Goal: Task Accomplishment & Management: Use online tool/utility

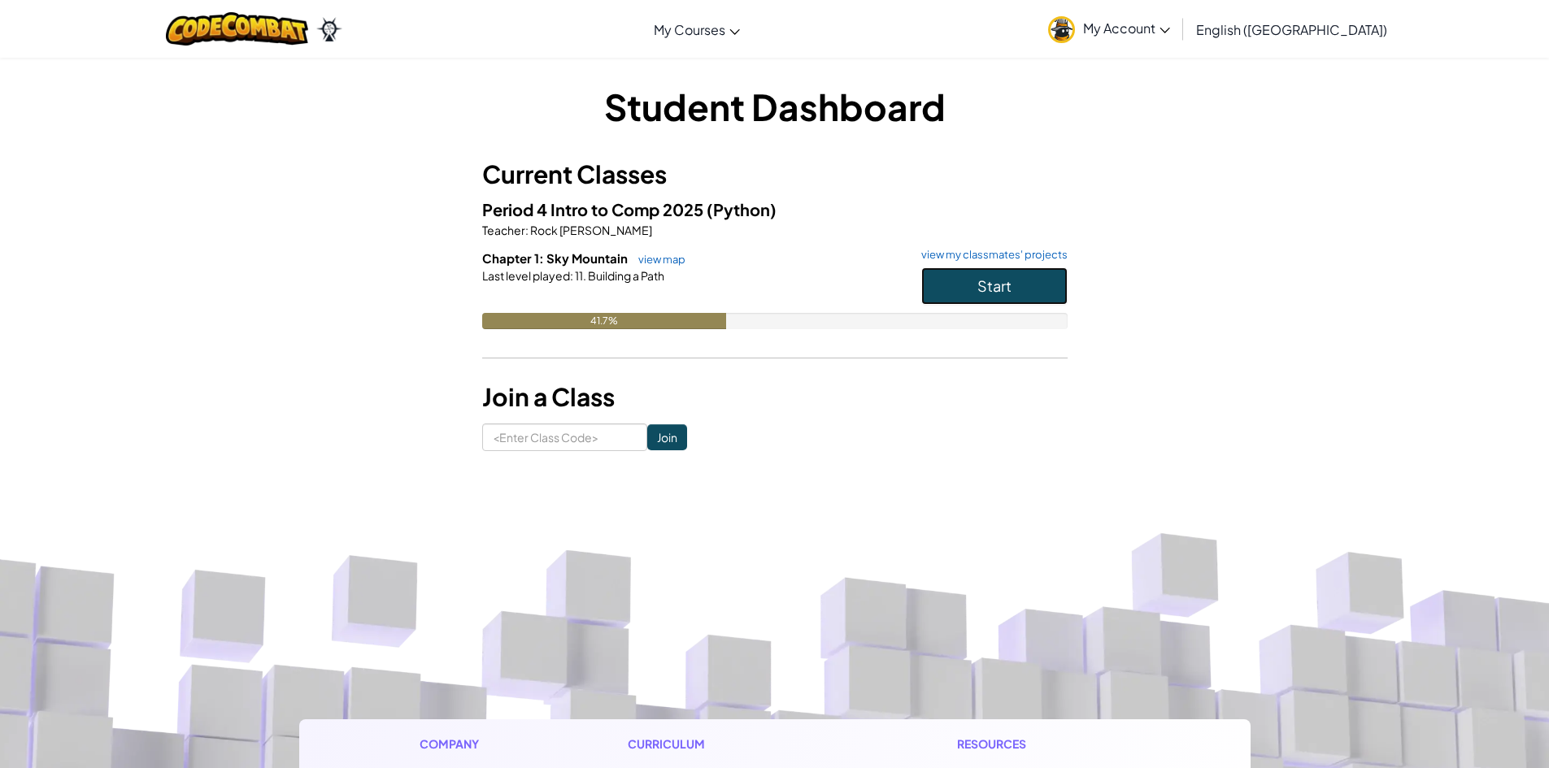
click at [1032, 268] on button "Start" at bounding box center [994, 286] width 146 height 37
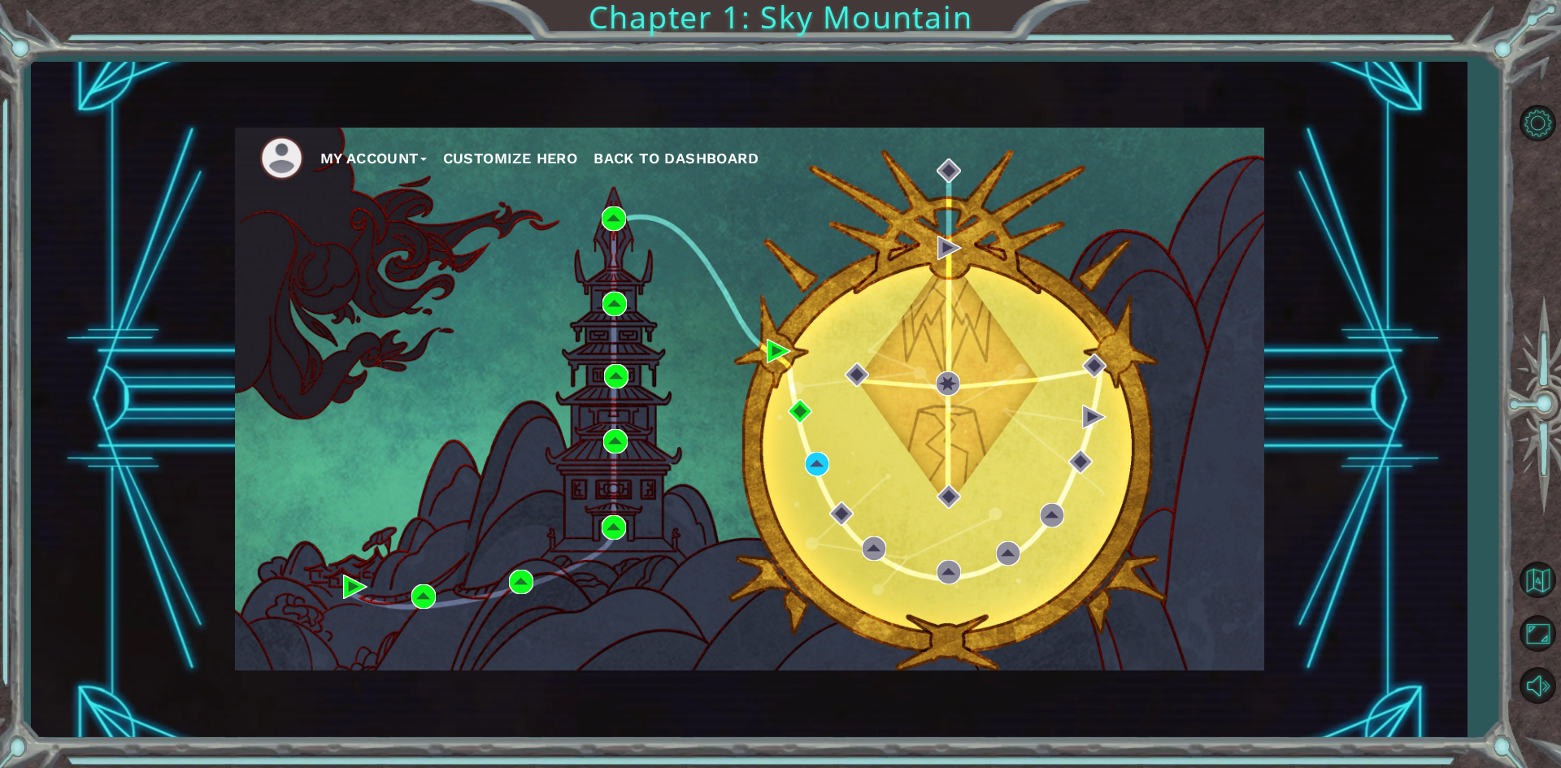
click at [1129, 611] on div "My Account Customize Hero Back to Dashboard" at bounding box center [749, 399] width 1029 height 543
click at [830, 480] on div "My Account Customize Hero Back to Dashboard" at bounding box center [749, 399] width 1029 height 543
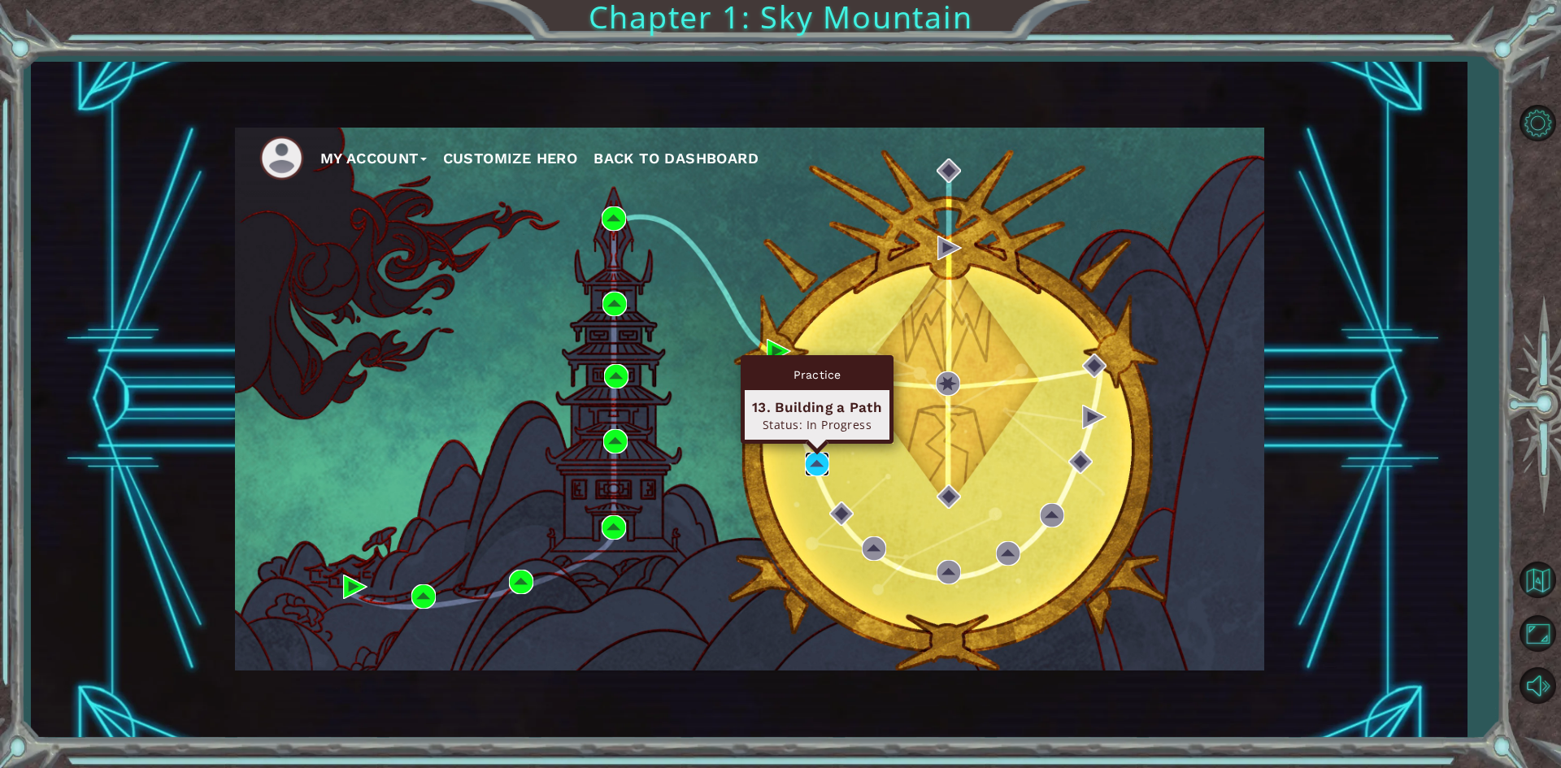
click at [813, 465] on img at bounding box center [817, 464] width 24 height 24
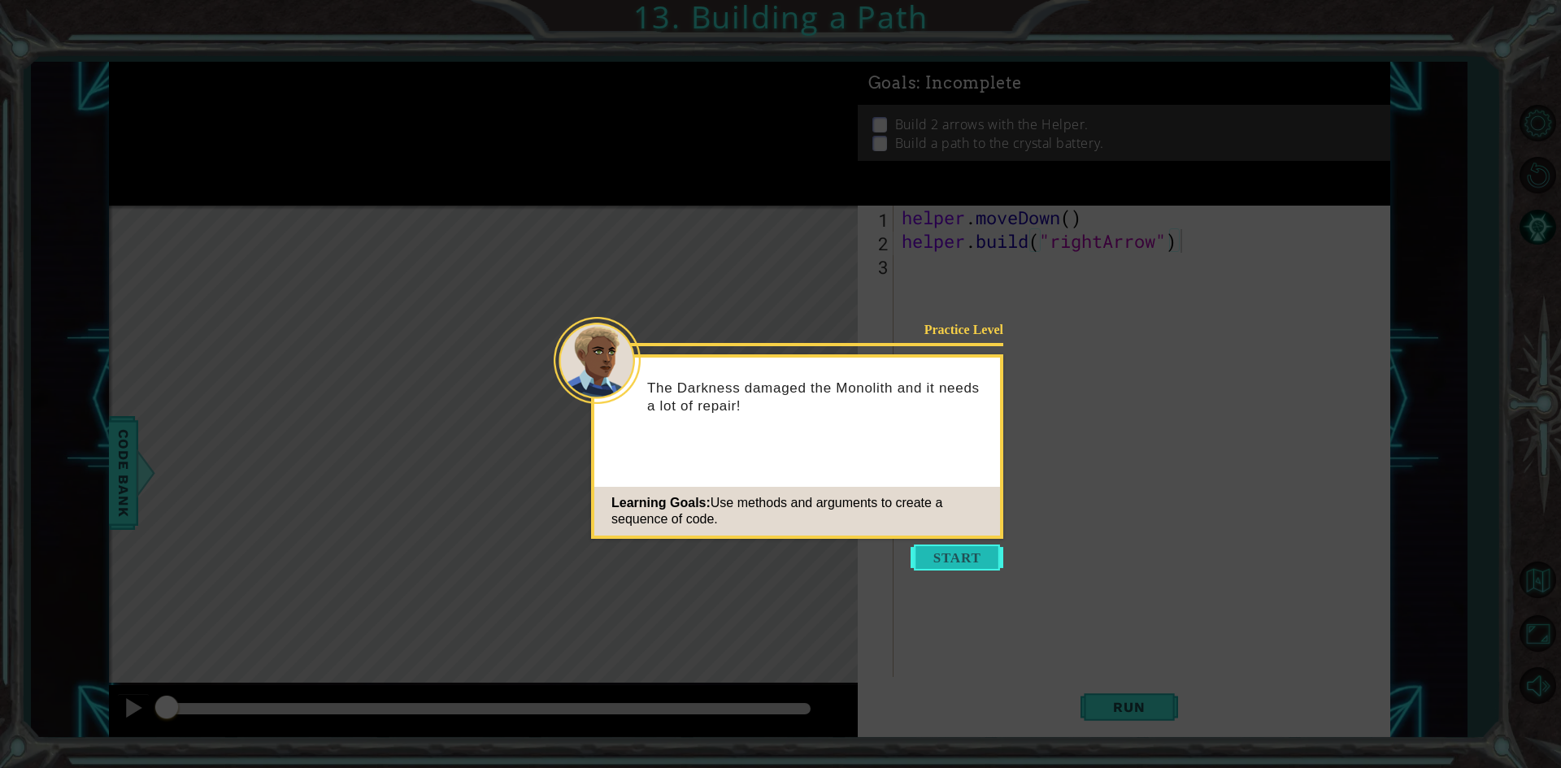
click at [985, 550] on button "Start" at bounding box center [957, 558] width 93 height 26
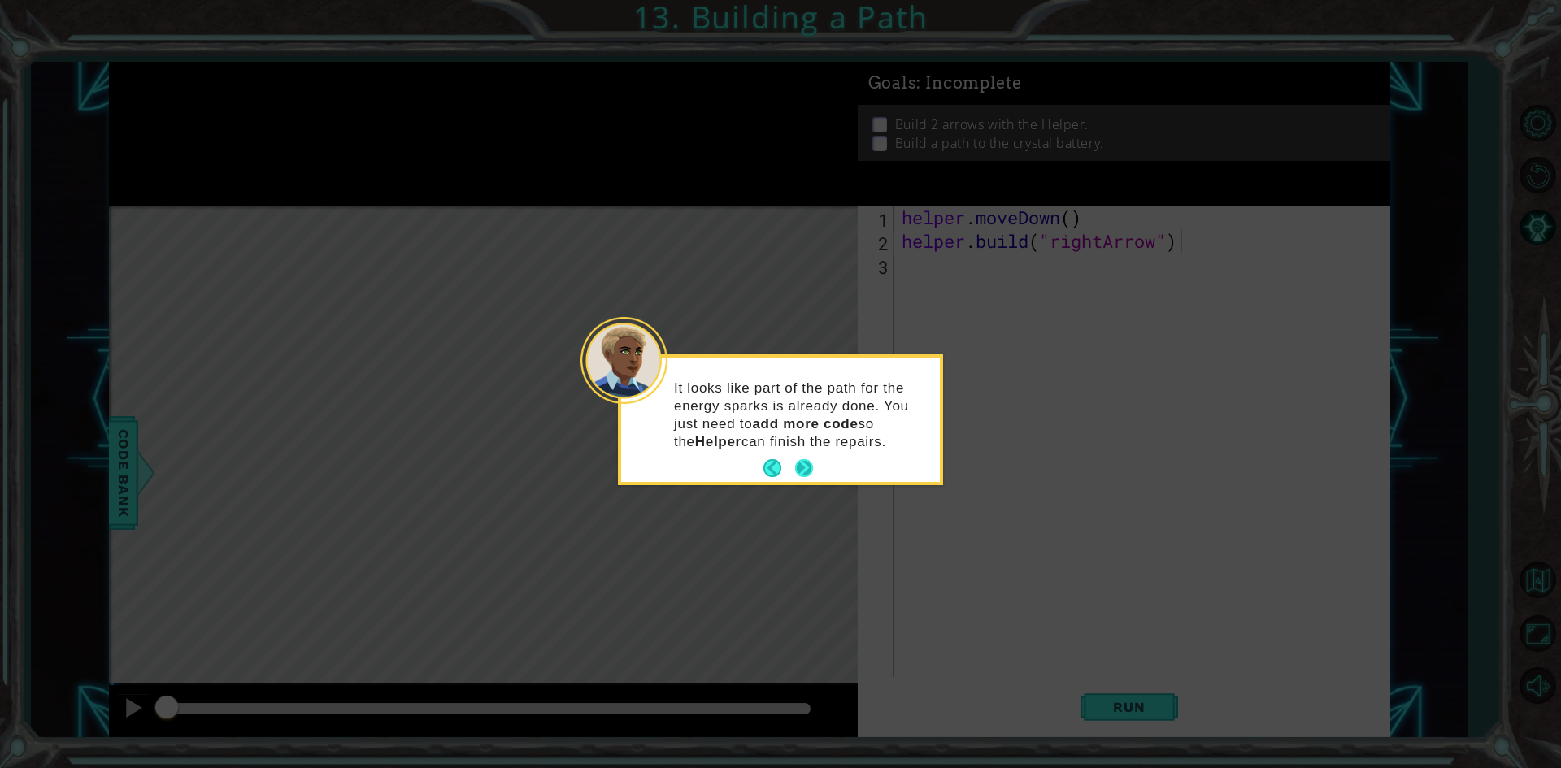
click at [813, 460] on button "Next" at bounding box center [804, 468] width 18 height 18
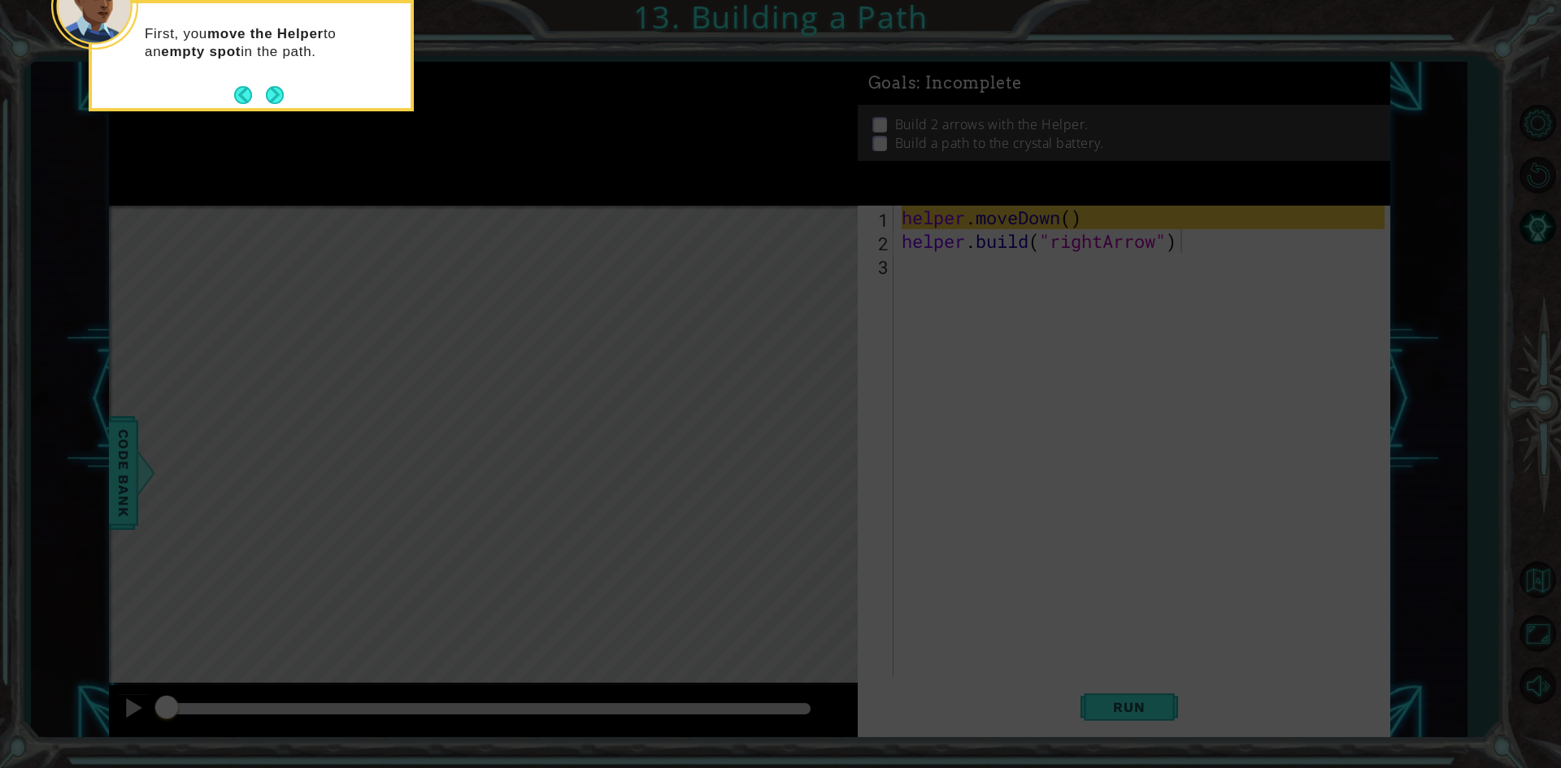
drag, startPoint x: 342, startPoint y: 143, endPoint x: 415, endPoint y: 148, distance: 73.3
click at [372, 141] on icon at bounding box center [780, 115] width 1561 height 1307
drag, startPoint x: 421, startPoint y: 135, endPoint x: 452, endPoint y: 149, distance: 33.8
click at [376, 155] on icon at bounding box center [780, 115] width 1561 height 1307
drag, startPoint x: 279, startPoint y: 99, endPoint x: 224, endPoint y: 100, distance: 54.5
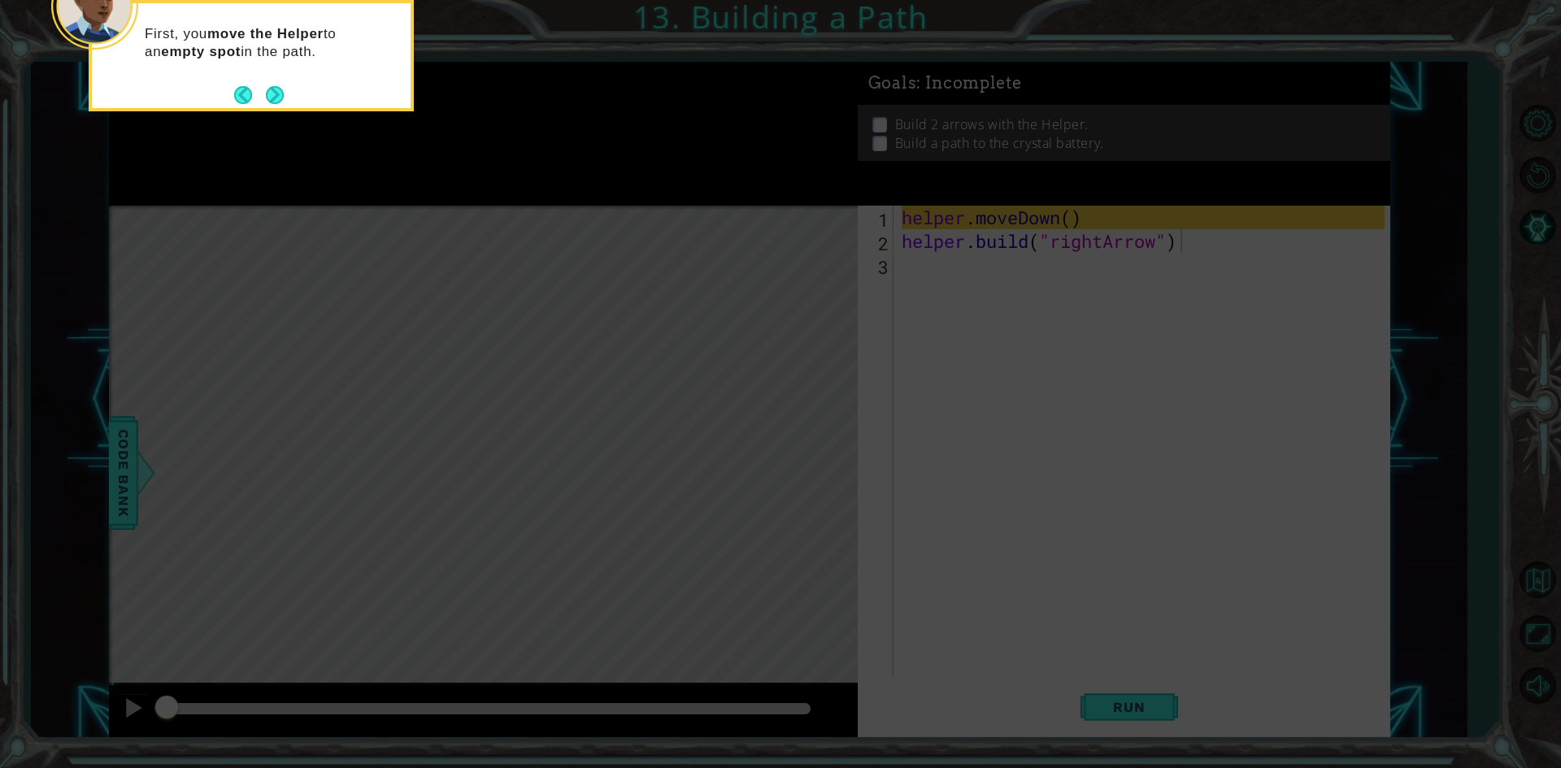
click at [224, 100] on div "First, you move the Helper to an empty spot in the path." at bounding box center [251, 55] width 325 height 111
click at [281, 89] on button "Next" at bounding box center [275, 95] width 18 height 18
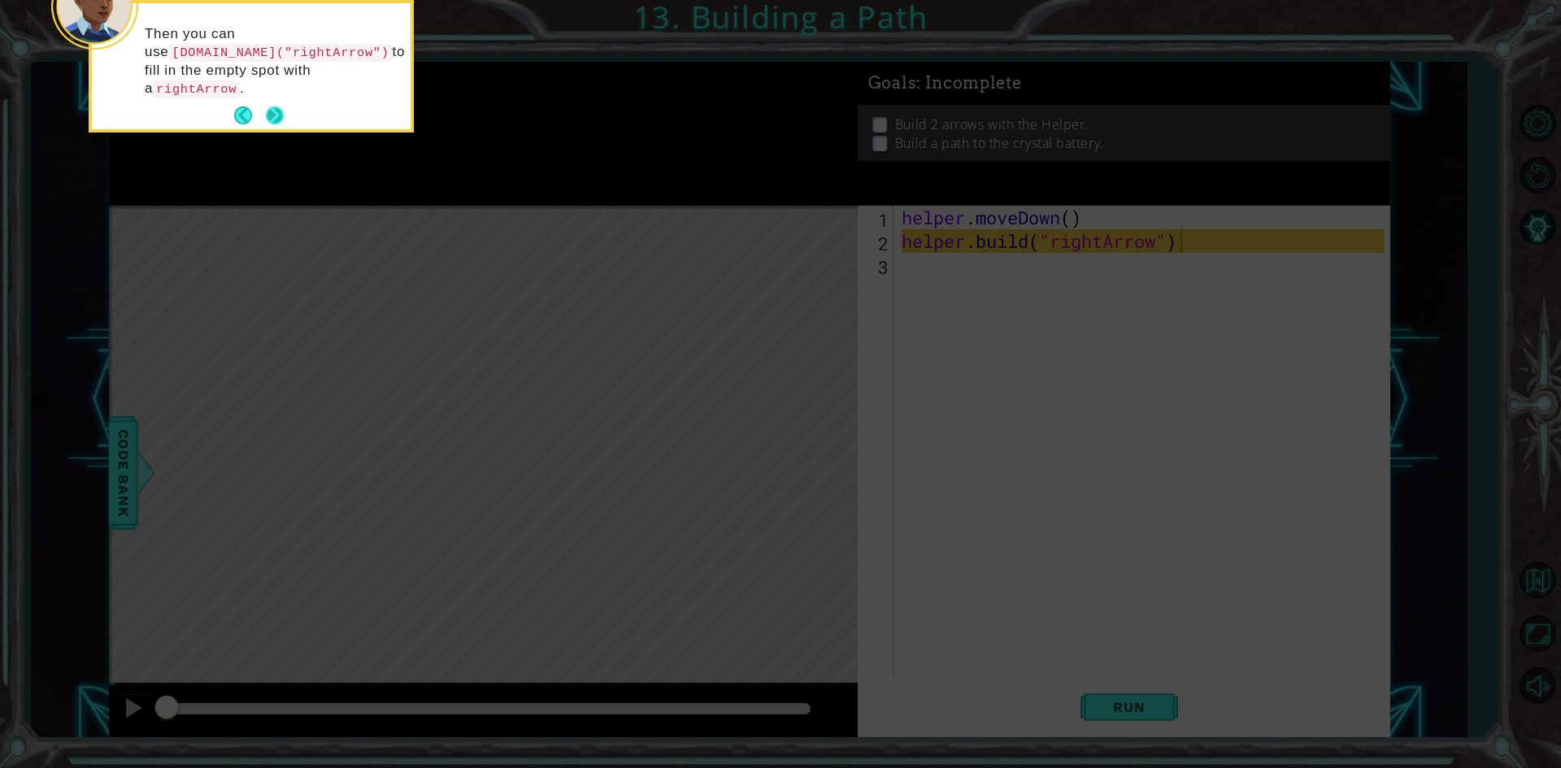
click at [268, 107] on button "Next" at bounding box center [275, 116] width 18 height 18
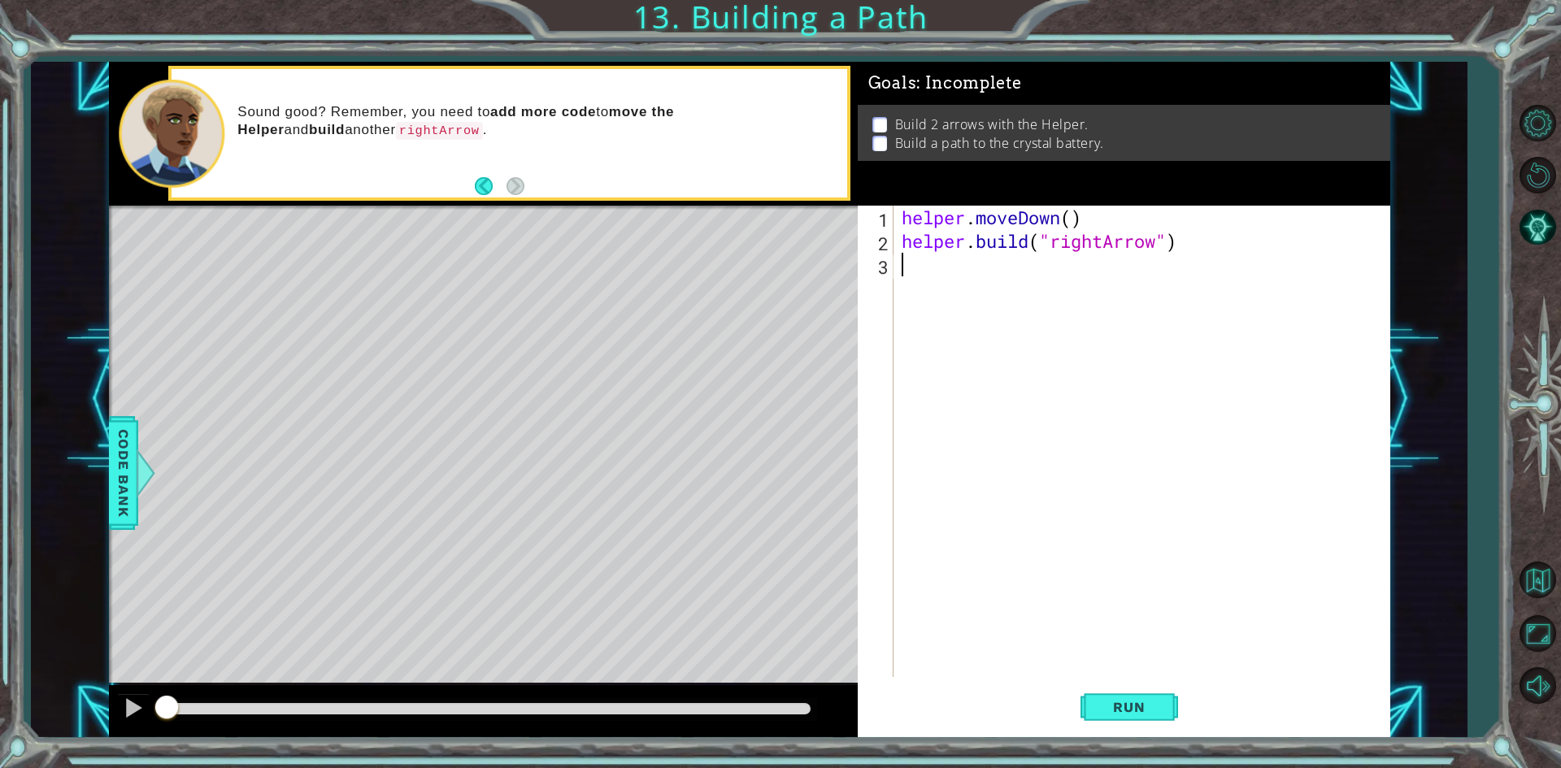
click at [898, 261] on div "helper . moveDown ( ) helper . build ( "rightArrow" )" at bounding box center [1145, 465] width 494 height 519
drag, startPoint x: 182, startPoint y: 423, endPoint x: 307, endPoint y: 446, distance: 126.6
click at [307, 446] on div "Level Map" at bounding box center [484, 445] width 751 height 479
drag, startPoint x: 312, startPoint y: 304, endPoint x: 328, endPoint y: 419, distance: 115.7
click at [328, 419] on div "Level Map" at bounding box center [484, 445] width 751 height 479
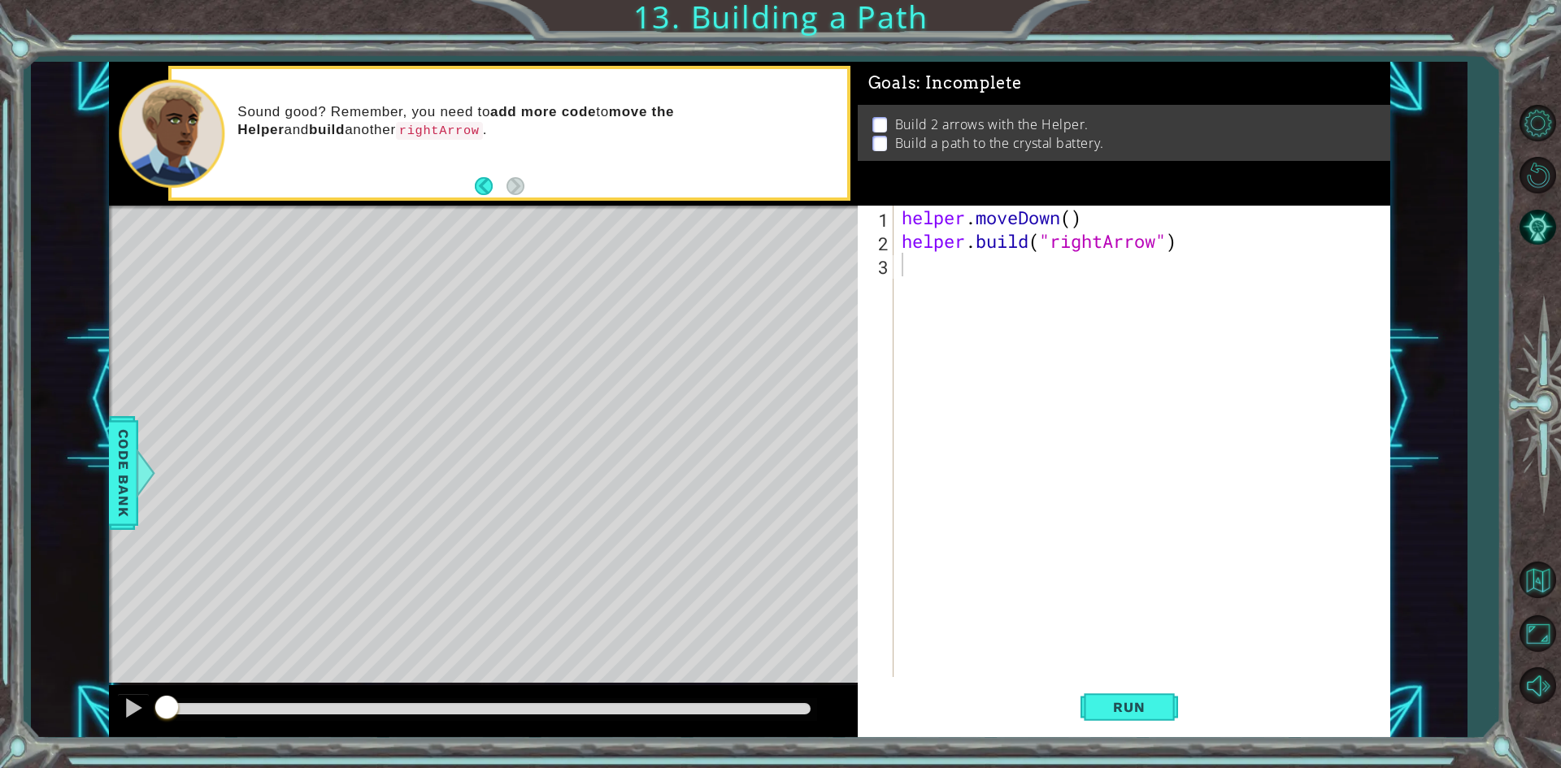
click at [965, 275] on div "helper . moveDown ( ) helper . build ( "rightArrow" )" at bounding box center [1145, 465] width 494 height 519
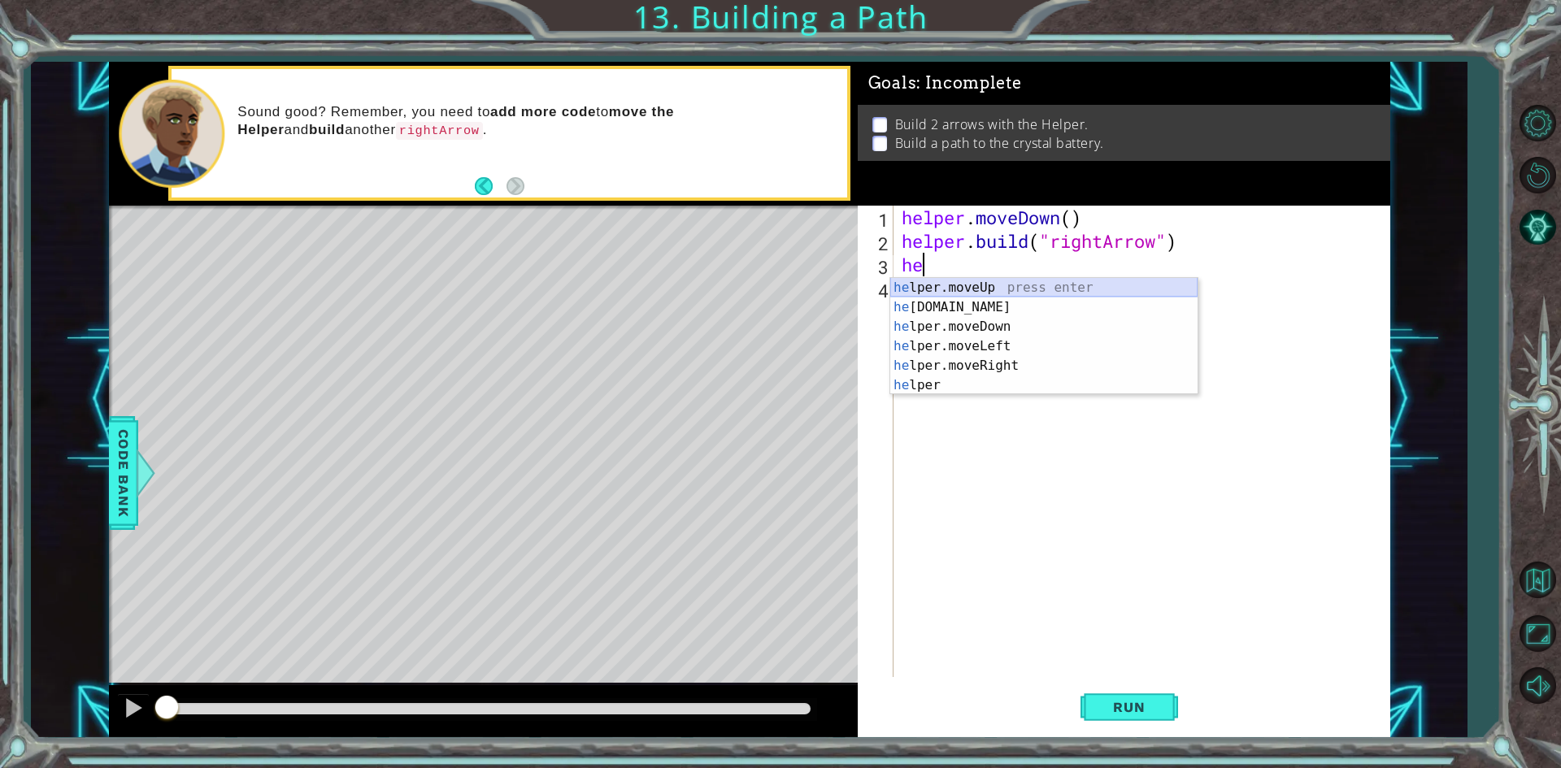
click at [955, 280] on div "he lper.moveUp press enter he [DOMAIN_NAME] press enter he lper.moveDown press …" at bounding box center [1043, 356] width 307 height 156
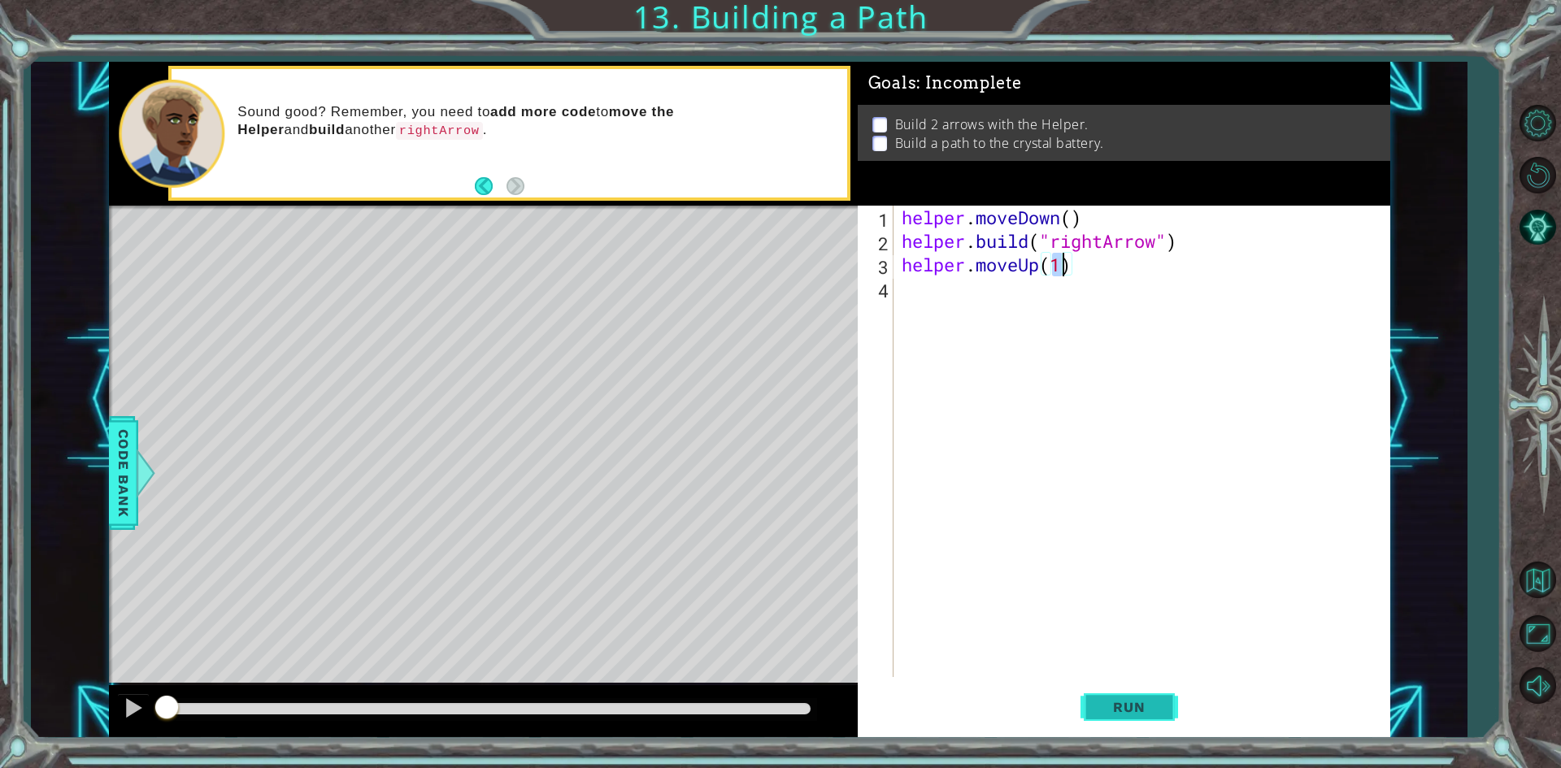
type textarea "helper.moveUp(1)"
click at [1139, 703] on span "Run" at bounding box center [1129, 707] width 64 height 16
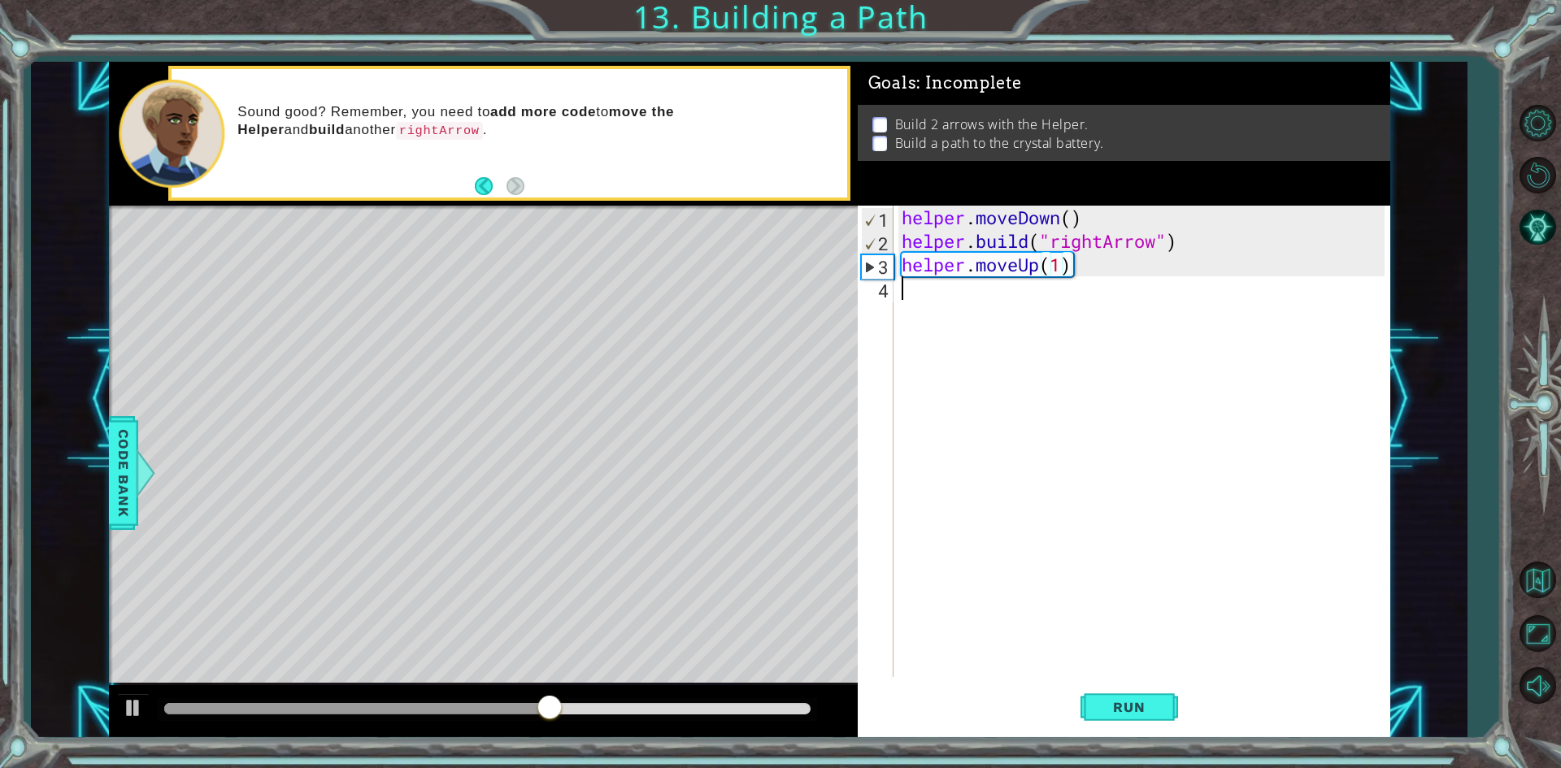
click at [949, 291] on div "helper . moveDown ( ) helper . build ( "rightArrow" ) helper . moveUp ( 1 )" at bounding box center [1145, 465] width 494 height 519
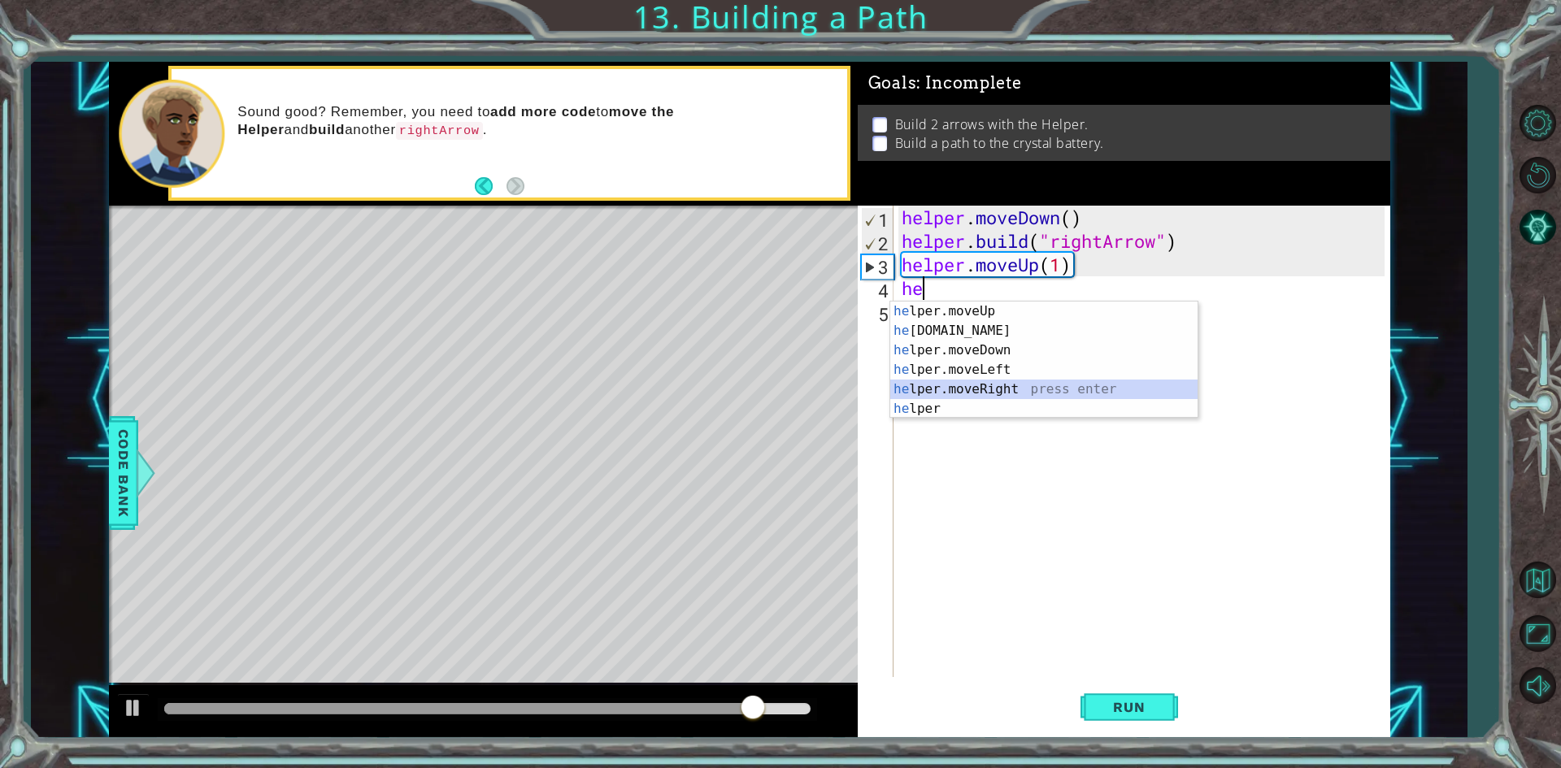
click at [1004, 394] on div "he lper.moveUp press enter he [DOMAIN_NAME] press enter he lper.moveDown press …" at bounding box center [1043, 380] width 307 height 156
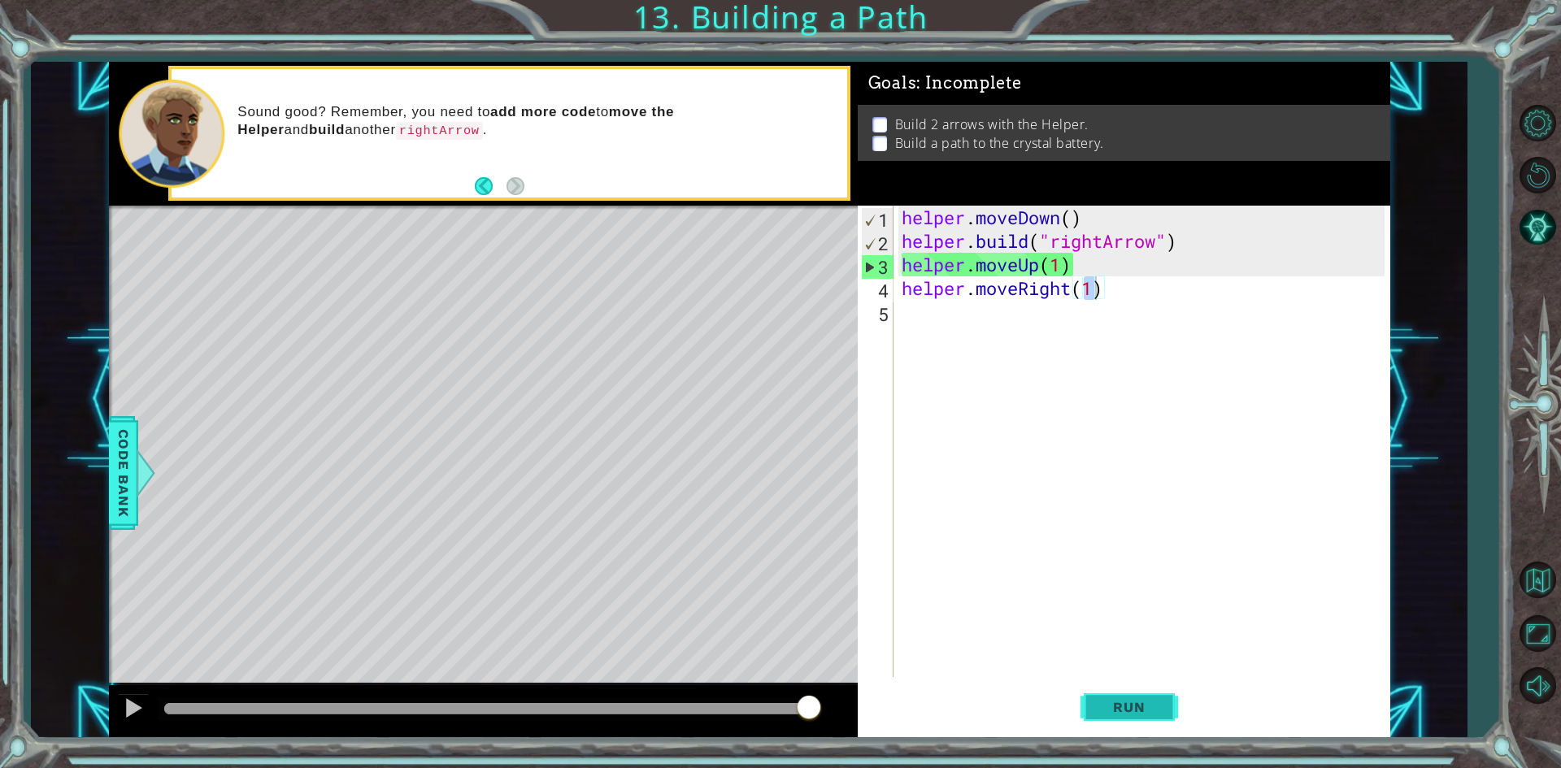
click at [1107, 716] on span "Run" at bounding box center [1129, 707] width 64 height 16
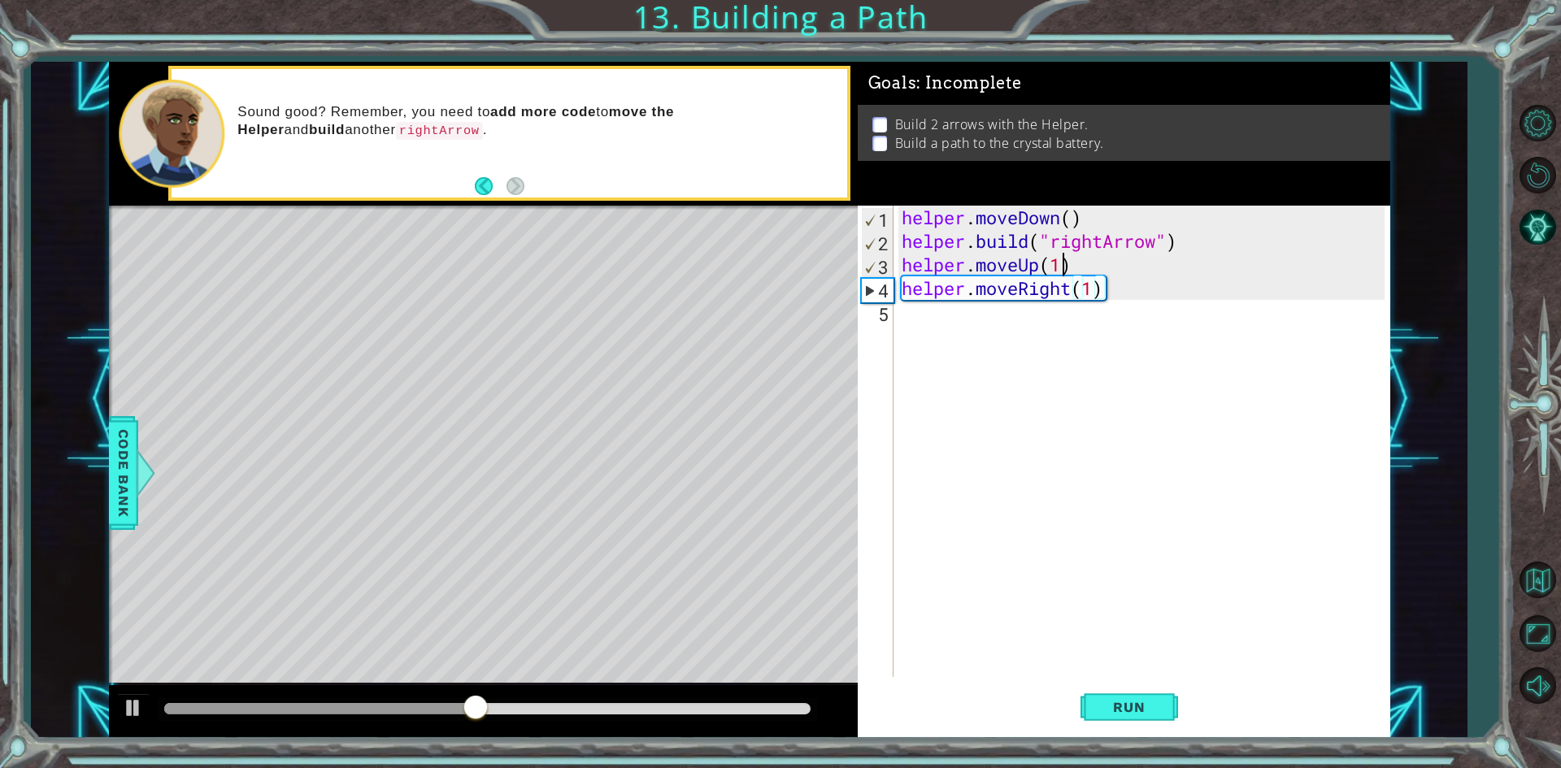
click at [1064, 271] on div "helper . moveDown ( ) helper . build ( "rightArrow" ) helper . moveUp ( 1 ) hel…" at bounding box center [1145, 465] width 494 height 519
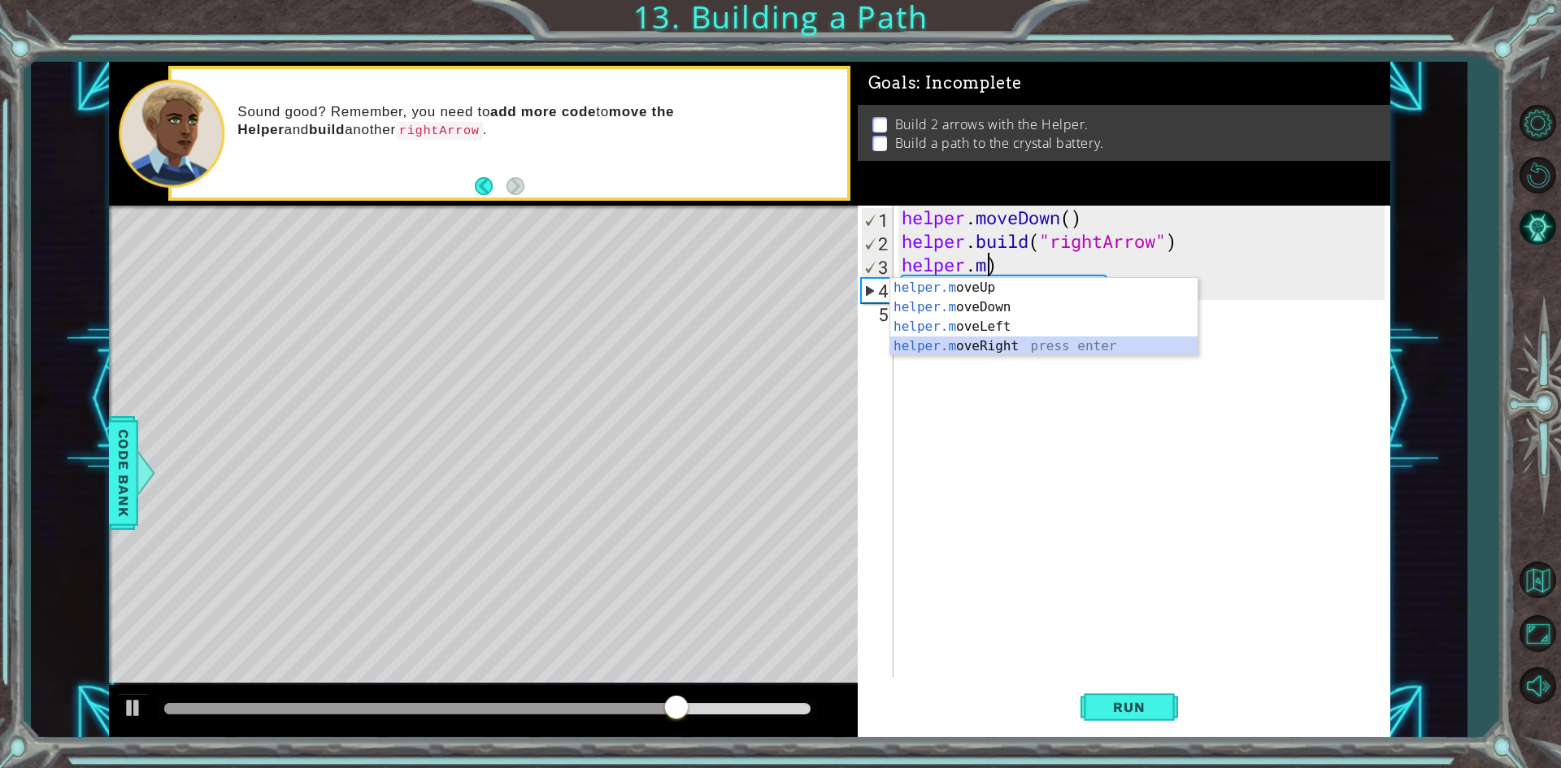
click at [1015, 342] on div "helper.m oveUp press enter helper.m oveDown press enter helper.m oveLeft press …" at bounding box center [1043, 336] width 307 height 117
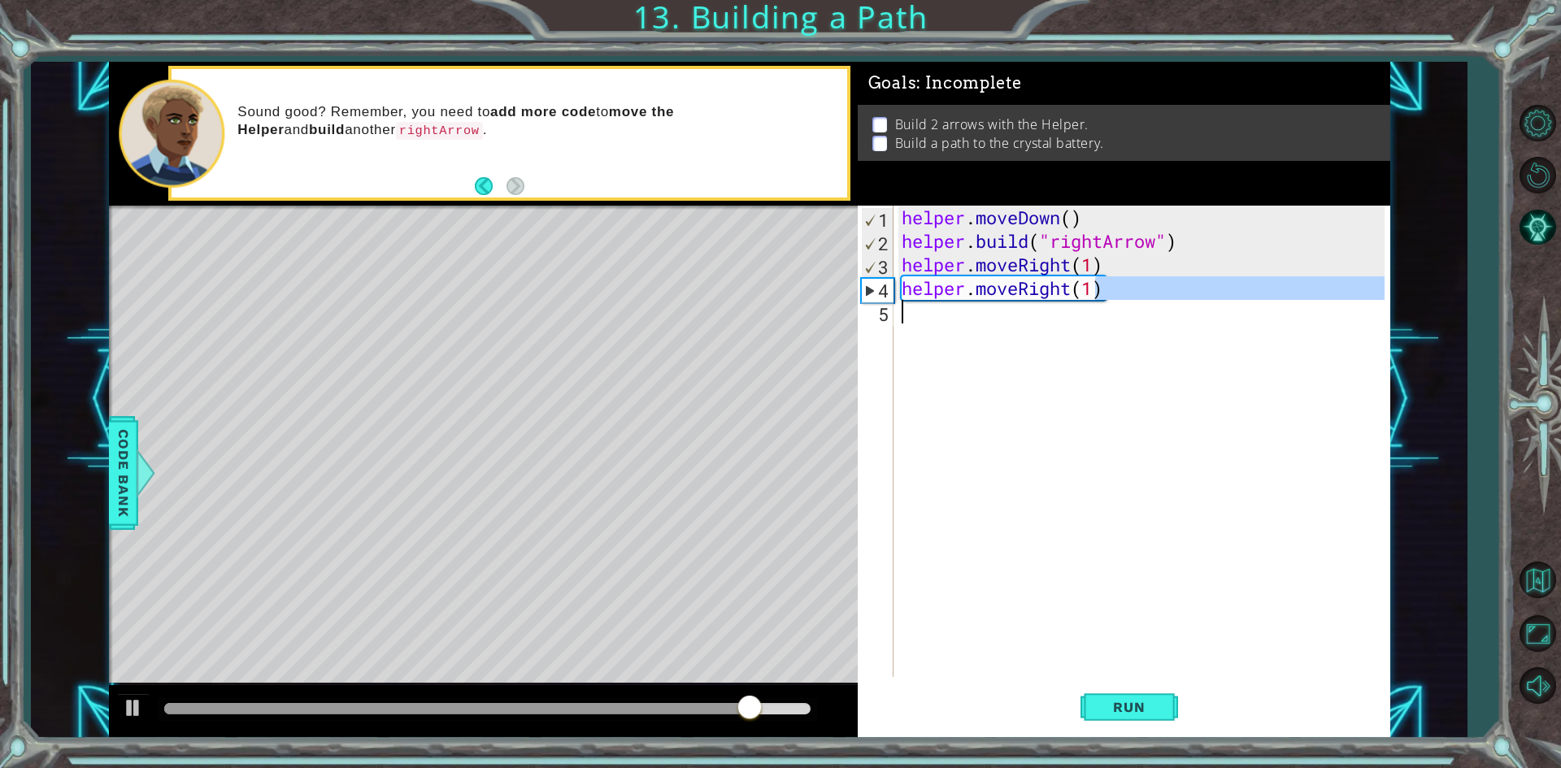
drag, startPoint x: 1092, startPoint y: 293, endPoint x: 1147, endPoint y: 537, distance: 250.9
click at [1007, 367] on div "helper . moveDown ( ) helper . build ( "rightArrow" ) helper . moveRight ( 1 ) …" at bounding box center [1145, 465] width 494 height 519
type textarea "helper.moveRight(1)"
click at [1124, 710] on span "Run" at bounding box center [1129, 707] width 64 height 16
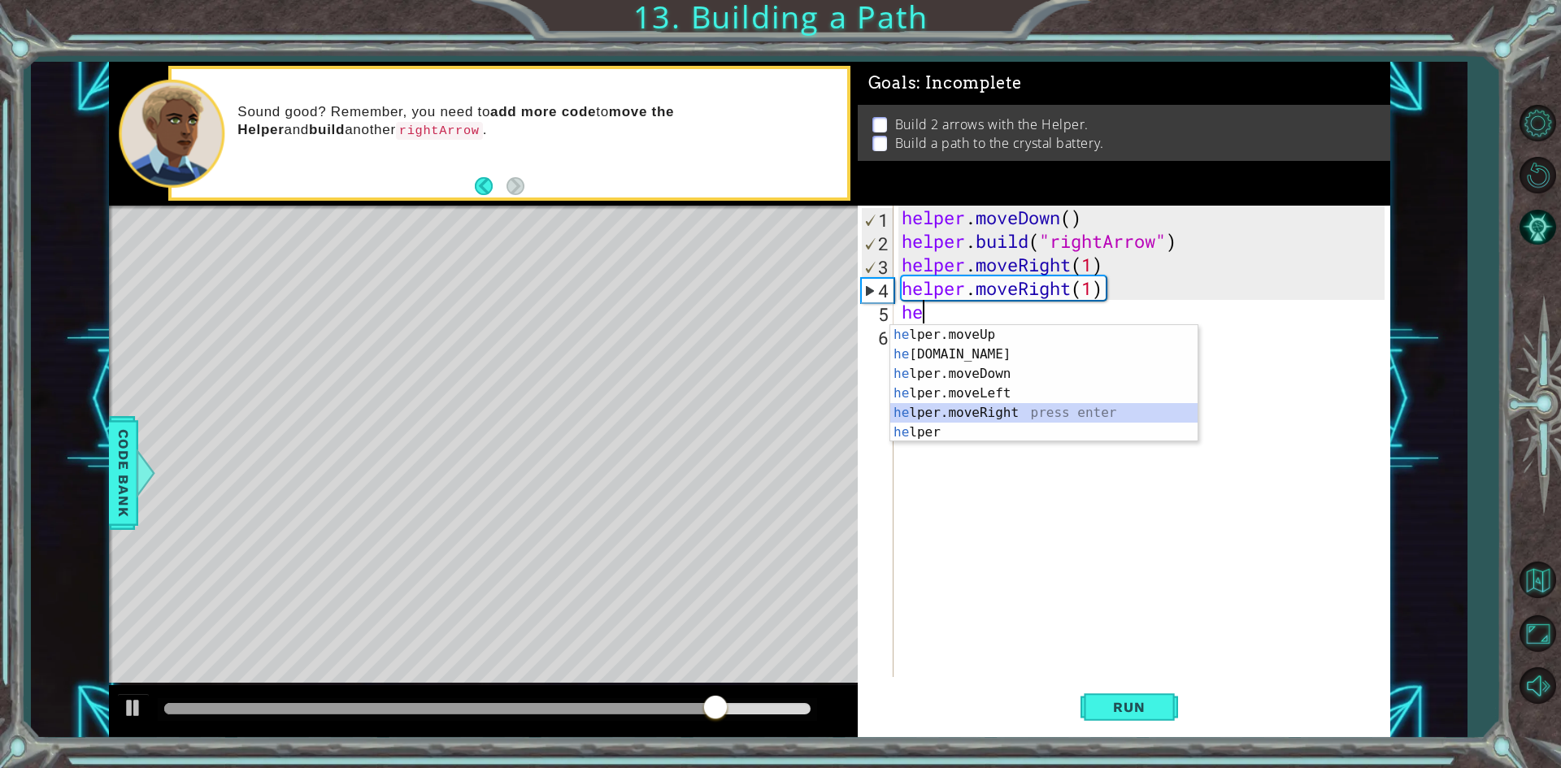
click at [1073, 419] on div "he lper.moveUp press enter he [DOMAIN_NAME] press enter he lper.moveDown press …" at bounding box center [1043, 403] width 307 height 156
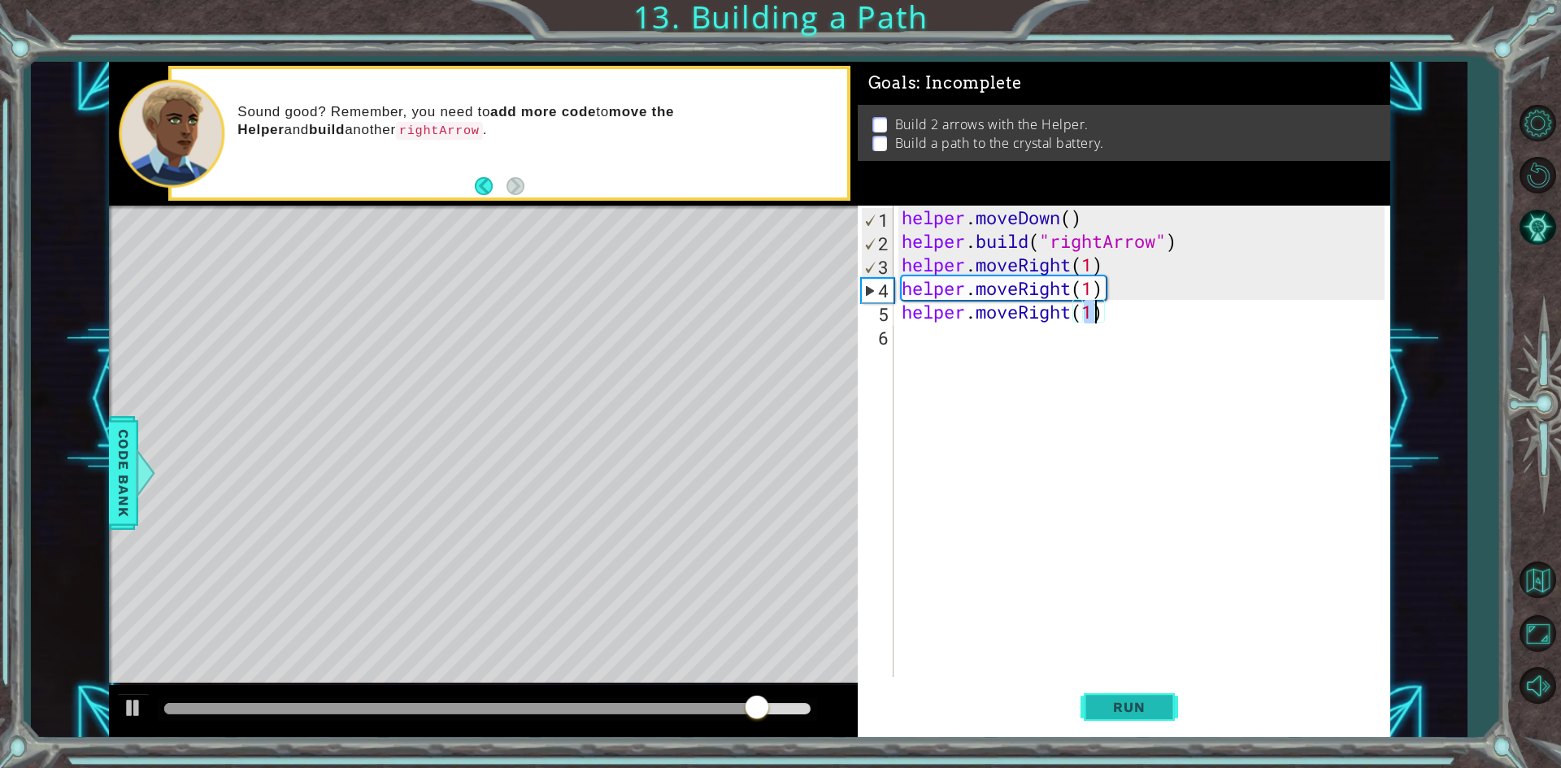
type textarea "helper.moveRight(1)"
click at [1147, 703] on span "Run" at bounding box center [1129, 707] width 64 height 16
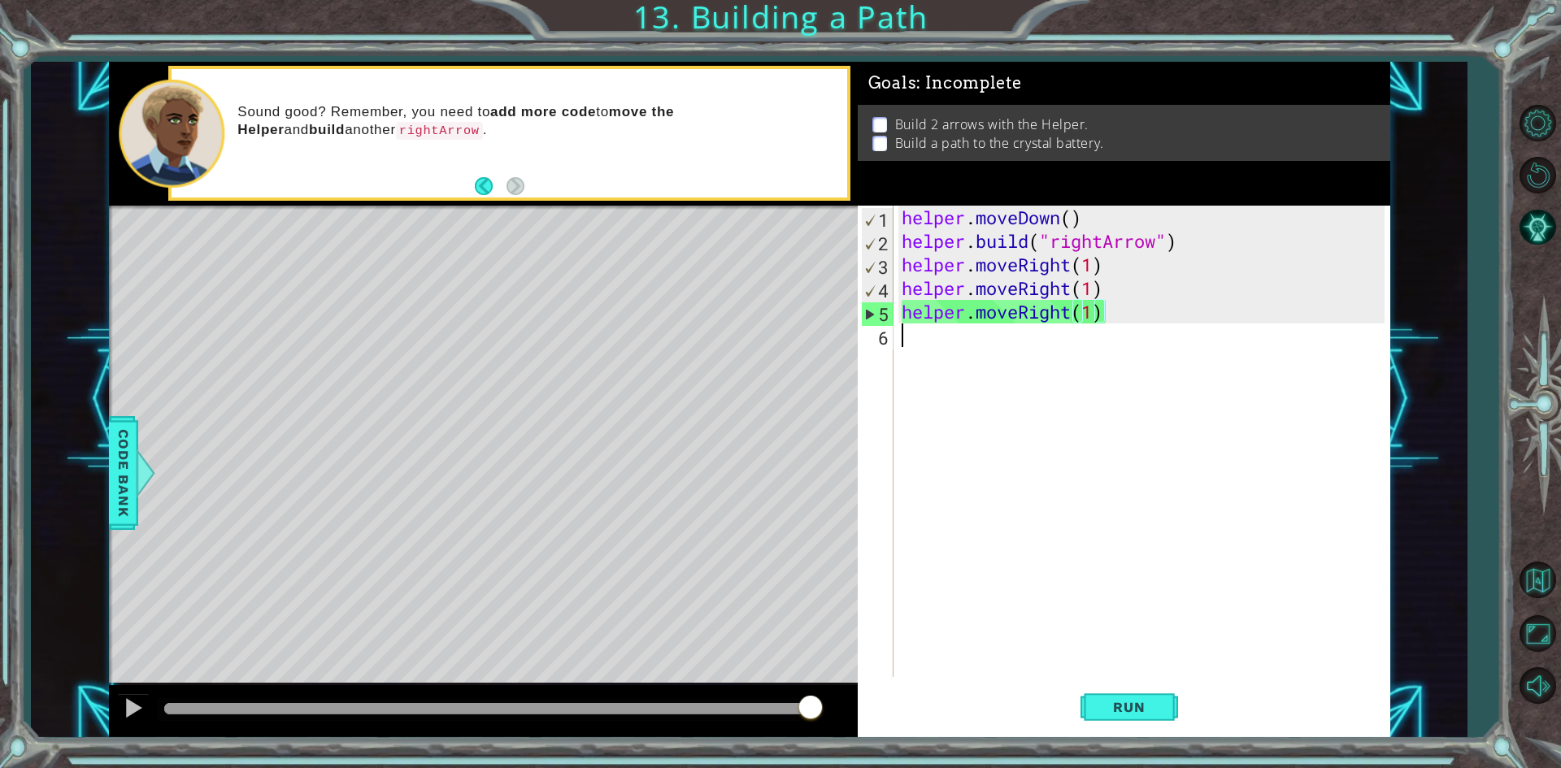
click at [987, 333] on div "helper . moveDown ( ) helper . build ( "rightArrow" ) helper . moveRight ( 1 ) …" at bounding box center [1145, 465] width 494 height 519
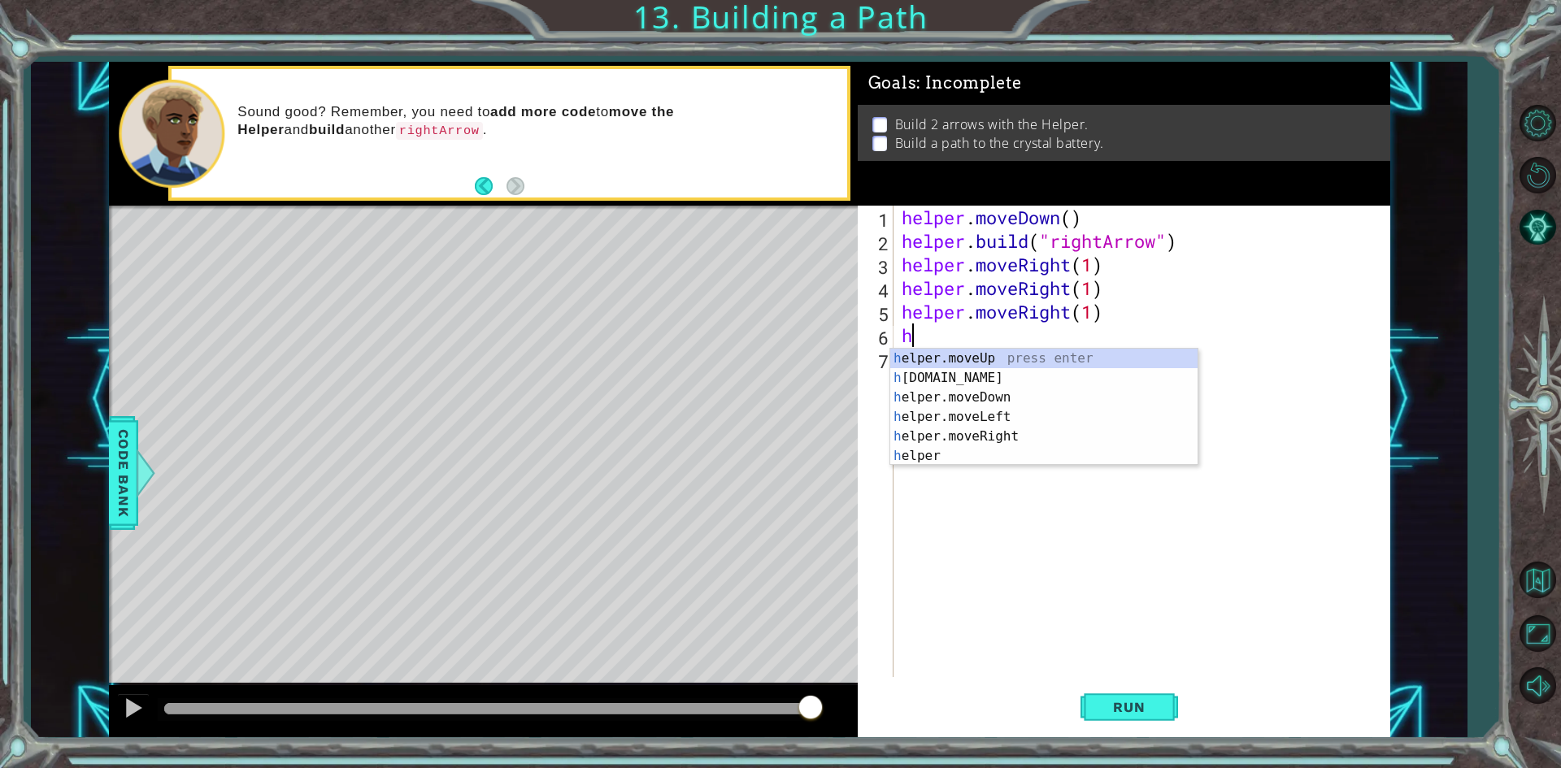
type textarea "h"
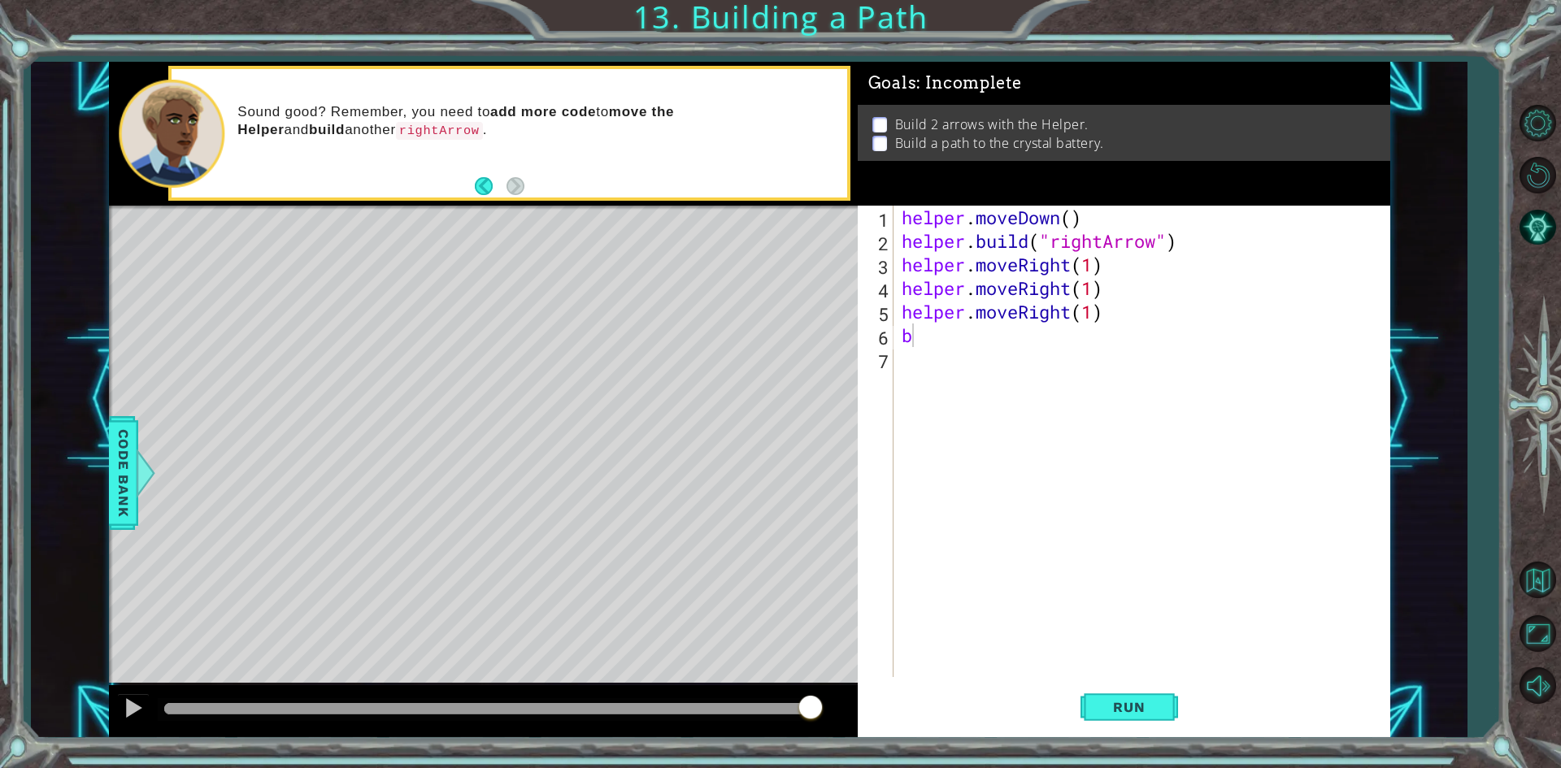
click at [990, 367] on body "1 ההההההההההההההההההההההההההההההההההההההההההההההההההההההההההההההההההההההההההההה…" at bounding box center [780, 384] width 1561 height 768
click at [959, 332] on div "helper . moveDown ( ) helper . build ( "rightArrow" ) helper . moveRight ( 1 ) …" at bounding box center [1145, 465] width 494 height 519
click at [964, 359] on div "helper. b uild press enter" at bounding box center [1043, 378] width 307 height 59
type textarea "[DOMAIN_NAME]("rightArrow")"
click at [1082, 688] on button "Run" at bounding box center [1130, 707] width 98 height 53
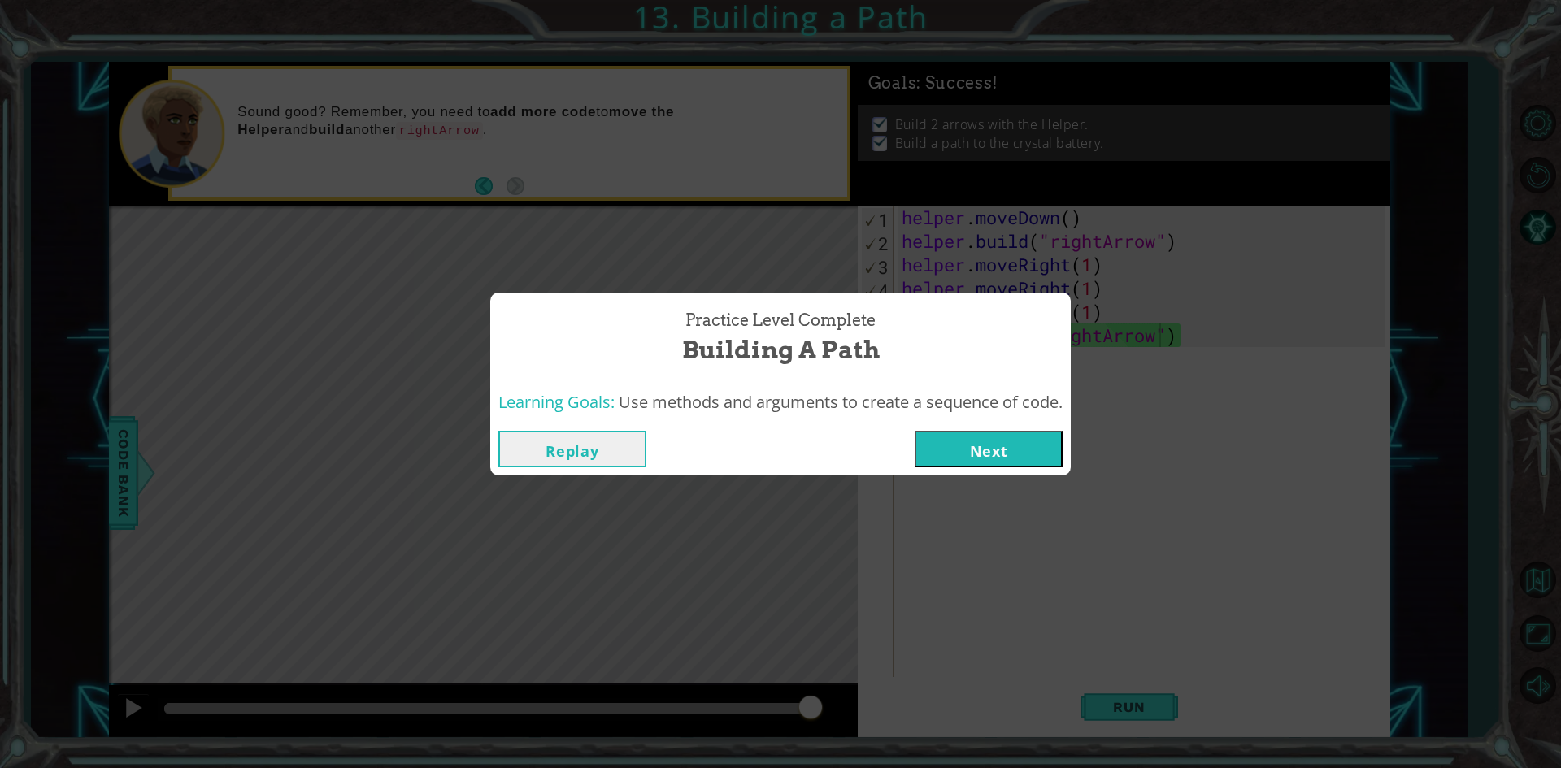
click at [989, 459] on button "Next" at bounding box center [989, 449] width 148 height 37
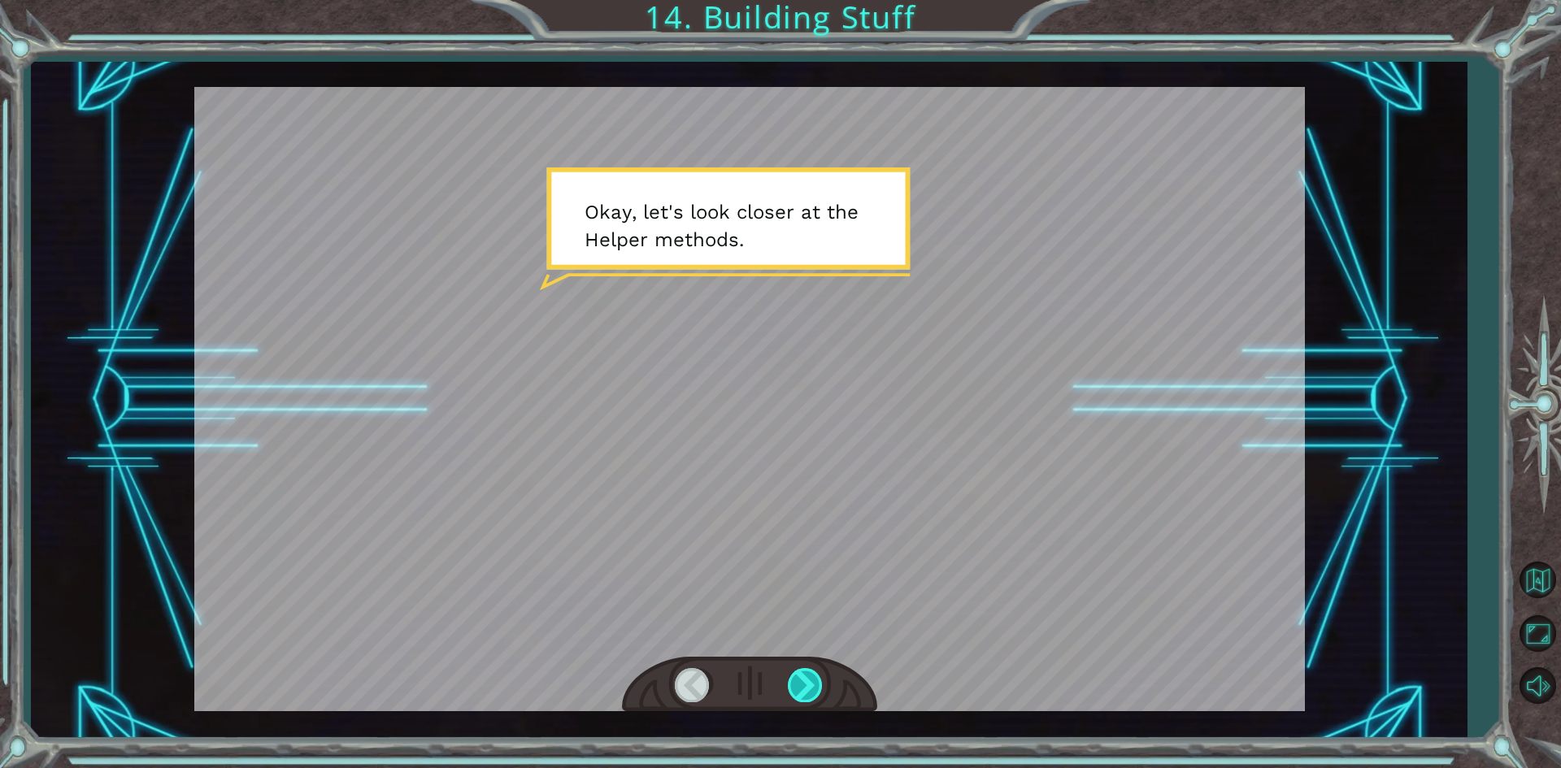
click at [822, 696] on div at bounding box center [806, 684] width 37 height 33
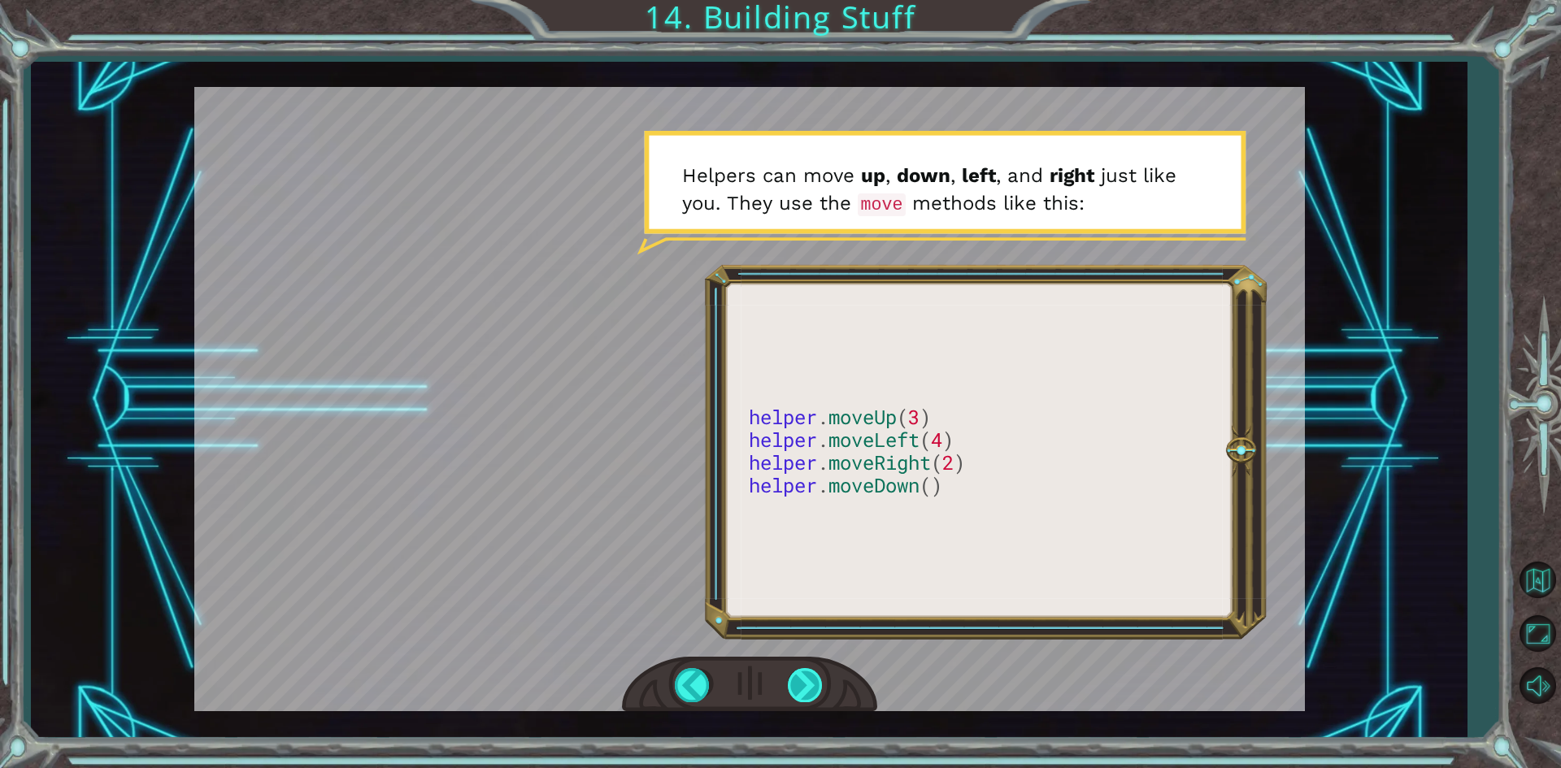
click at [822, 696] on div at bounding box center [806, 684] width 37 height 33
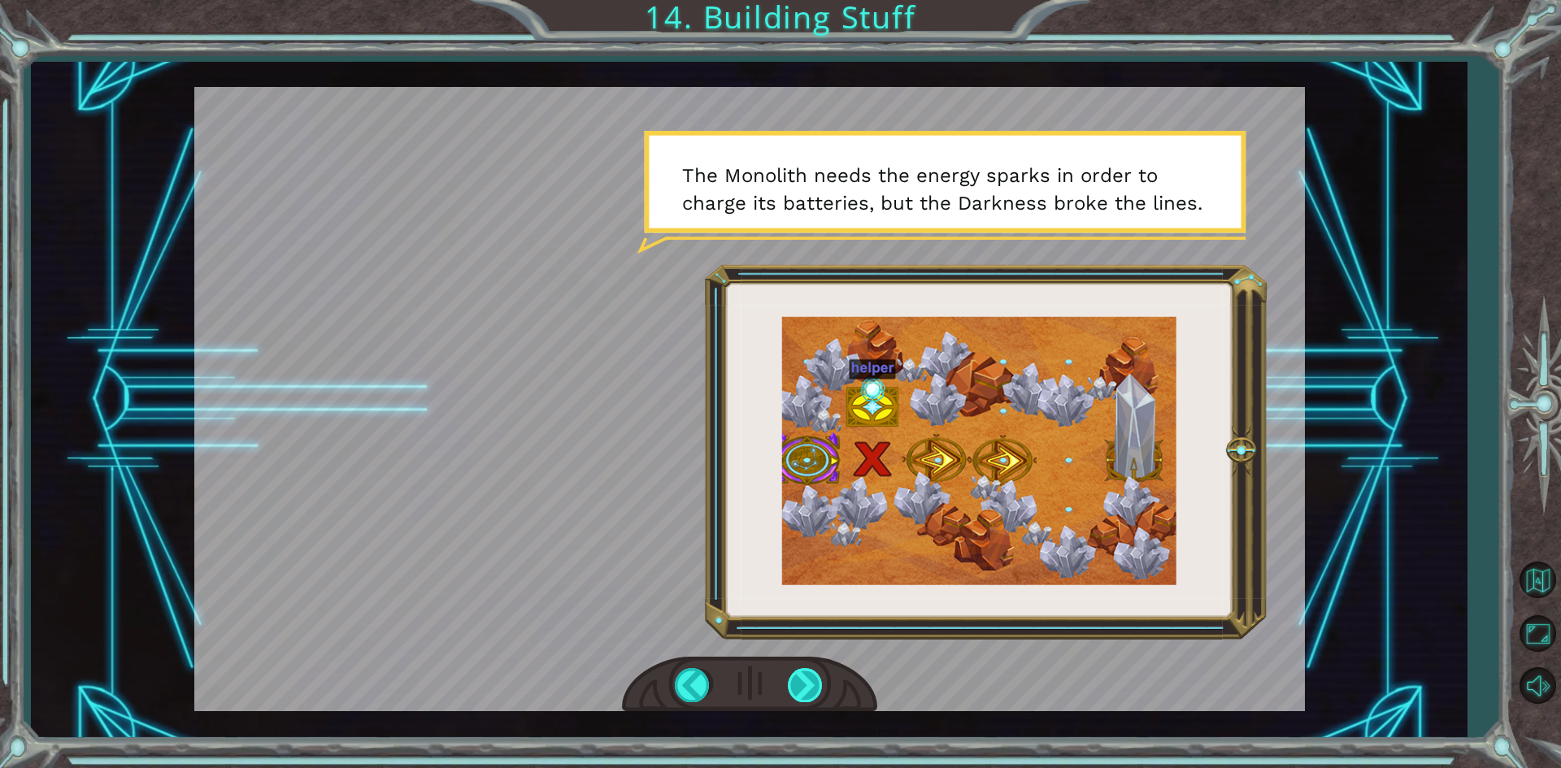
click at [822, 696] on div at bounding box center [806, 684] width 37 height 33
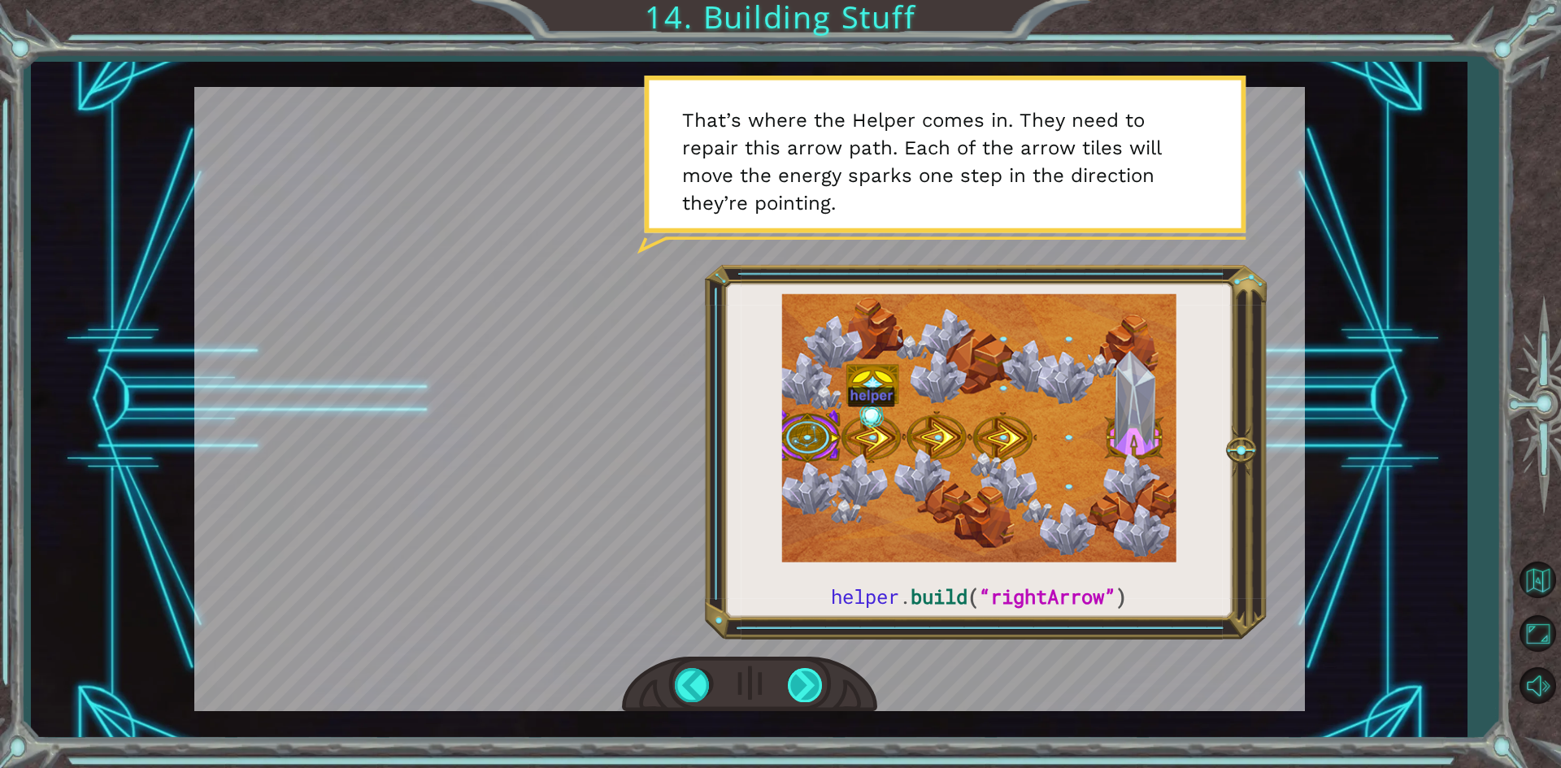
click at [822, 696] on div at bounding box center [806, 684] width 37 height 33
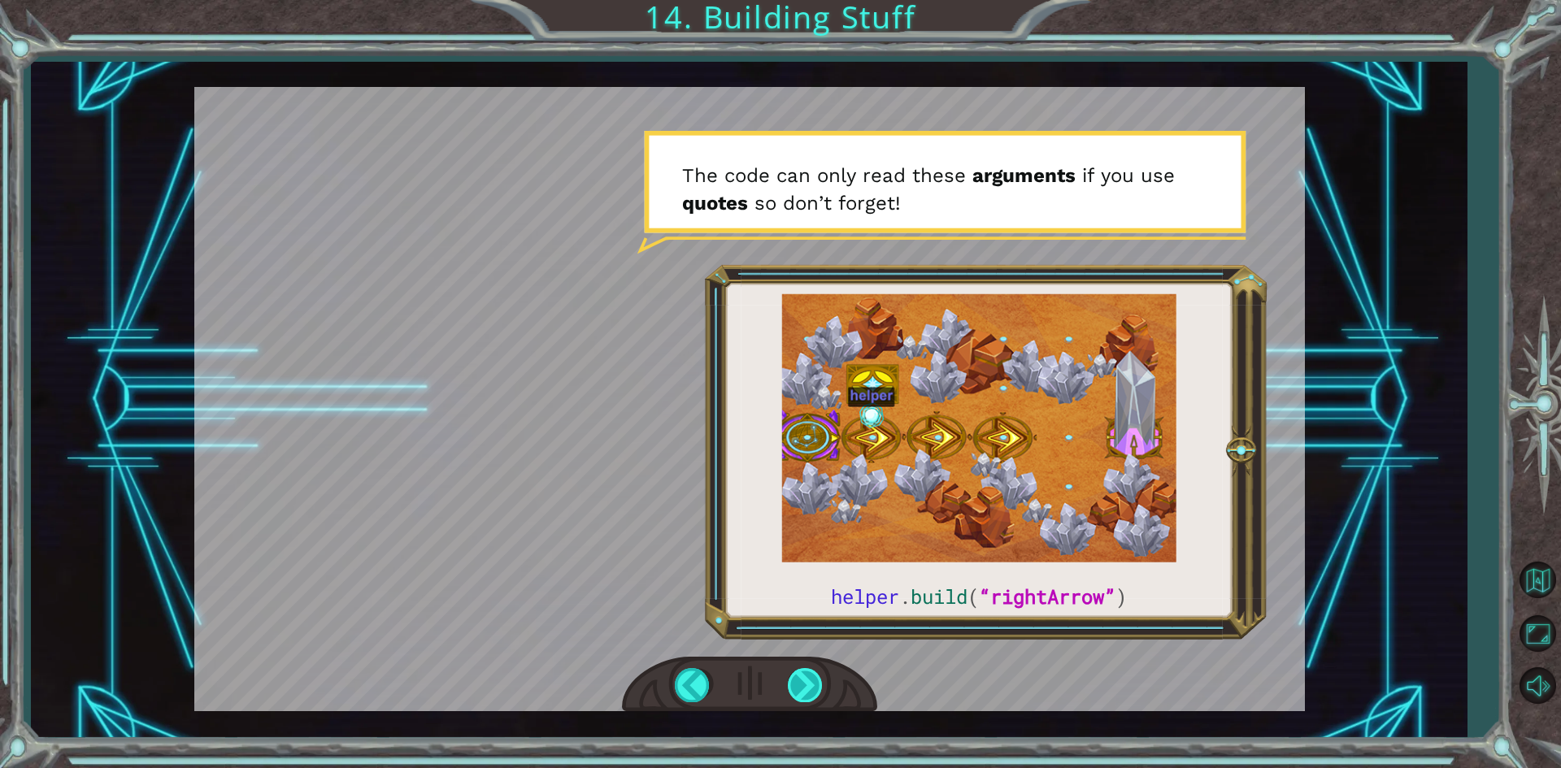
click at [822, 696] on div at bounding box center [806, 684] width 37 height 33
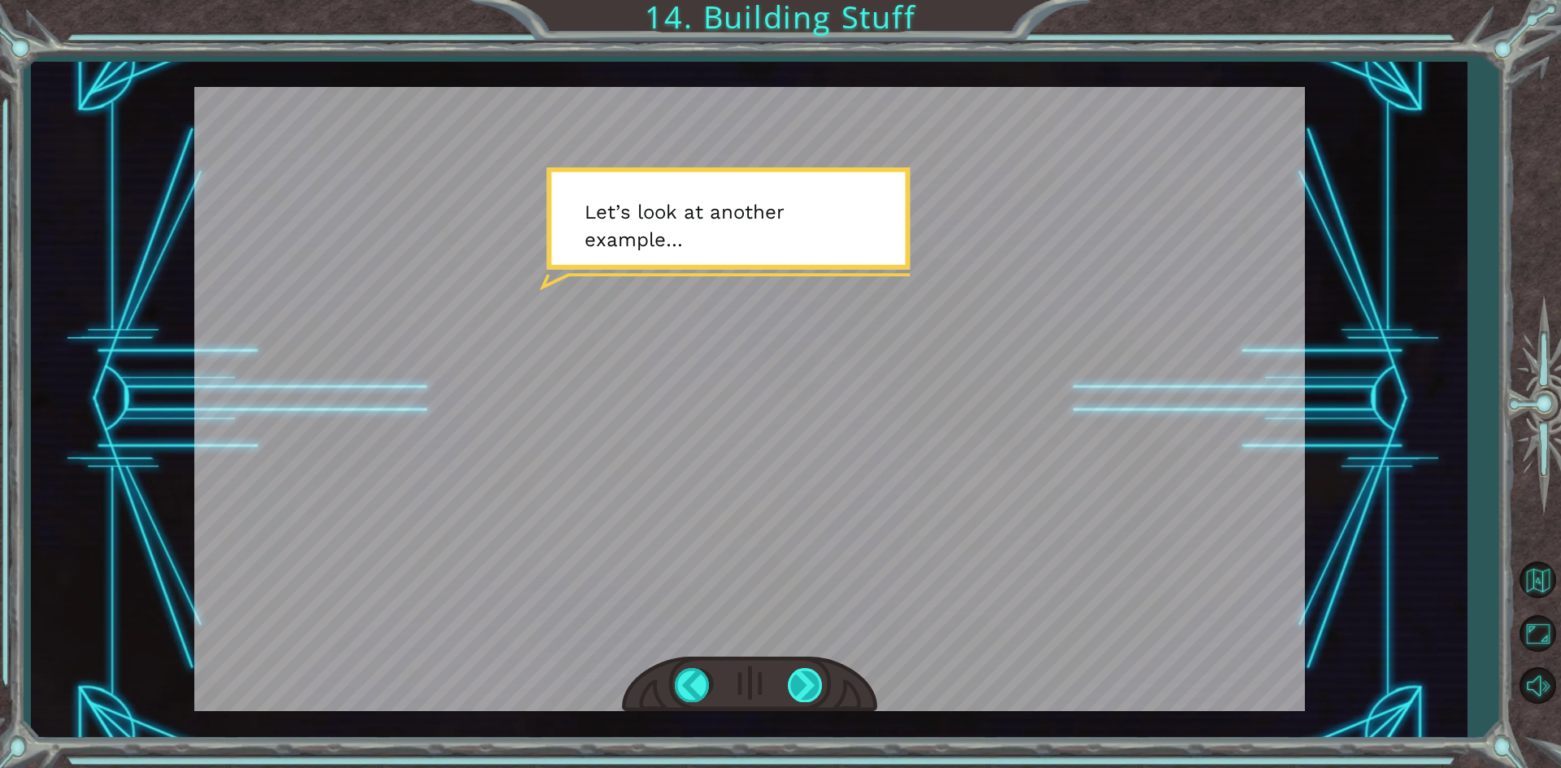
click at [822, 696] on div at bounding box center [806, 684] width 37 height 33
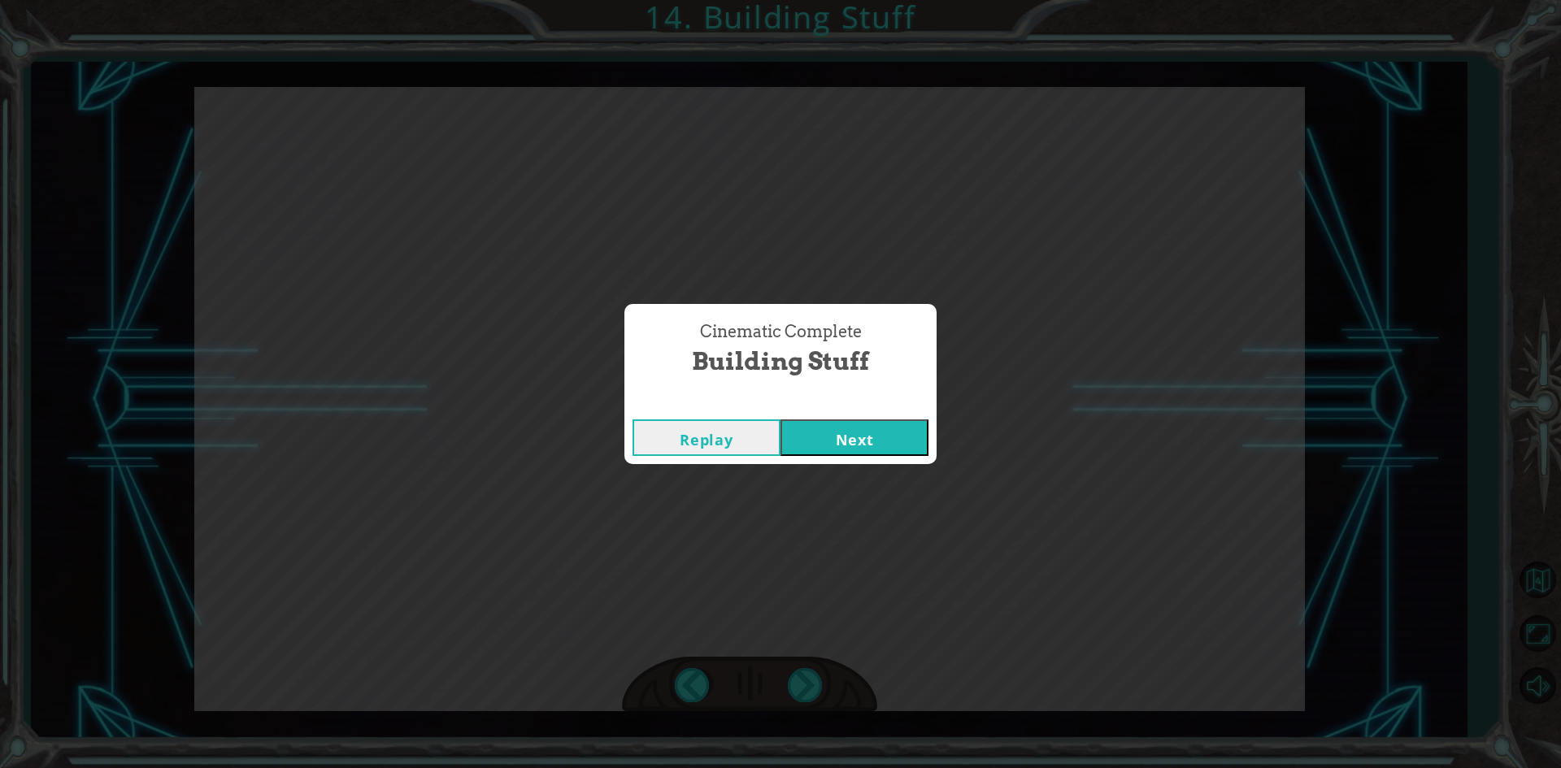
click at [803, 445] on button "Next" at bounding box center [855, 438] width 148 height 37
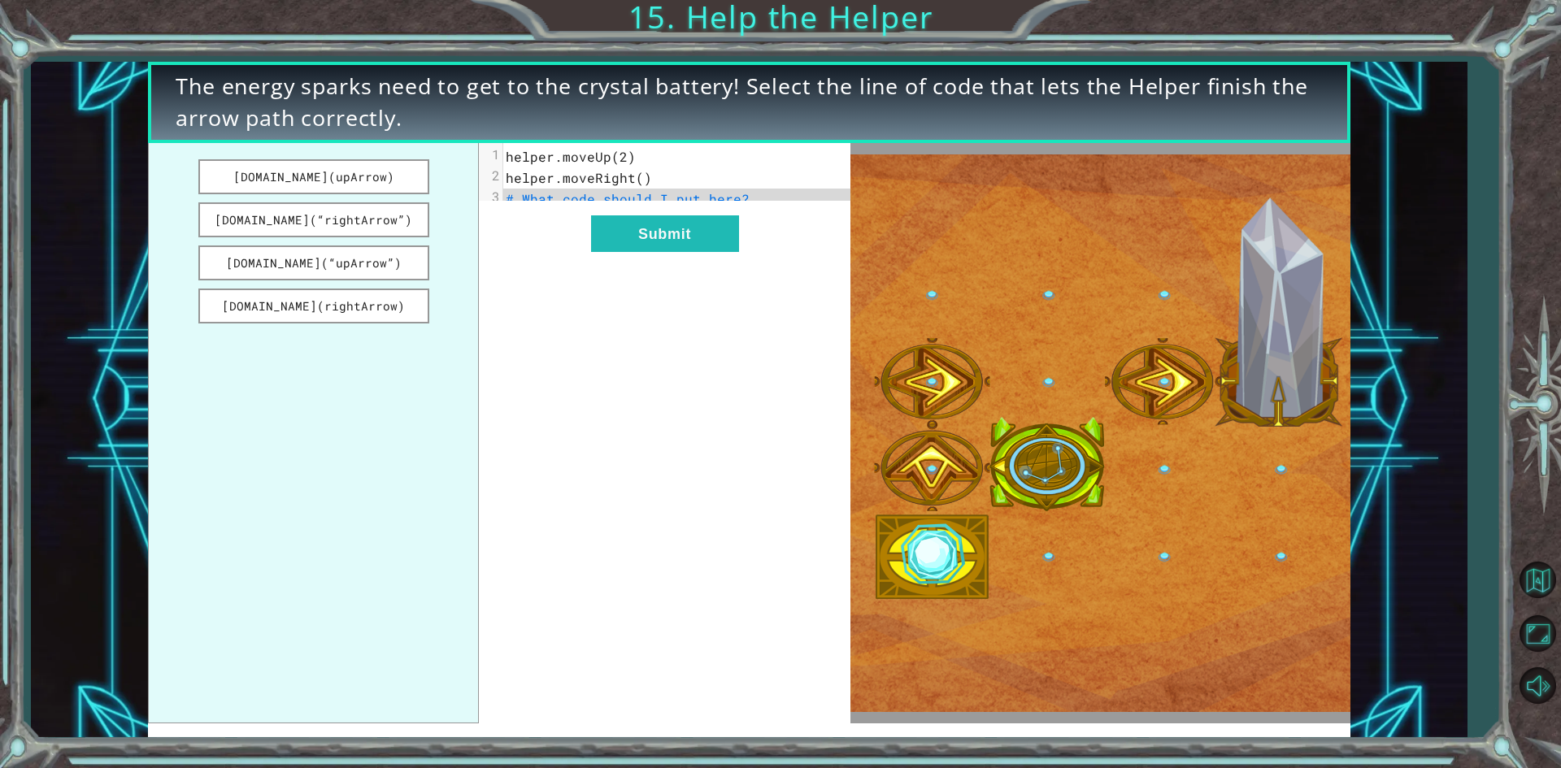
click at [605, 191] on span "# What code should I put here?" at bounding box center [628, 198] width 244 height 17
click at [634, 201] on span "# What code should I put here?" at bounding box center [628, 198] width 244 height 17
click at [377, 215] on button "[DOMAIN_NAME](“rightArrow”)" at bounding box center [313, 219] width 231 height 35
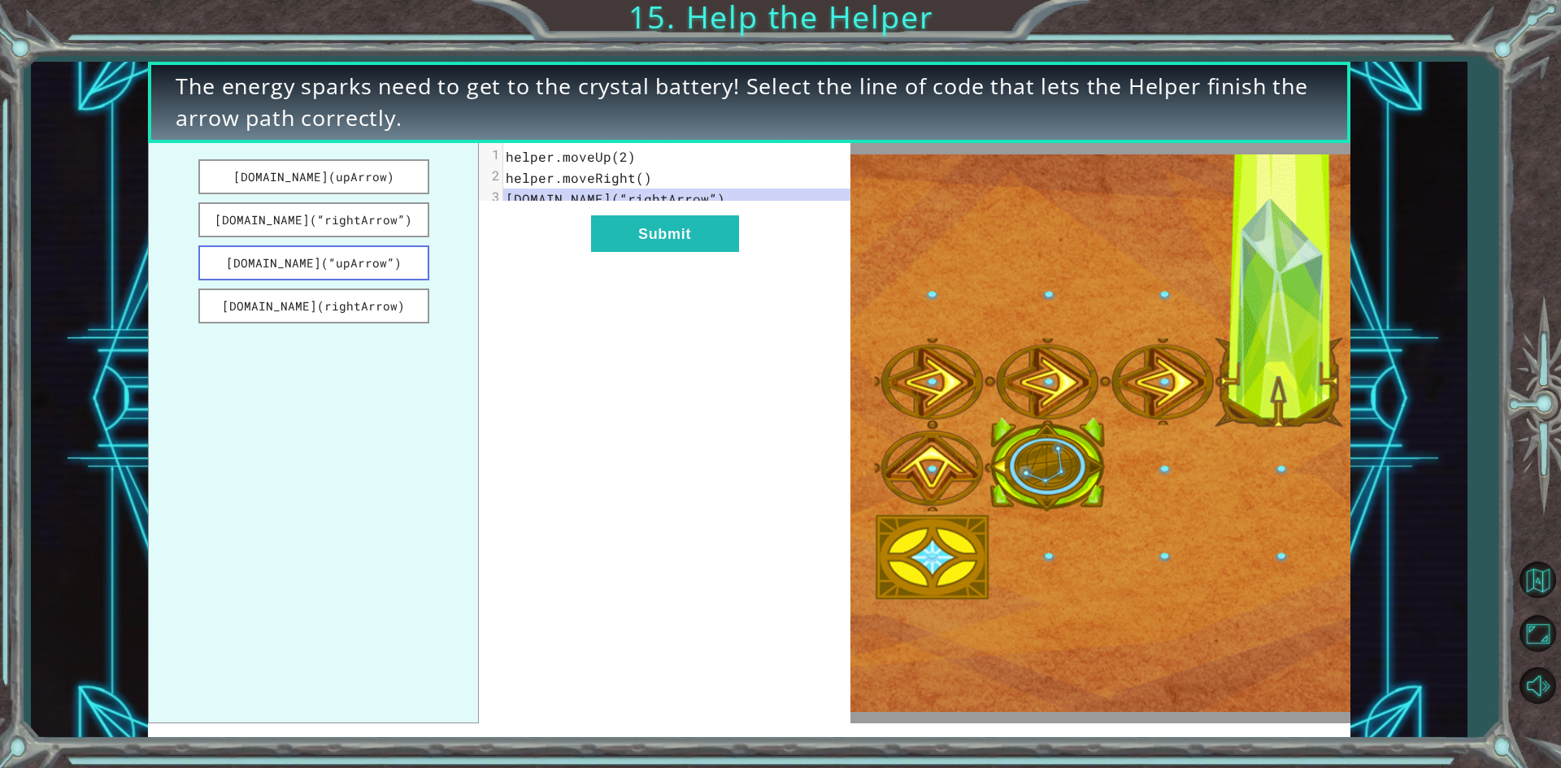
click at [391, 246] on button "[DOMAIN_NAME](“upArrow”)" at bounding box center [313, 263] width 231 height 35
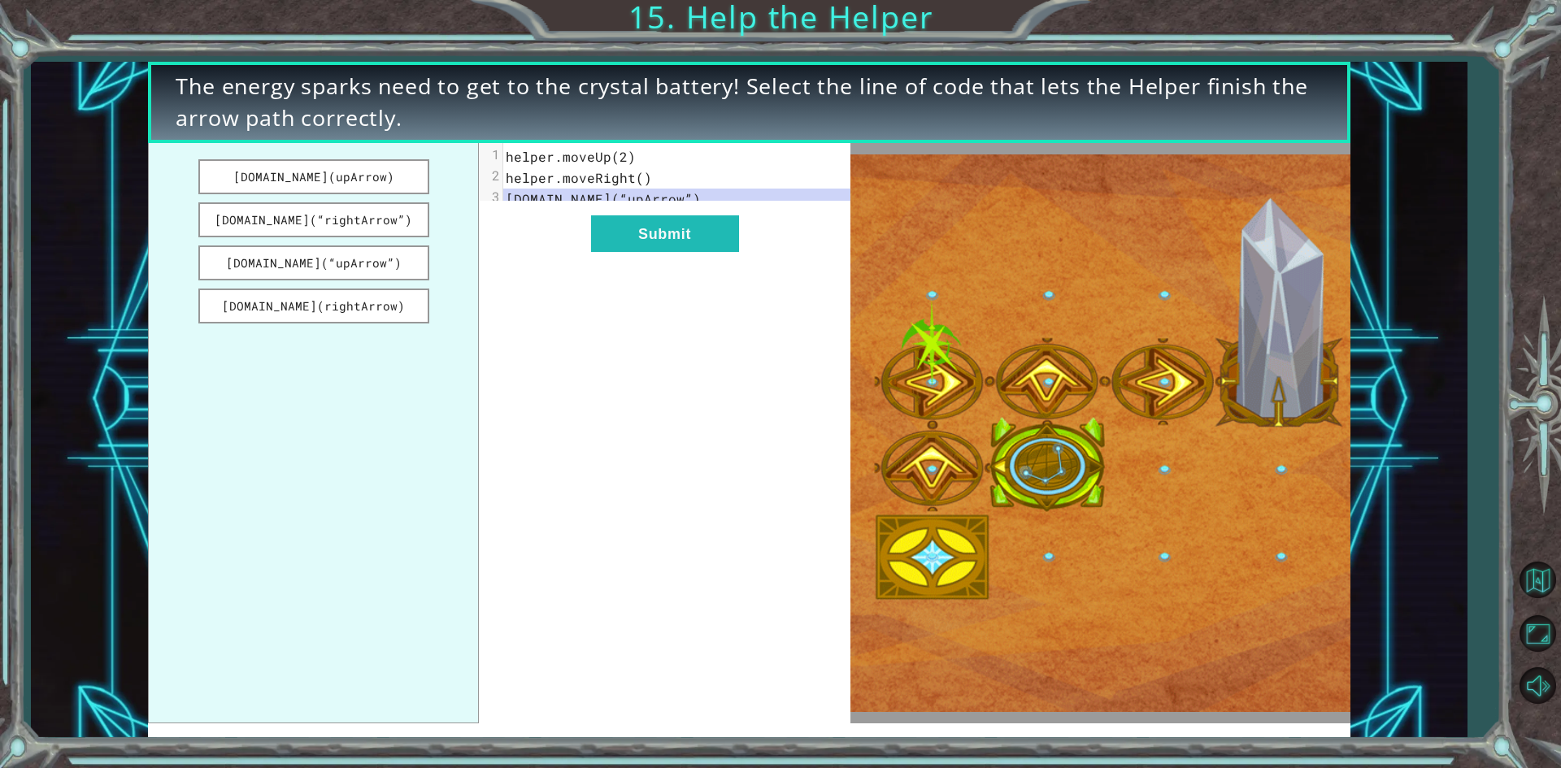
drag, startPoint x: 278, startPoint y: 218, endPoint x: 487, endPoint y: 201, distance: 209.7
click at [542, 207] on div "[DOMAIN_NAME](upArrow) [DOMAIN_NAME](“rightArrow”) [DOMAIN_NAME](“upArrow”) [DO…" at bounding box center [499, 433] width 702 height 581
click at [396, 220] on button "[DOMAIN_NAME](“rightArrow”)" at bounding box center [313, 219] width 231 height 35
click at [641, 249] on button "Submit" at bounding box center [665, 233] width 148 height 37
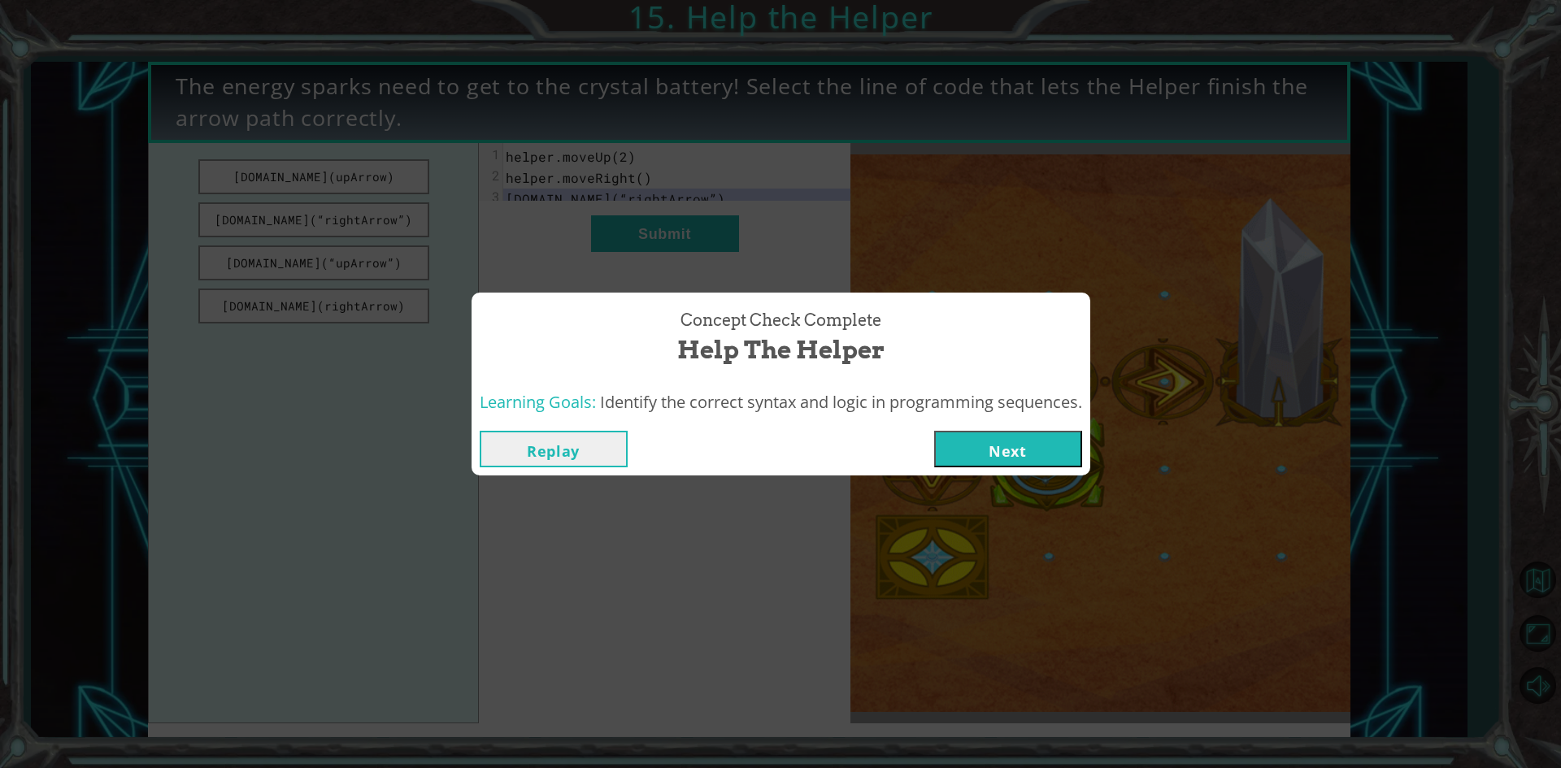
click at [995, 448] on button "Next" at bounding box center [1008, 449] width 148 height 37
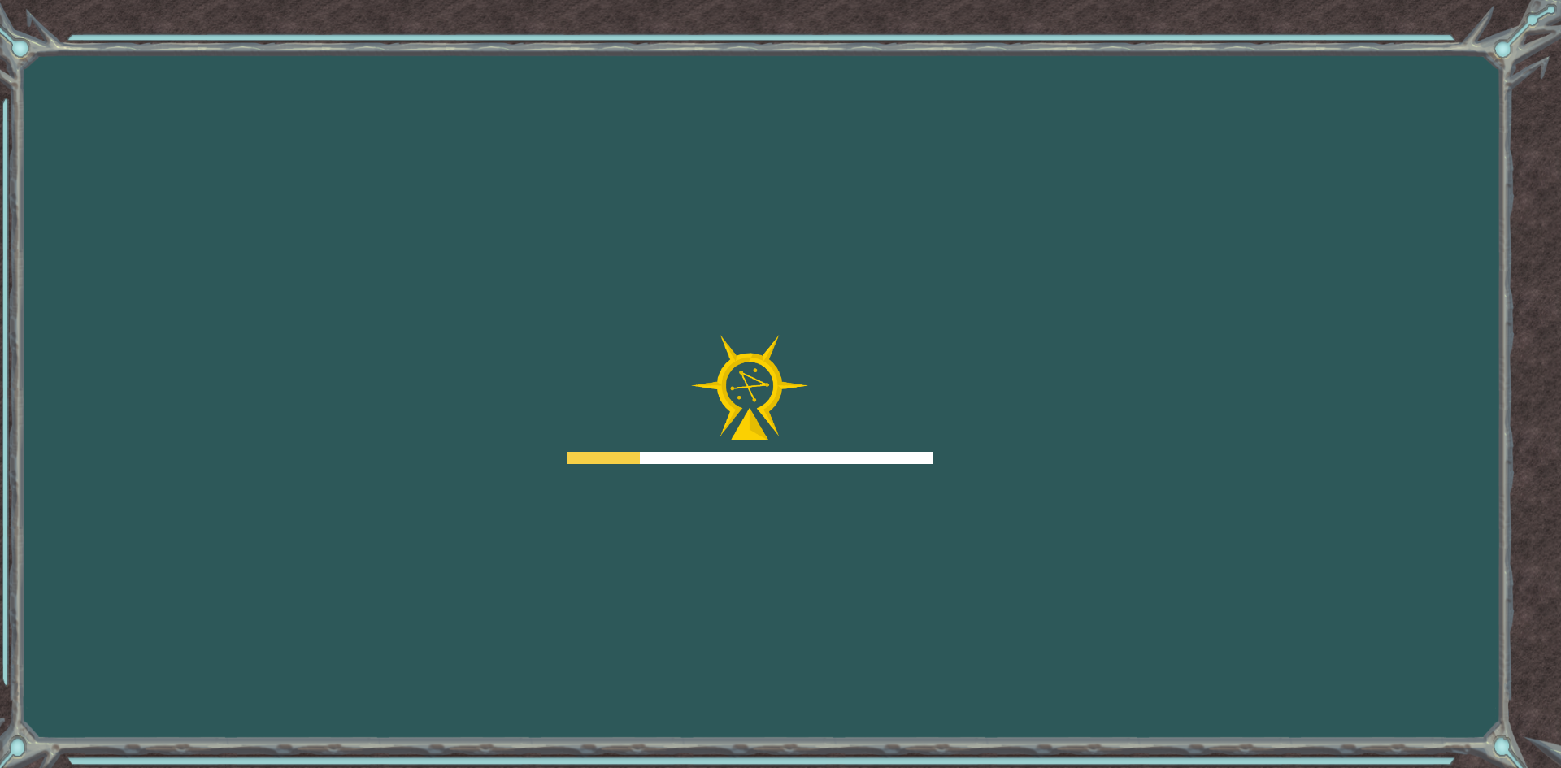
drag, startPoint x: 865, startPoint y: 163, endPoint x: 929, endPoint y: 281, distance: 133.9
drag, startPoint x: 929, startPoint y: 281, endPoint x: 631, endPoint y: 181, distance: 314.0
click at [631, 181] on div "Goals Error loading from server. Try refreshing the page. You'll need to join a…" at bounding box center [780, 384] width 1561 height 768
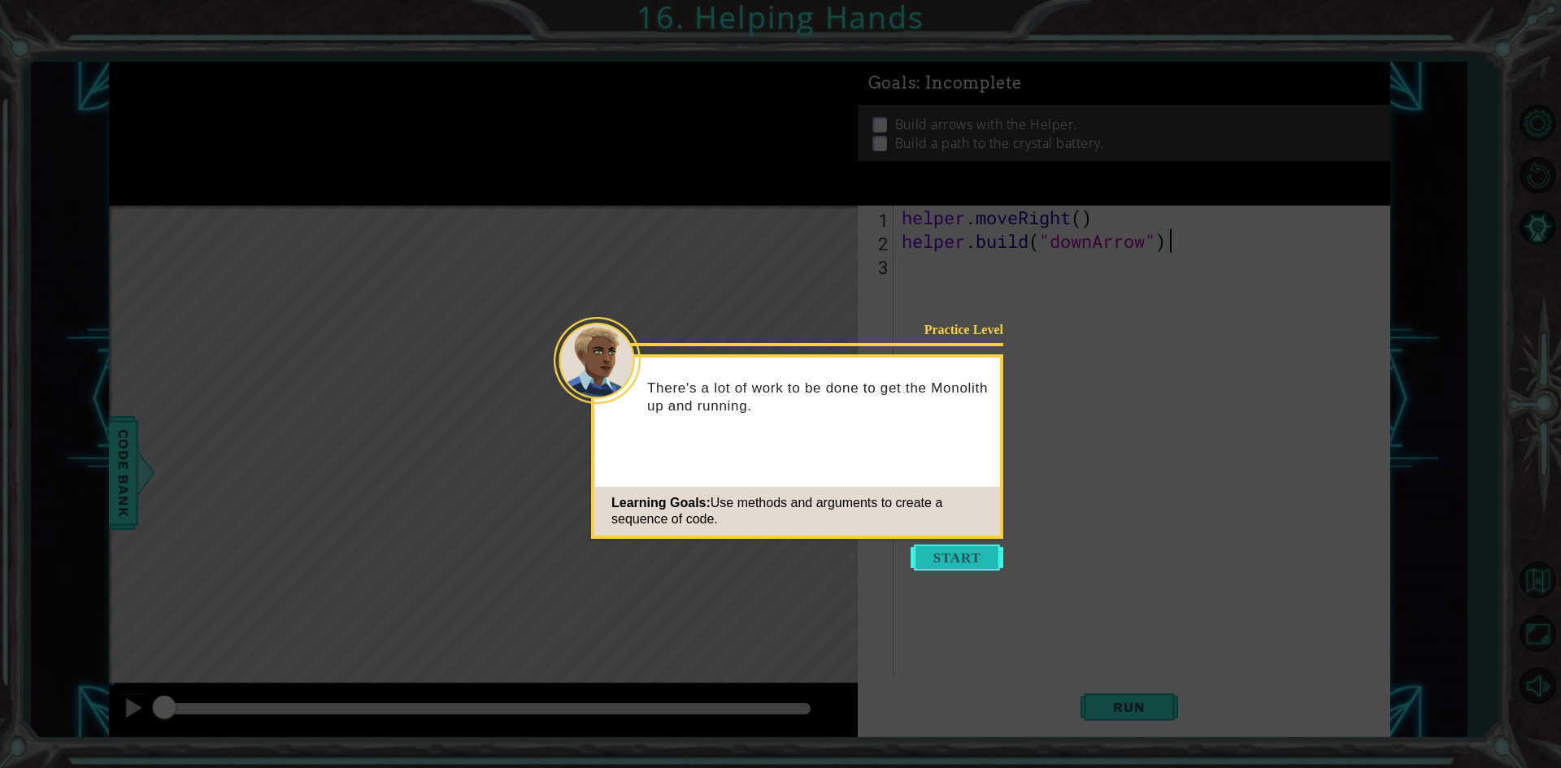
click at [923, 559] on button "Start" at bounding box center [957, 558] width 93 height 26
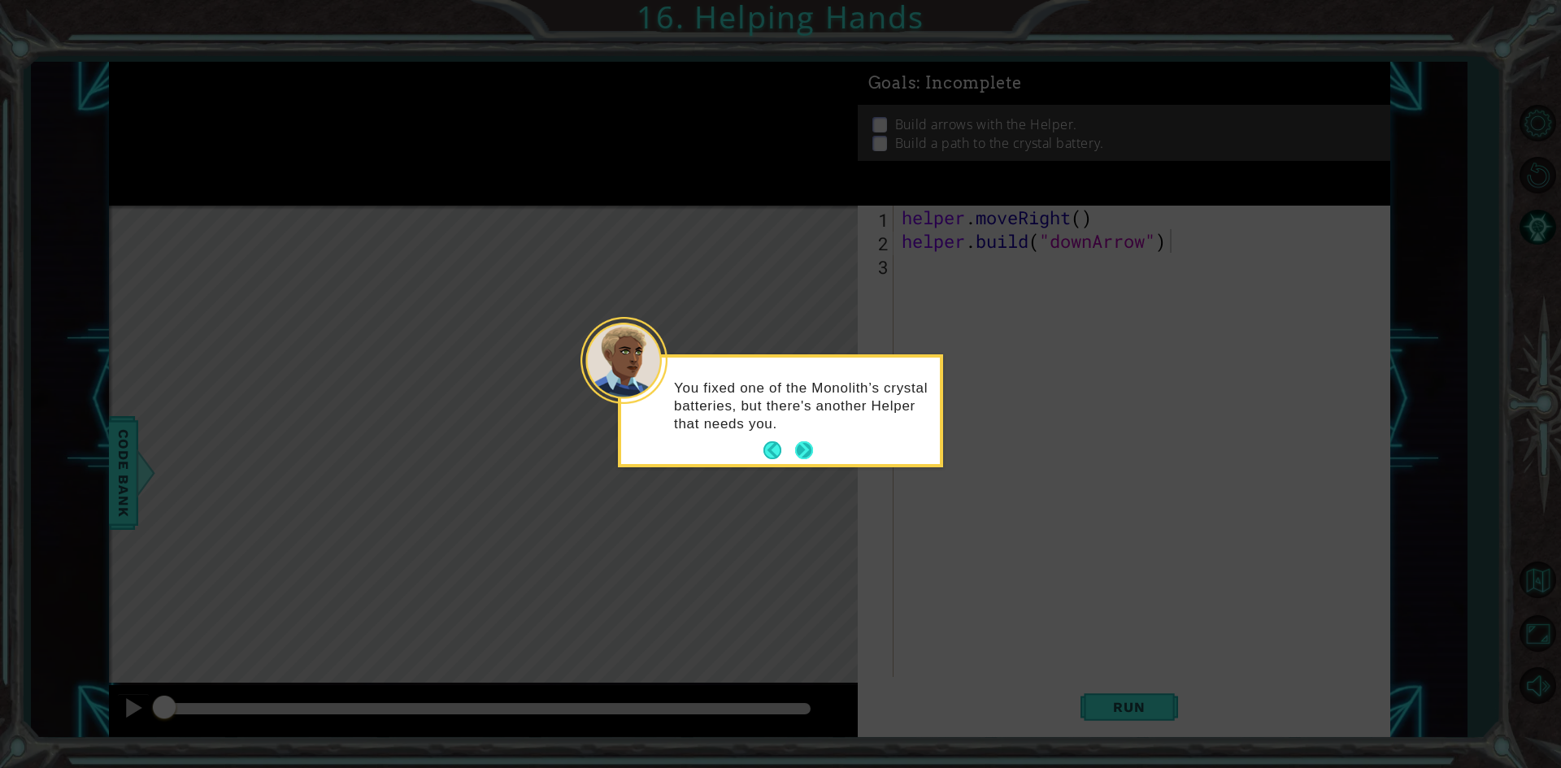
click at [812, 448] on button "Next" at bounding box center [804, 451] width 18 height 18
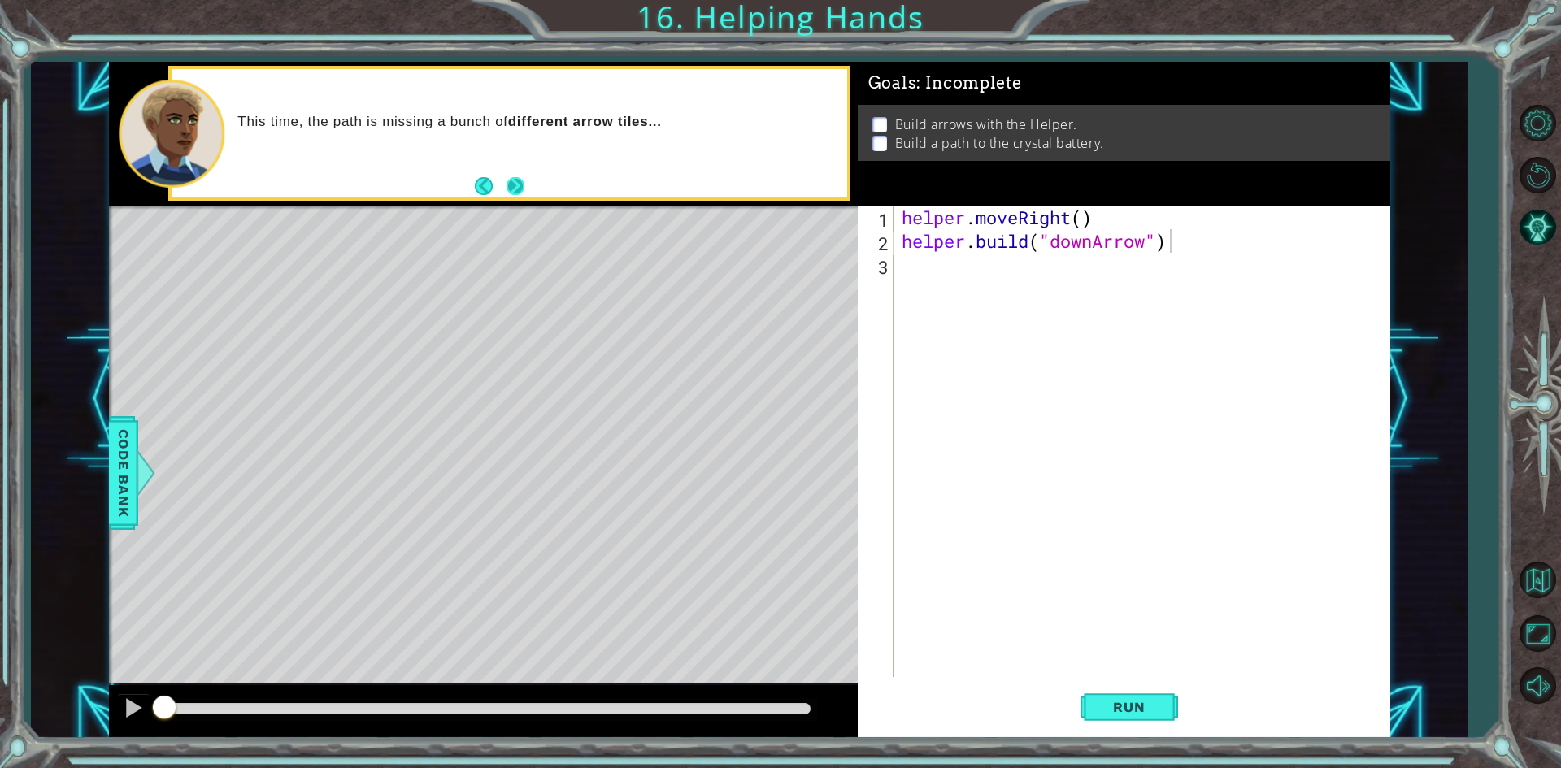
click at [514, 188] on button "Next" at bounding box center [516, 186] width 18 height 18
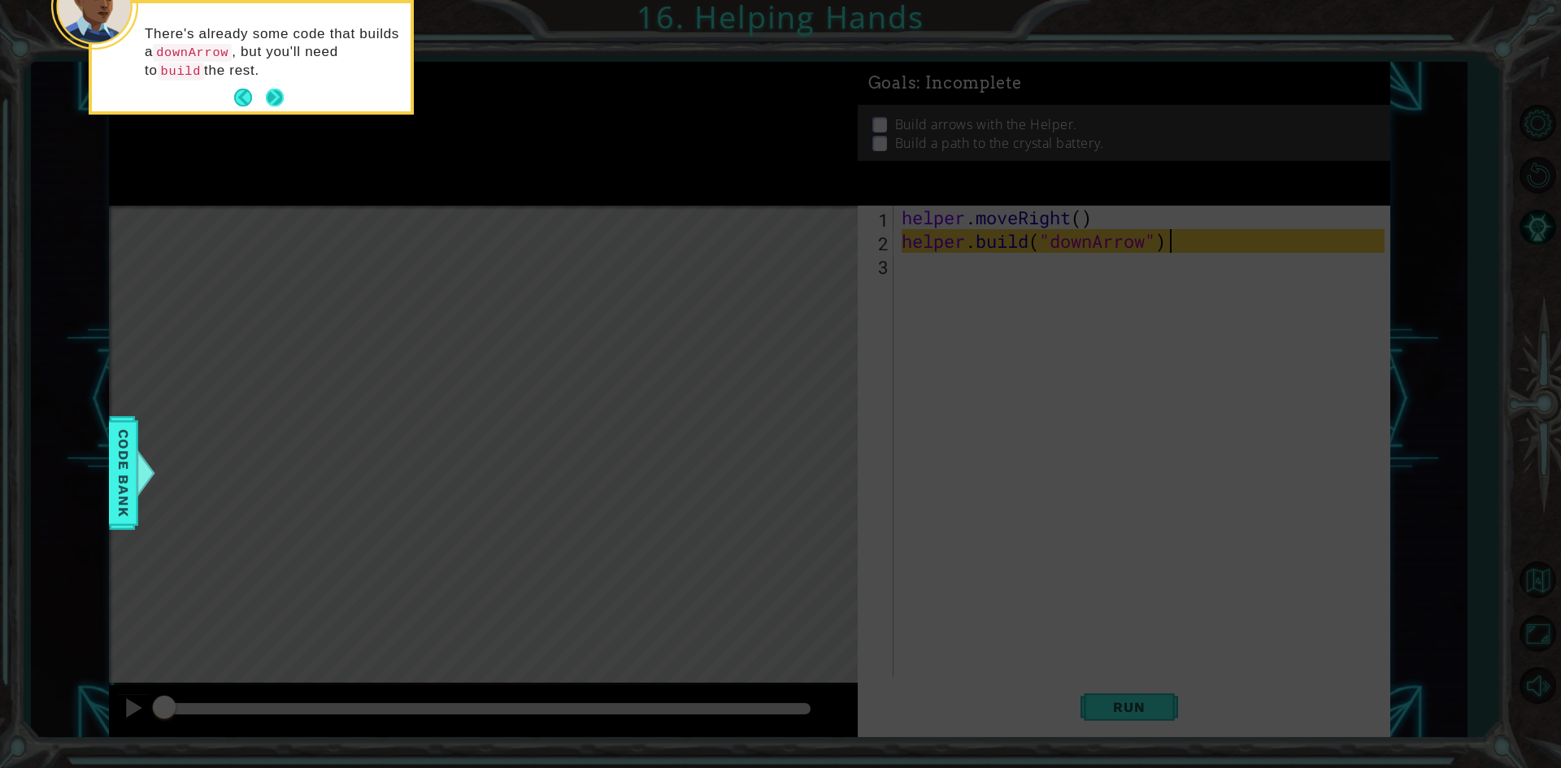
click at [272, 99] on button "Next" at bounding box center [275, 98] width 18 height 18
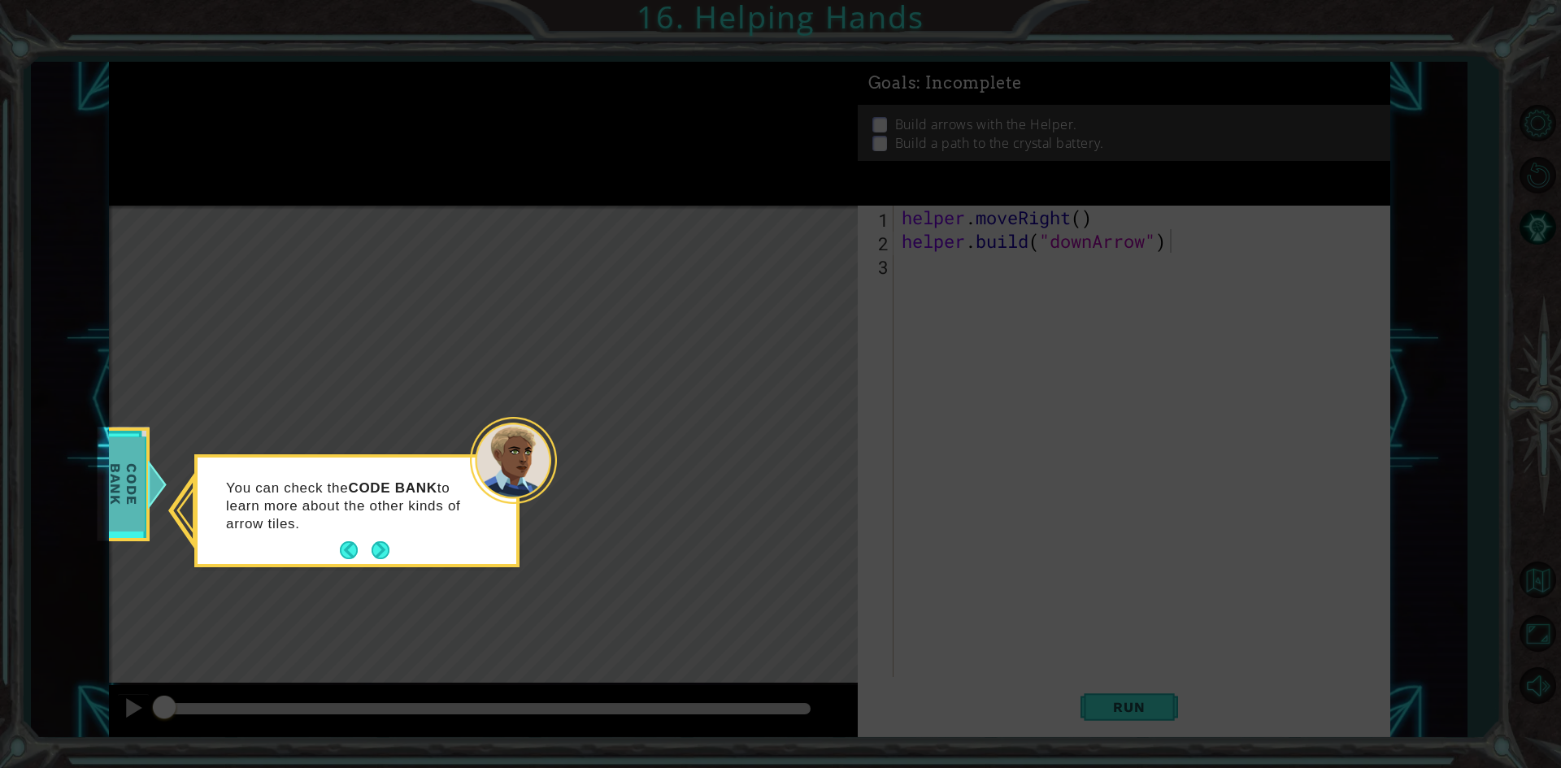
click at [144, 484] on span "Code Bank" at bounding box center [123, 484] width 42 height 94
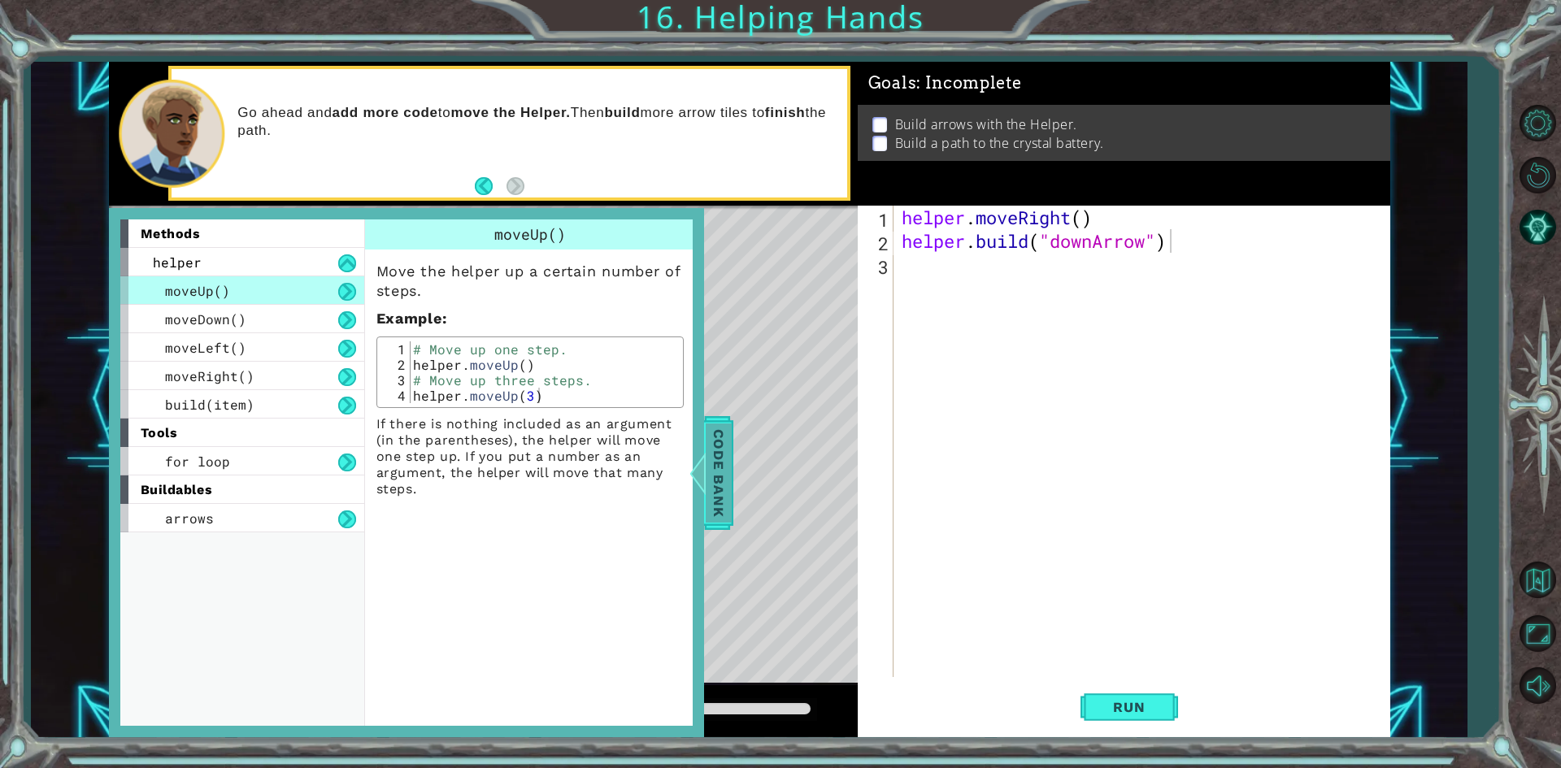
click at [731, 467] on span "Code Bank" at bounding box center [719, 472] width 26 height 99
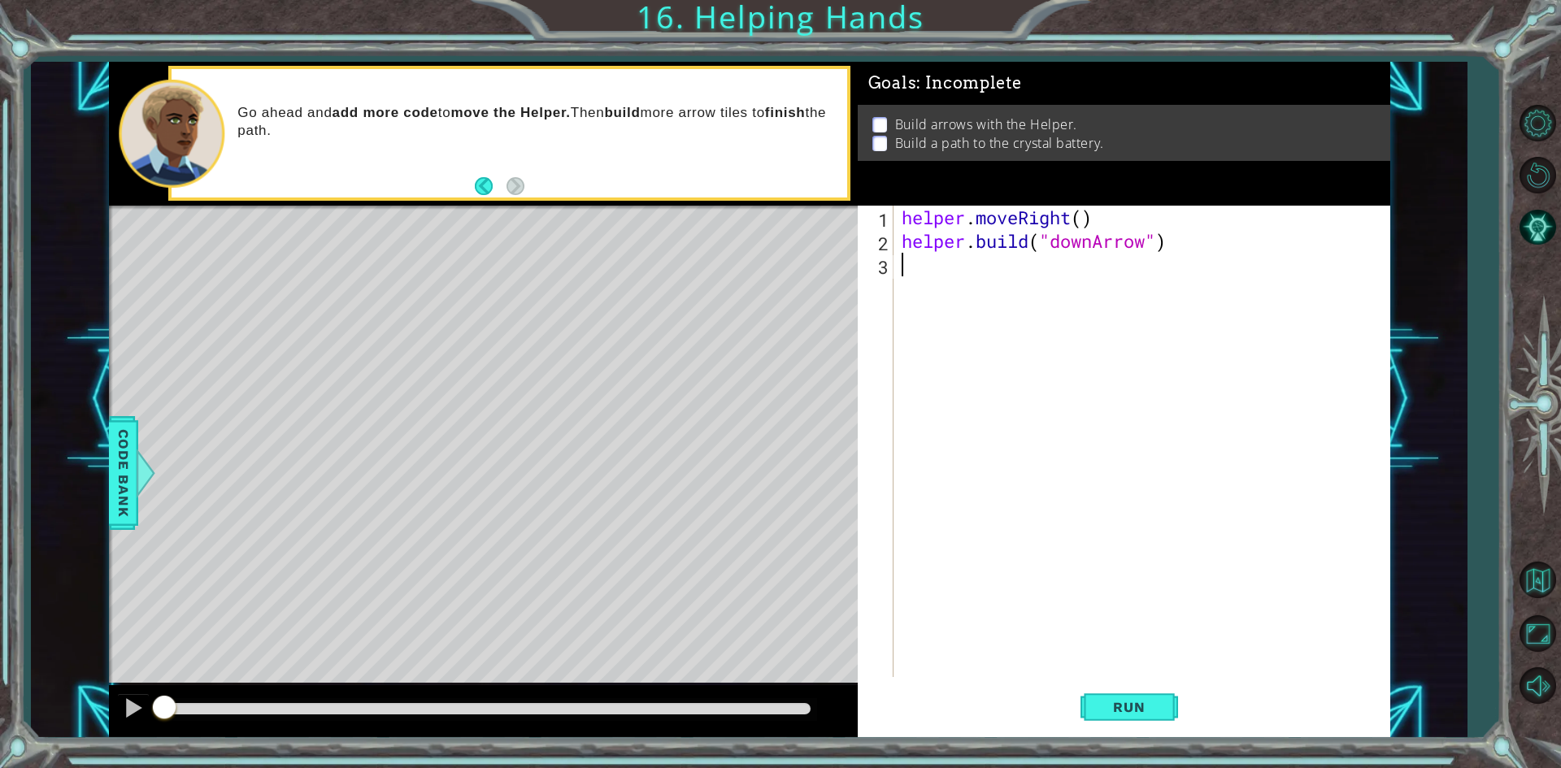
click at [1003, 281] on div "helper . moveRight ( ) helper . build ( "downArrow" )" at bounding box center [1145, 465] width 494 height 519
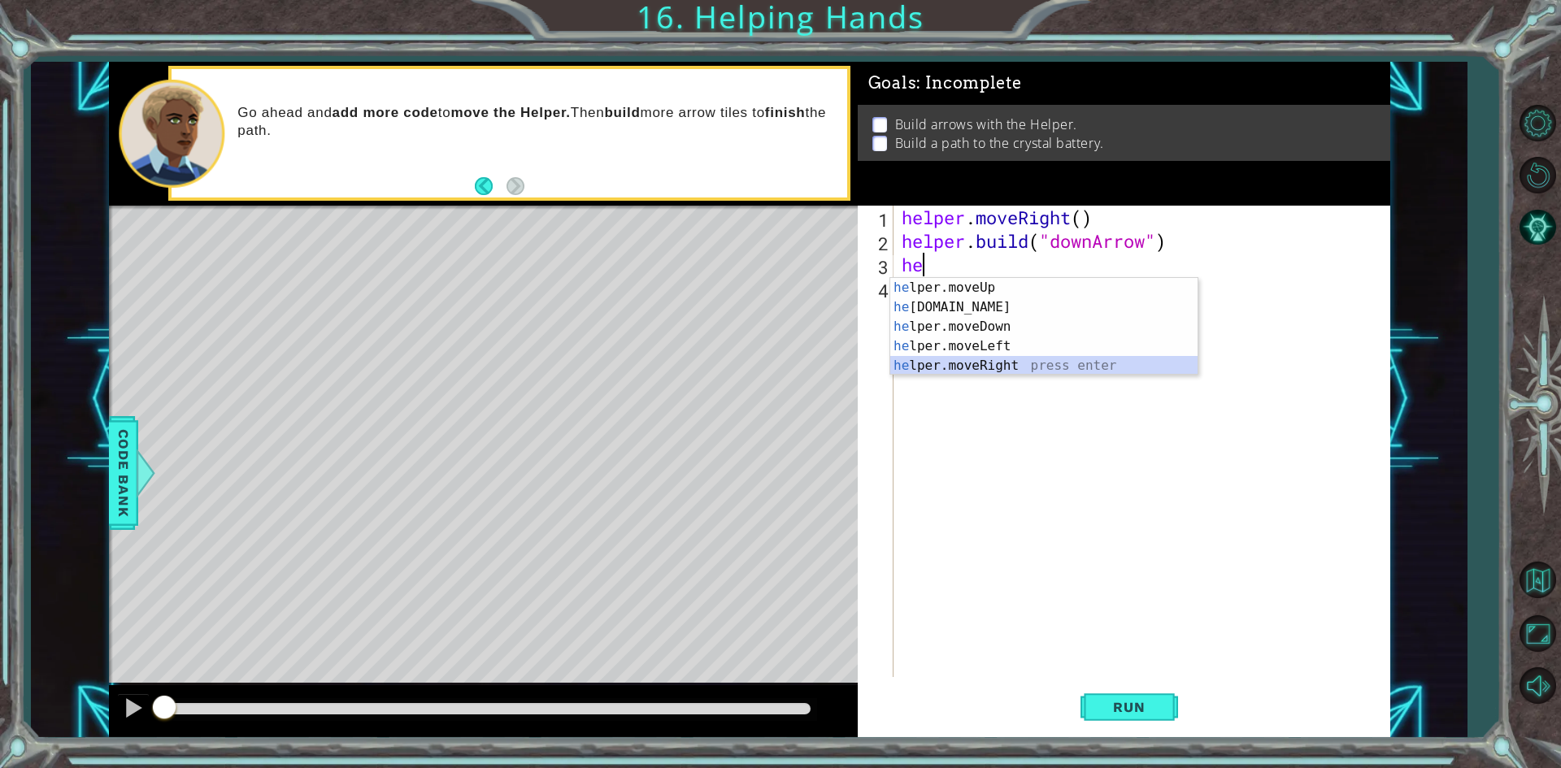
click at [997, 371] on div "he lper.moveUp press enter he [DOMAIN_NAME] press enter he lper.moveDown press …" at bounding box center [1043, 346] width 307 height 137
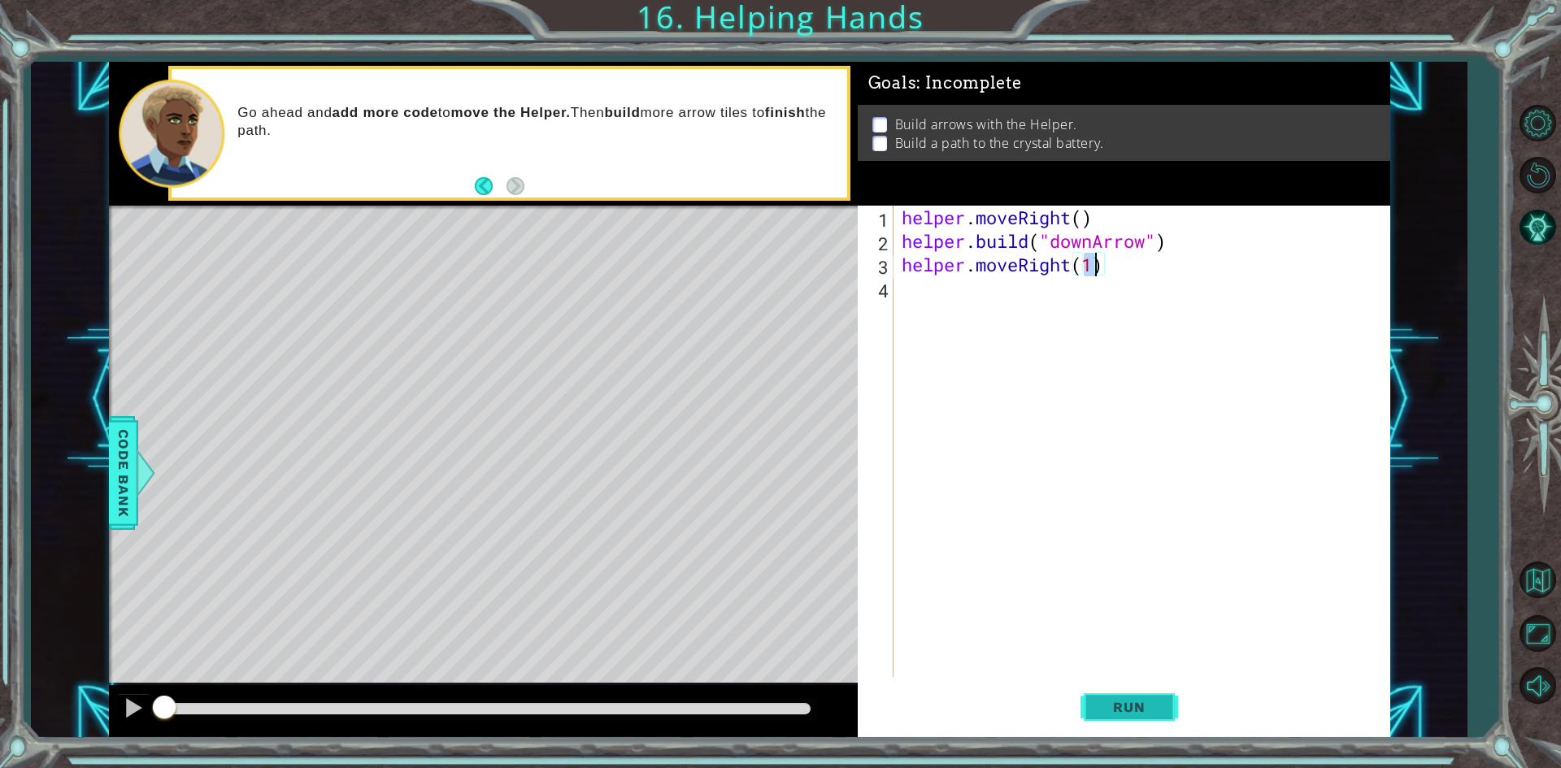
type textarea "helper.moveRight(1)"
click at [1165, 724] on button "Run" at bounding box center [1130, 707] width 98 height 53
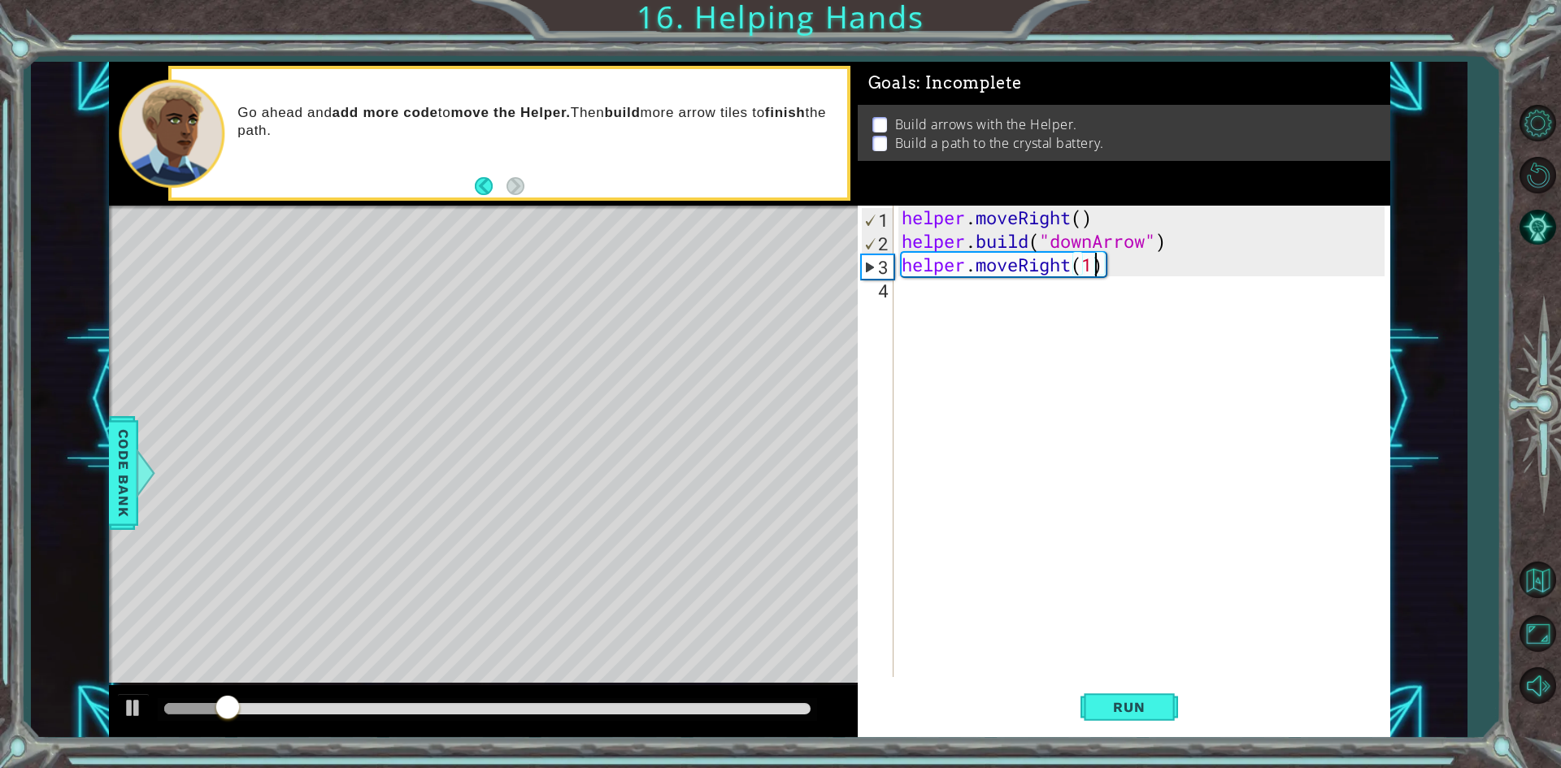
click at [938, 304] on div "helper . moveRight ( ) helper . build ( "downArrow" ) helper . moveRight ( 1 )" at bounding box center [1145, 465] width 494 height 519
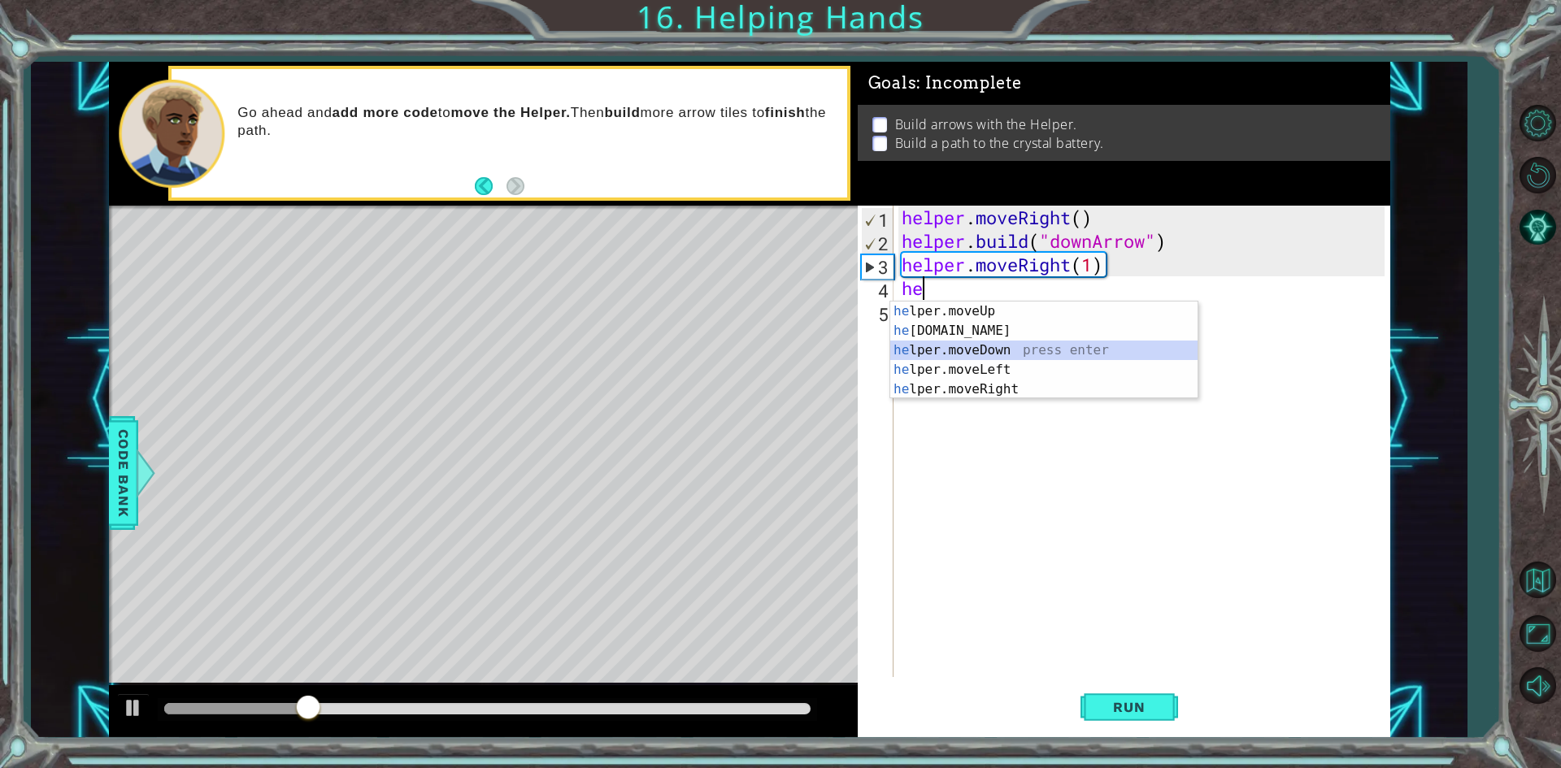
click at [985, 349] on div "he lper.moveUp press enter he [DOMAIN_NAME] press enter he lper.moveDown press …" at bounding box center [1043, 370] width 307 height 137
type textarea "helper.moveDown(1)"
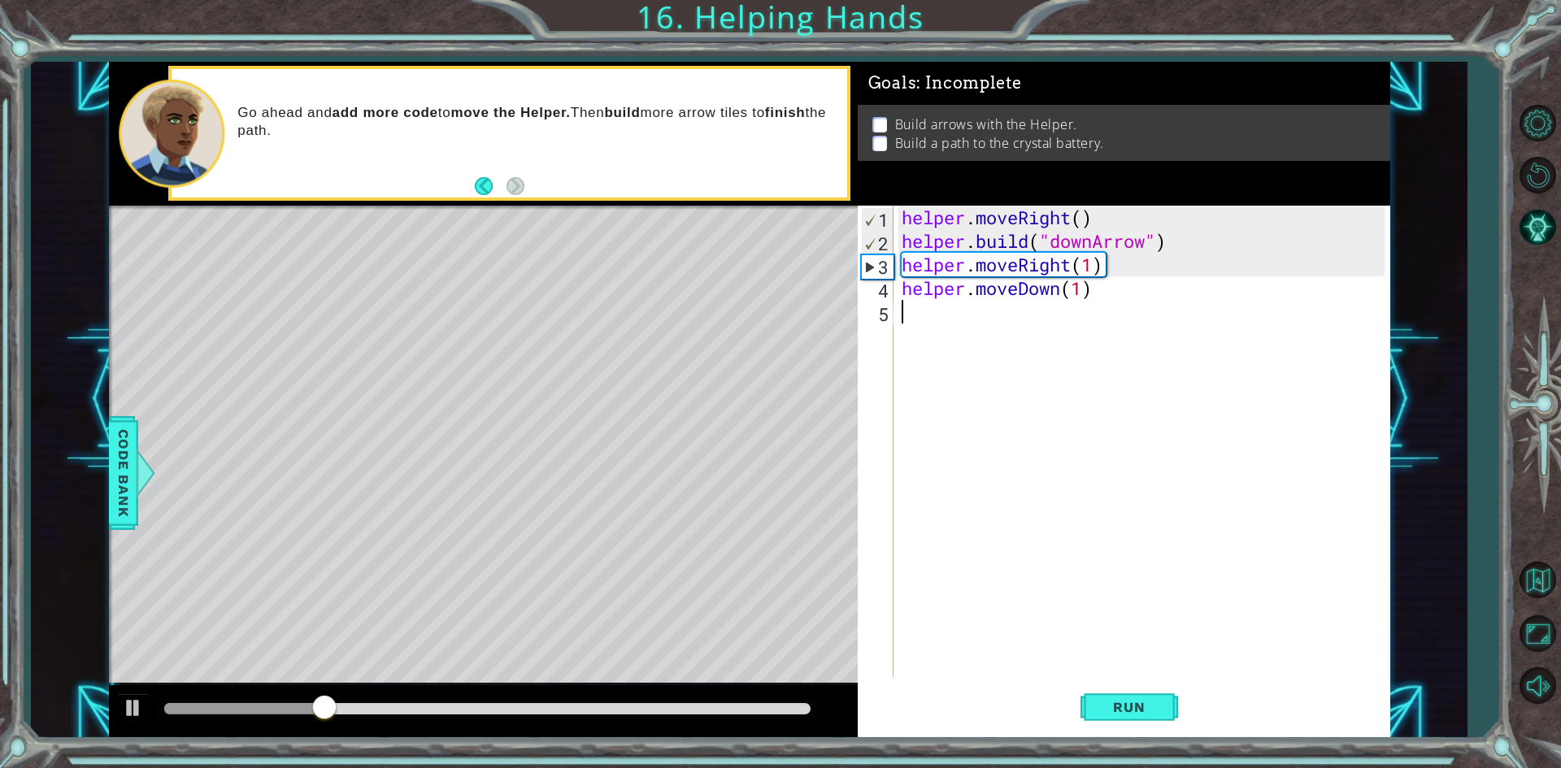
click at [965, 326] on div "helper . moveRight ( ) helper . build ( "downArrow" ) helper . moveRight ( 1 ) …" at bounding box center [1145, 465] width 494 height 519
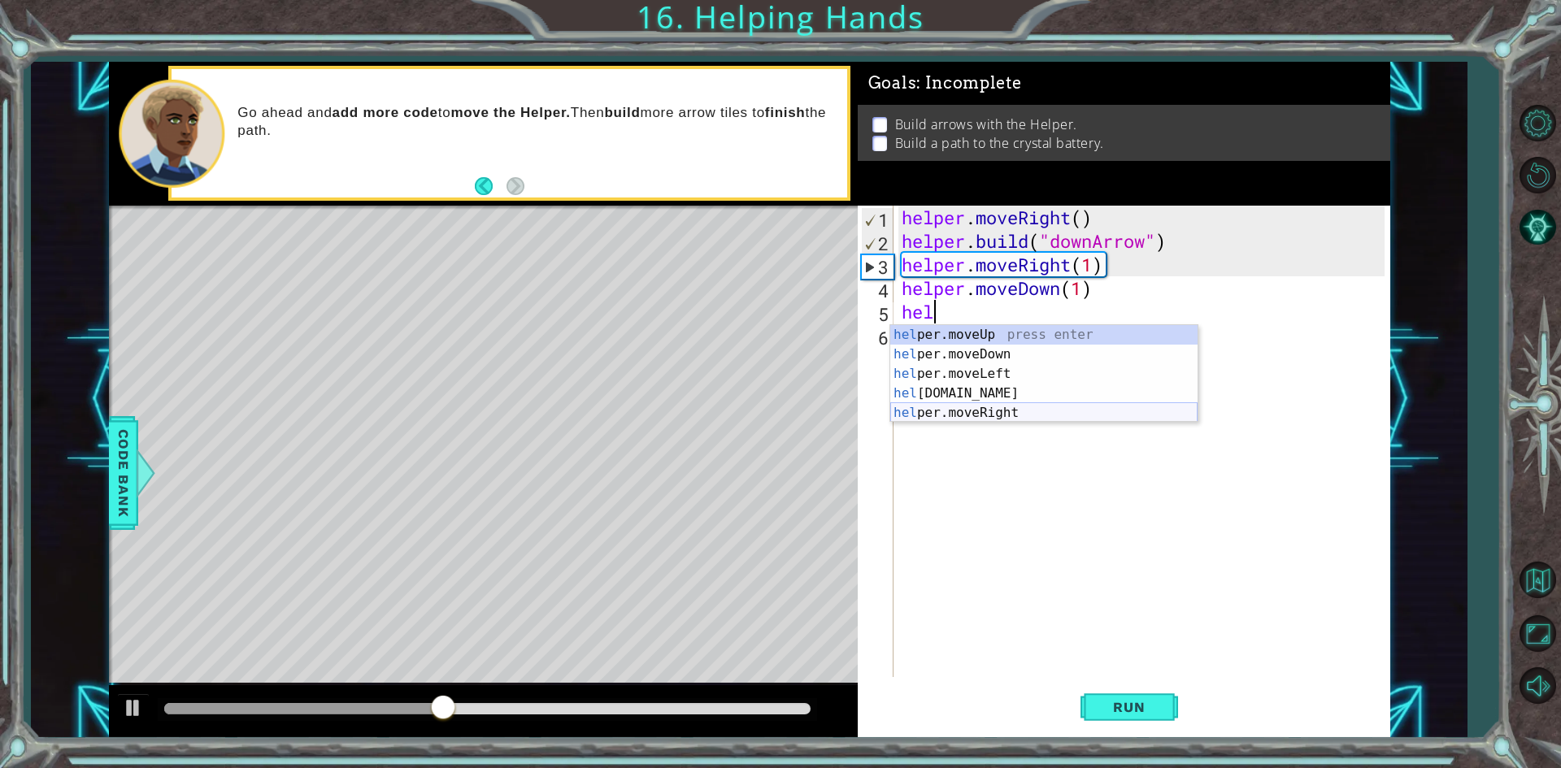
click at [972, 420] on div "hel per.moveUp press enter hel per.moveDown press enter hel per.moveLeft press …" at bounding box center [1043, 393] width 307 height 137
type textarea "helper.moveRight(1)"
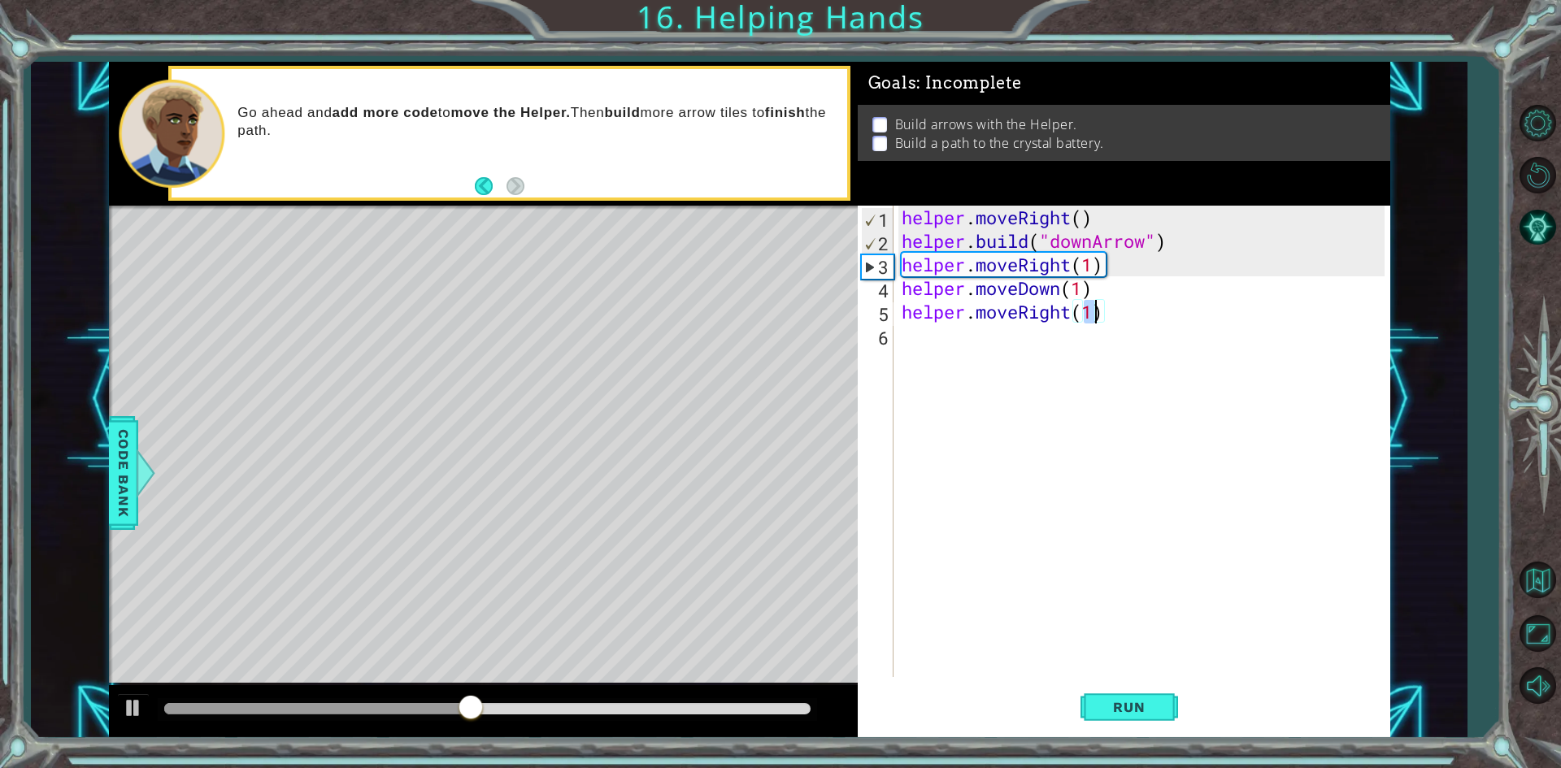
click at [927, 341] on div "helper . moveRight ( ) helper . build ( "downArrow" ) helper . moveRight ( 1 ) …" at bounding box center [1145, 465] width 494 height 519
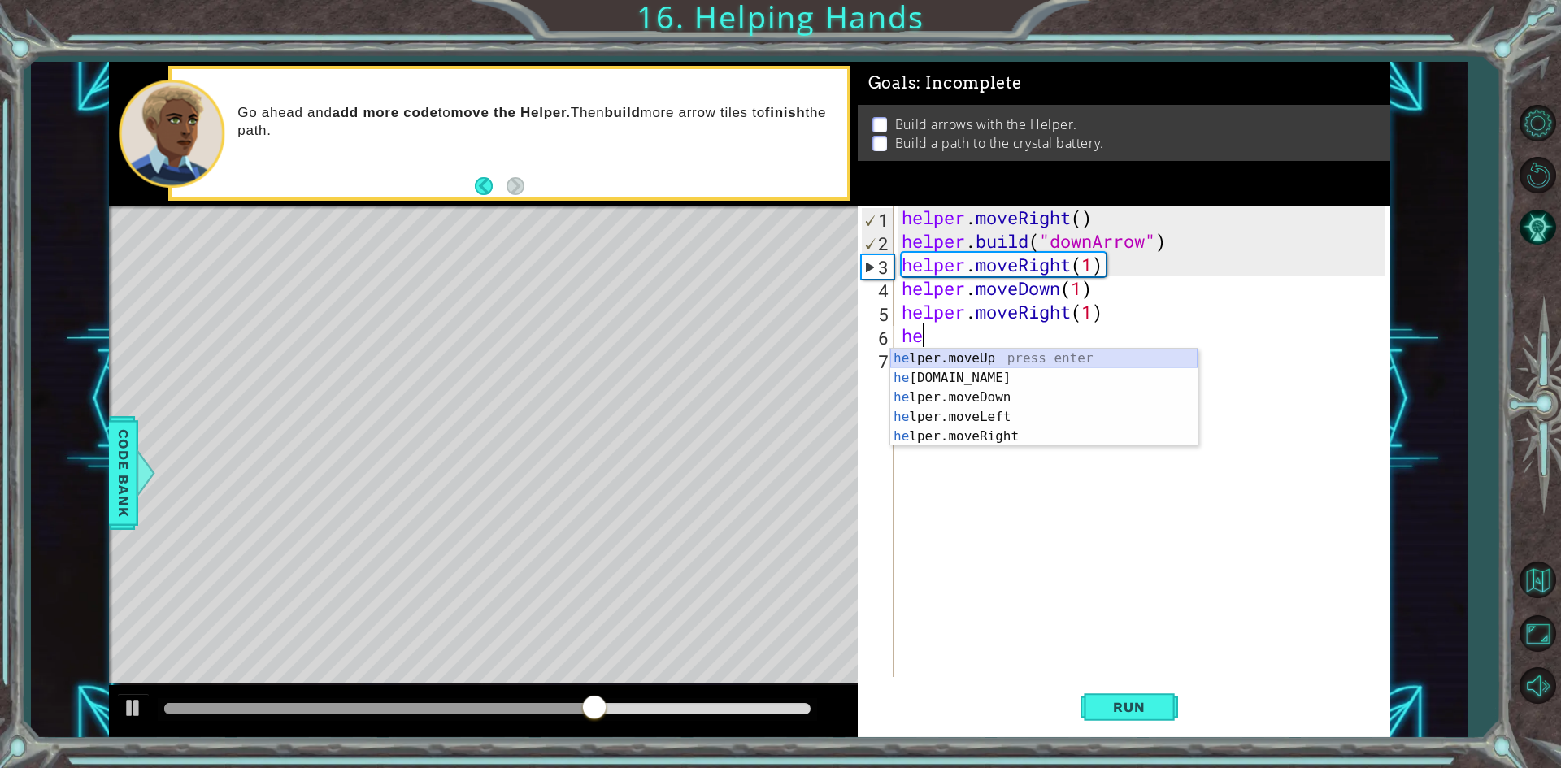
click at [981, 365] on div "he lper.moveUp press enter he [DOMAIN_NAME] press enter he lper.moveDown press …" at bounding box center [1043, 417] width 307 height 137
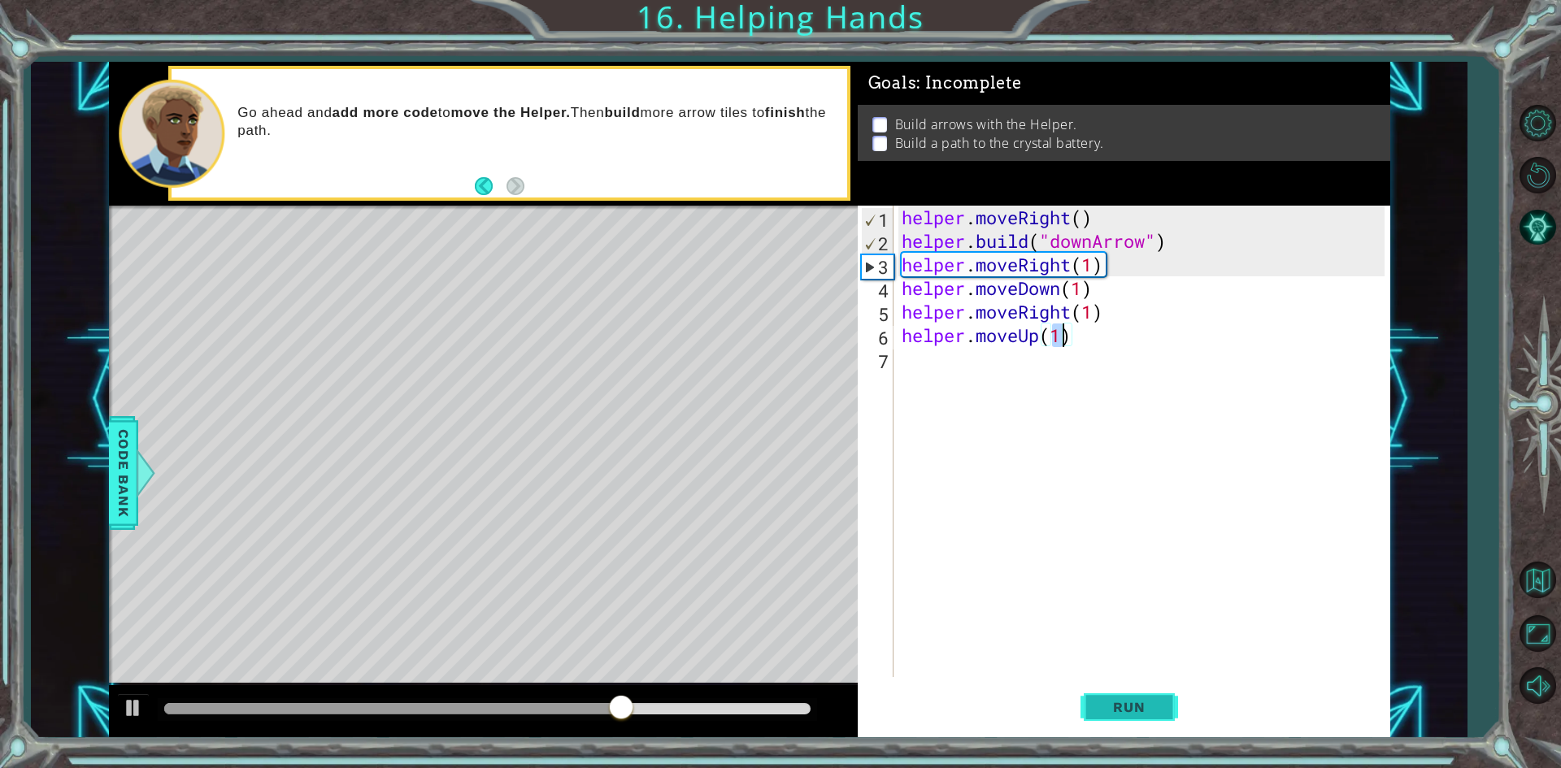
type textarea "helper.moveUp(1)"
click at [1135, 724] on button "Run" at bounding box center [1130, 707] width 98 height 53
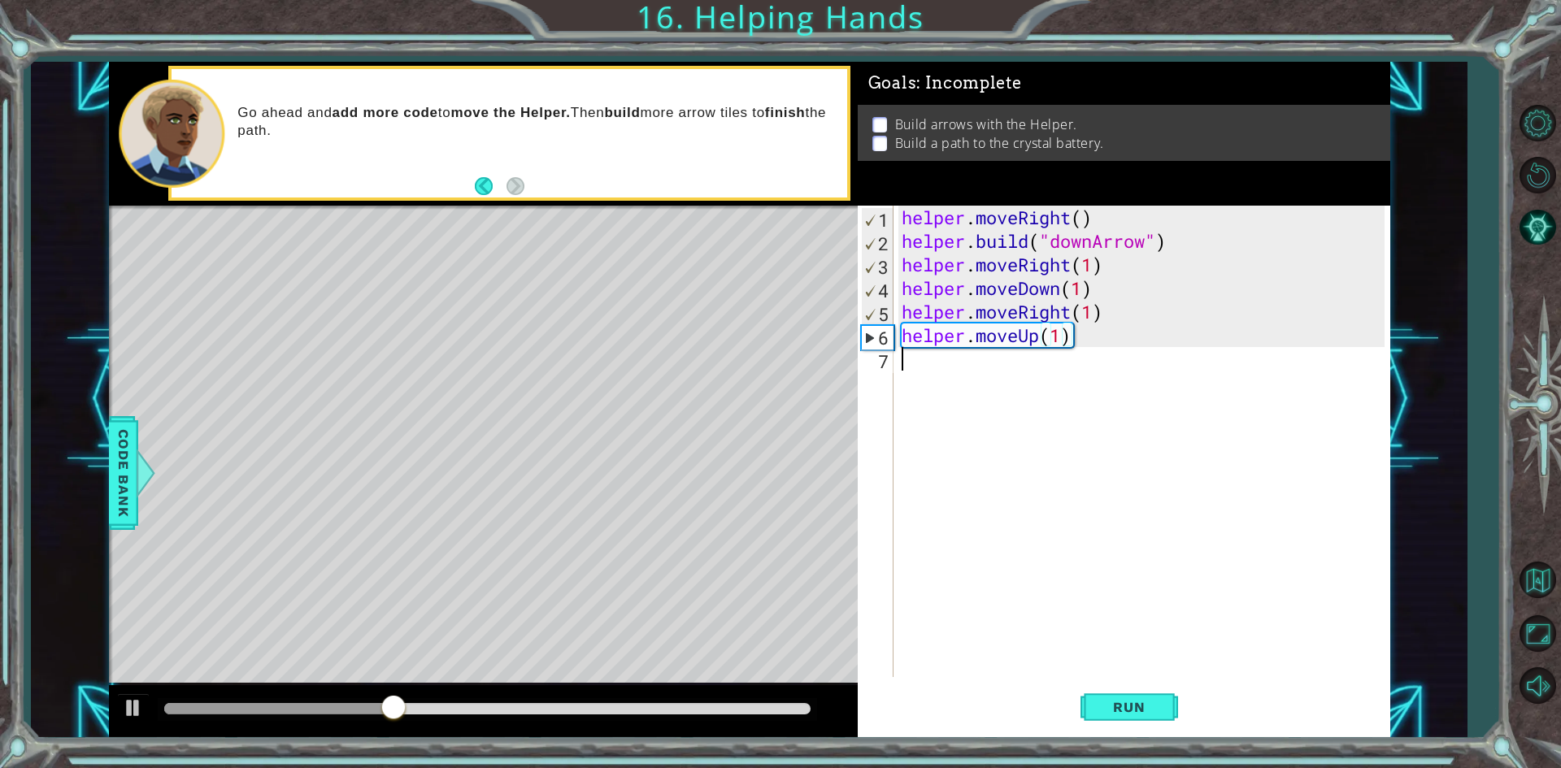
click at [899, 378] on div "helper . moveRight ( ) helper . build ( "downArrow" ) helper . moveRight ( 1 ) …" at bounding box center [1145, 465] width 494 height 519
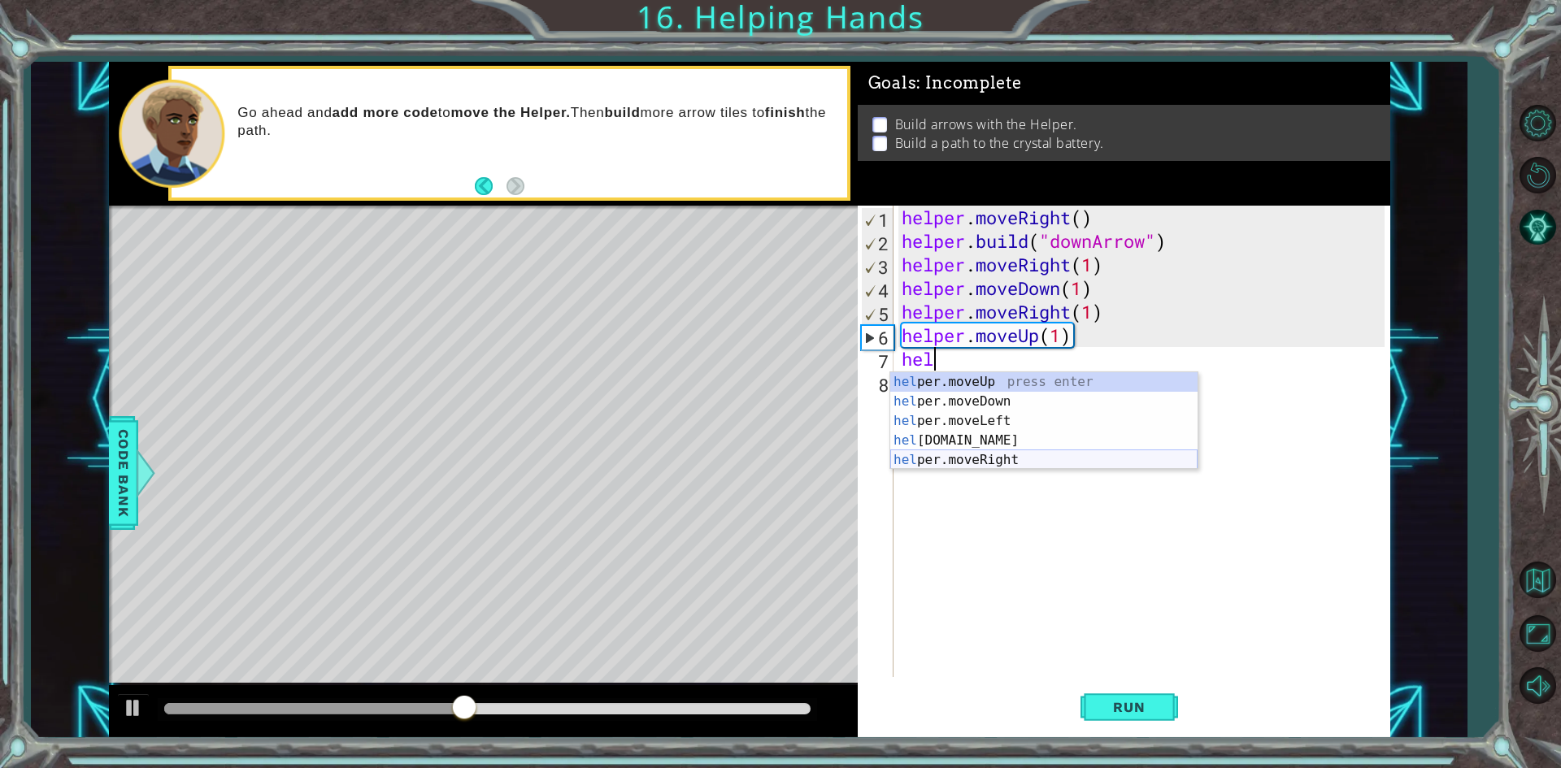
click at [954, 459] on div "hel per.moveUp press enter hel per.moveDown press enter hel per.moveLeft press …" at bounding box center [1043, 440] width 307 height 137
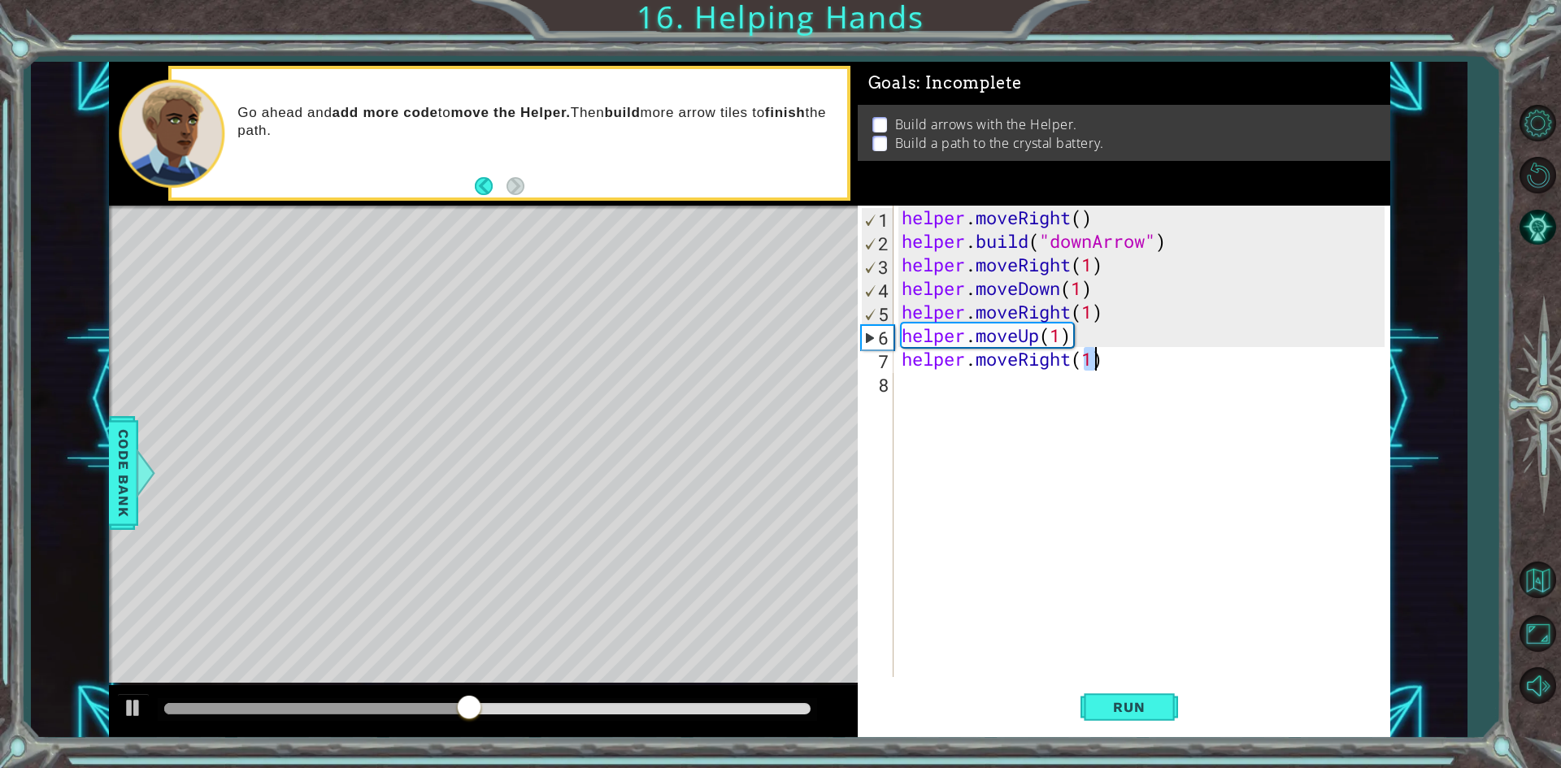
type textarea "helper.moveRight(1)"
click at [933, 408] on div "helper . moveRight ( ) helper . build ( "downArrow" ) helper . moveRight ( 1 ) …" at bounding box center [1145, 465] width 494 height 519
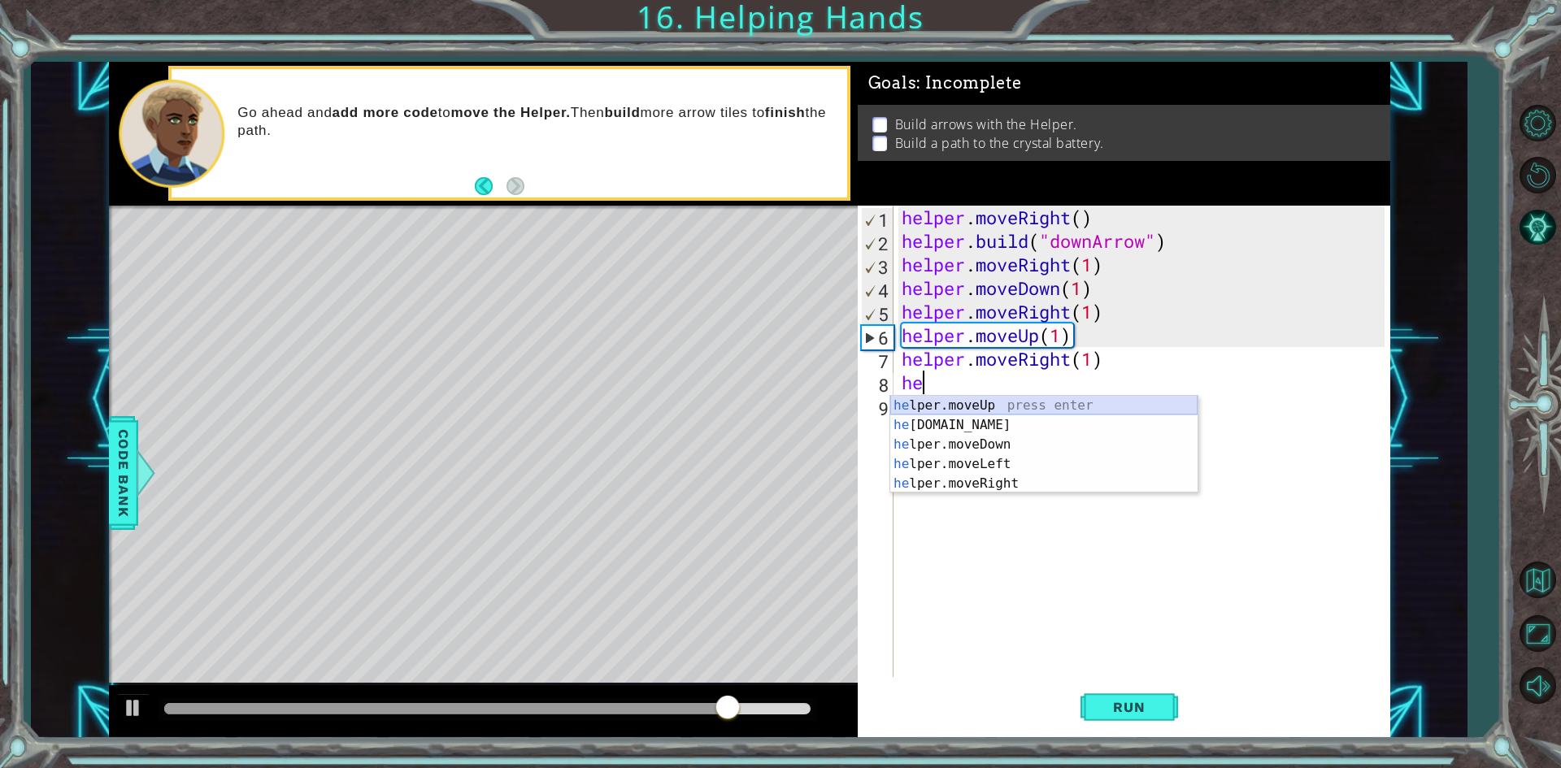
click at [1007, 410] on div "he lper.moveUp press enter he [DOMAIN_NAME] press enter he lper.moveDown press …" at bounding box center [1043, 464] width 307 height 137
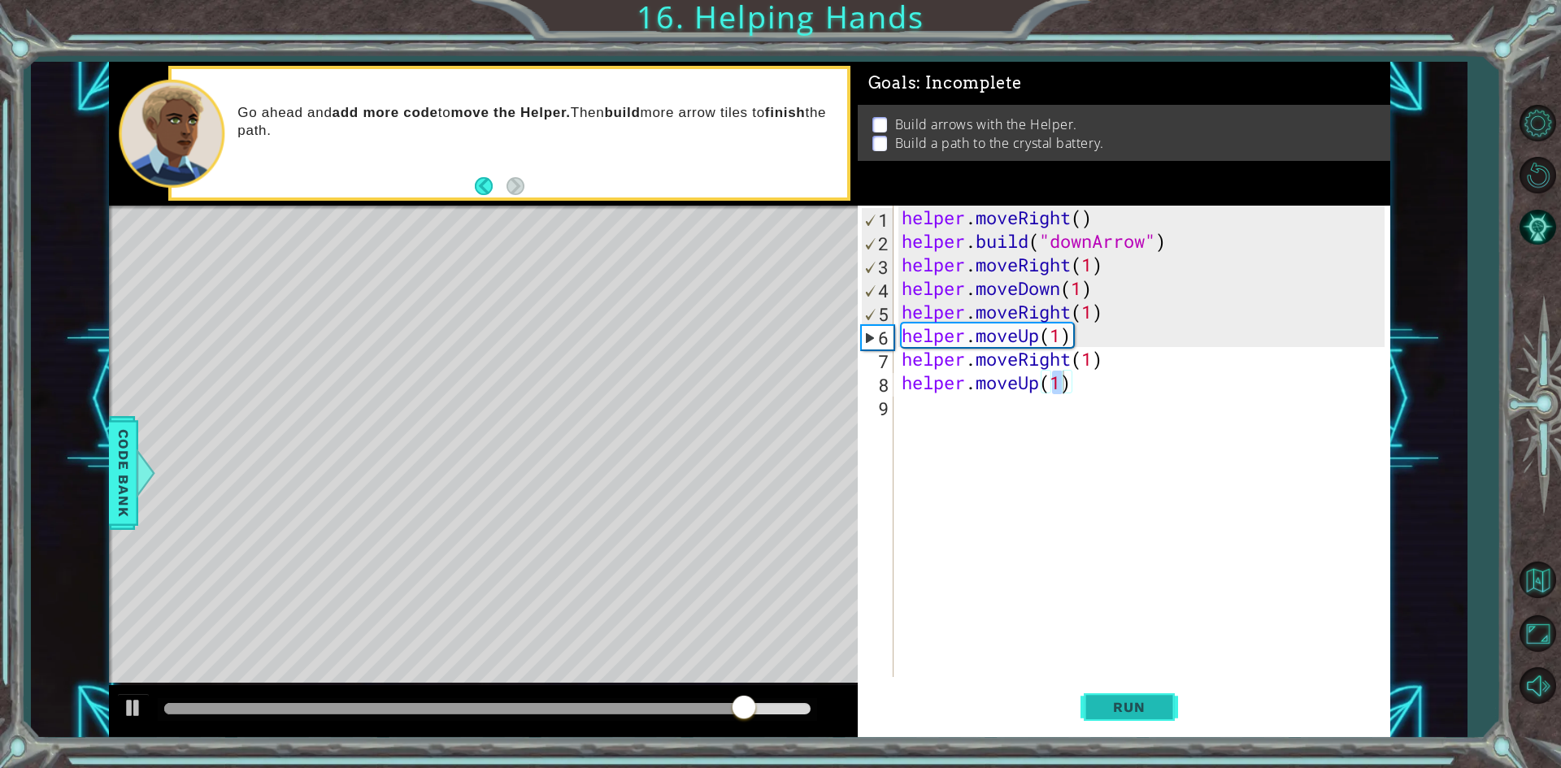
click at [1129, 707] on span "Run" at bounding box center [1129, 707] width 64 height 16
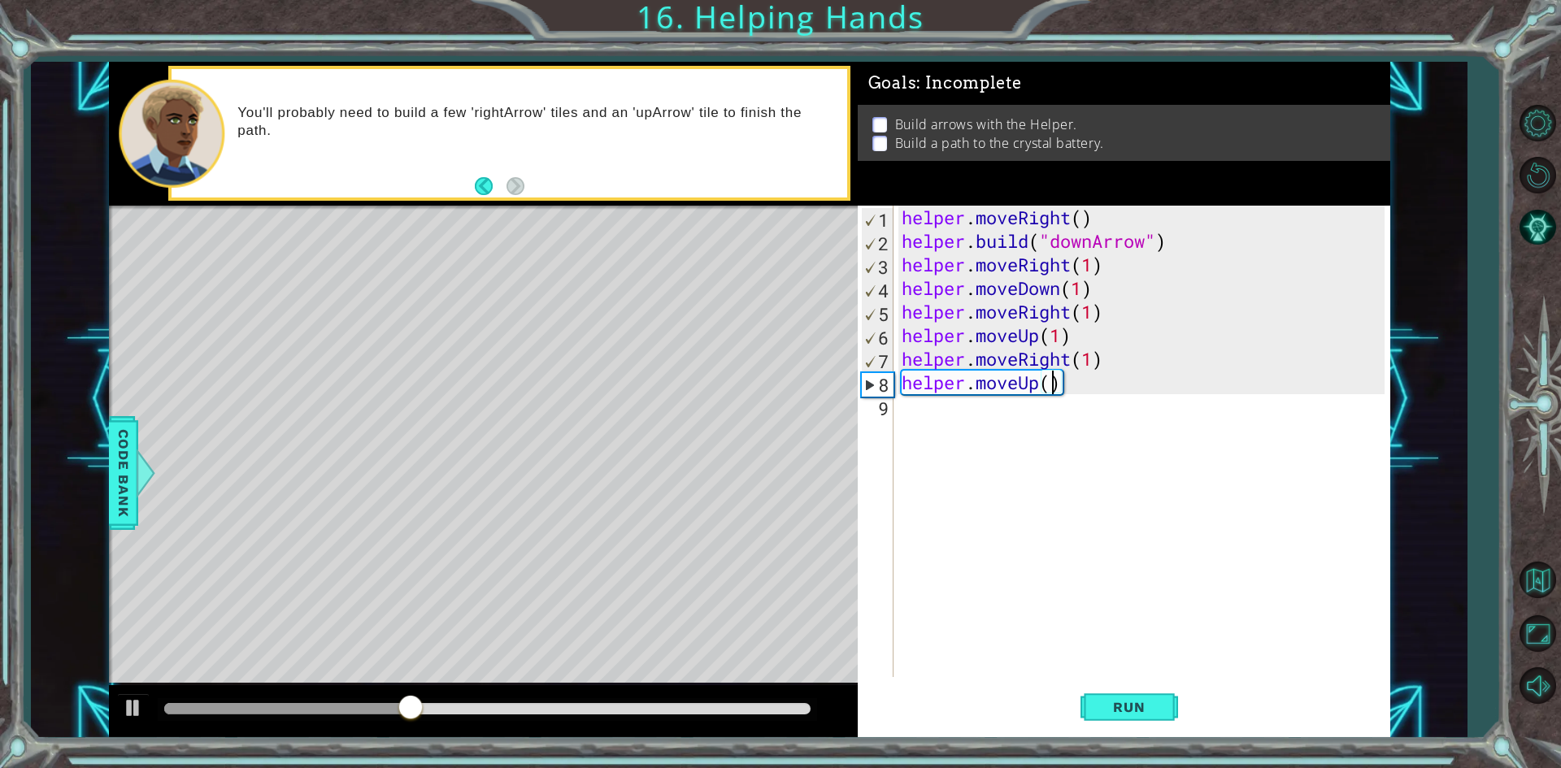
scroll to position [0, 7]
click at [1167, 719] on button "Run" at bounding box center [1130, 707] width 98 height 53
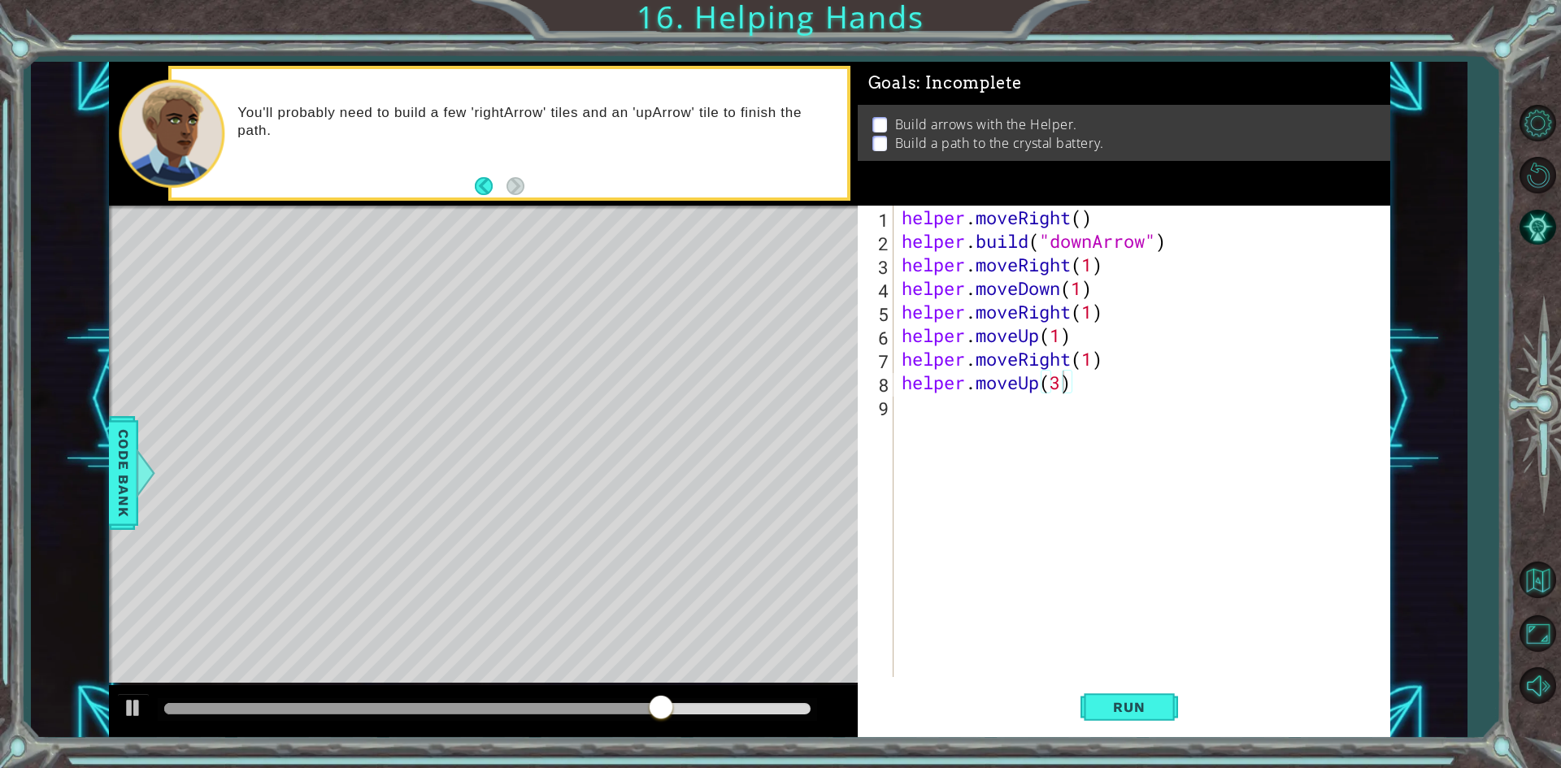
click at [1082, 735] on div "helper.moveUp(3) 1 2 3 4 5 6 7 8 9 helper . moveRight ( ) helper . build ( "dow…" at bounding box center [1124, 472] width 533 height 532
click at [1142, 707] on span "Run" at bounding box center [1129, 707] width 64 height 16
click at [1077, 329] on div "helper . moveRight ( ) helper . build ( "downArrow" ) helper . moveRight ( 1 ) …" at bounding box center [1145, 465] width 494 height 519
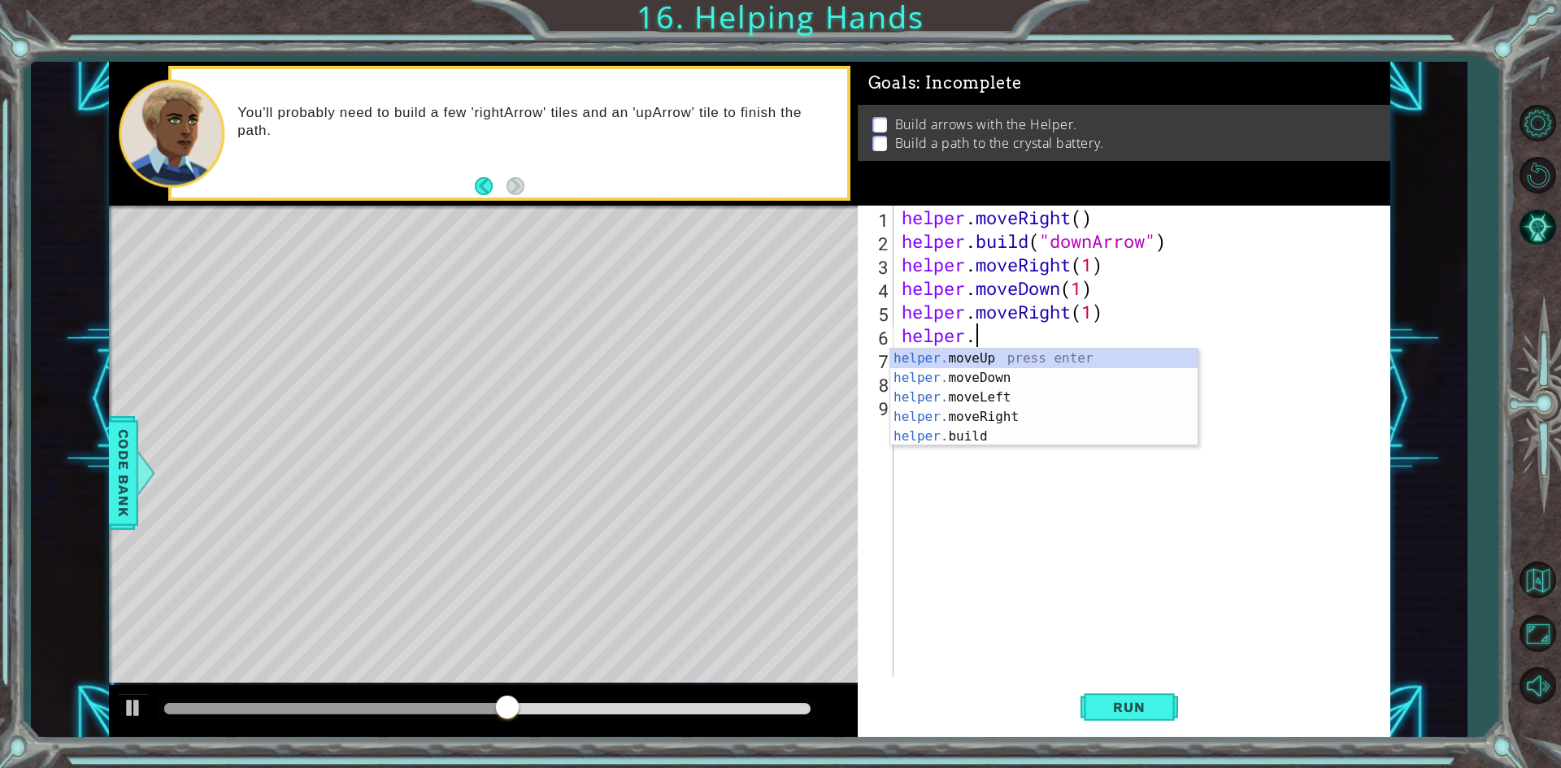
scroll to position [0, 2]
type textarea "h"
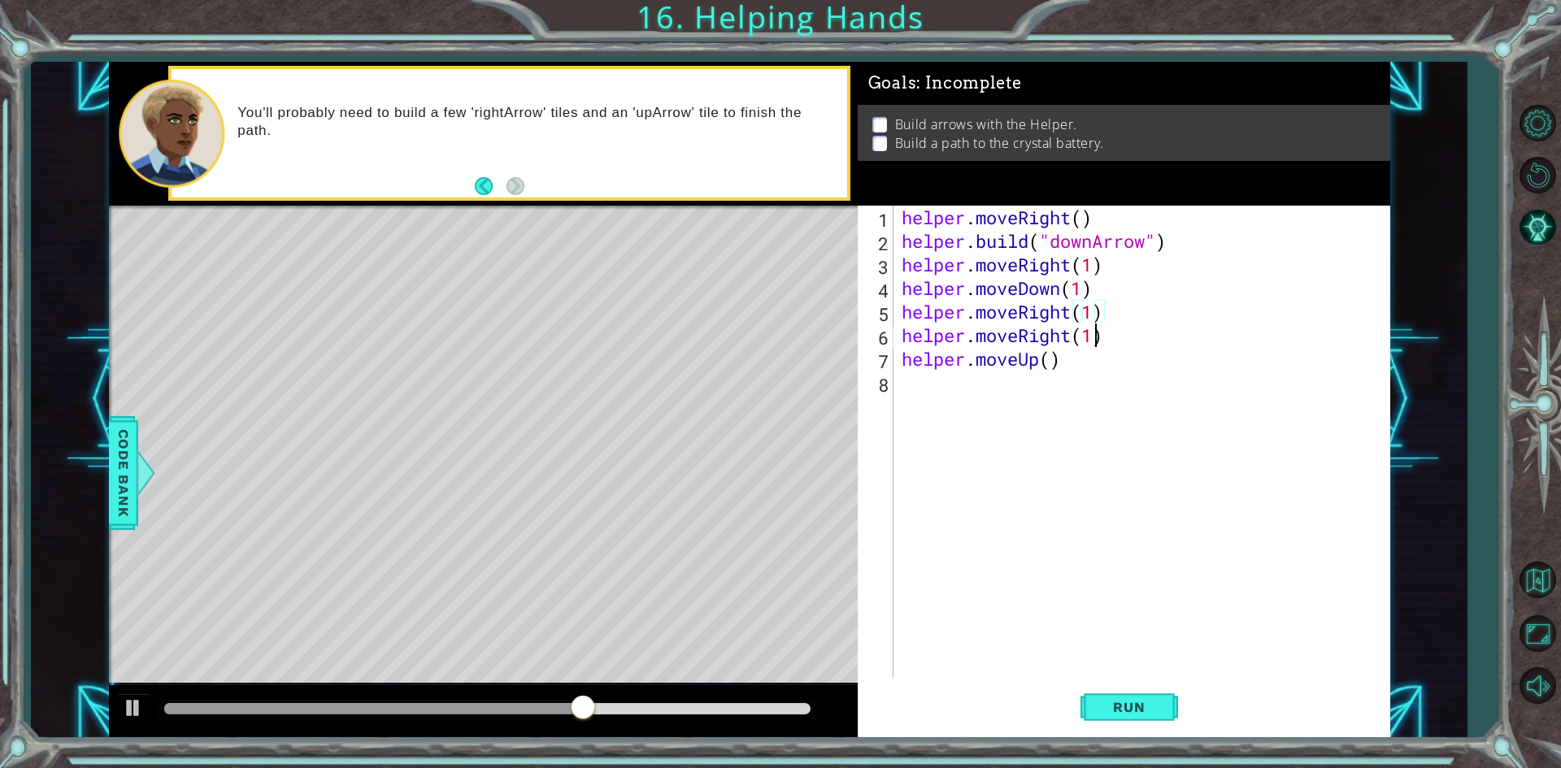
click at [1095, 330] on div "helper . moveRight ( ) helper . build ( "downArrow" ) helper . moveRight ( 1 ) …" at bounding box center [1145, 465] width 494 height 519
click at [1085, 713] on button "Run" at bounding box center [1130, 707] width 98 height 53
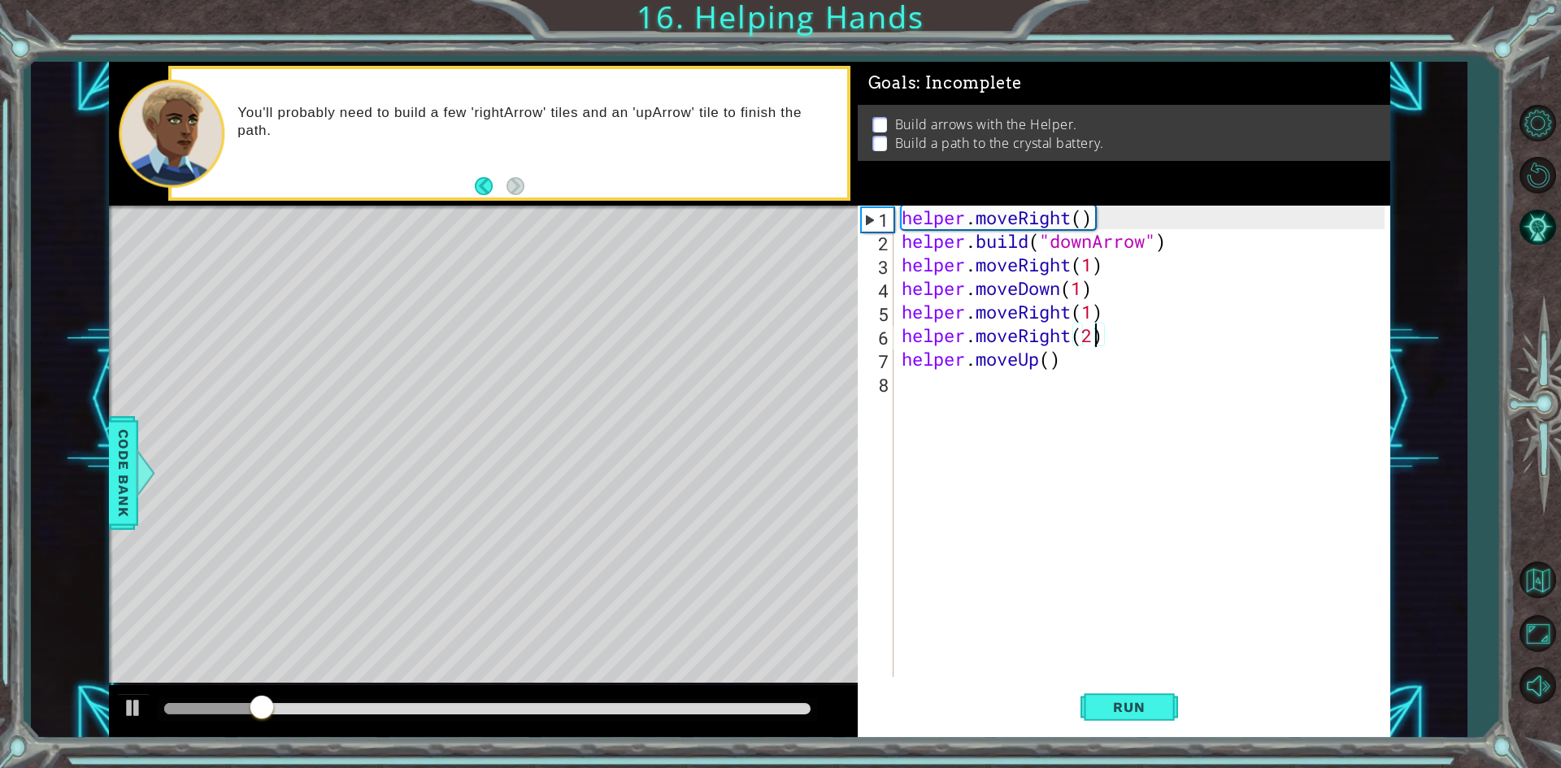
click at [1050, 359] on div "helper . moveRight ( ) helper . build ( "downArrow" ) helper . moveRight ( 1 ) …" at bounding box center [1145, 465] width 494 height 519
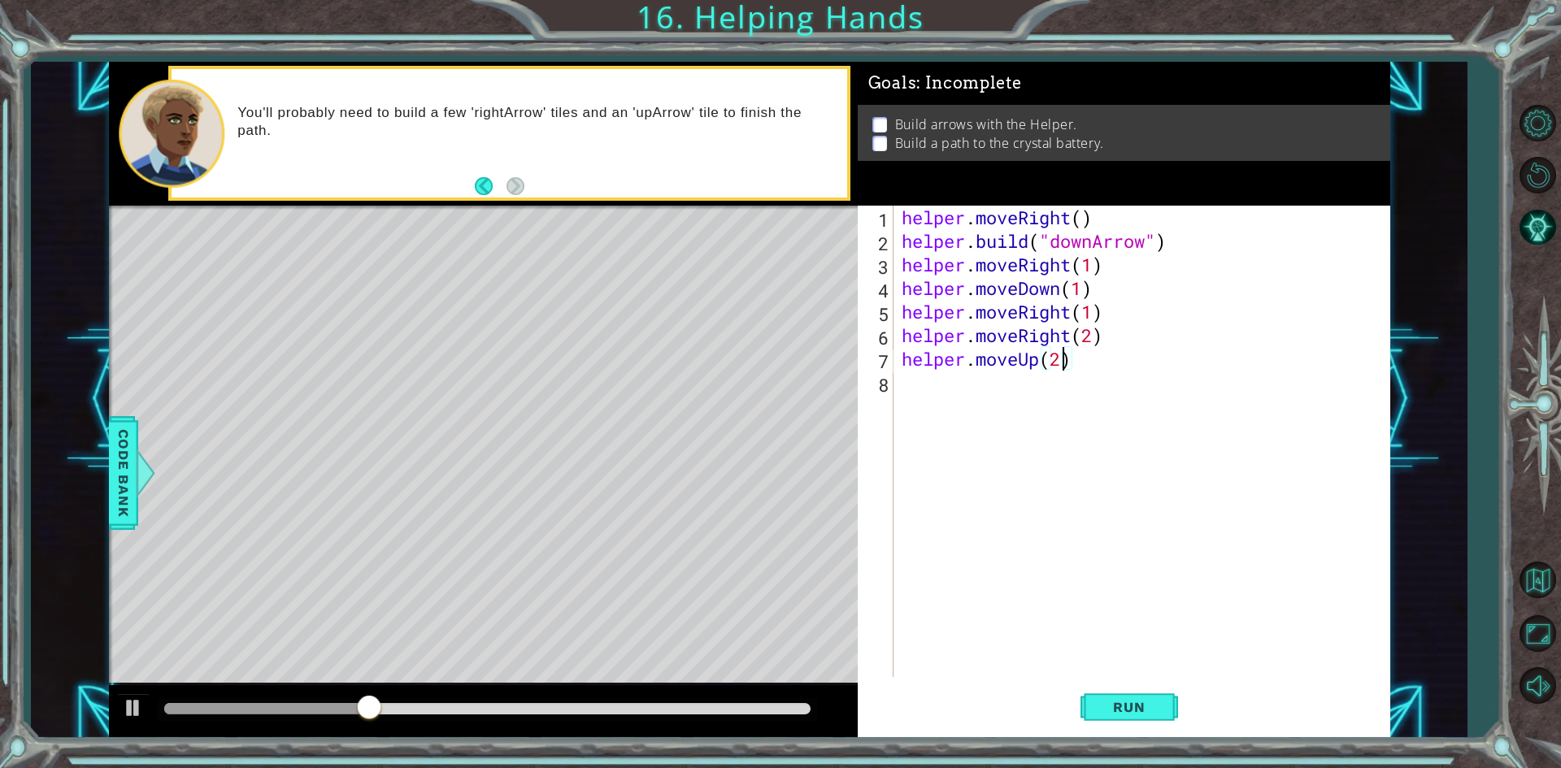
click at [1098, 339] on div "helper . moveRight ( ) helper . build ( "downArrow" ) helper . moveRight ( 1 ) …" at bounding box center [1145, 465] width 494 height 519
type textarea "helper.moveRight(1)"
click at [1168, 721] on button "Run" at bounding box center [1130, 707] width 98 height 53
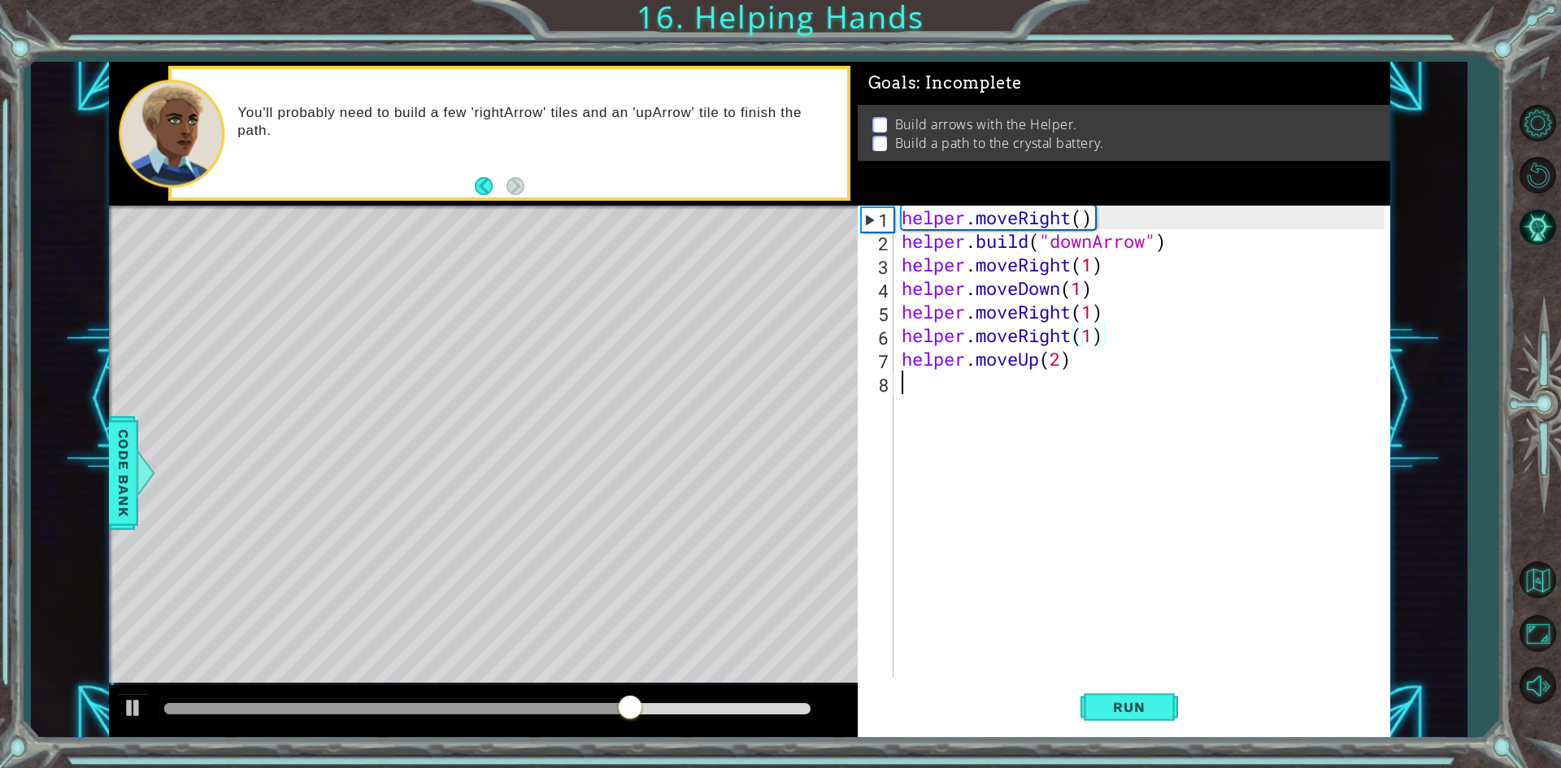
click at [923, 384] on div "helper . moveRight ( ) helper . build ( "downArrow" ) helper . moveRight ( 1 ) …" at bounding box center [1145, 465] width 494 height 519
click at [131, 482] on span "Code Bank" at bounding box center [124, 472] width 26 height 99
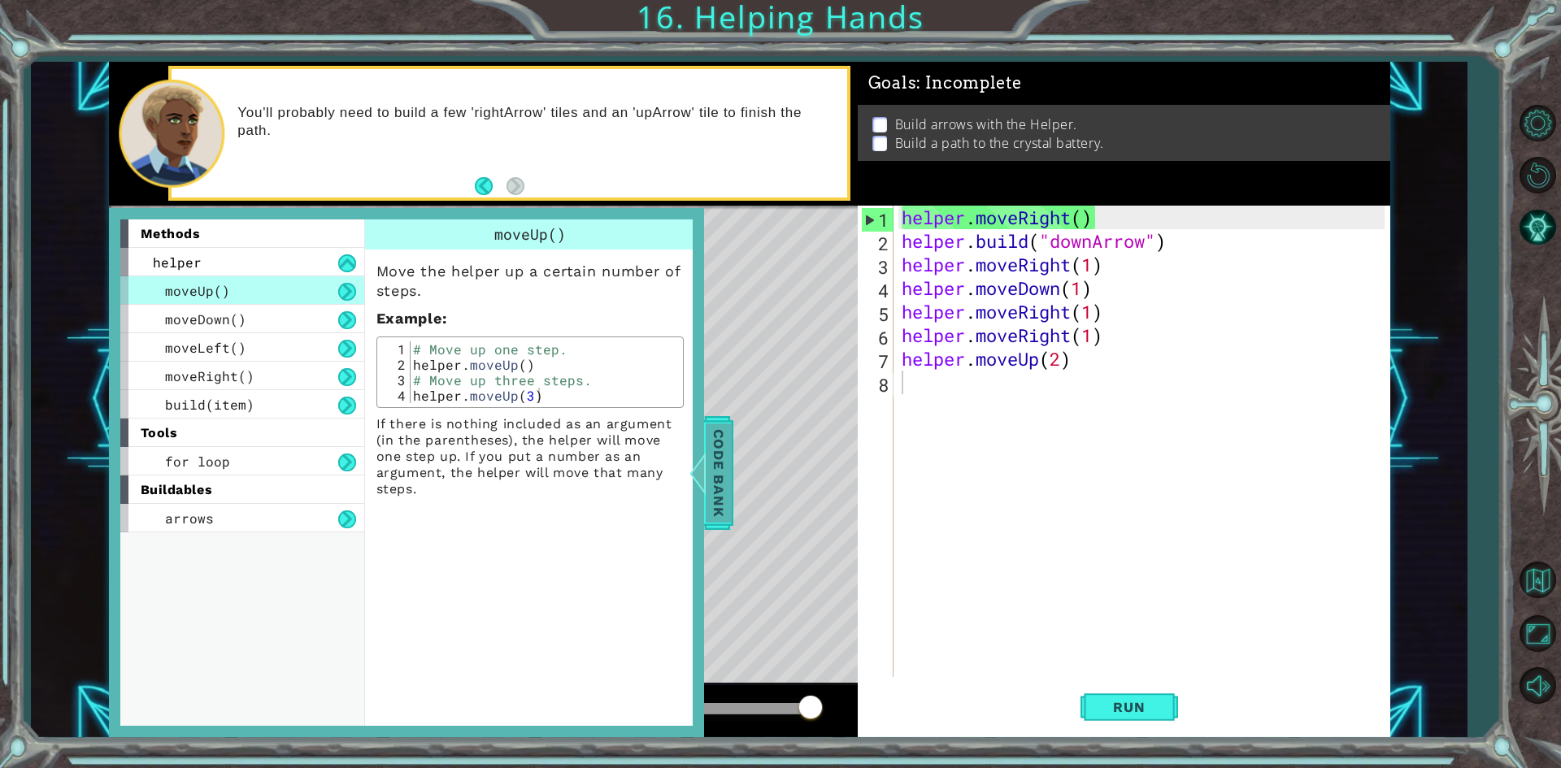
click at [708, 479] on span "Code Bank" at bounding box center [719, 472] width 26 height 99
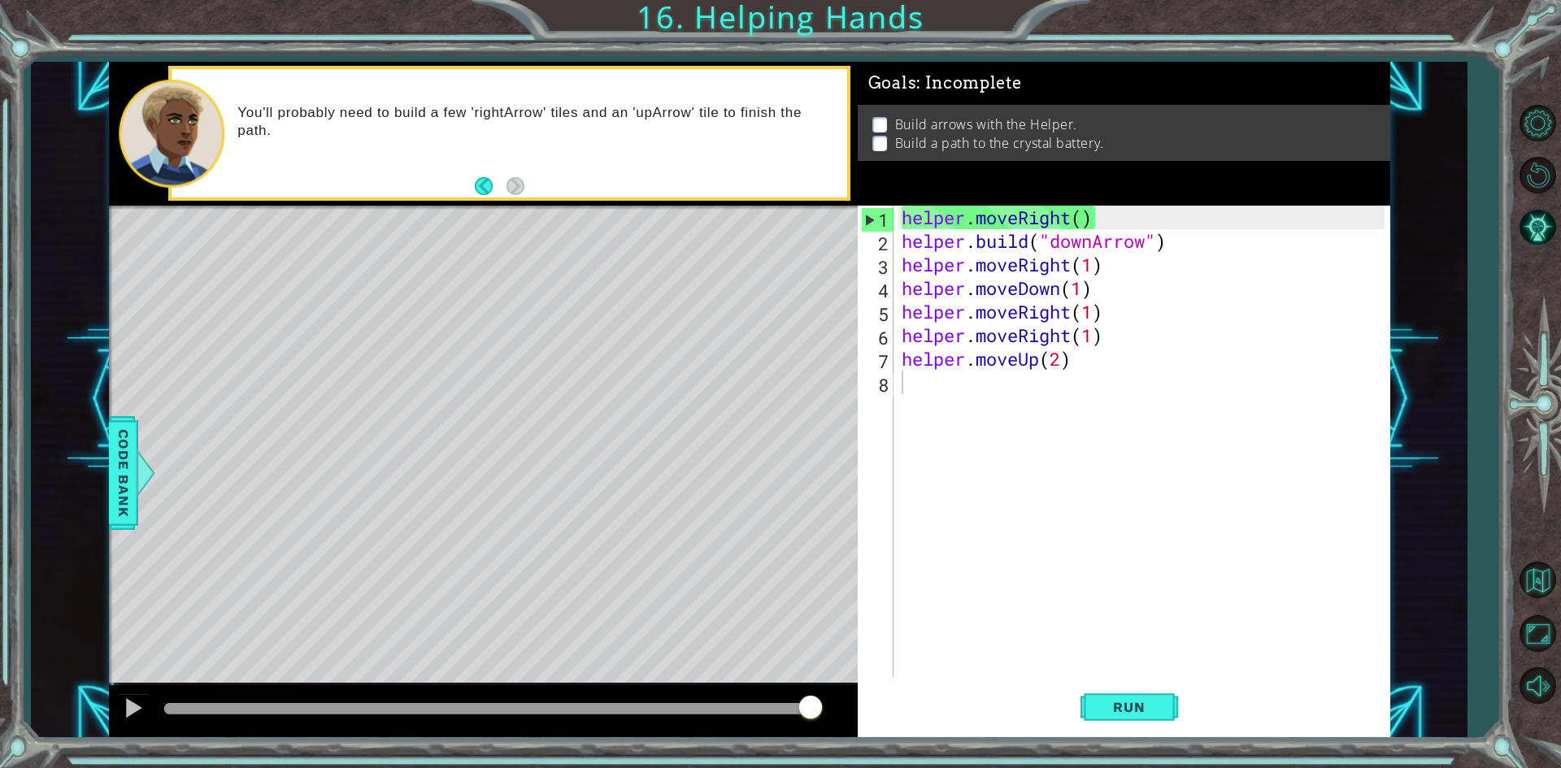
click at [920, 390] on div "helper . moveRight ( ) helper . build ( "downArrow" ) helper . moveRight ( 1 ) …" at bounding box center [1145, 465] width 494 height 519
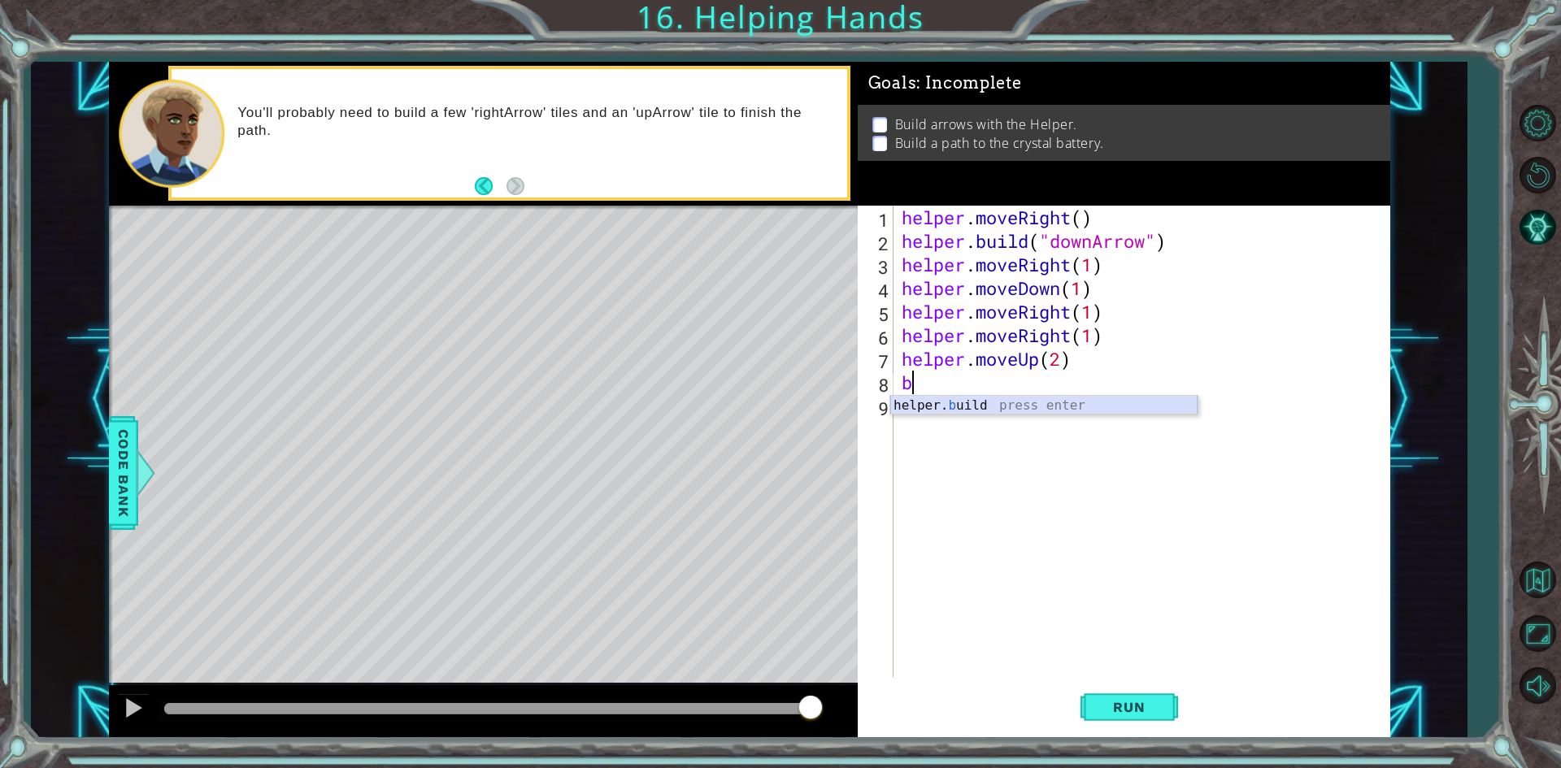
click at [958, 402] on div "helper. b uild press enter" at bounding box center [1043, 425] width 307 height 59
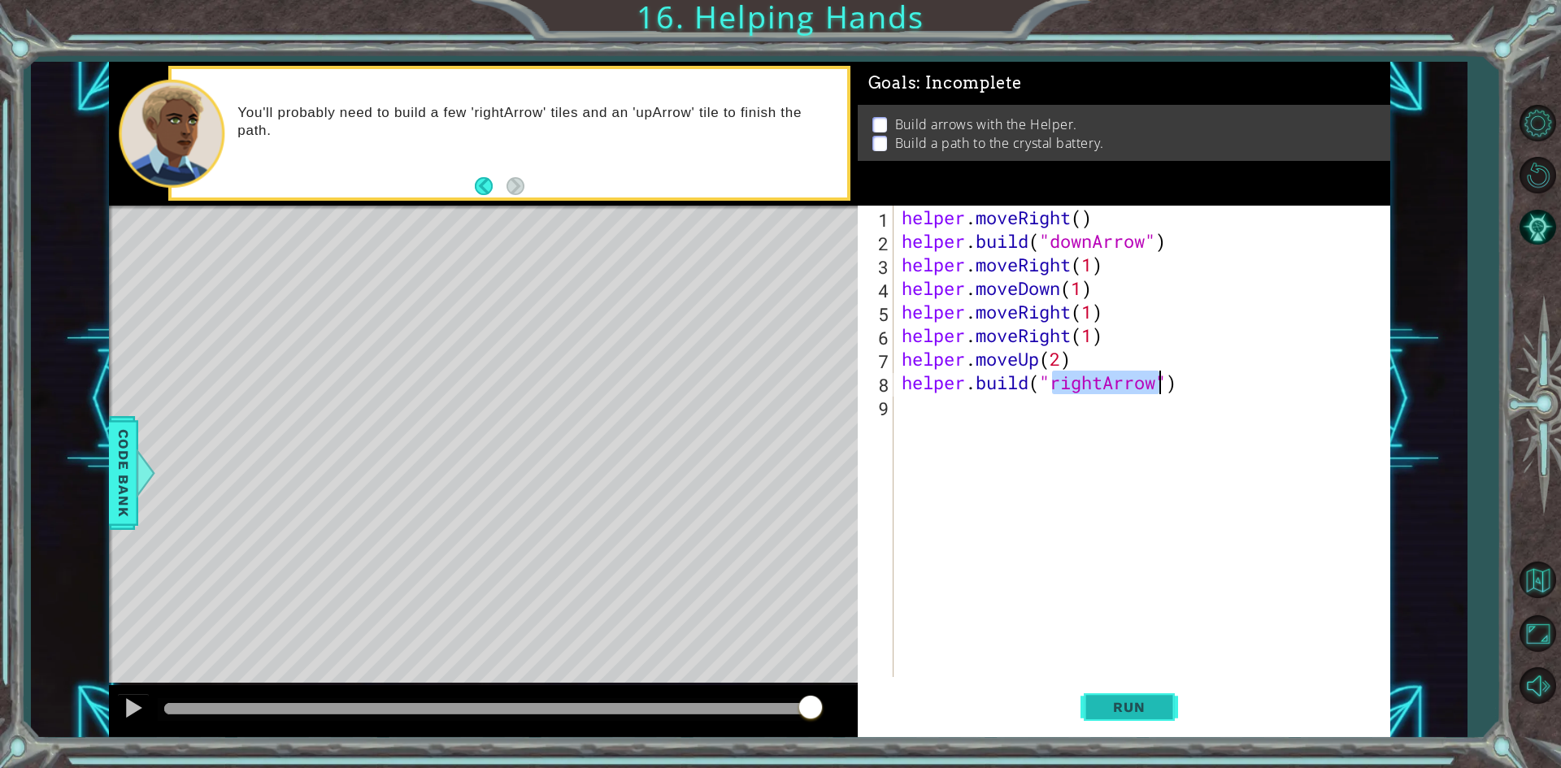
type textarea "[DOMAIN_NAME]("rightArrow")"
click at [1133, 685] on button "Run" at bounding box center [1130, 707] width 98 height 53
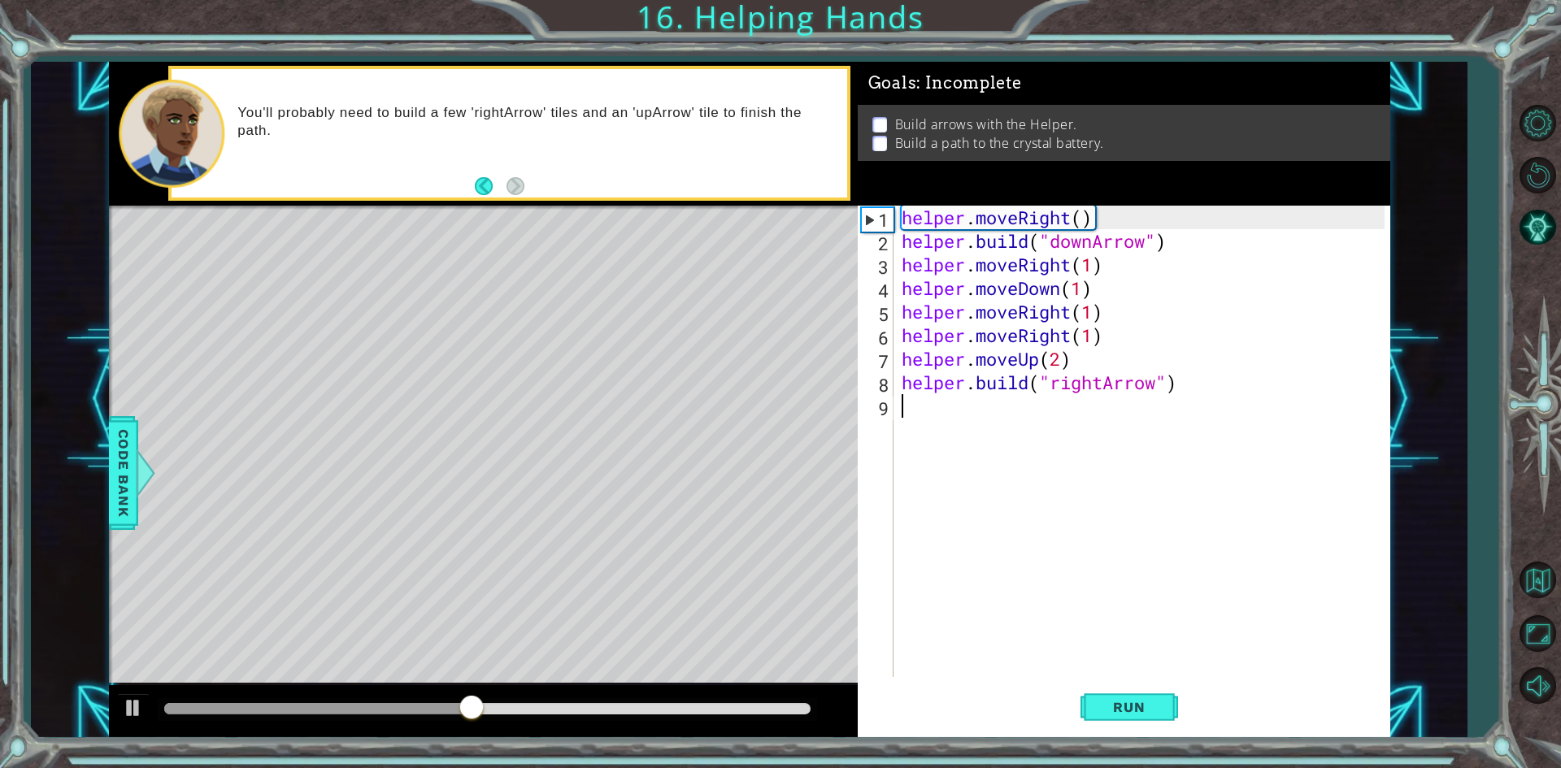
click at [928, 418] on div "helper . moveRight ( ) helper . build ( "downArrow" ) helper . moveRight ( 1 ) …" at bounding box center [1145, 465] width 494 height 519
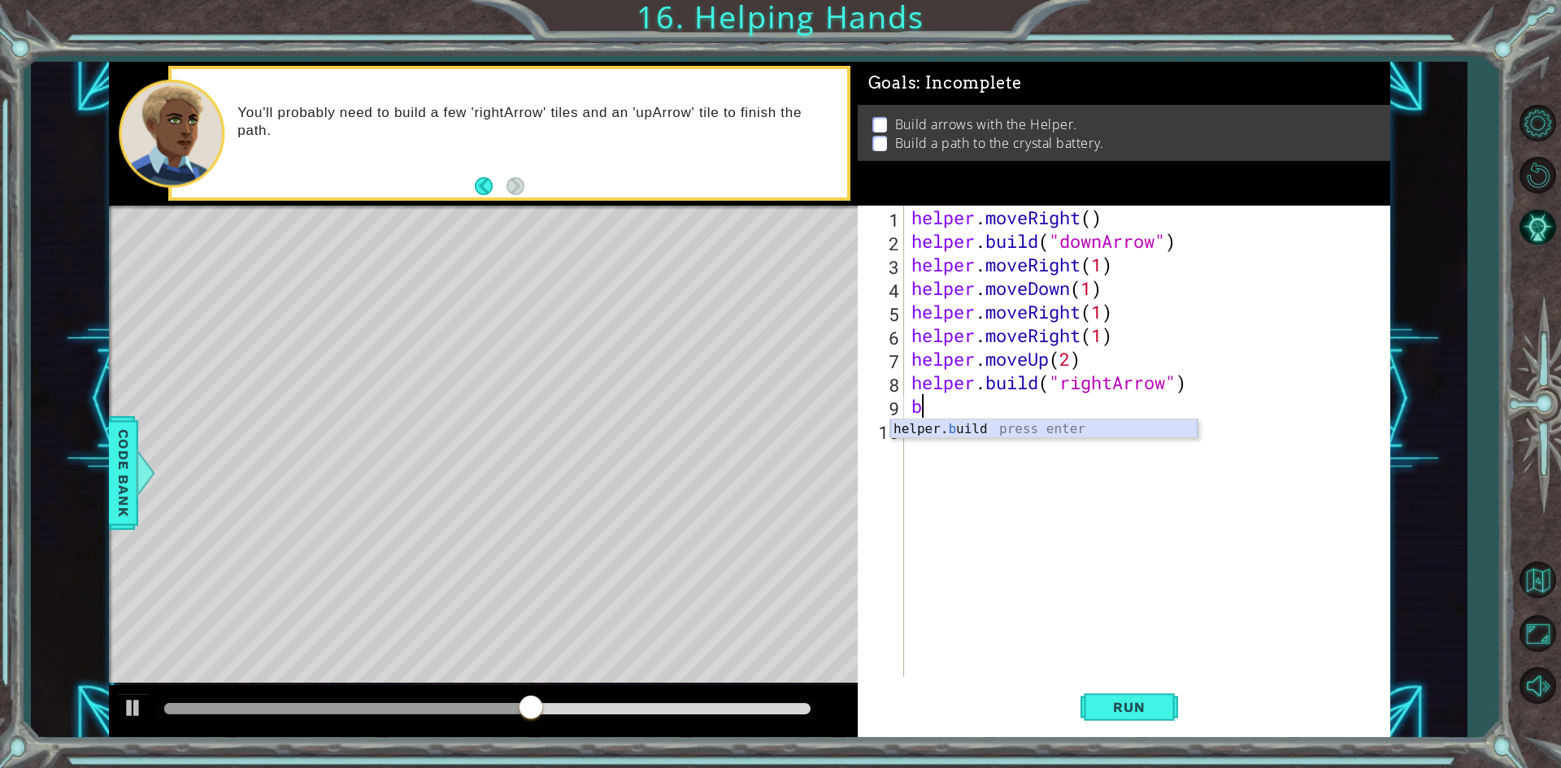
click at [945, 433] on div "helper. b uild press enter" at bounding box center [1043, 449] width 307 height 59
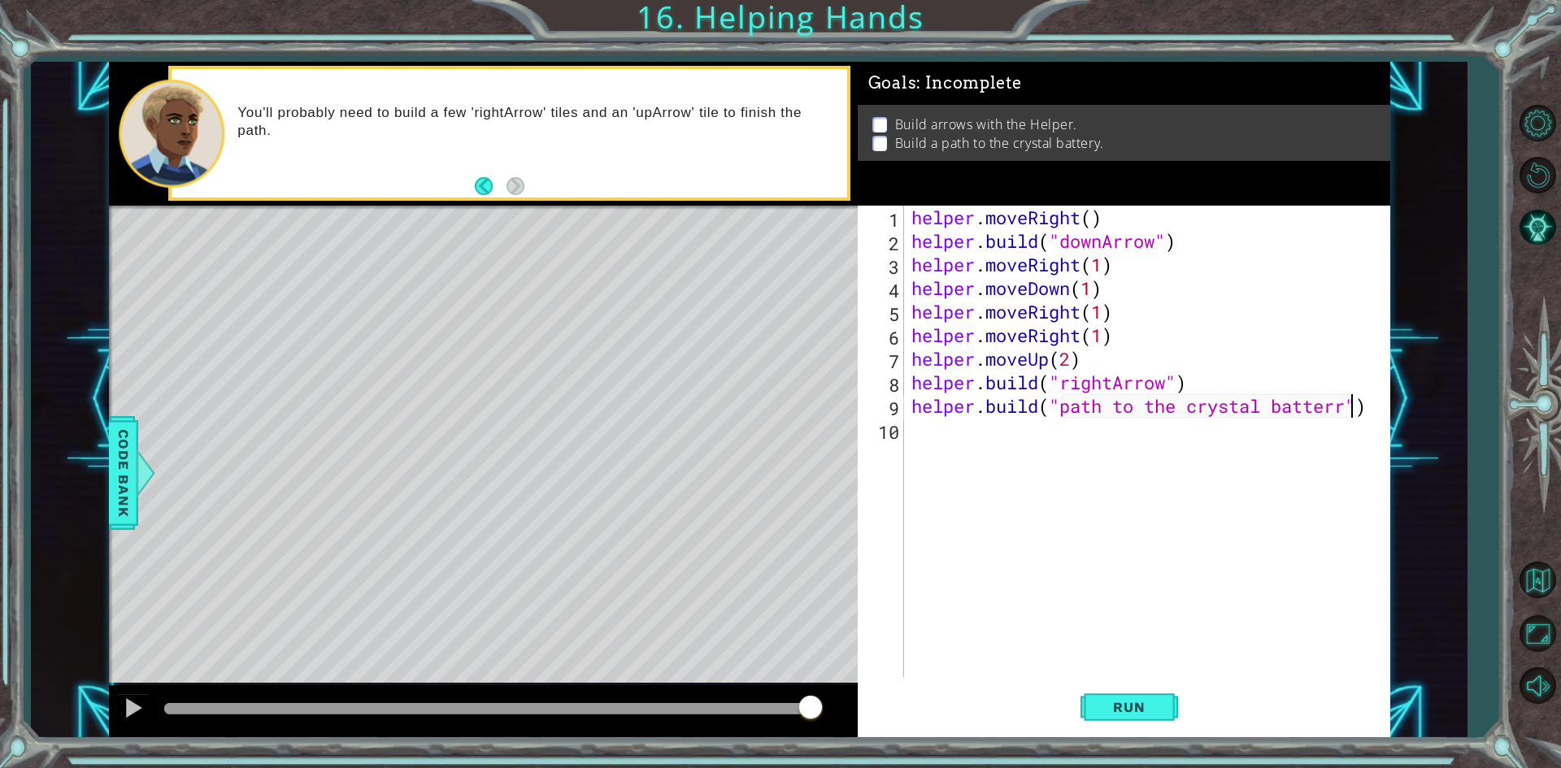
scroll to position [0, 20]
click at [1159, 721] on button "Run" at bounding box center [1130, 707] width 98 height 53
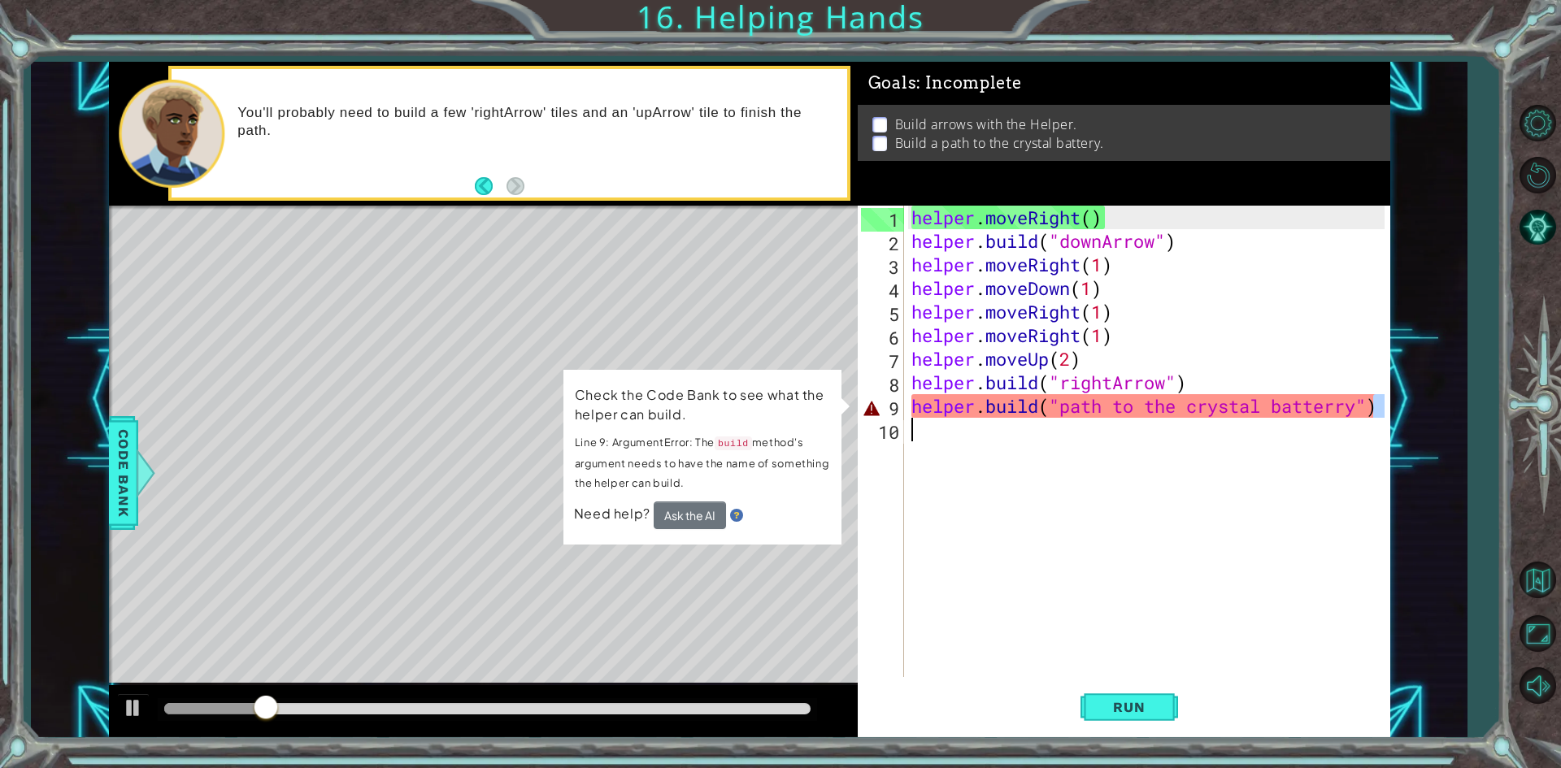
drag, startPoint x: 1371, startPoint y: 404, endPoint x: 1199, endPoint y: 433, distance: 174.0
click at [1199, 433] on div "helper . moveRight ( ) helper . build ( "downArrow" ) helper . moveRight ( 1 ) …" at bounding box center [1150, 465] width 485 height 519
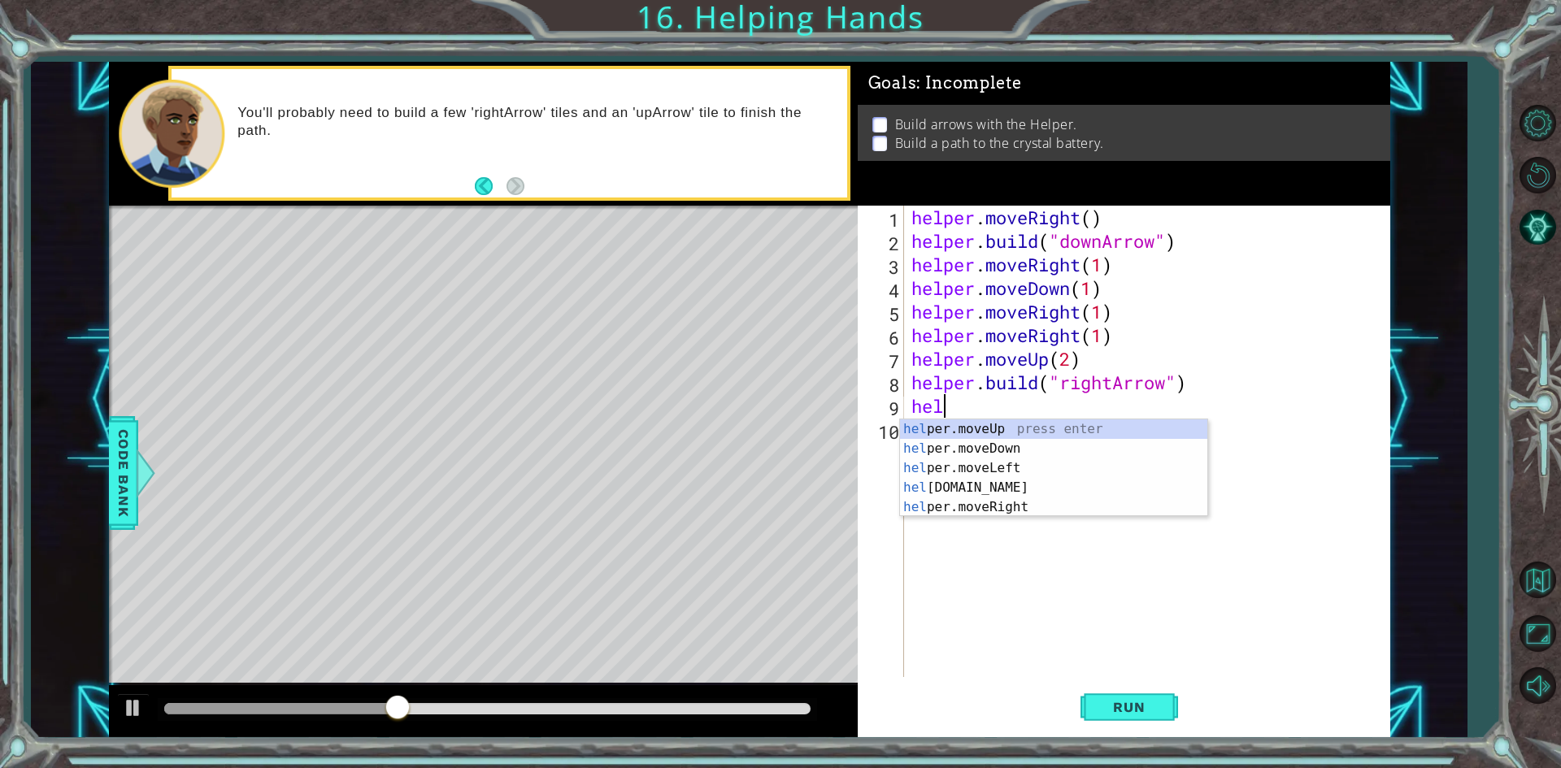
scroll to position [0, 0]
type textarea "h"
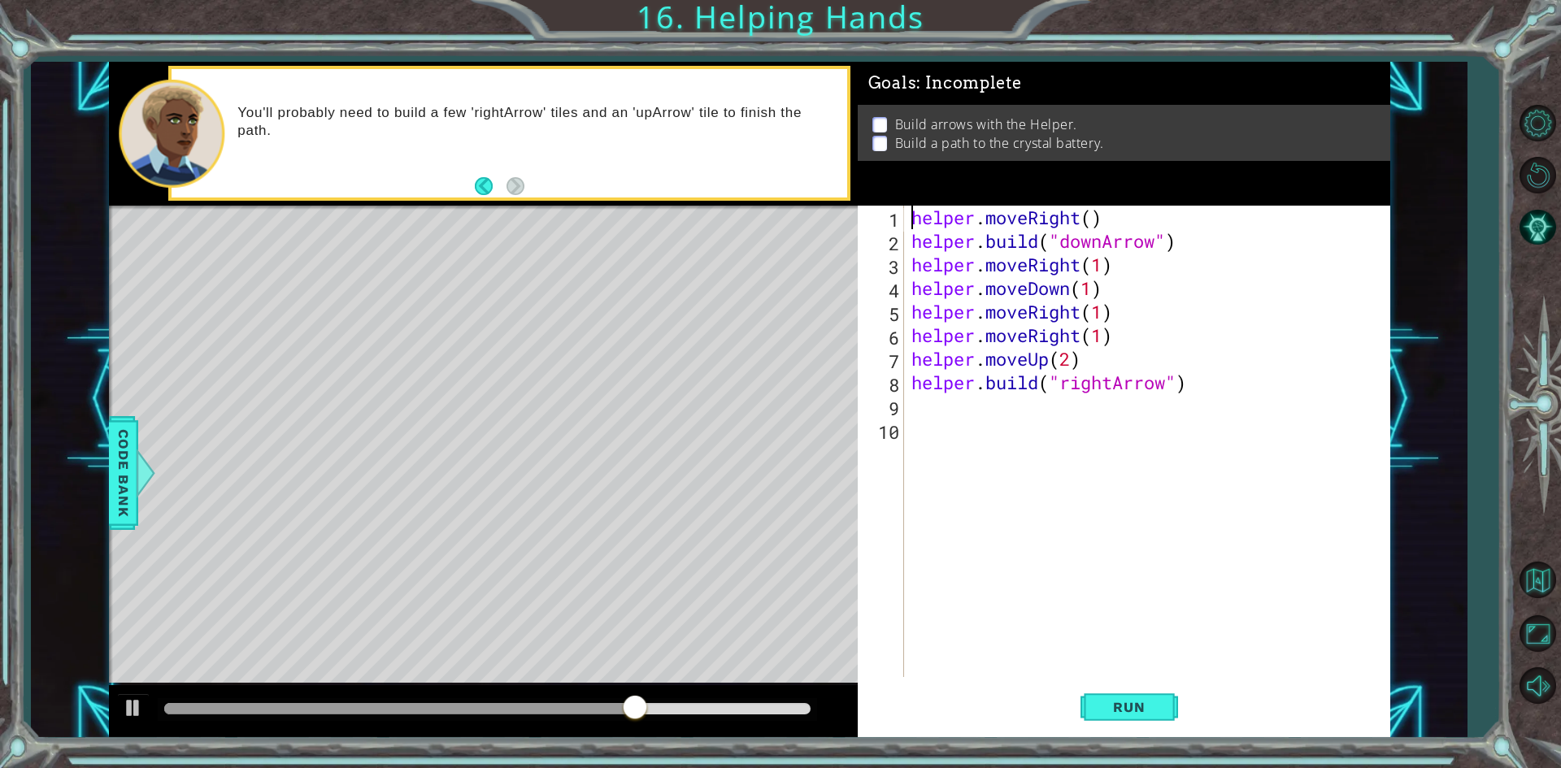
drag, startPoint x: 915, startPoint y: 220, endPoint x: 777, endPoint y: -39, distance: 293.9
click at [777, 0] on html "1 ההההההההההההההההההההההההההההההההההההההההההההההההההההההההההההההההההההההההההההה…" at bounding box center [780, 384] width 1561 height 768
click at [1548, 163] on button "Restart Level" at bounding box center [1537, 175] width 47 height 47
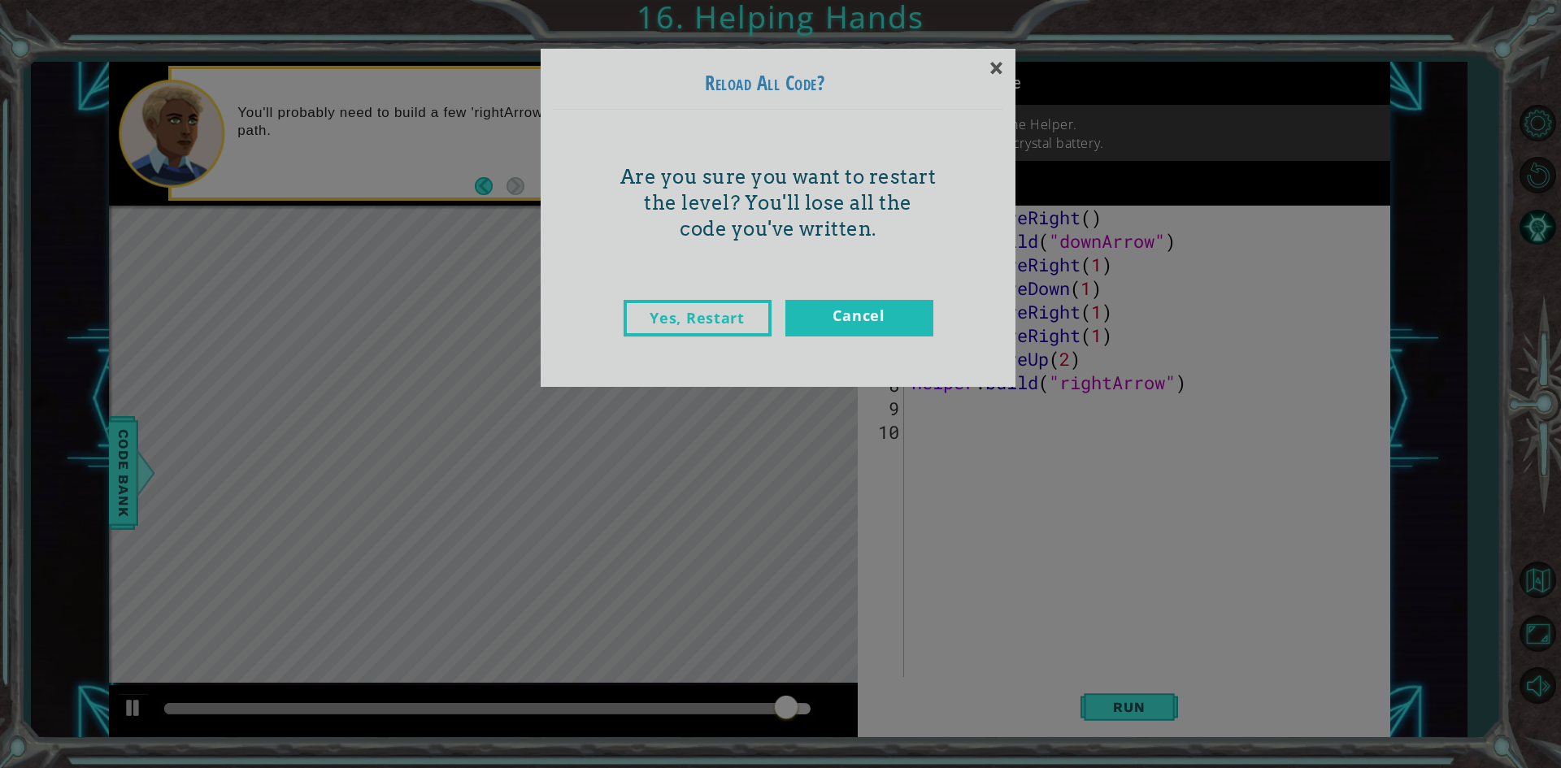
click at [703, 294] on div "Yes, Restart Cancel" at bounding box center [778, 335] width 450 height 102
click at [698, 320] on link "Yes, Restart" at bounding box center [698, 318] width 148 height 37
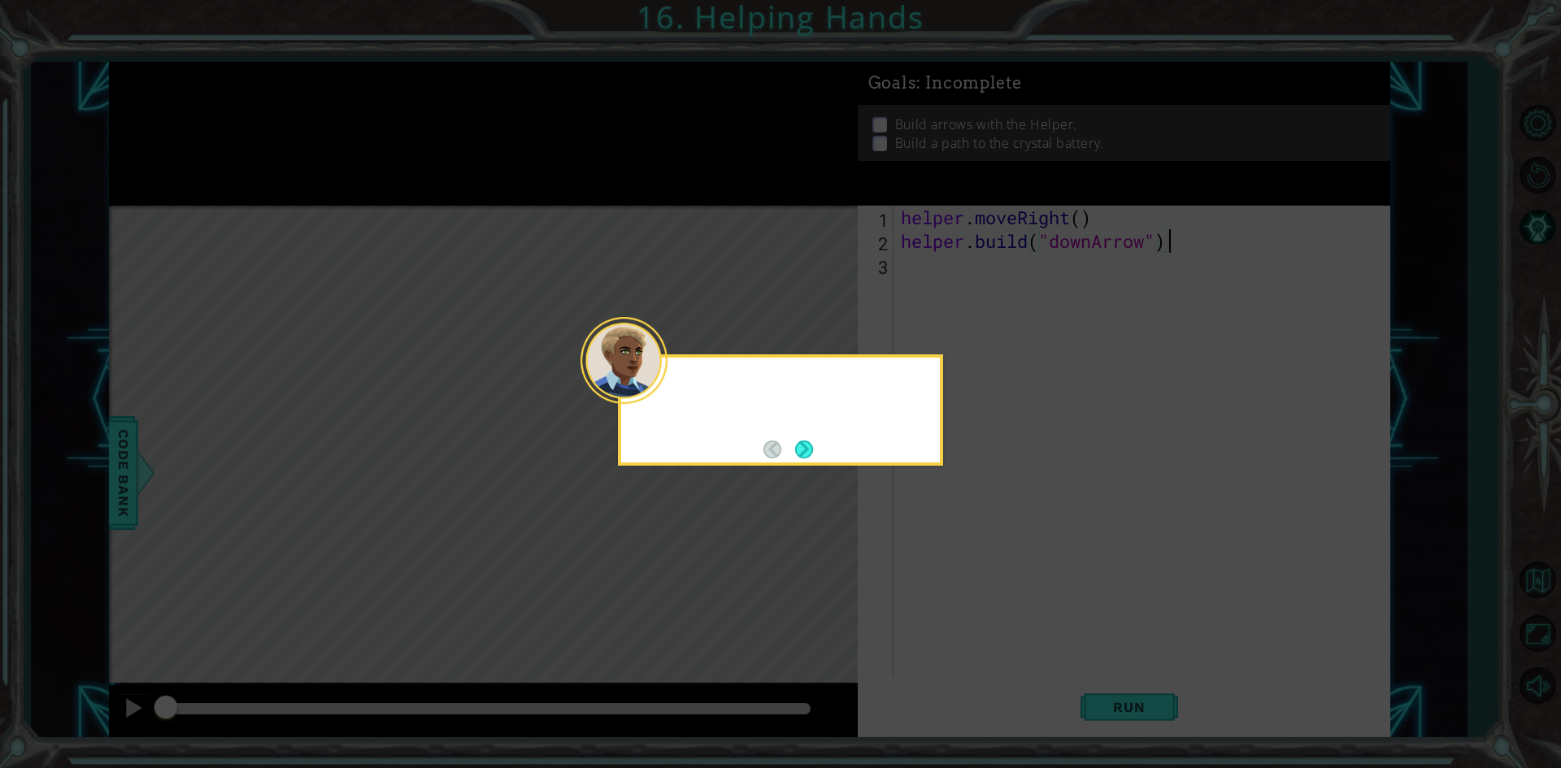
type textarea "[DOMAIN_NAME]("downArrow")"
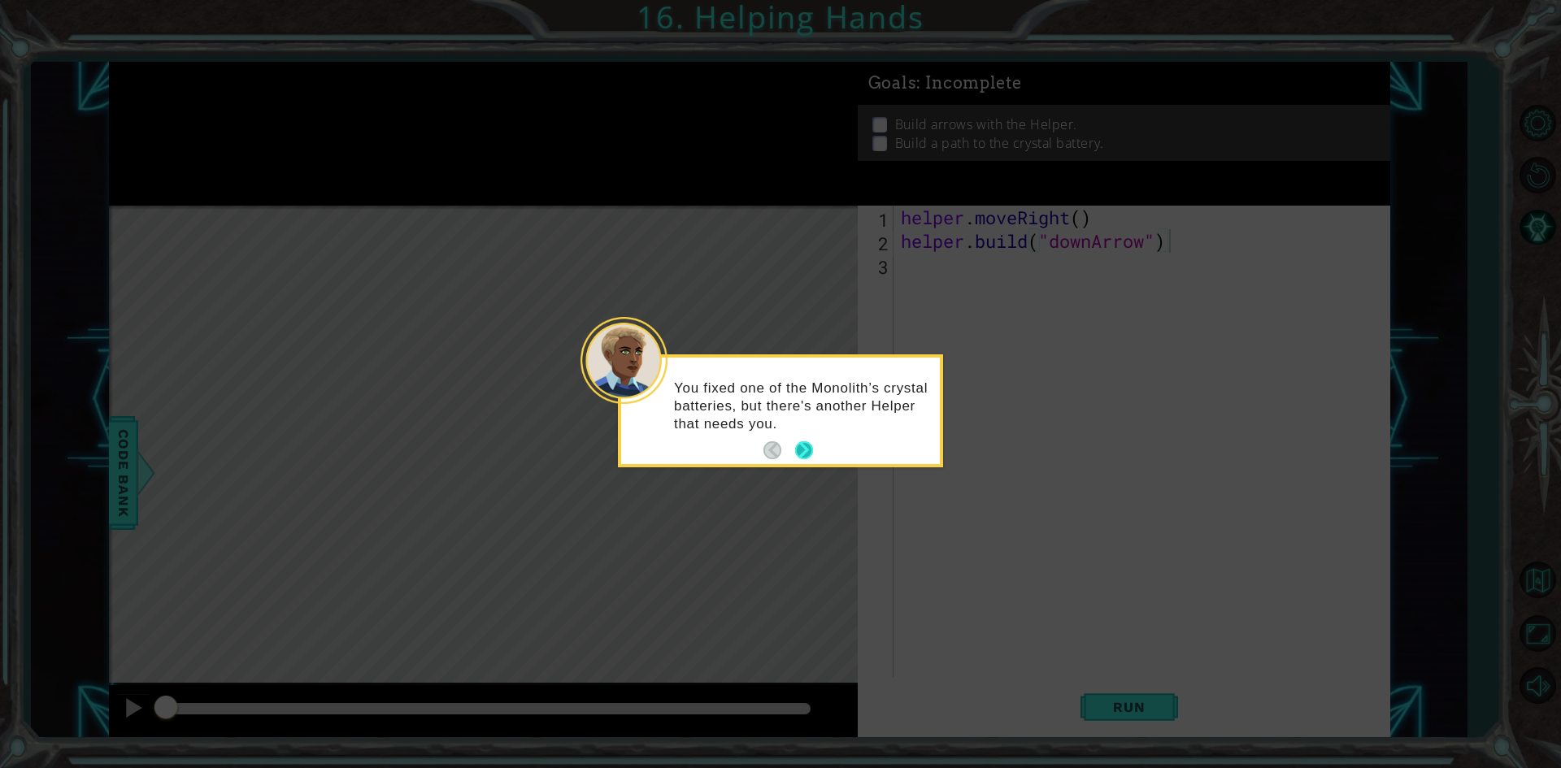
click at [807, 449] on button "Next" at bounding box center [804, 451] width 18 height 18
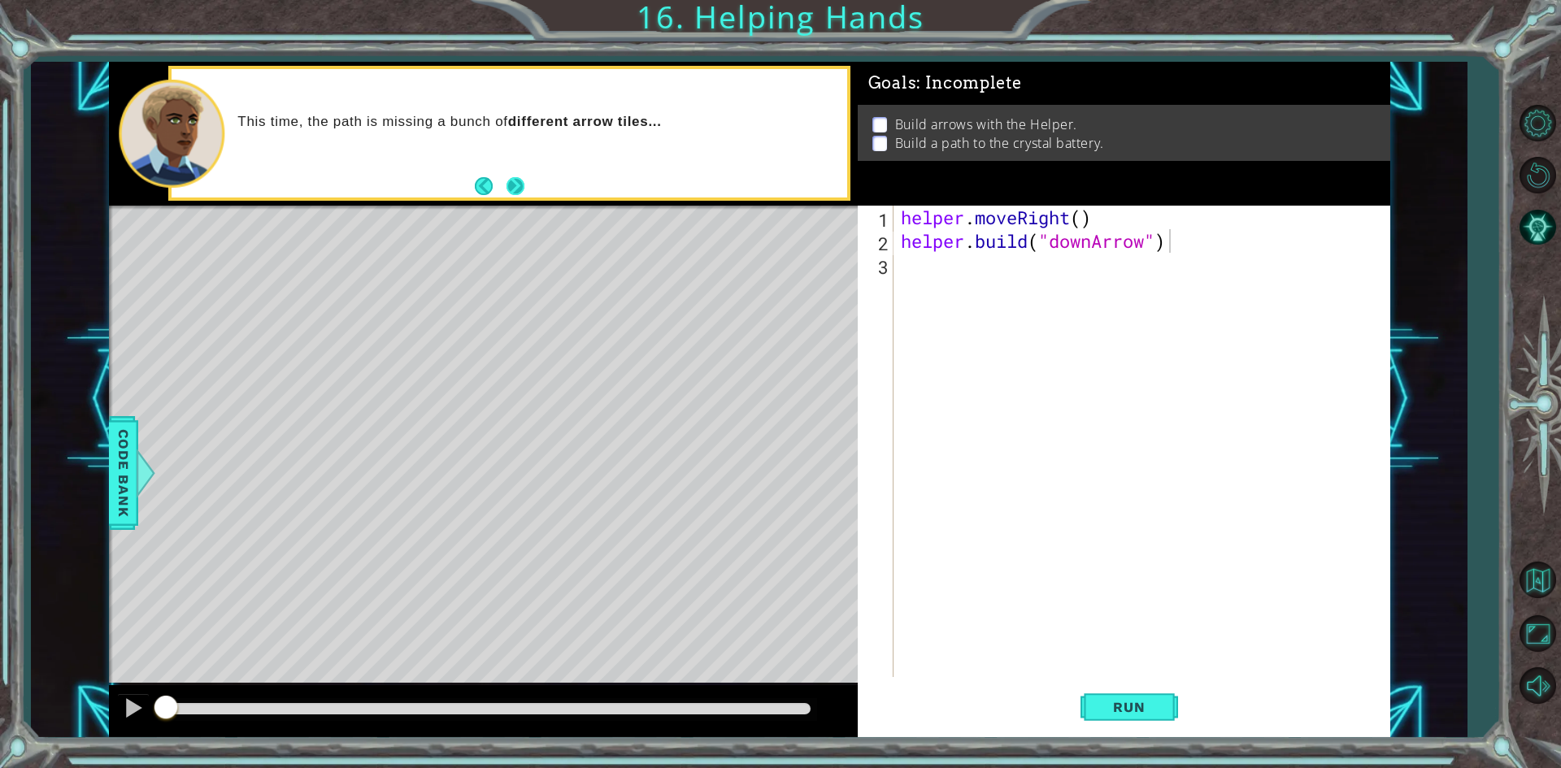
click at [519, 190] on button "Next" at bounding box center [516, 186] width 18 height 18
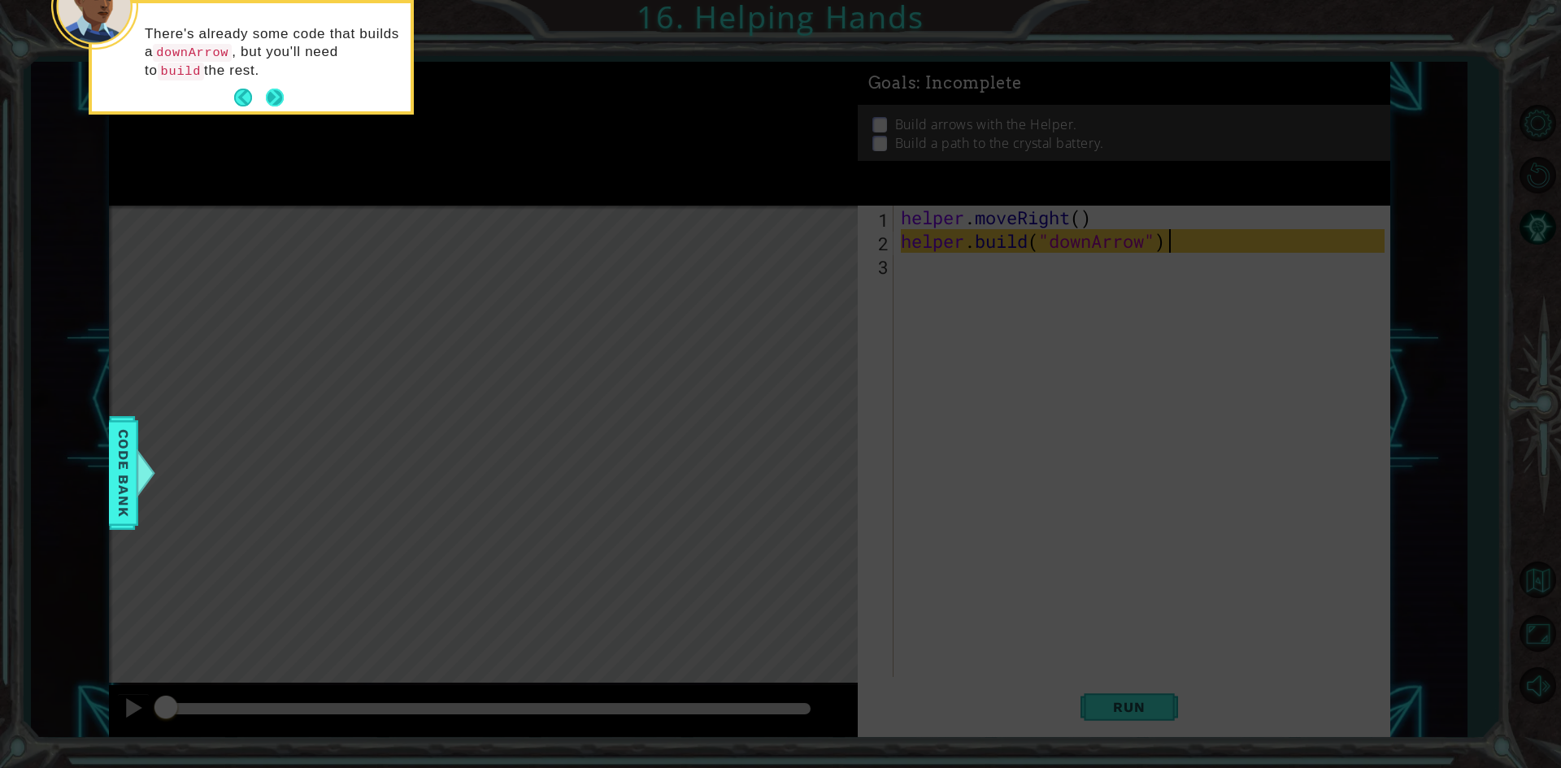
click at [275, 98] on button "Next" at bounding box center [275, 98] width 18 height 18
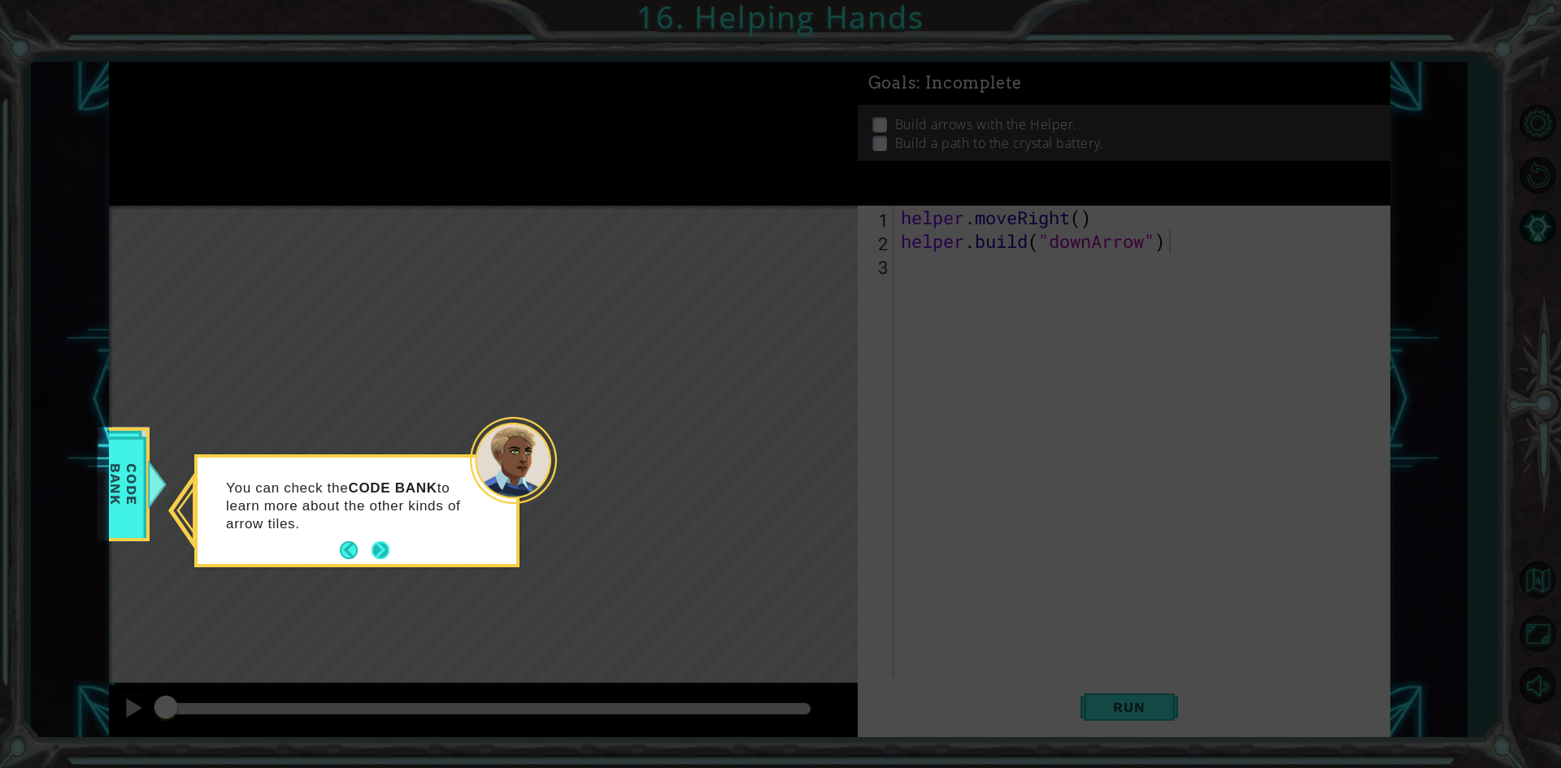
click at [384, 550] on button "Next" at bounding box center [381, 551] width 18 height 18
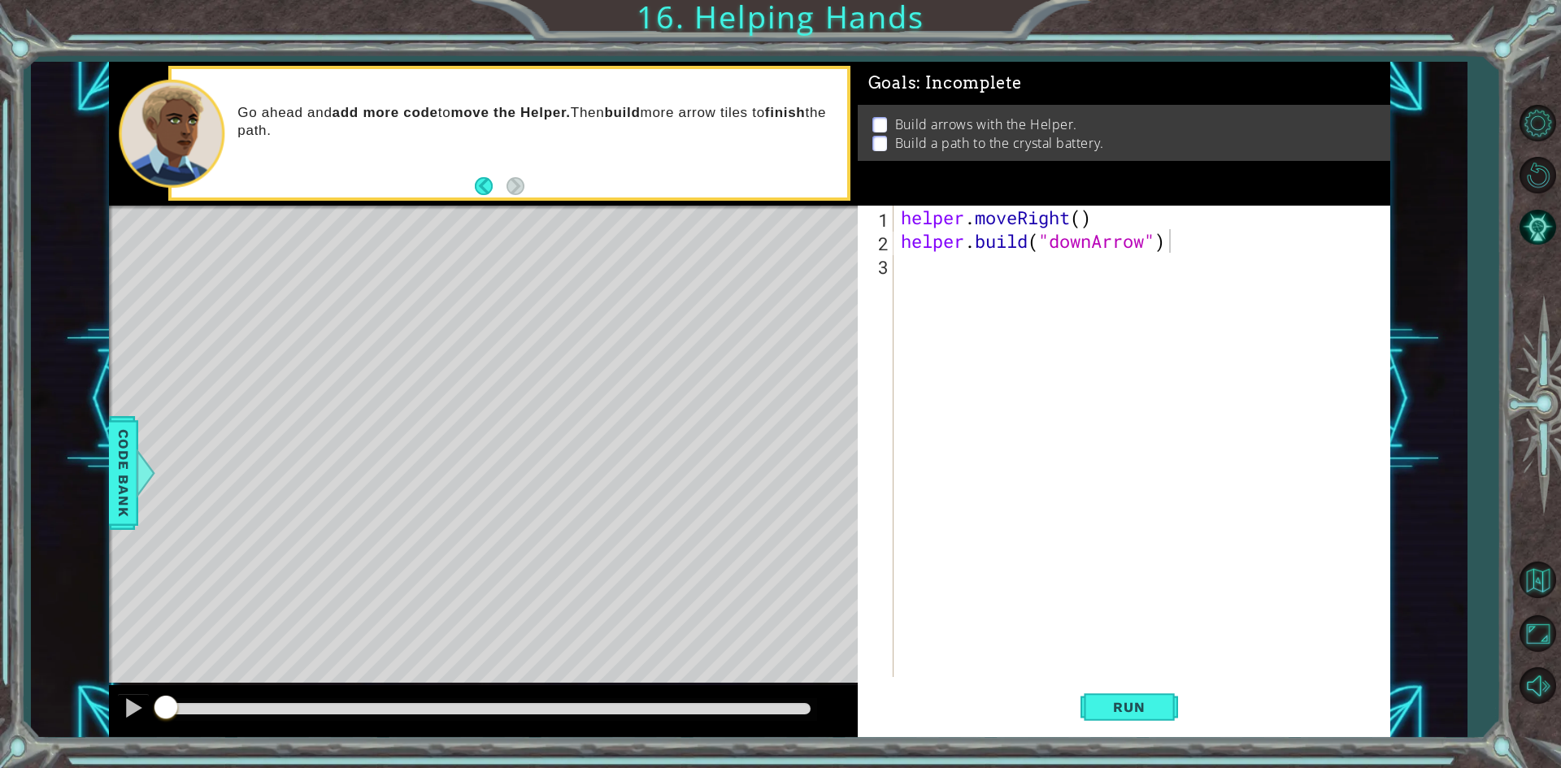
click at [896, 275] on div "[DOMAIN_NAME]("downArrow") 1 2 3 helper . moveRight ( ) helper . build ( "downA…" at bounding box center [1121, 442] width 527 height 472
click at [909, 270] on div "helper . moveRight ( ) helper . build ( "downArrow" )" at bounding box center [1145, 465] width 495 height 519
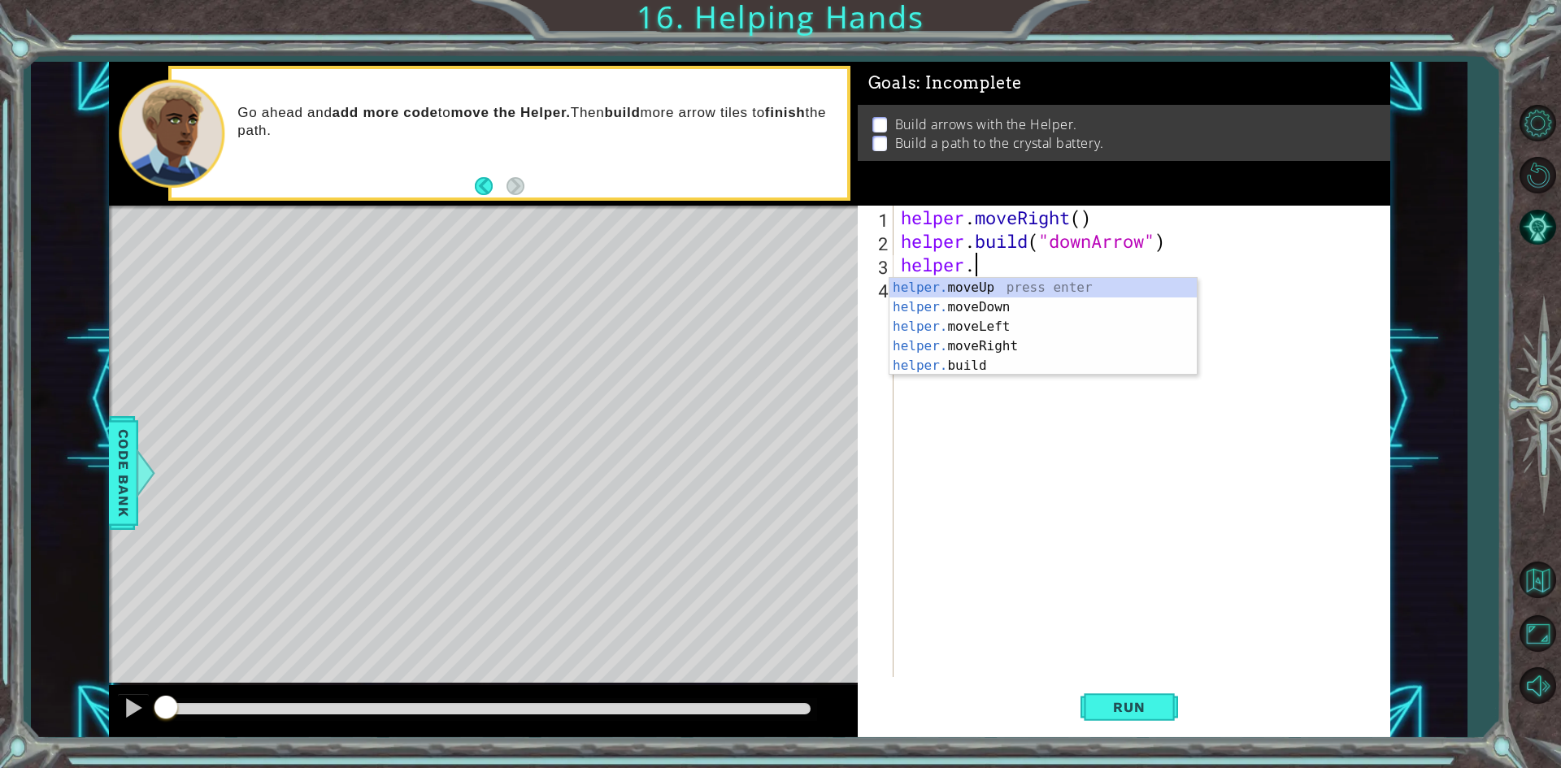
scroll to position [0, 2]
click at [972, 304] on div "helper. moveUp press enter helper. moveDown press enter helper. moveLeft press …" at bounding box center [1043, 346] width 307 height 137
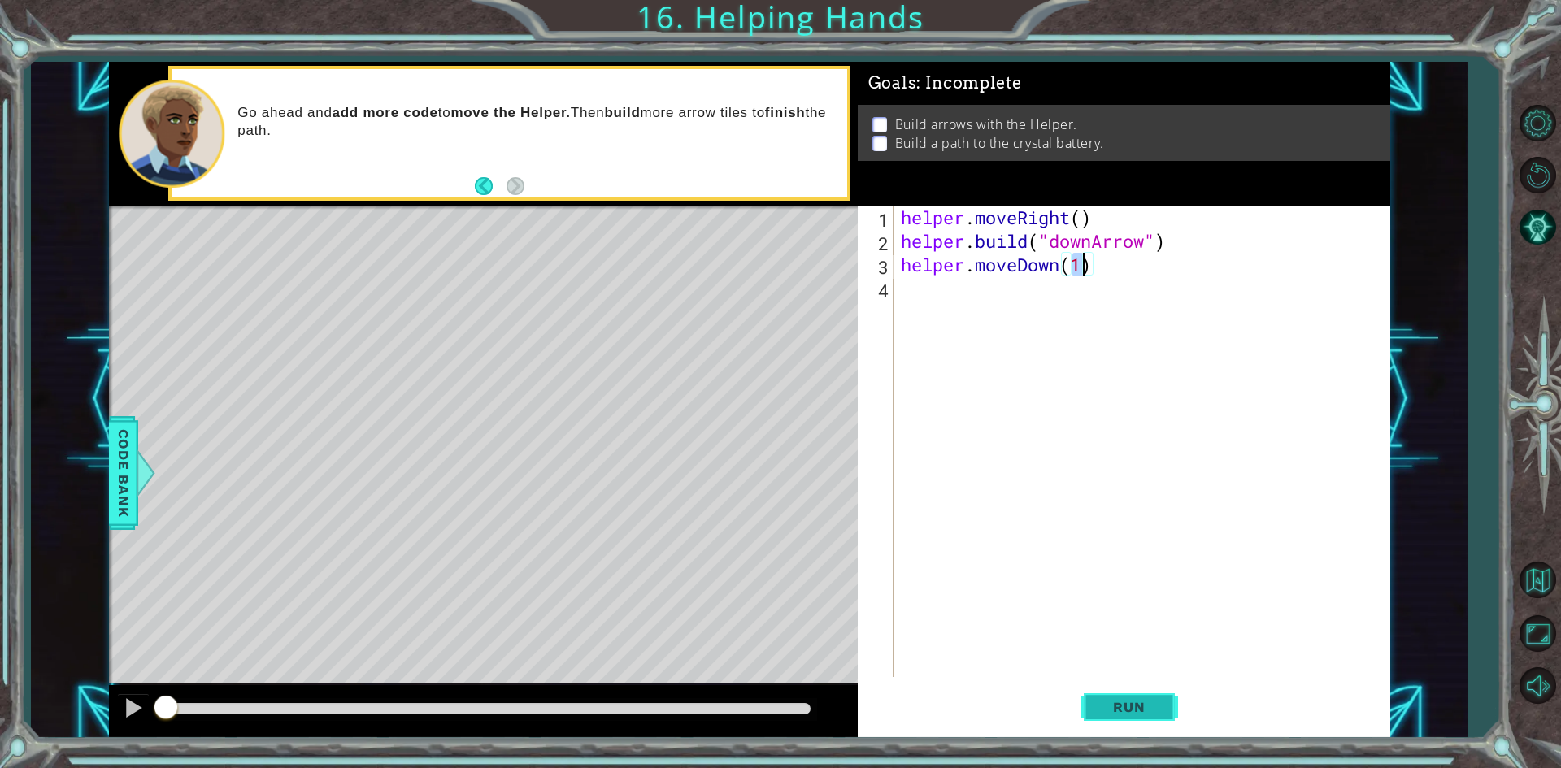
type textarea "helper.moveDown(1)"
click at [1142, 701] on span "Run" at bounding box center [1129, 707] width 64 height 16
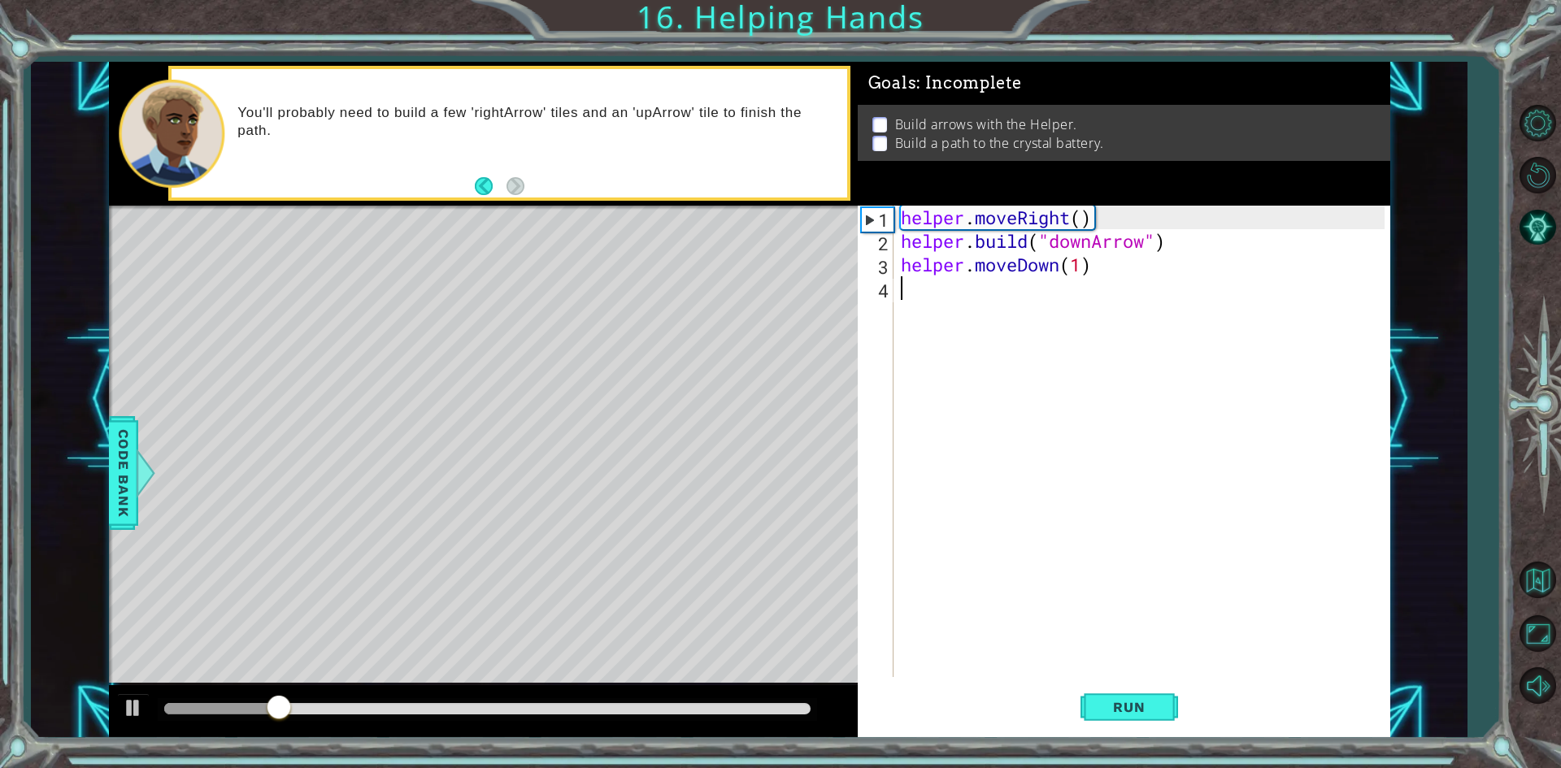
click at [990, 307] on div "helper . moveRight ( ) helper . build ( "downArrow" ) helper . moveDown ( 1 )" at bounding box center [1145, 465] width 495 height 519
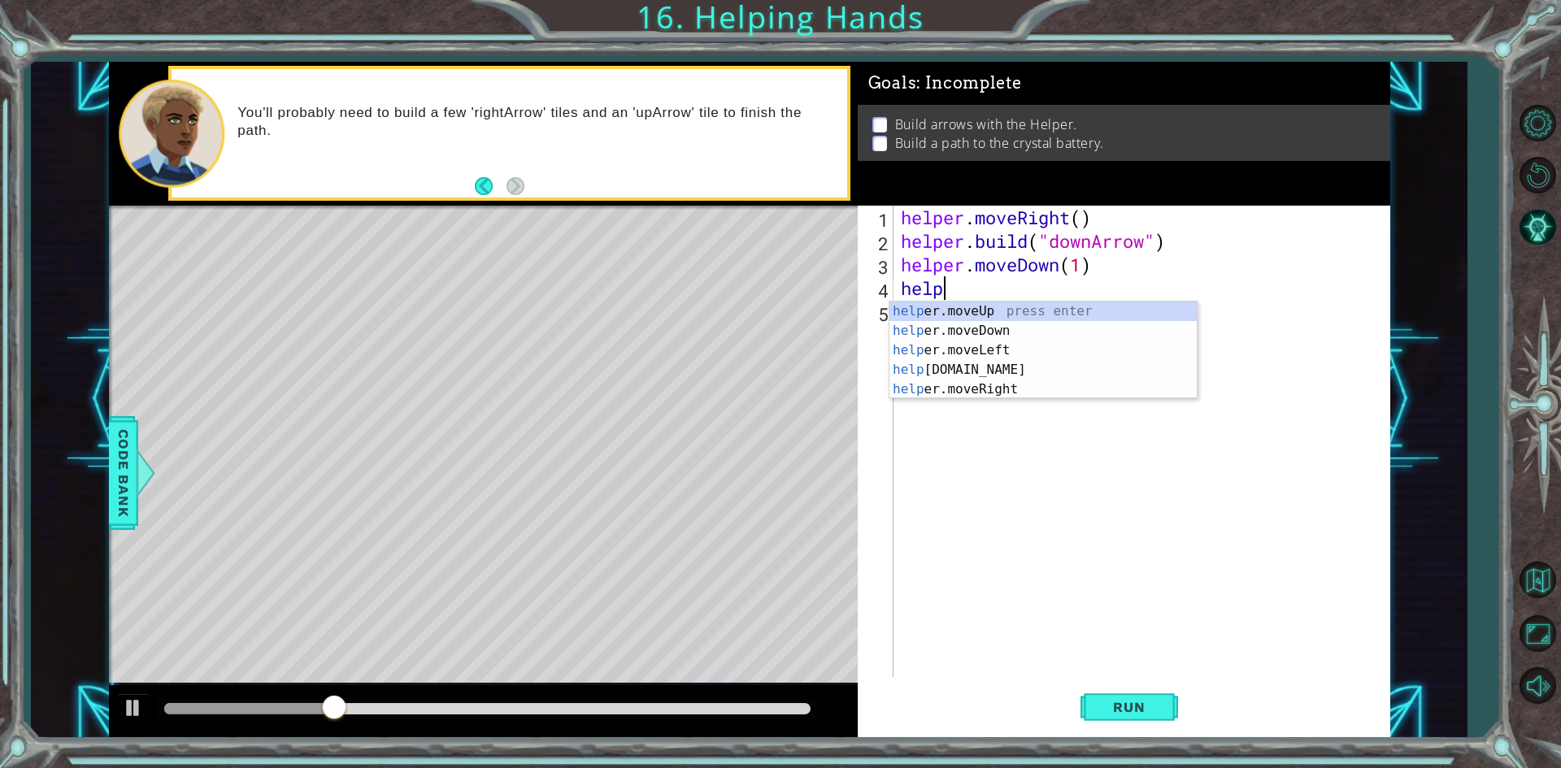
scroll to position [0, 1]
click at [973, 350] on div "help er.moveUp press enter help er.moveDown press enter help er.moveLeft press …" at bounding box center [1043, 370] width 307 height 137
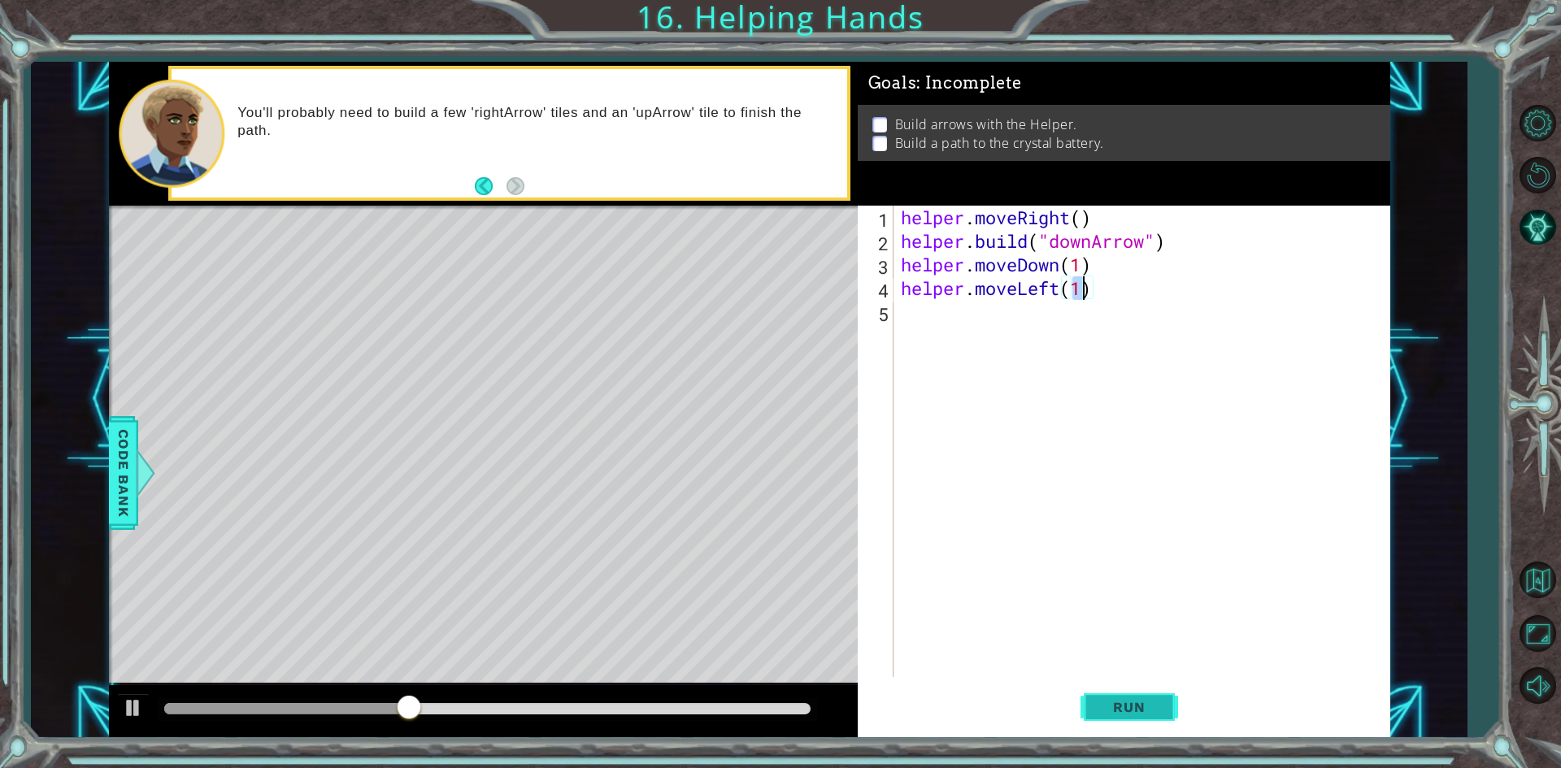
type textarea "helper.moveLeft(1)"
click at [1127, 703] on span "Run" at bounding box center [1129, 707] width 64 height 16
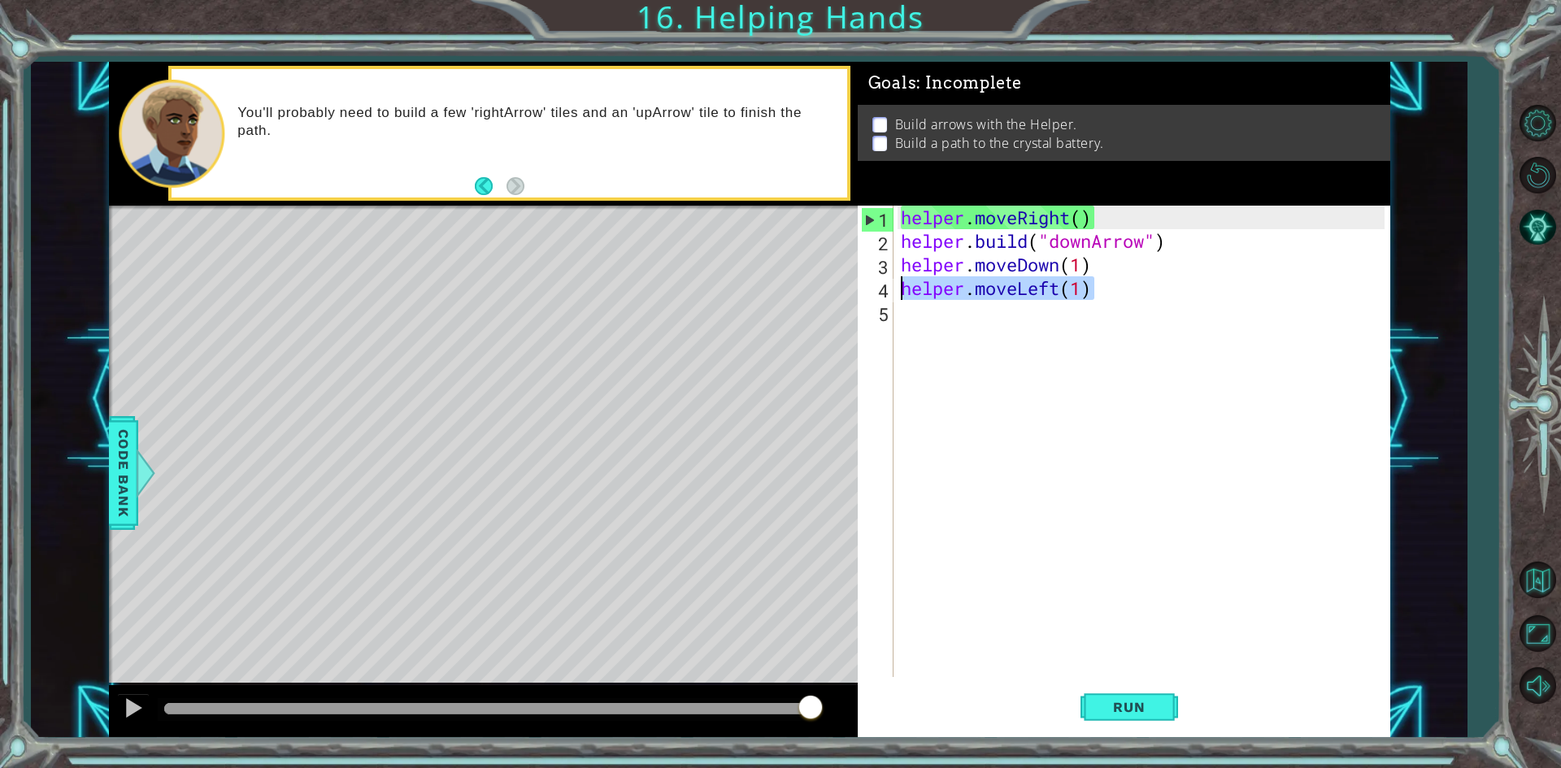
drag, startPoint x: 1155, startPoint y: 285, endPoint x: 885, endPoint y: 287, distance: 270.0
click at [885, 287] on div "helper.moveLeft(1) 1 2 3 4 5 helper . moveRight ( ) helper . build ( "downArrow…" at bounding box center [1121, 442] width 527 height 472
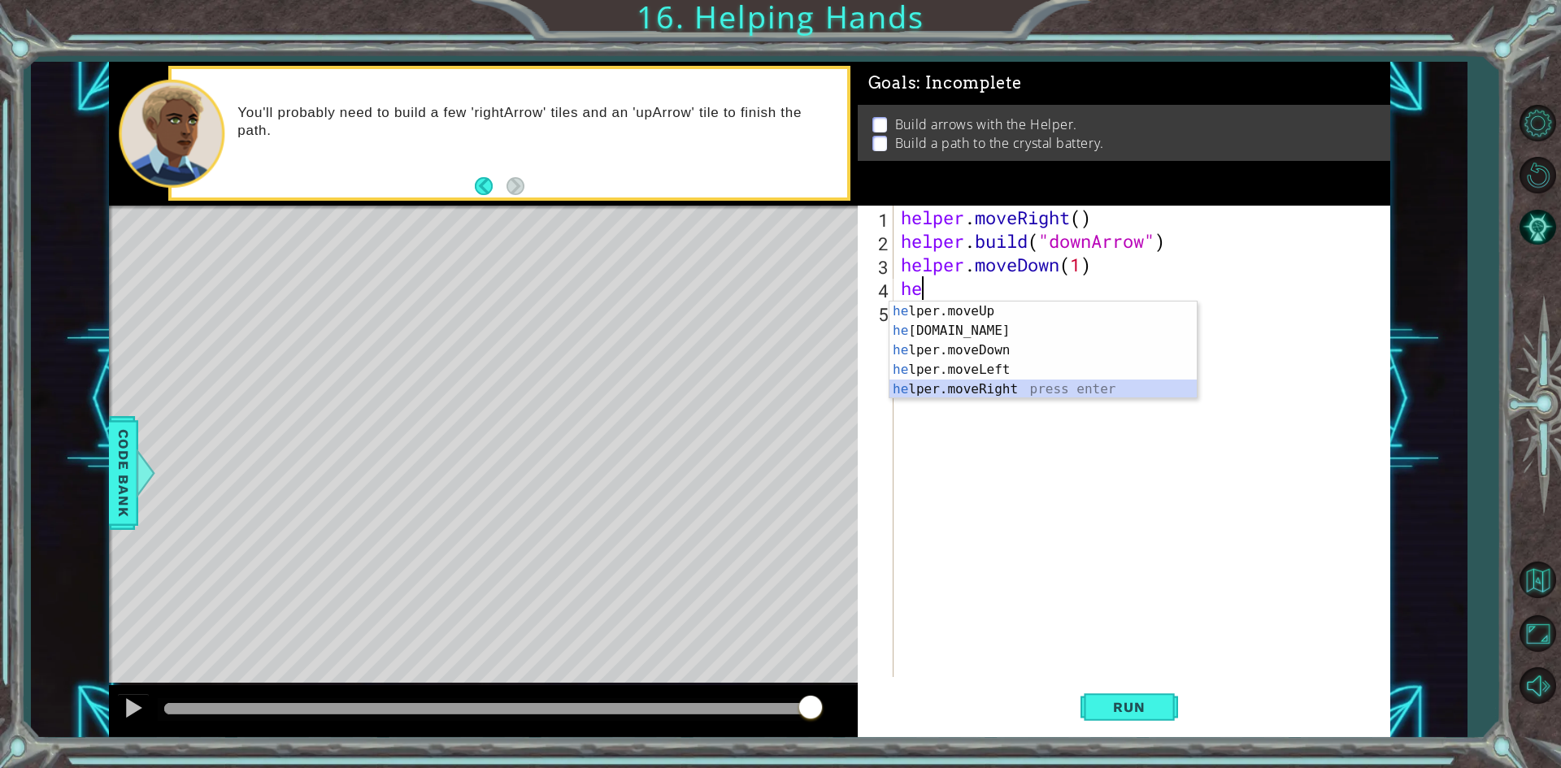
click at [989, 384] on div "he lper.moveUp press enter he [DOMAIN_NAME] press enter he lper.moveDown press …" at bounding box center [1043, 370] width 307 height 137
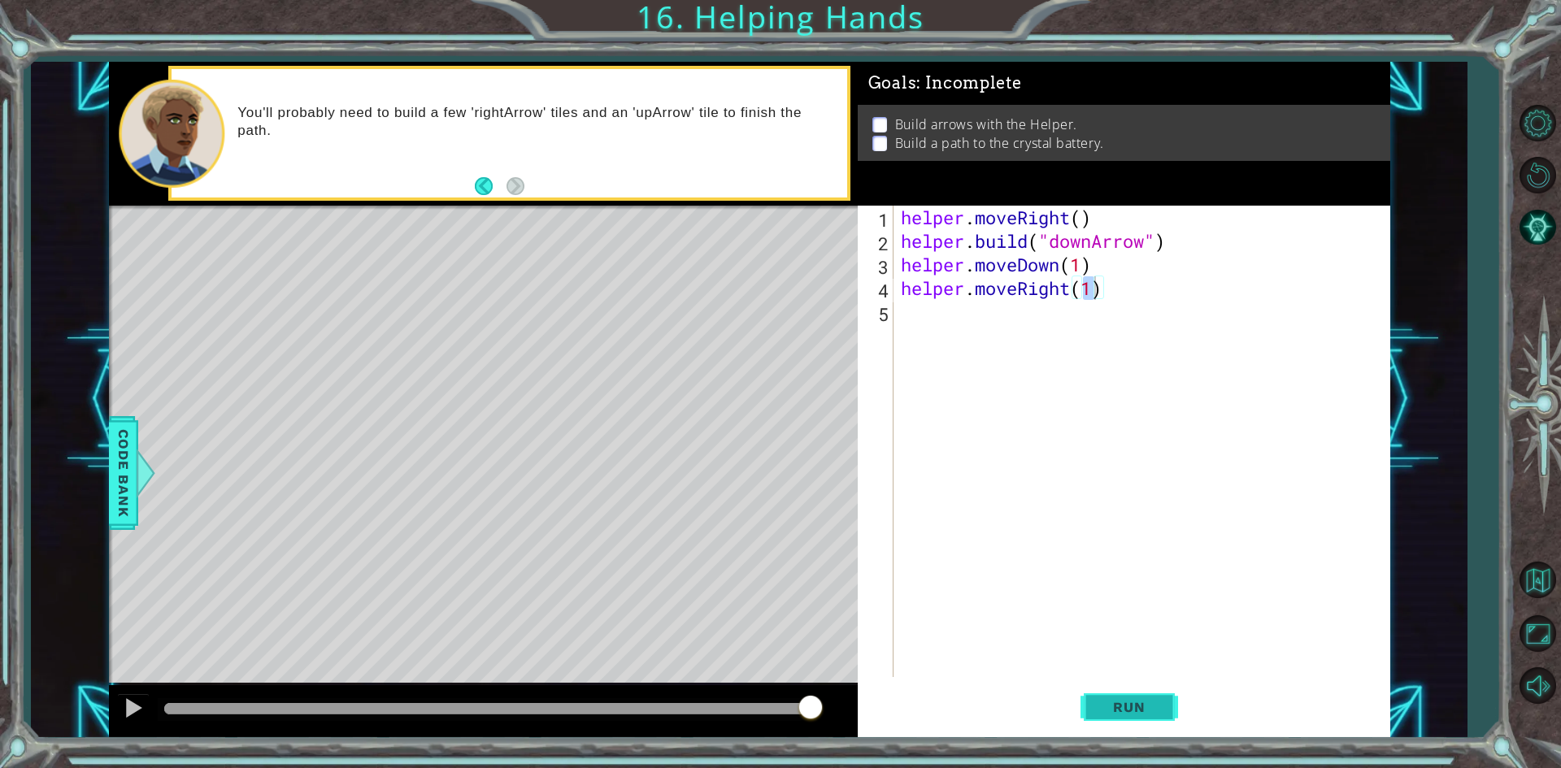
click at [1142, 716] on button "Run" at bounding box center [1130, 707] width 98 height 53
type textarea "helper.moveRight(2)"
click at [1125, 700] on span "Run" at bounding box center [1129, 707] width 64 height 16
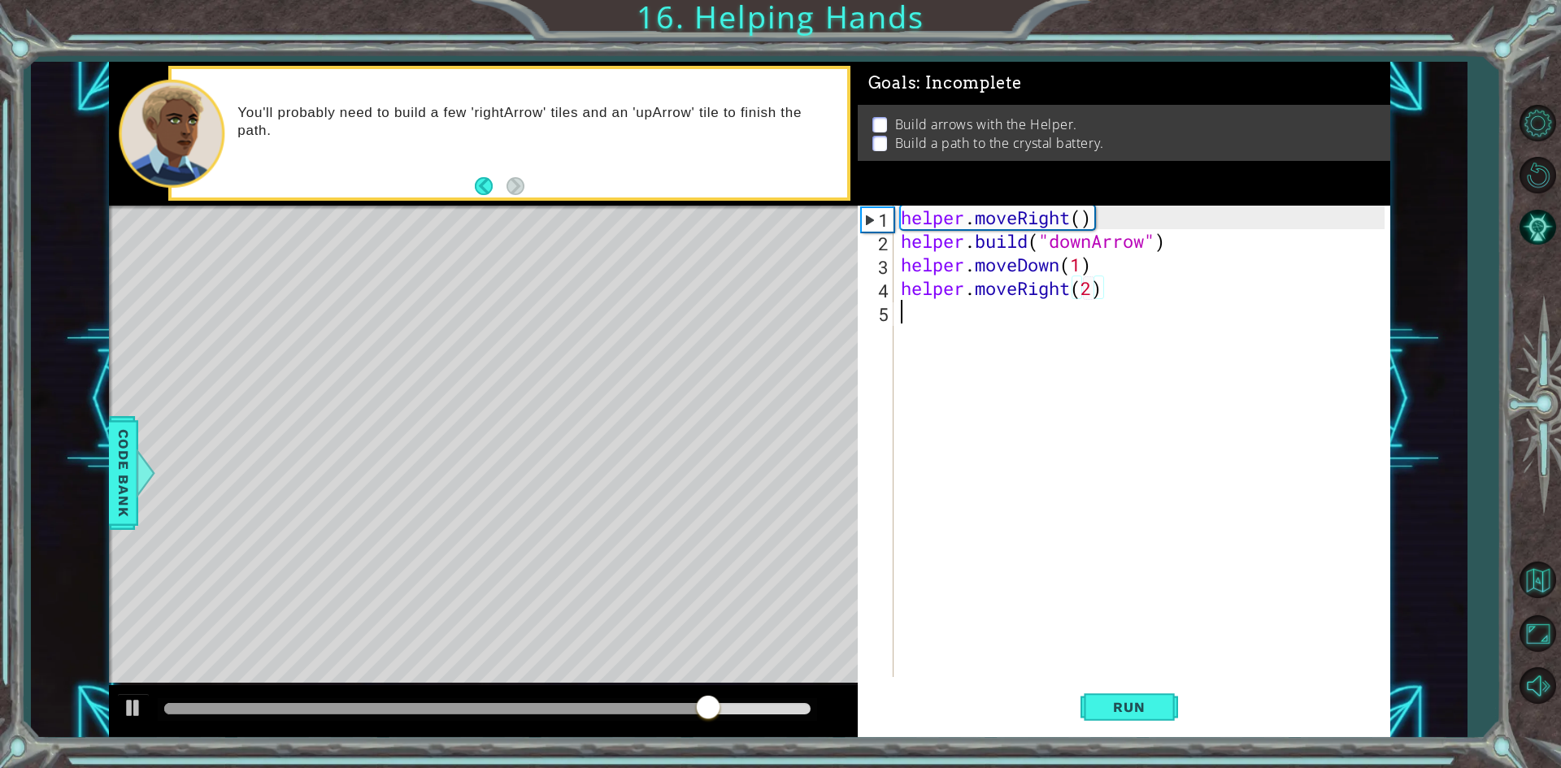
click at [987, 329] on div "helper . moveRight ( ) helper . build ( "downArrow" ) helper . moveDown ( 1 ) h…" at bounding box center [1145, 465] width 495 height 519
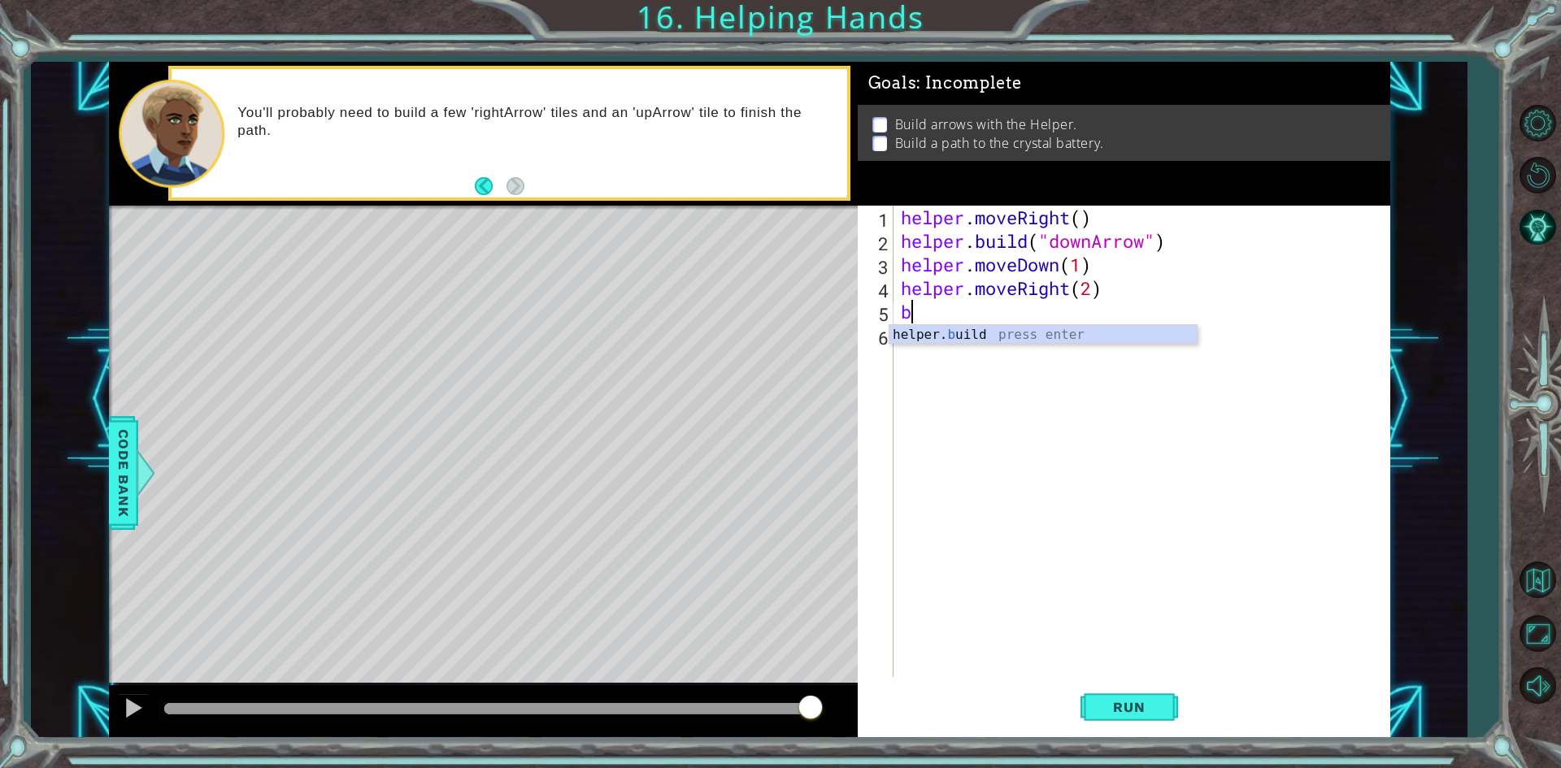
click at [987, 329] on div "helper. b uild press enter" at bounding box center [1043, 354] width 307 height 59
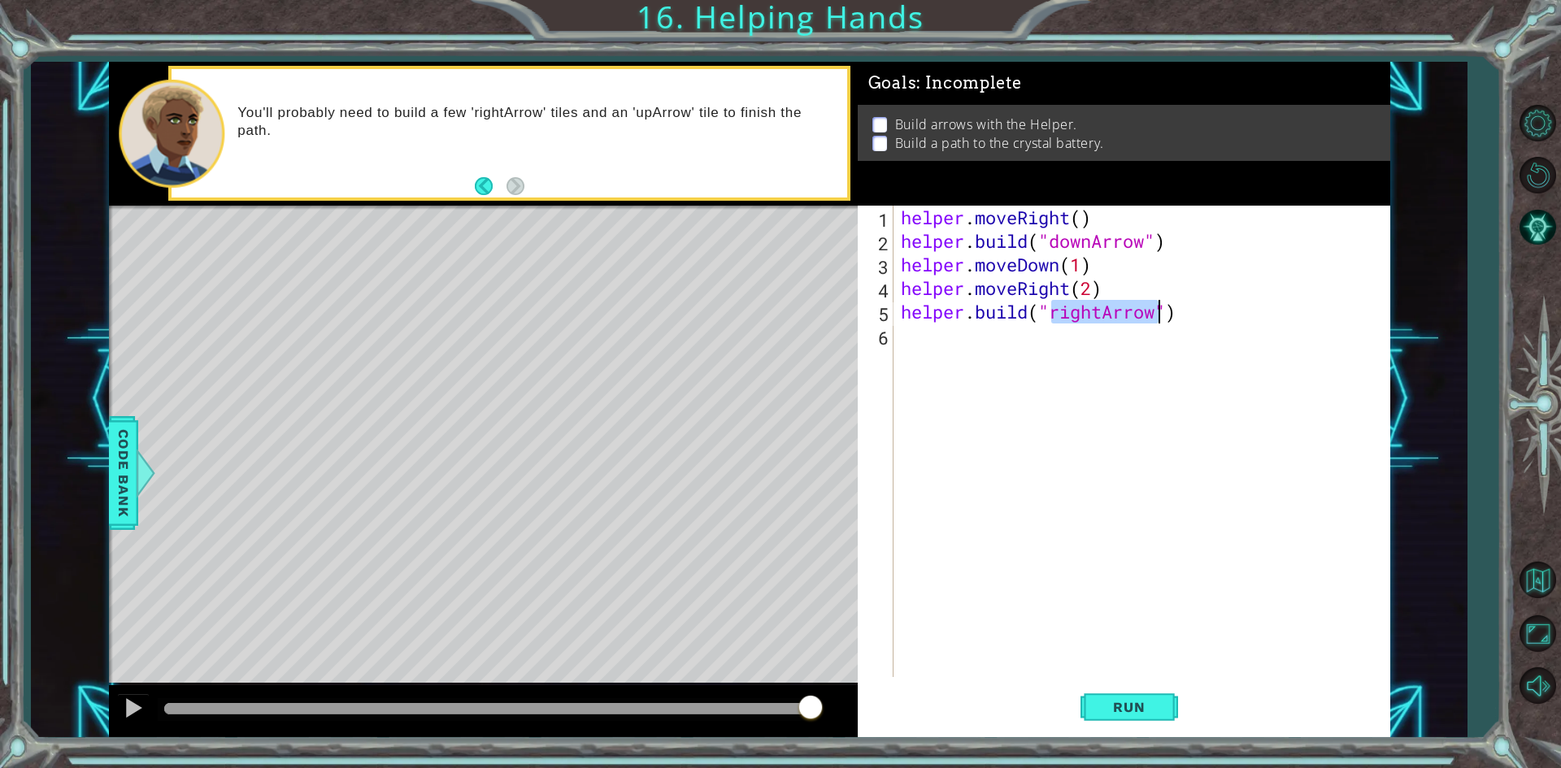
click at [1096, 312] on div "helper . moveRight ( ) helper . build ( "downArrow" ) helper . moveDown ( 1 ) h…" at bounding box center [1141, 442] width 487 height 472
click at [1104, 320] on div "helper . moveRight ( ) helper . build ( "downArrow" ) helper . moveDown ( 1 ) h…" at bounding box center [1145, 465] width 495 height 519
type textarea "[DOMAIN_NAME]("upArrow")"
click at [1107, 716] on span "Run" at bounding box center [1129, 707] width 64 height 16
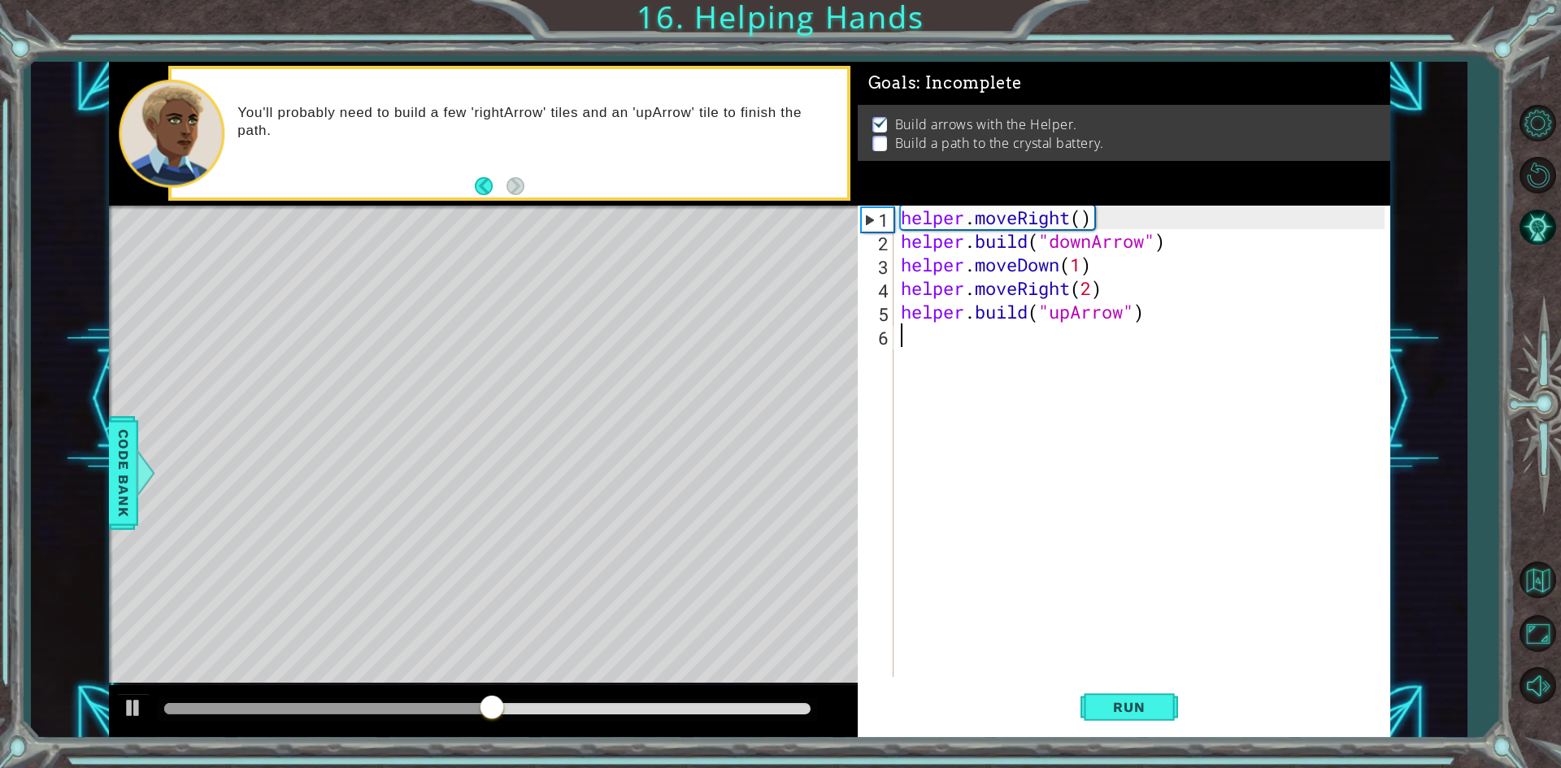
click at [942, 333] on div "helper . moveRight ( ) helper . build ( "downArrow" ) helper . moveDown ( 1 ) h…" at bounding box center [1145, 465] width 495 height 519
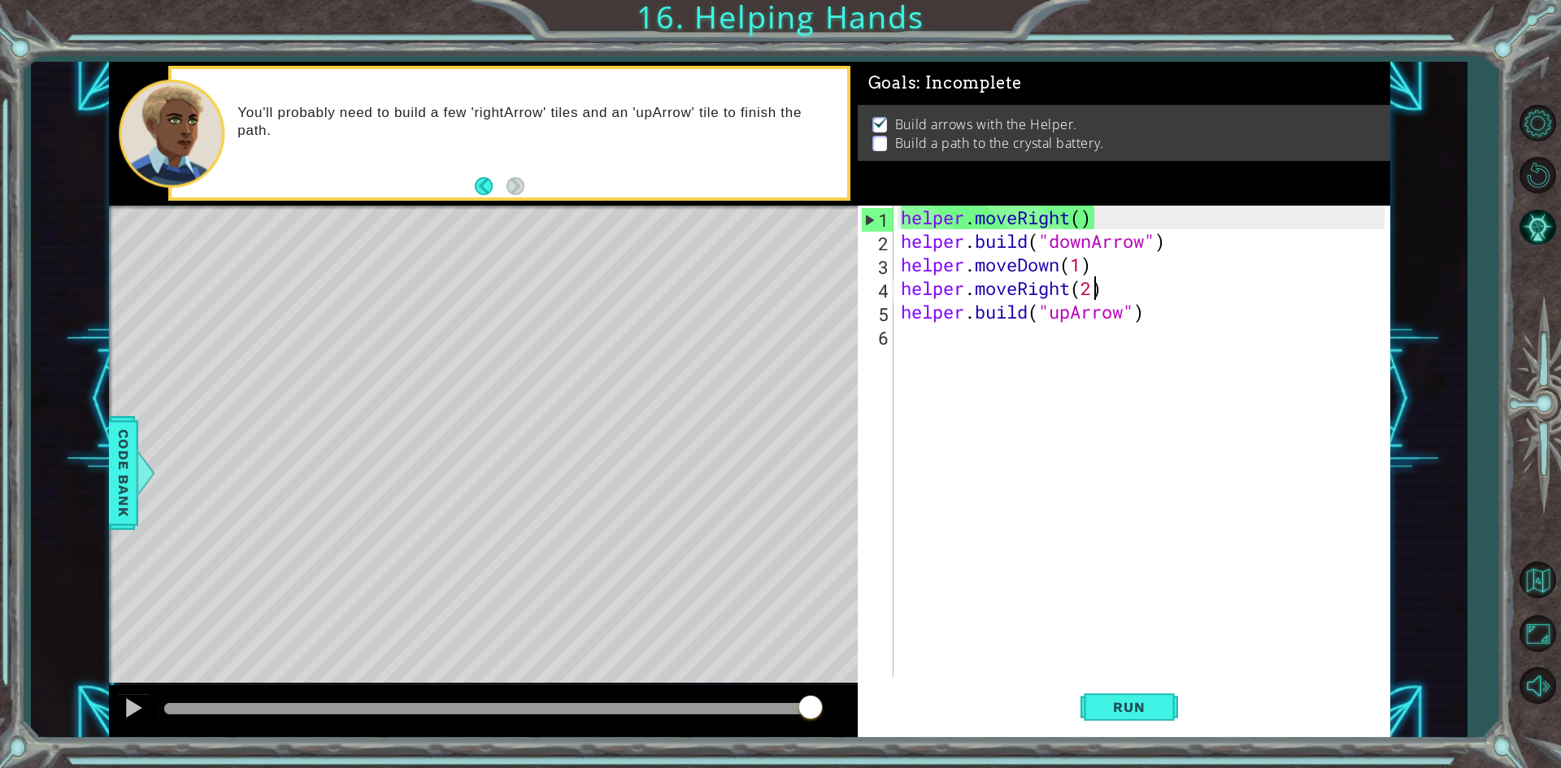
click at [1096, 294] on div "helper . moveRight ( ) helper . build ( "downArrow" ) helper . moveDown ( 1 ) h…" at bounding box center [1145, 465] width 495 height 519
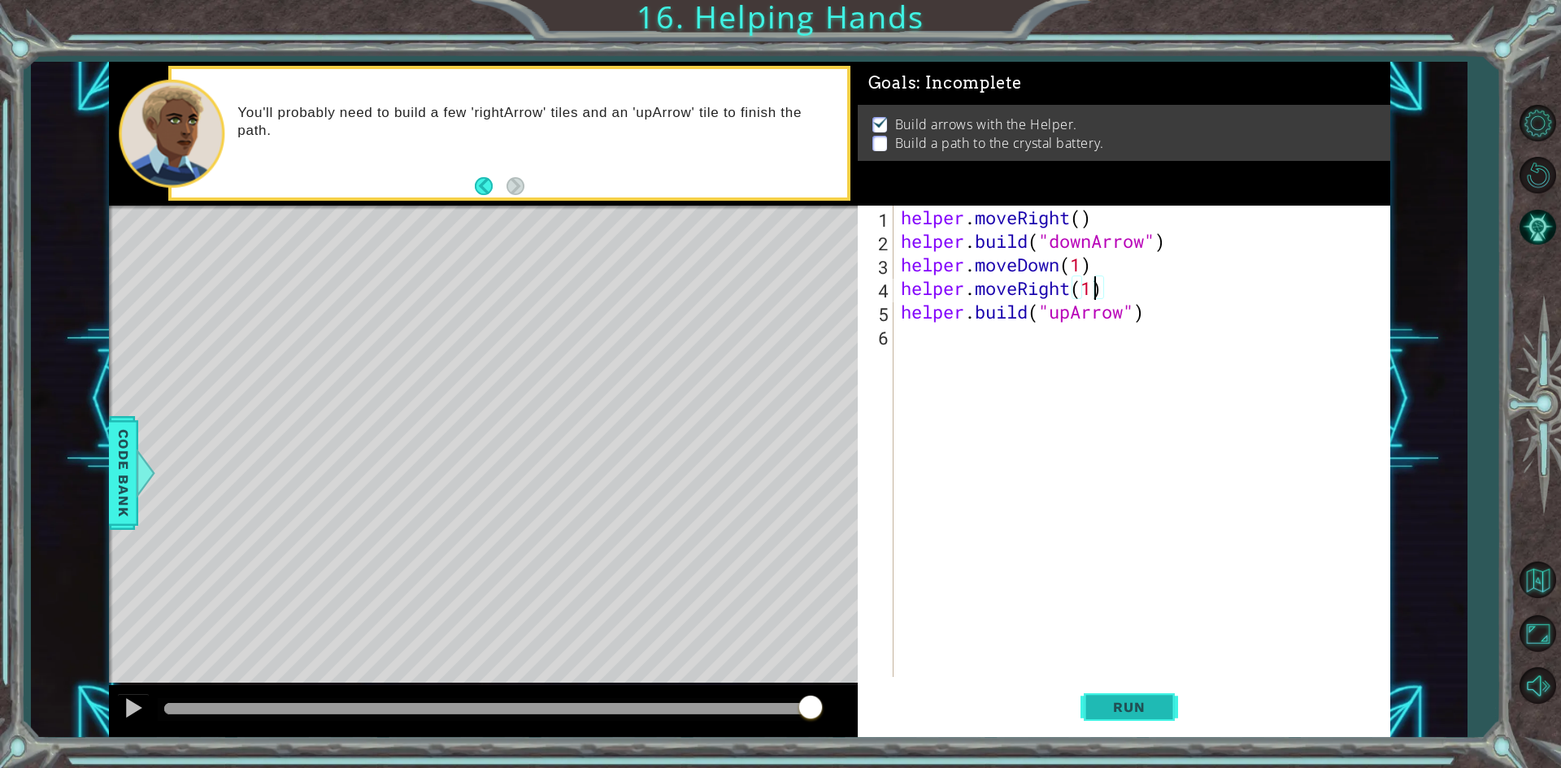
type textarea "helper.moveRight(1)"
click at [1081, 702] on button "Run" at bounding box center [1130, 707] width 98 height 53
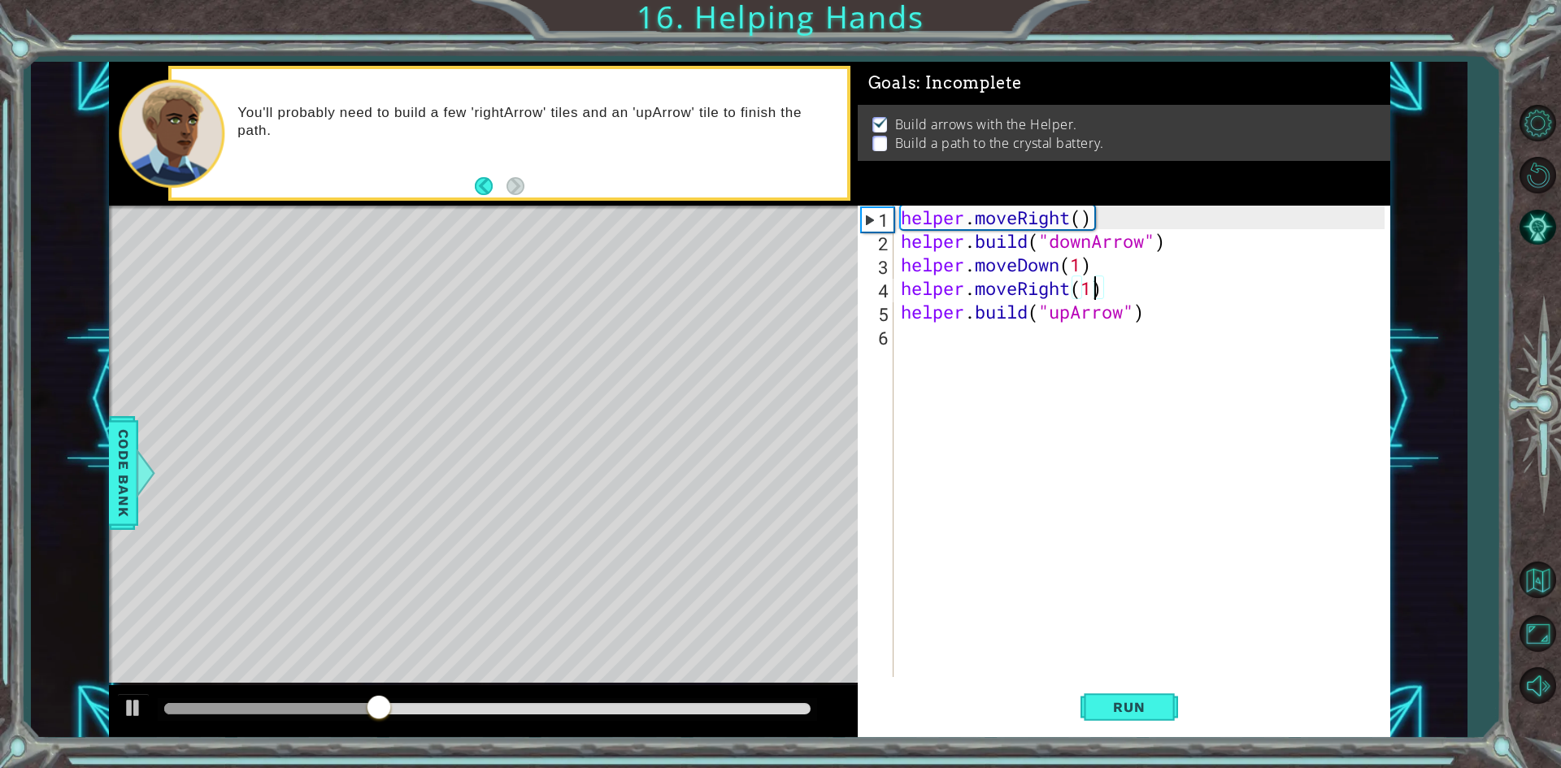
click at [940, 328] on div "helper . moveRight ( ) helper . build ( "downArrow" ) helper . moveDown ( 1 ) h…" at bounding box center [1145, 465] width 495 height 519
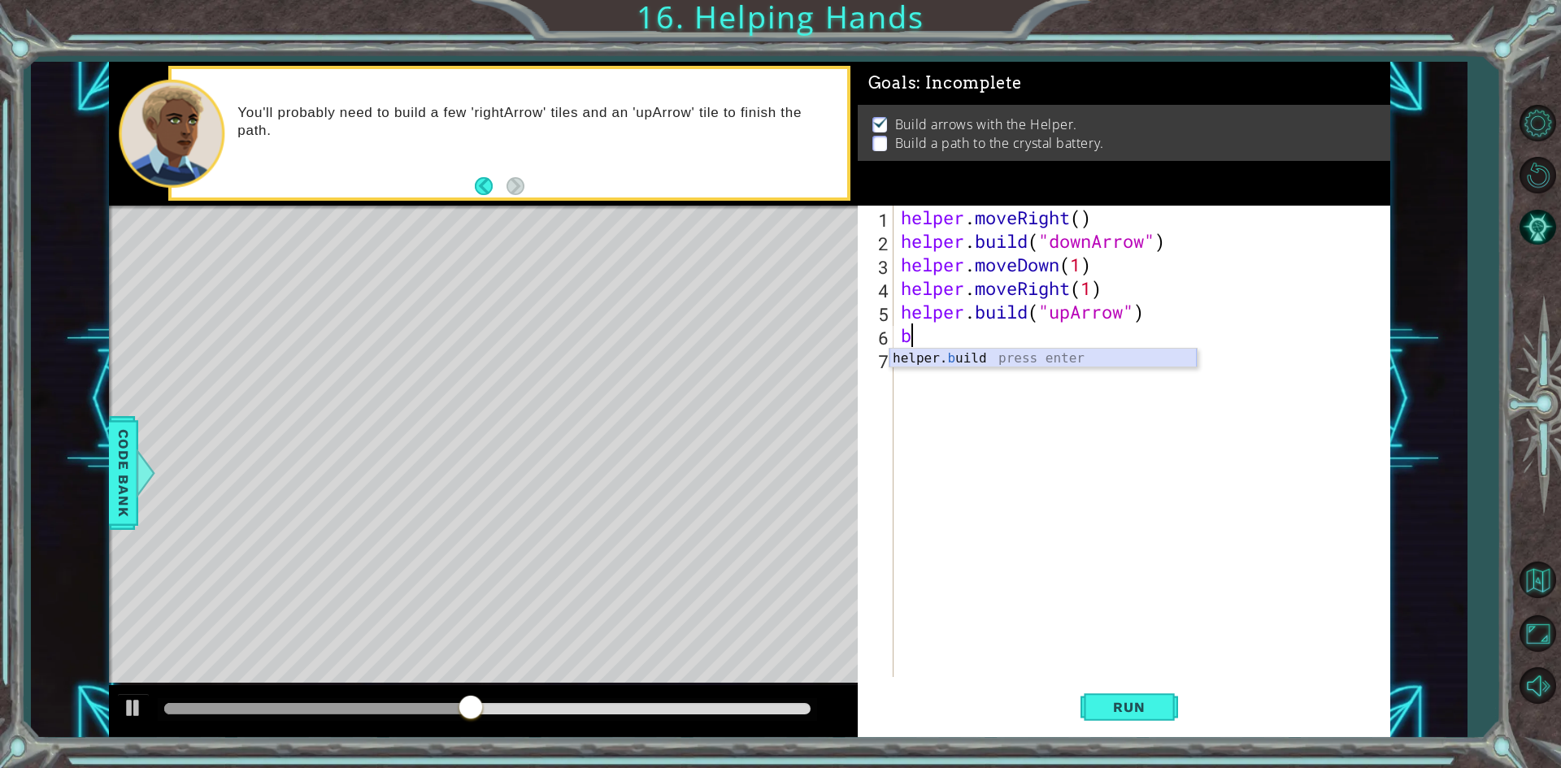
click at [948, 361] on div "helper. b uild press enter" at bounding box center [1043, 378] width 307 height 59
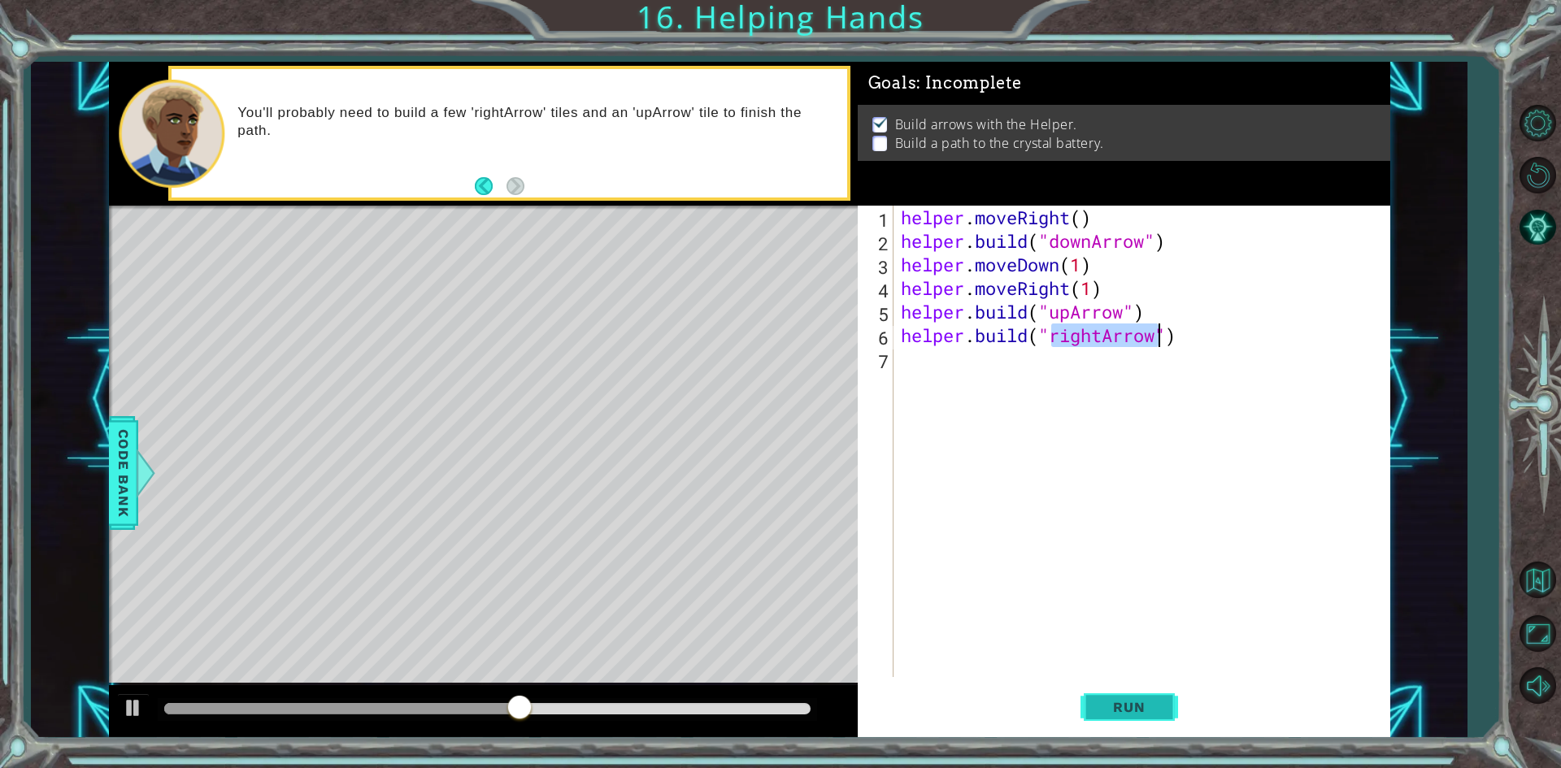
type textarea "[DOMAIN_NAME]("rightArrow")"
click at [1108, 716] on span "Run" at bounding box center [1129, 707] width 64 height 16
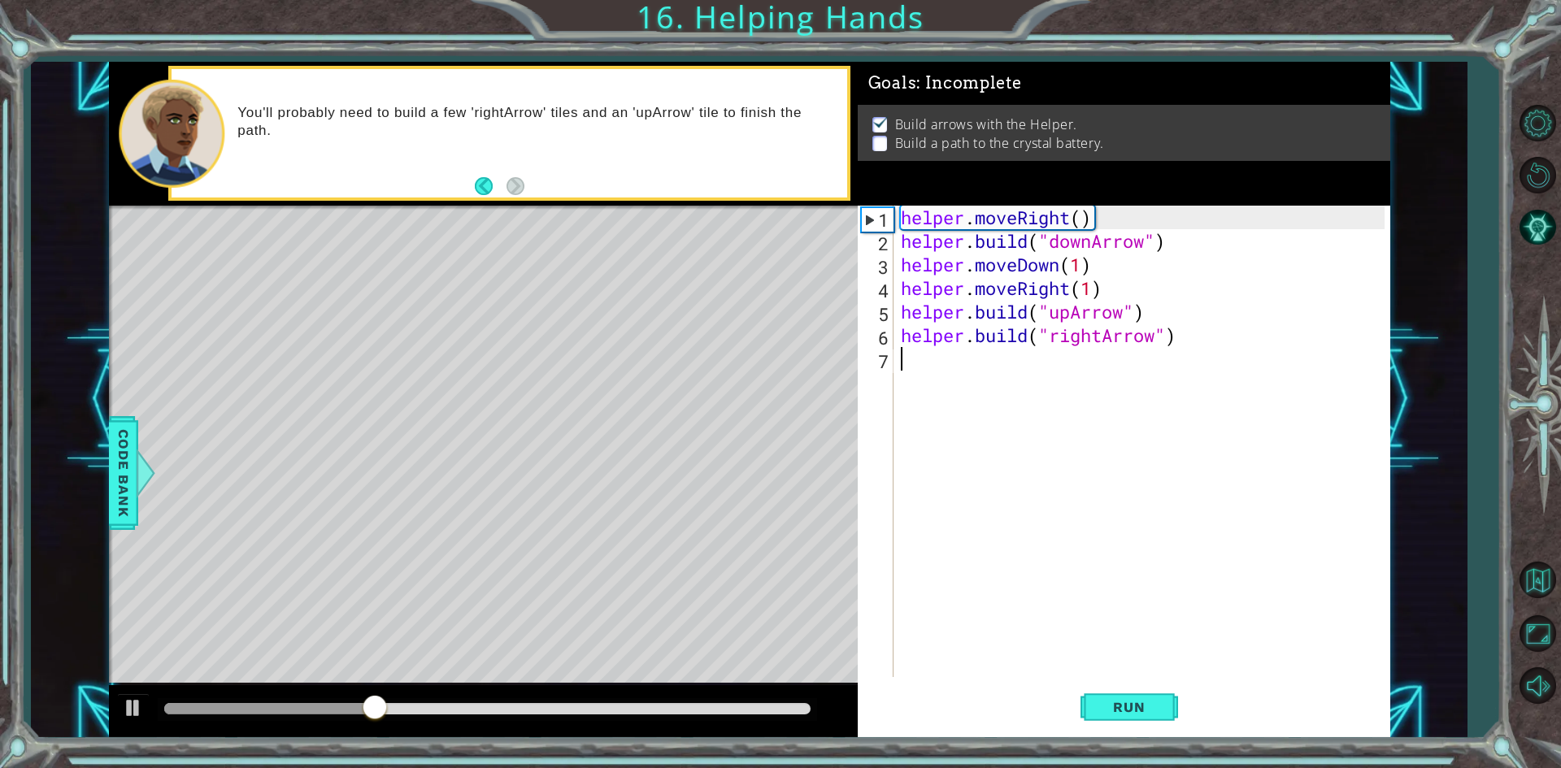
click at [959, 377] on div "helper . moveRight ( ) helper . build ( "downArrow" ) helper . moveDown ( 1 ) h…" at bounding box center [1145, 465] width 495 height 519
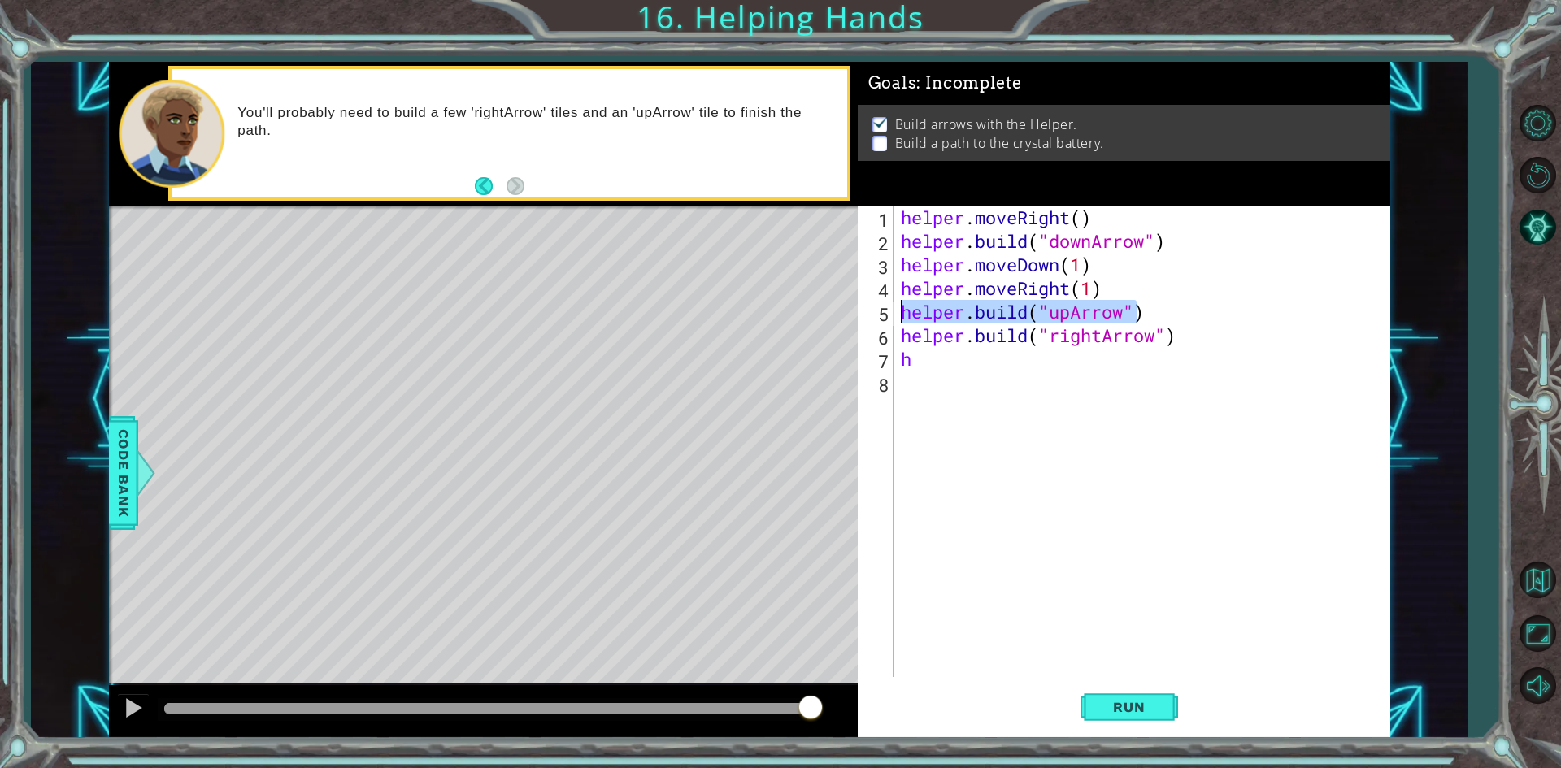
drag, startPoint x: 1132, startPoint y: 316, endPoint x: 893, endPoint y: 320, distance: 239.1
click at [893, 320] on div "h 1 2 3 4 5 6 7 8 helper . moveRight ( ) helper . build ( "downArrow" ) helper …" at bounding box center [1121, 442] width 527 height 472
type textarea "\)"
drag, startPoint x: 957, startPoint y: 307, endPoint x: 885, endPoint y: 322, distance: 74.0
click at [885, 322] on div "\) 1 2 3 4 5 6 7 8 helper . moveRight ( ) helper . build ( "downArrow" ) helper…" at bounding box center [1121, 442] width 527 height 472
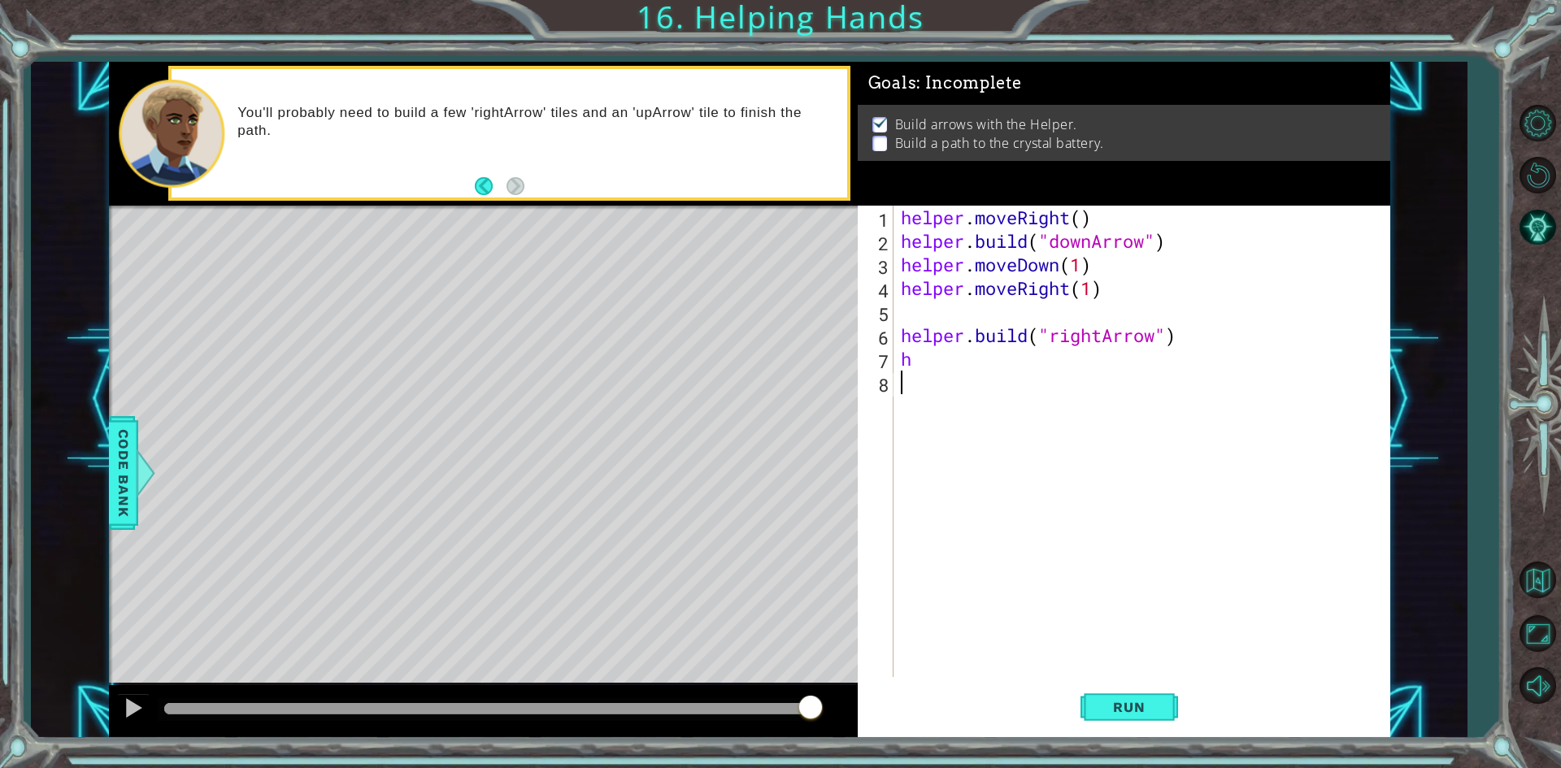
click at [944, 375] on div "helper . moveRight ( ) helper . build ( "downArrow" ) helper . moveDown ( 1 ) h…" at bounding box center [1145, 465] width 495 height 519
click at [931, 370] on div "helper . moveRight ( ) helper . build ( "downArrow" ) helper . moveDown ( 1 ) h…" at bounding box center [1145, 465] width 495 height 519
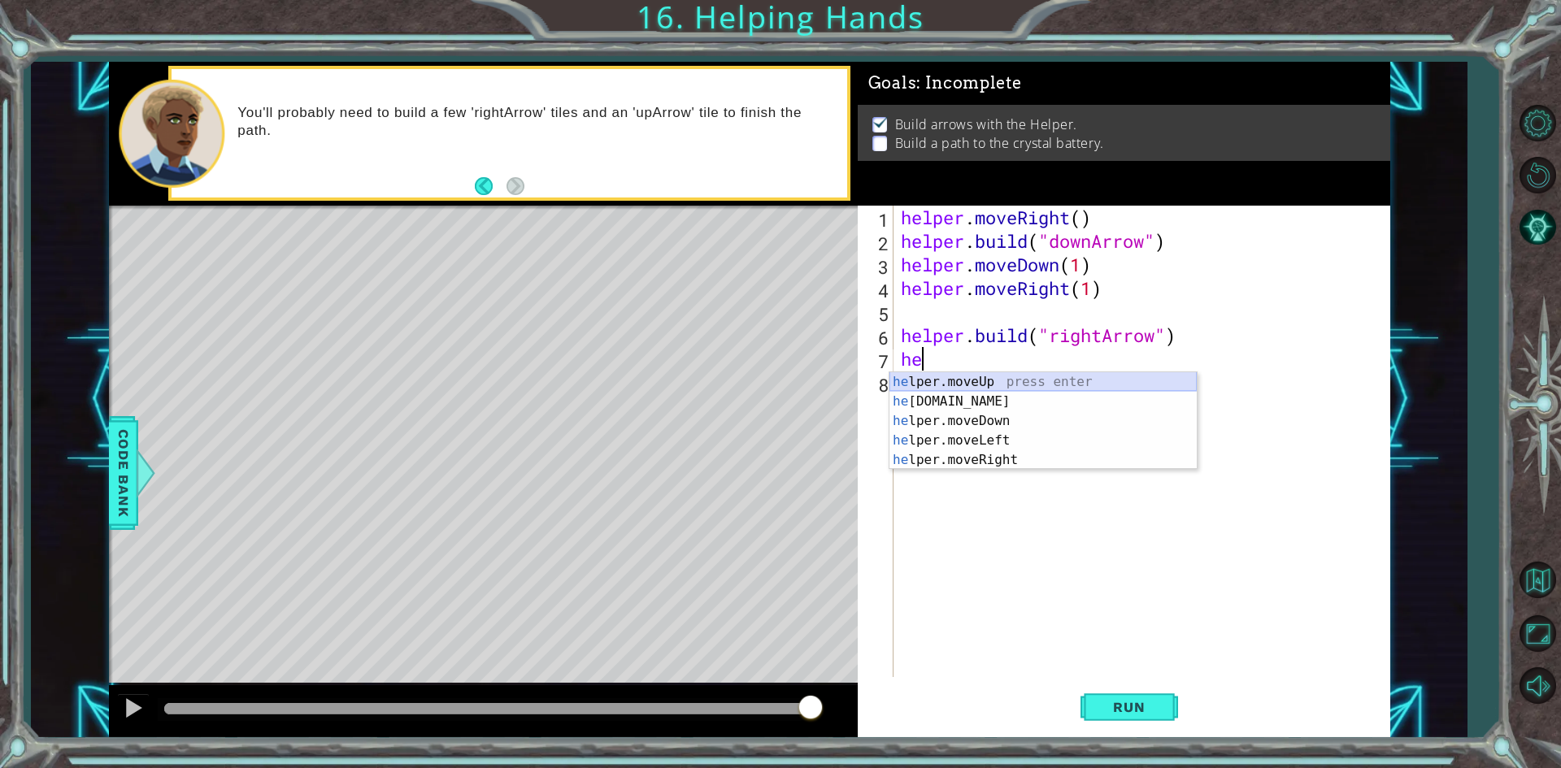
type textarea "h"
click at [1020, 388] on div "helper. b uild press enter" at bounding box center [1043, 401] width 307 height 59
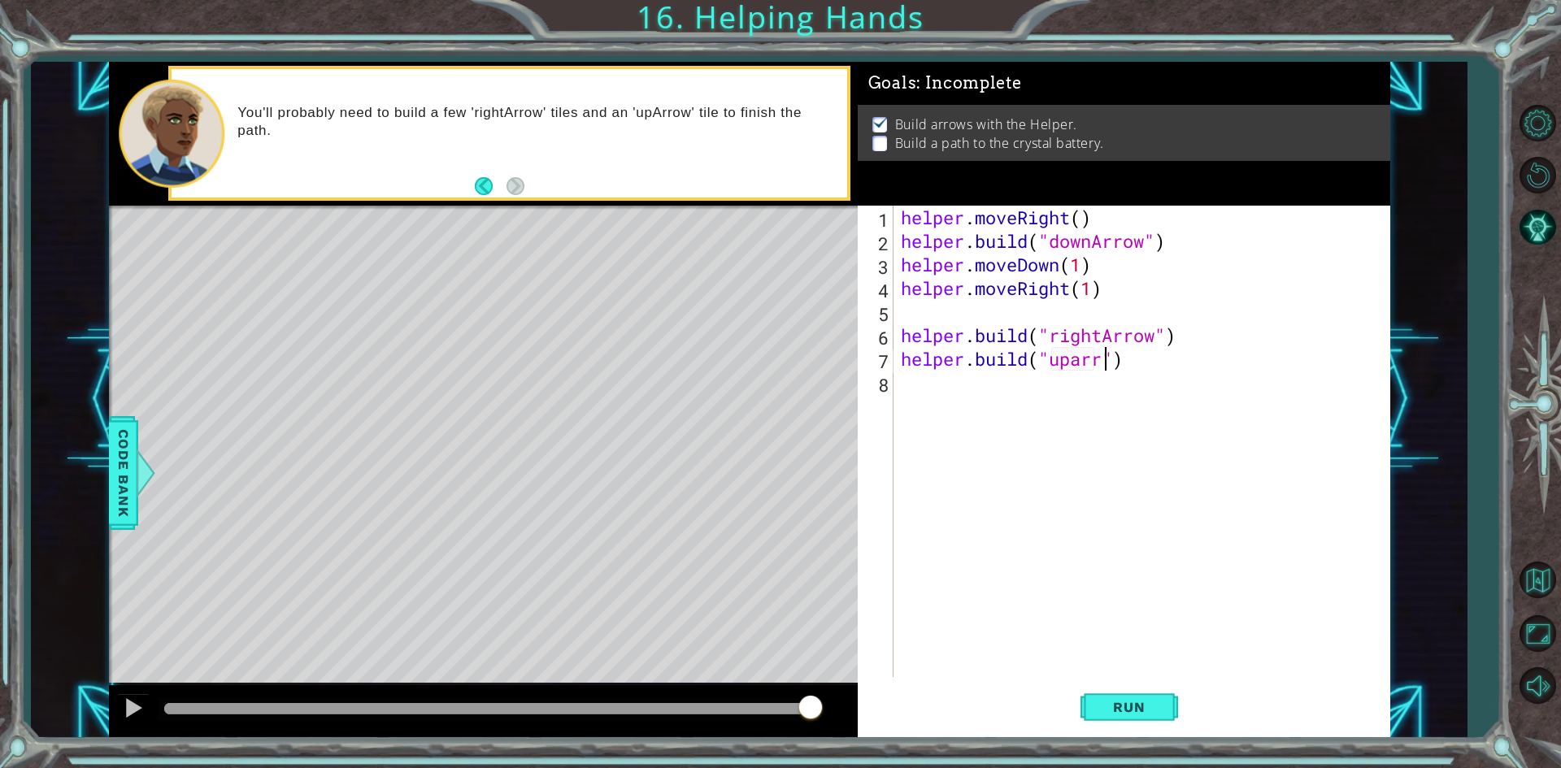
scroll to position [0, 10]
click at [1144, 701] on span "Run" at bounding box center [1129, 707] width 64 height 16
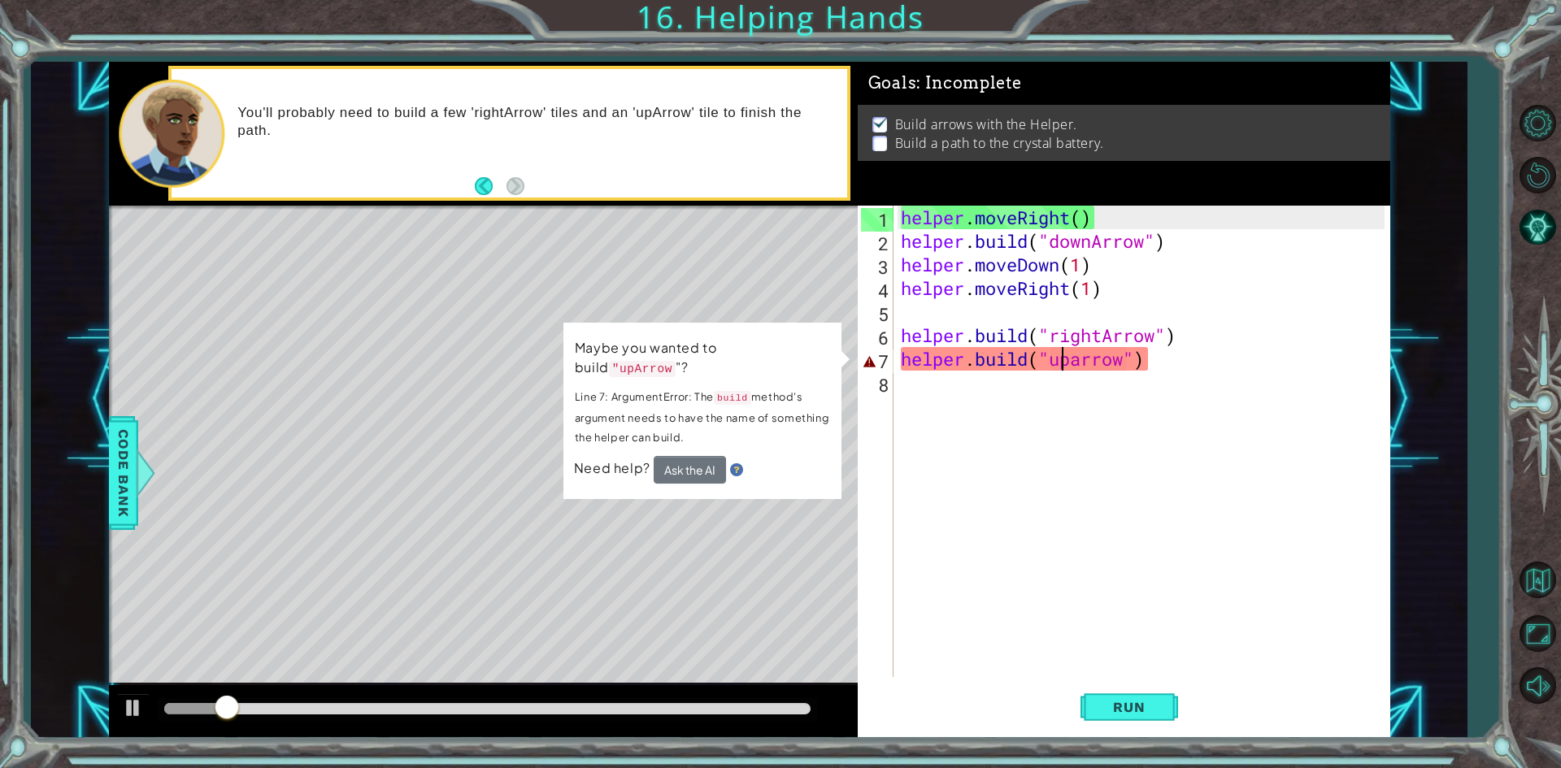
click at [1060, 363] on div "helper . moveRight ( ) helper . build ( "downArrow" ) helper . moveDown ( 1 ) h…" at bounding box center [1145, 465] width 495 height 519
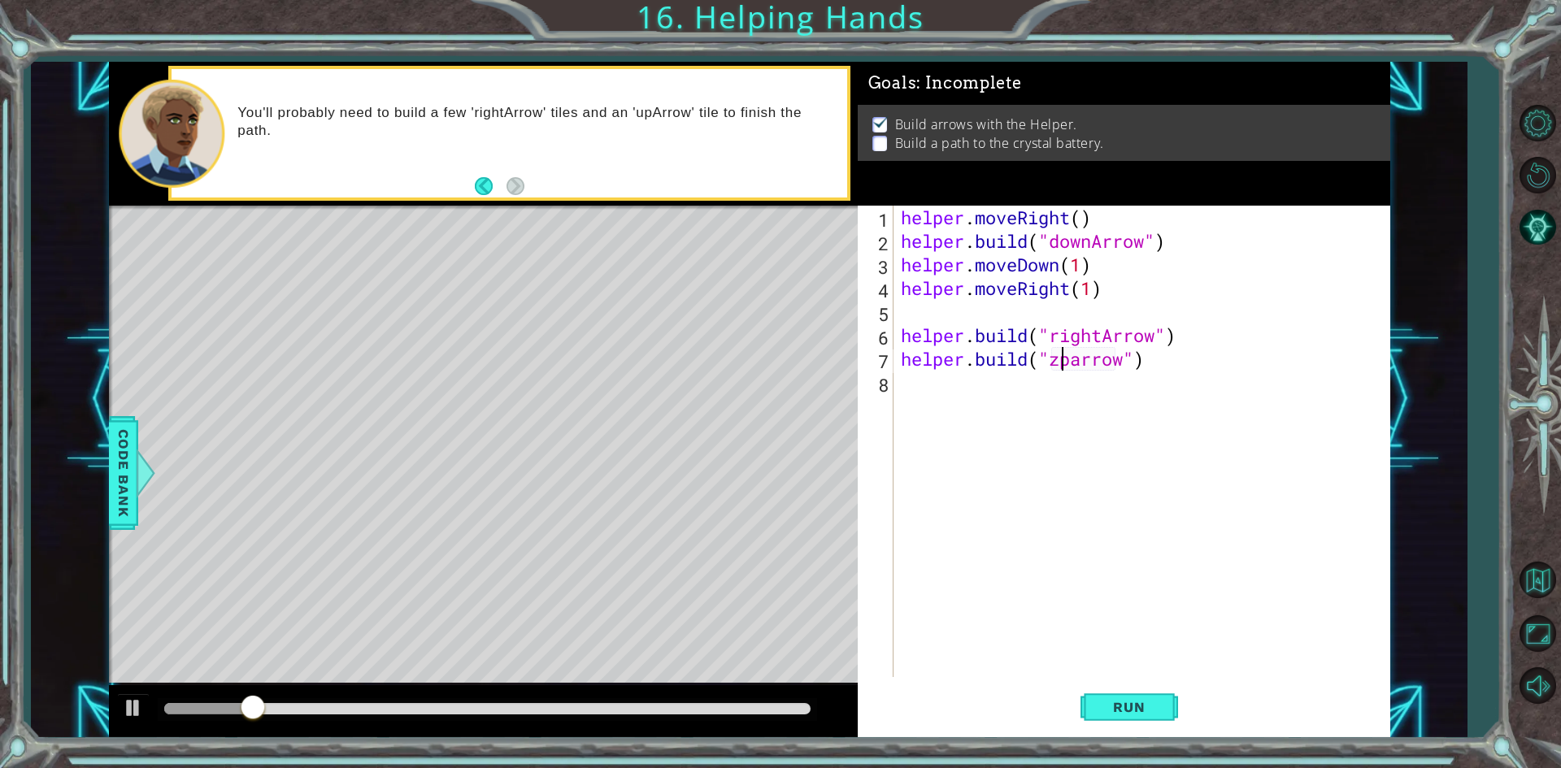
scroll to position [0, 7]
click at [1135, 711] on span "Run" at bounding box center [1129, 707] width 64 height 16
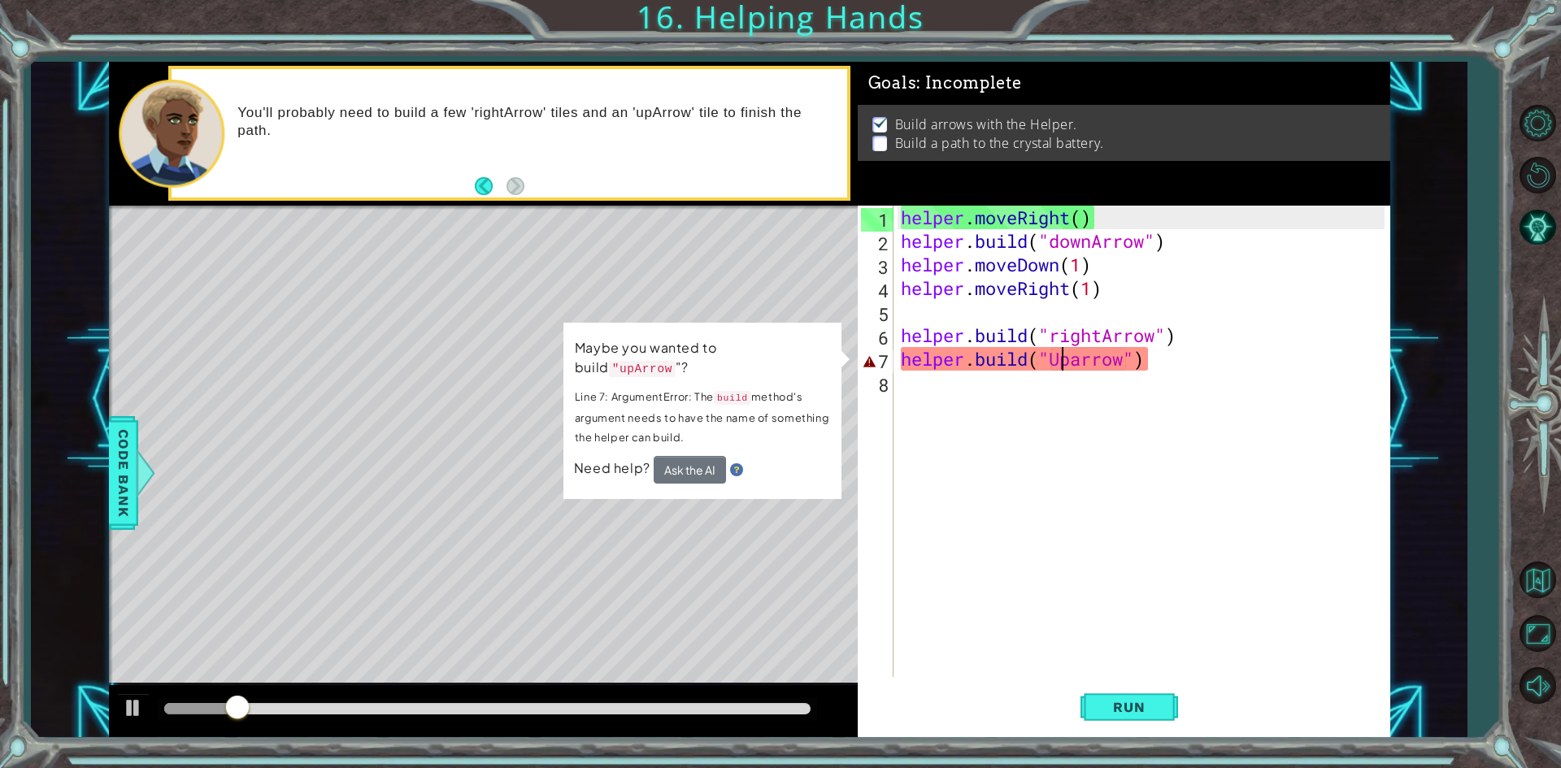
click at [1077, 368] on div "helper . moveRight ( ) helper . build ( "downArrow" ) helper . moveDown ( 1 ) h…" at bounding box center [1145, 465] width 495 height 519
click at [1081, 368] on div "helper . moveRight ( ) helper . build ( "downArrow" ) helper . moveDown ( 1 ) h…" at bounding box center [1145, 465] width 495 height 519
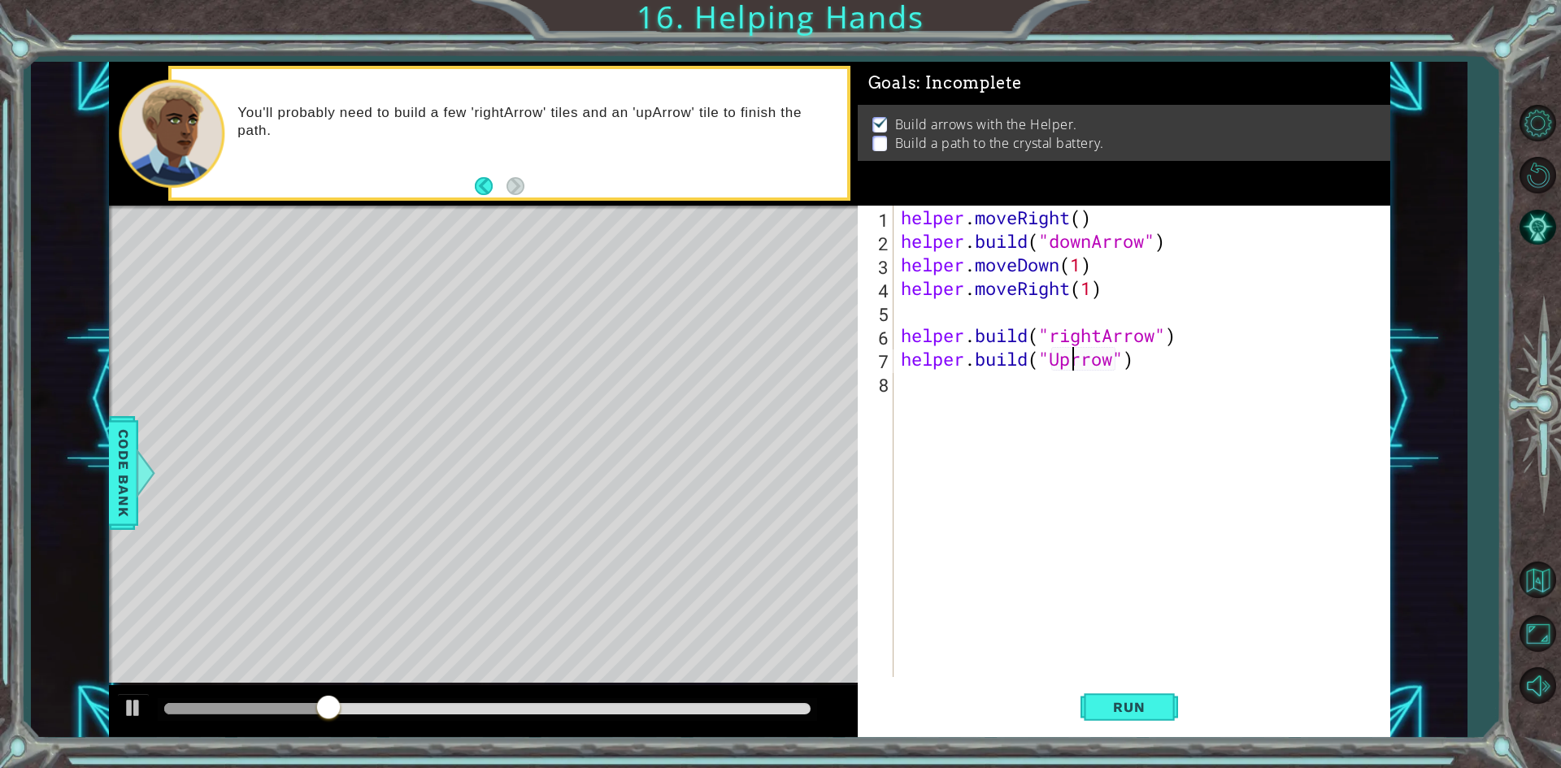
scroll to position [0, 8]
click at [1102, 703] on span "Run" at bounding box center [1129, 707] width 64 height 16
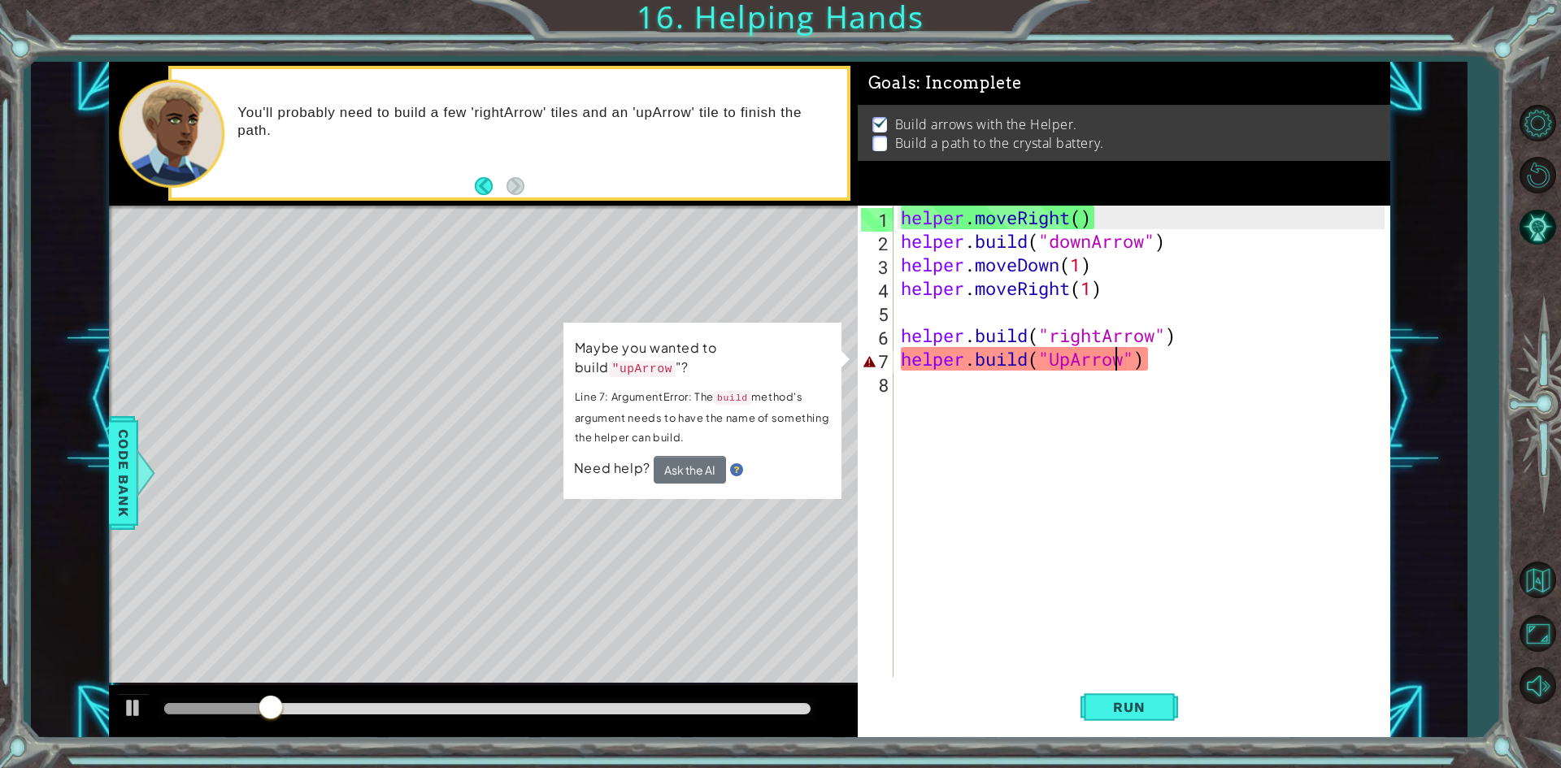
click at [1116, 368] on div "helper . moveRight ( ) helper . build ( "downArrow" ) helper . moveDown ( 1 ) h…" at bounding box center [1145, 465] width 495 height 519
drag, startPoint x: 1125, startPoint y: 367, endPoint x: 1052, endPoint y: 361, distance: 73.4
click at [1052, 361] on div "helper . moveRight ( ) helper . build ( "downArrow" ) helper . moveDown ( 1 ) h…" at bounding box center [1145, 465] width 495 height 519
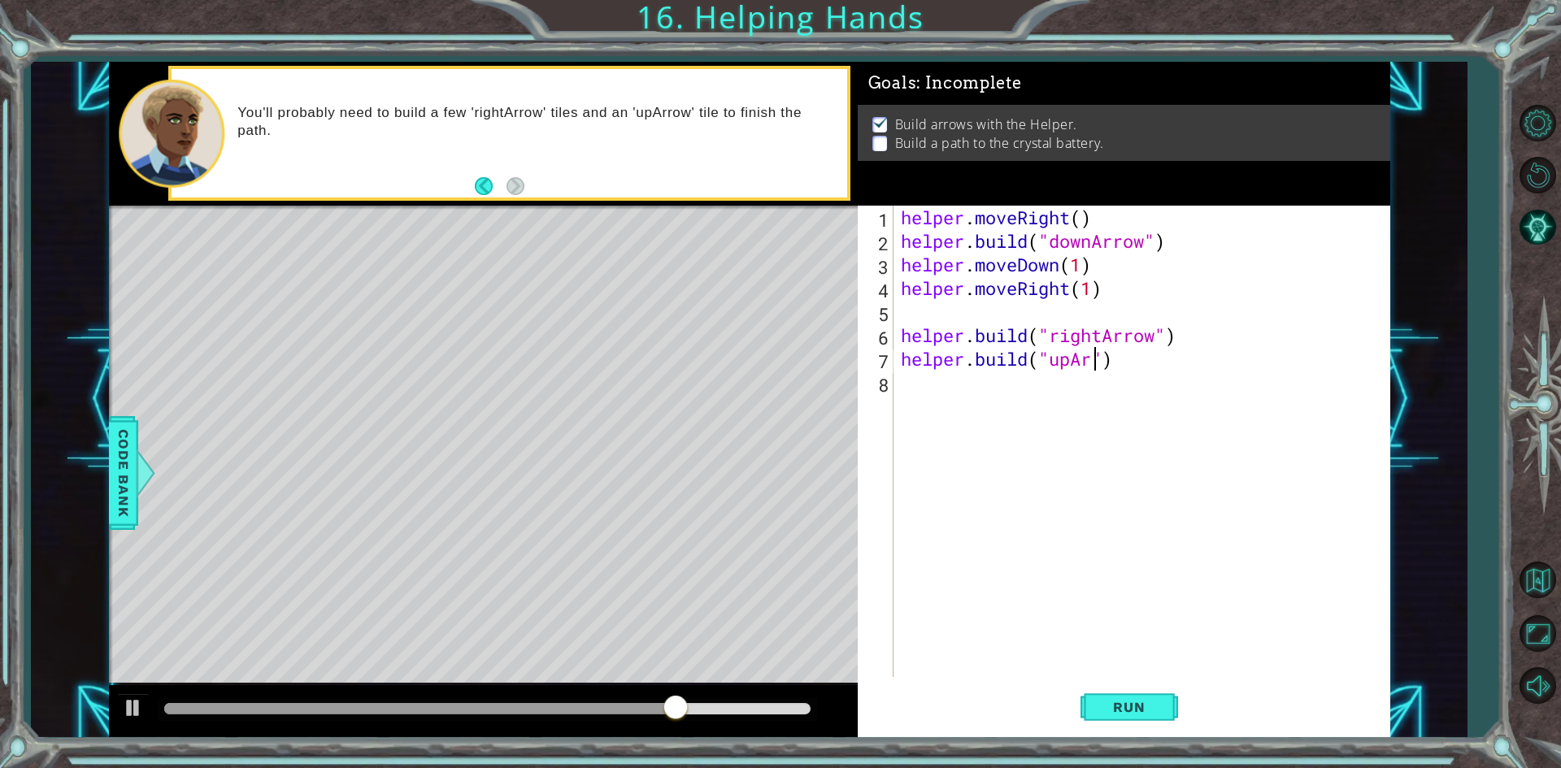
scroll to position [0, 10]
click at [1134, 711] on span "Run" at bounding box center [1129, 707] width 64 height 16
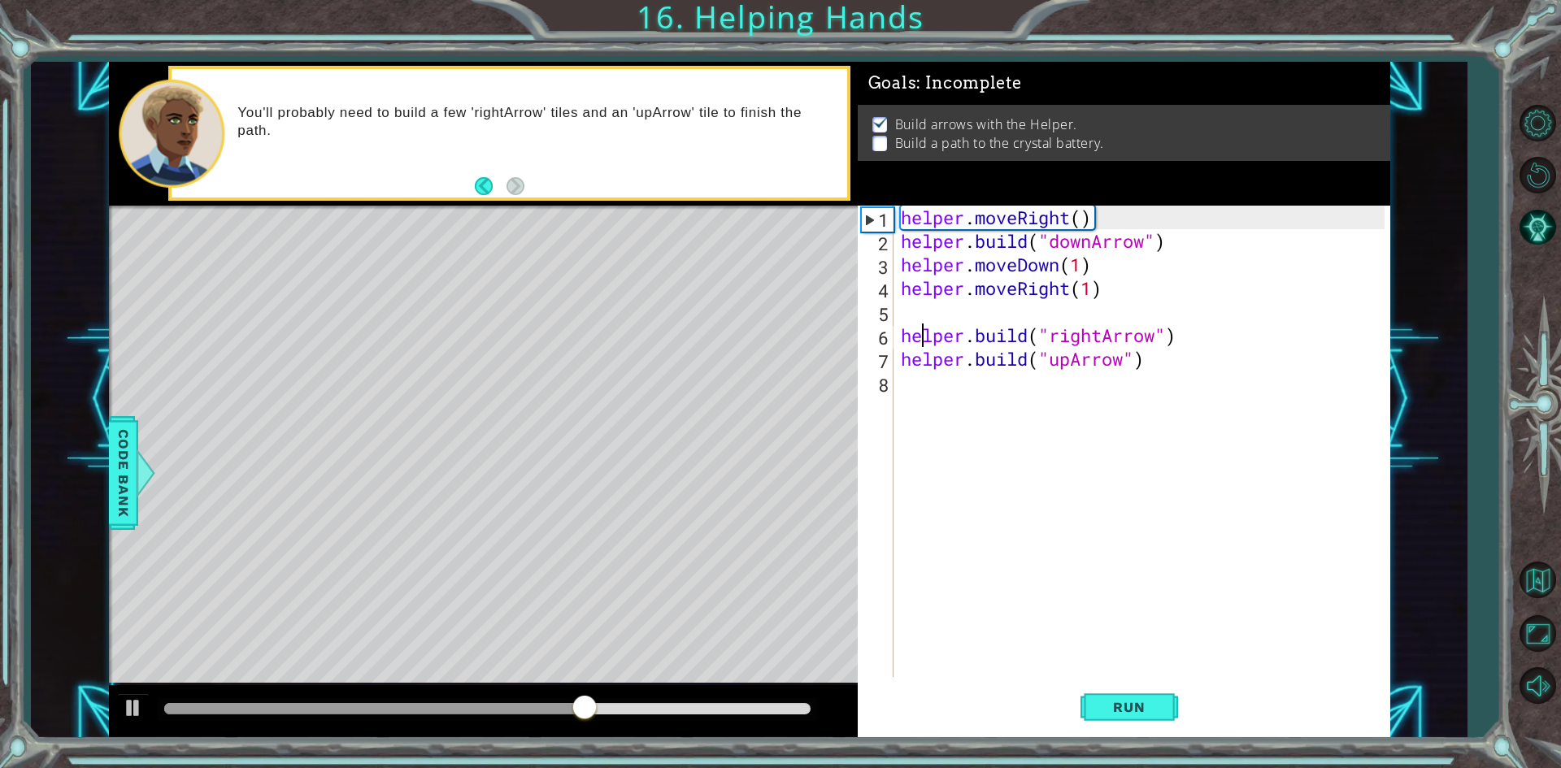
click at [923, 346] on div "helper . moveRight ( ) helper . build ( "downArrow" ) helper . moveDown ( 1 ) h…" at bounding box center [1145, 465] width 495 height 519
type textarea "[DOMAIN_NAME]("rightArrow")"
click at [921, 382] on div "helper . moveRight ( ) helper . build ( "downArrow" ) helper . moveDown ( 1 ) h…" at bounding box center [1145, 465] width 495 height 519
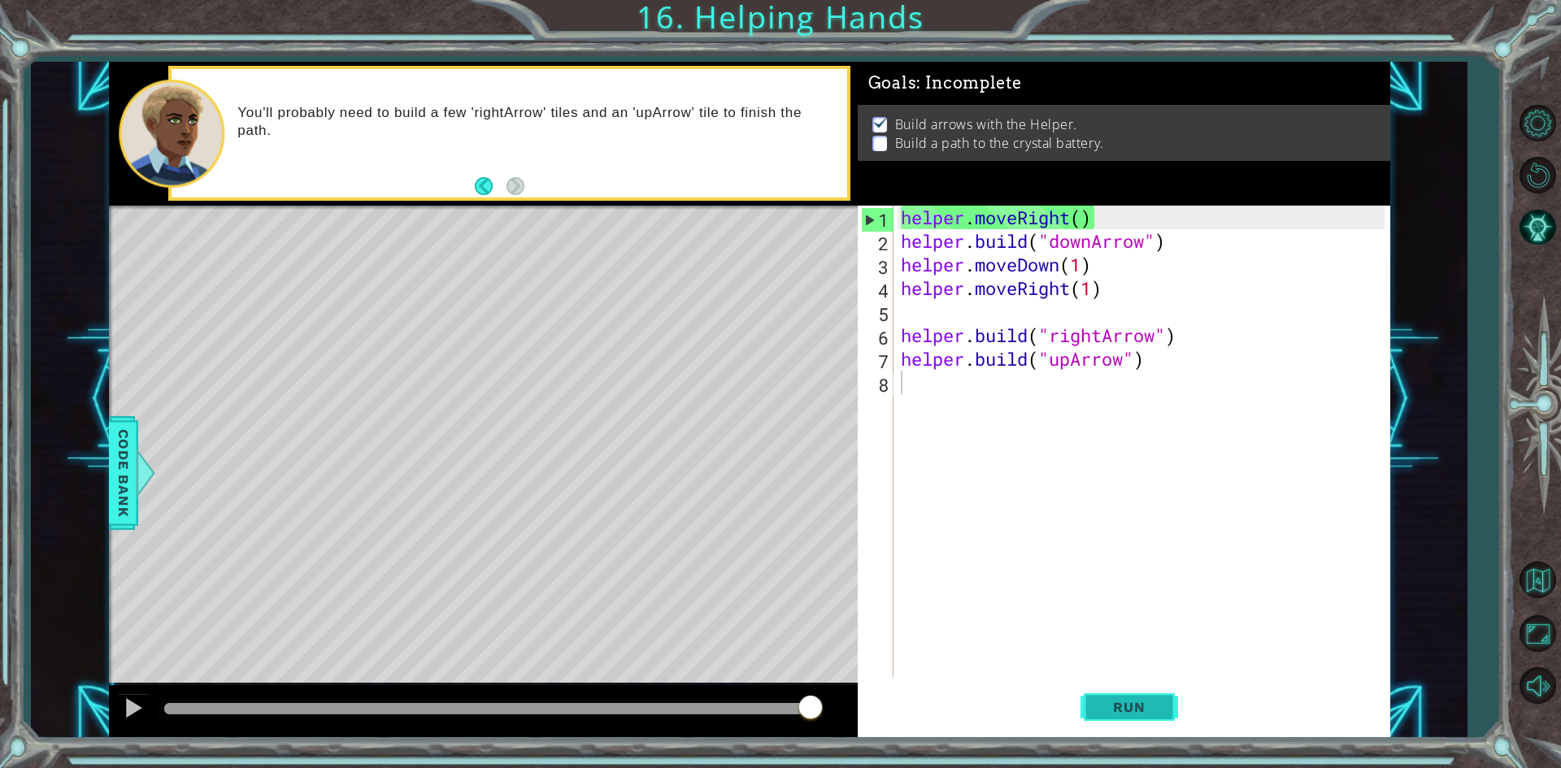
click at [1130, 701] on span "Run" at bounding box center [1129, 707] width 64 height 16
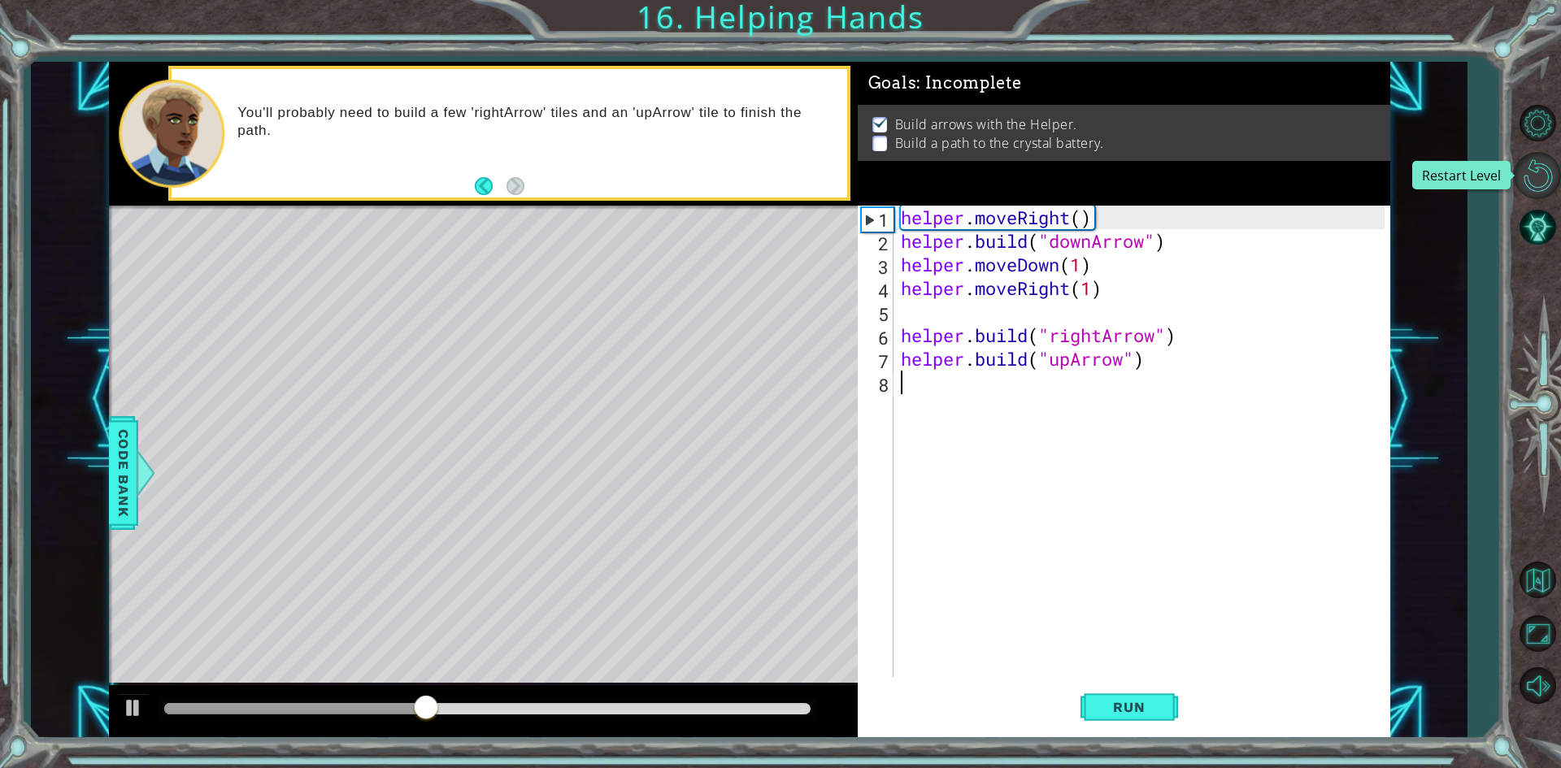
click at [1535, 173] on button "Restart Level" at bounding box center [1537, 175] width 47 height 47
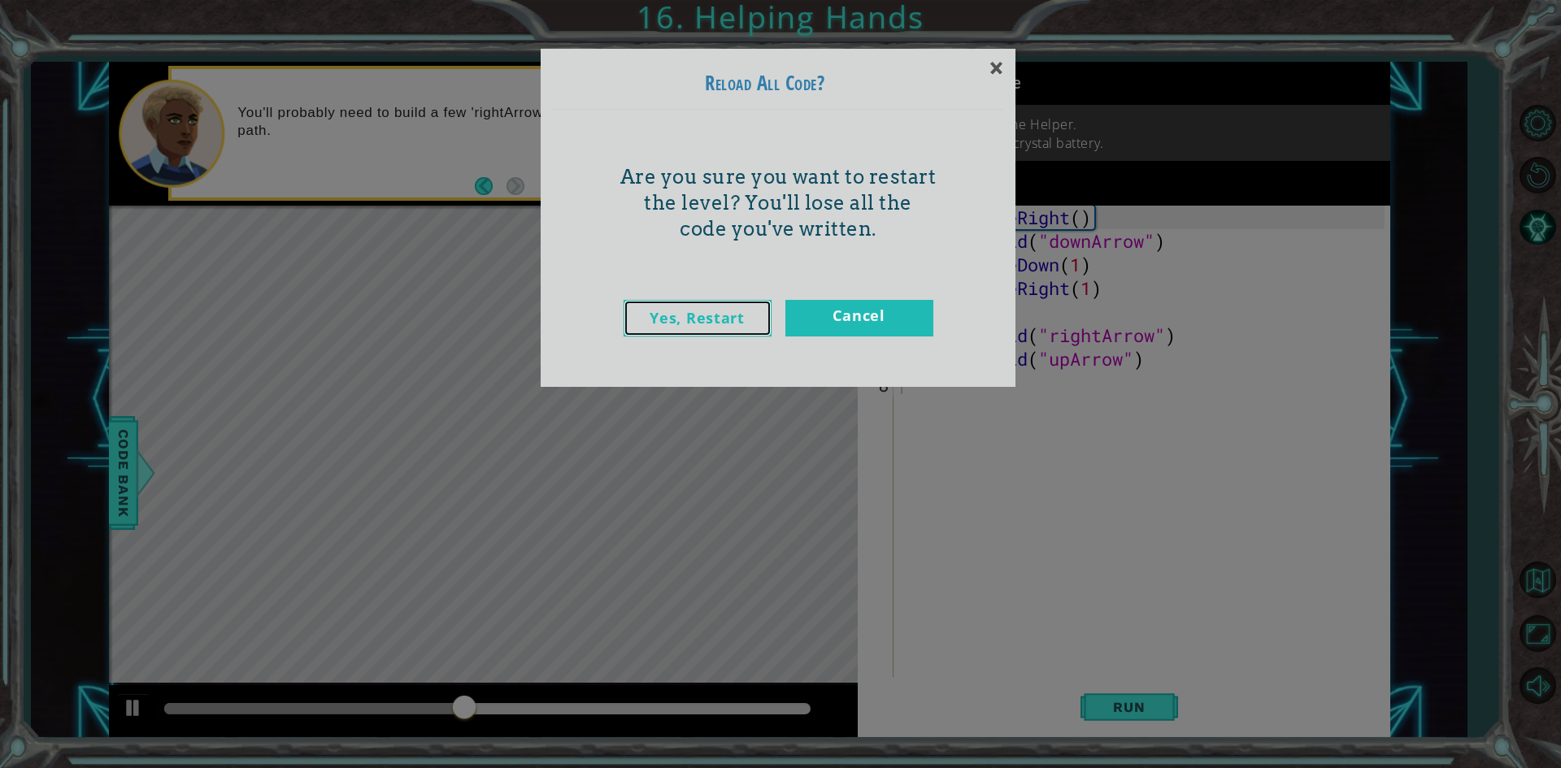
click at [713, 324] on link "Yes, Restart" at bounding box center [698, 318] width 148 height 37
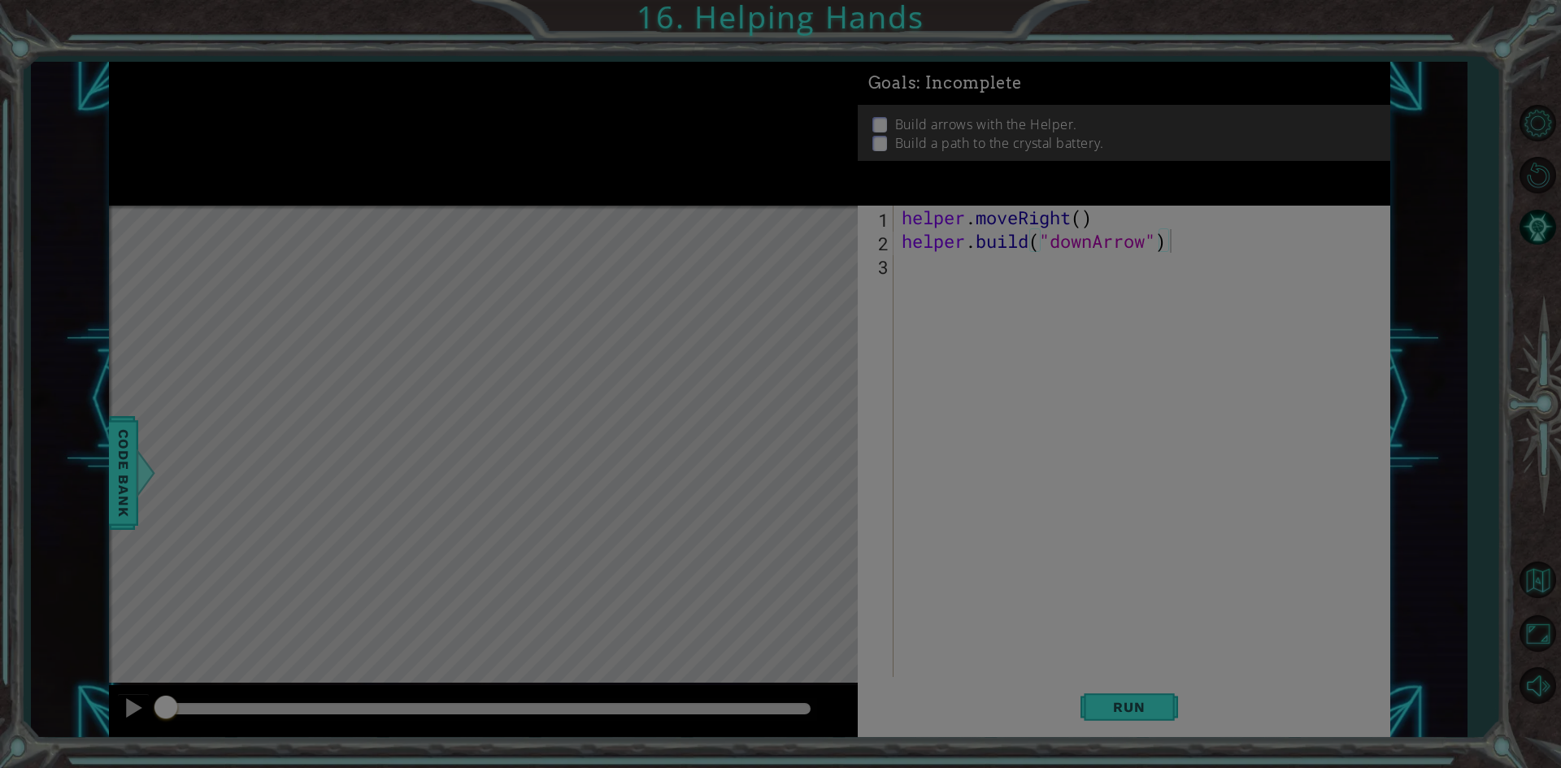
type textarea "[DOMAIN_NAME]("downArrow")"
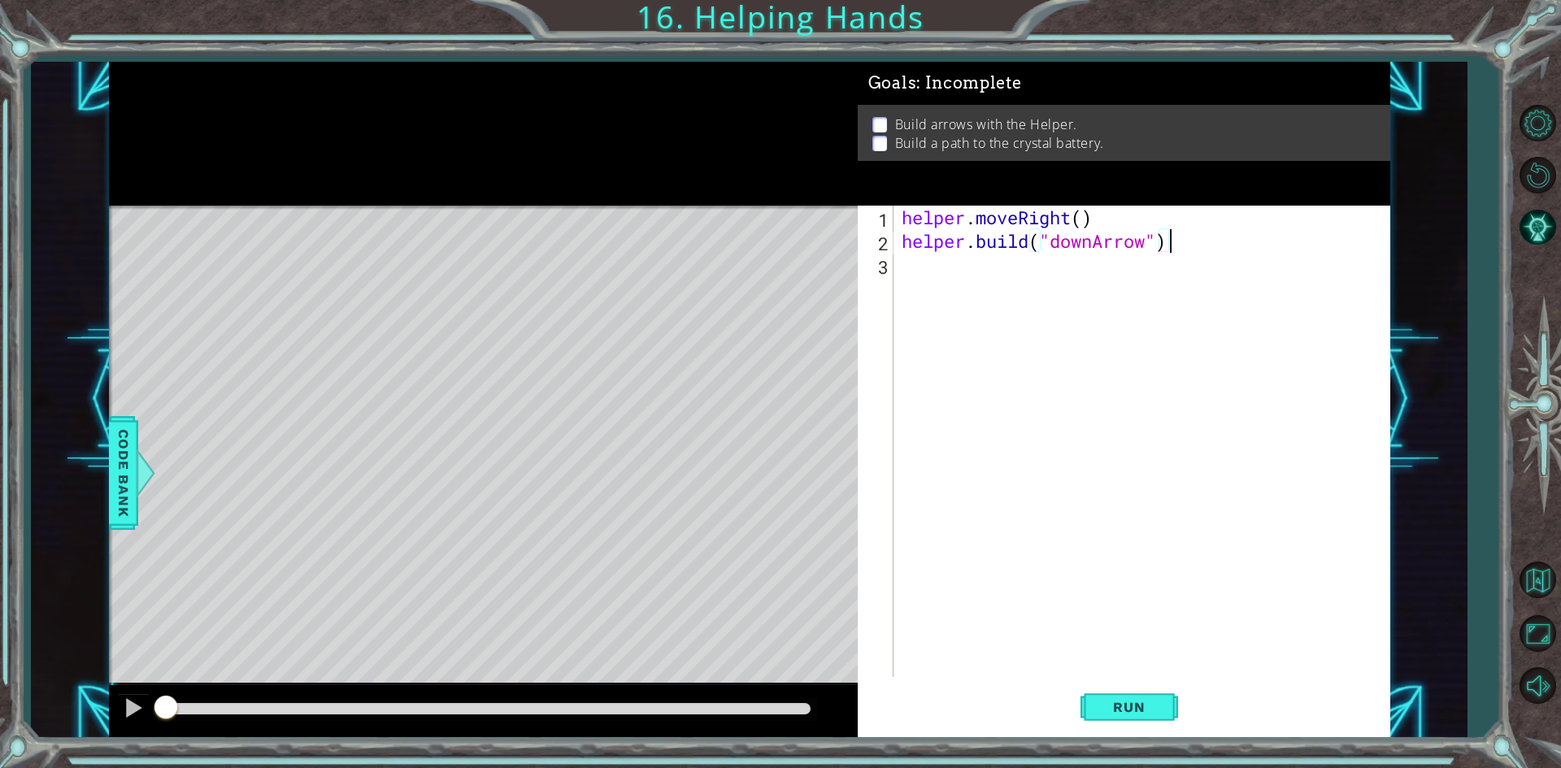
click at [978, 282] on div "helper . moveRight ( ) helper . build ( "downArrow" )" at bounding box center [1145, 465] width 494 height 519
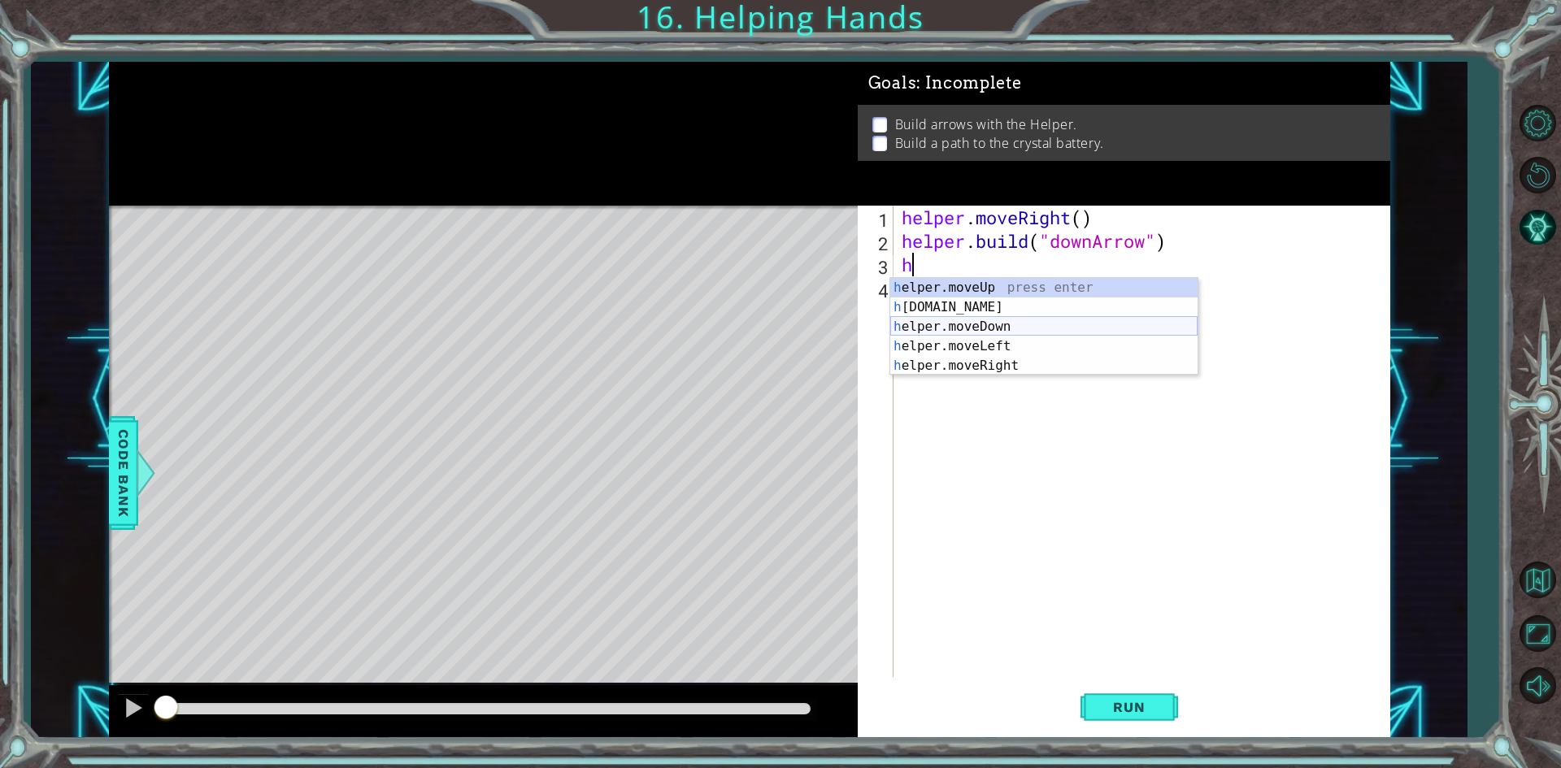
click at [1004, 325] on div "h elper.moveUp press enter h [DOMAIN_NAME] press enter h elper.moveDown press e…" at bounding box center [1043, 346] width 307 height 137
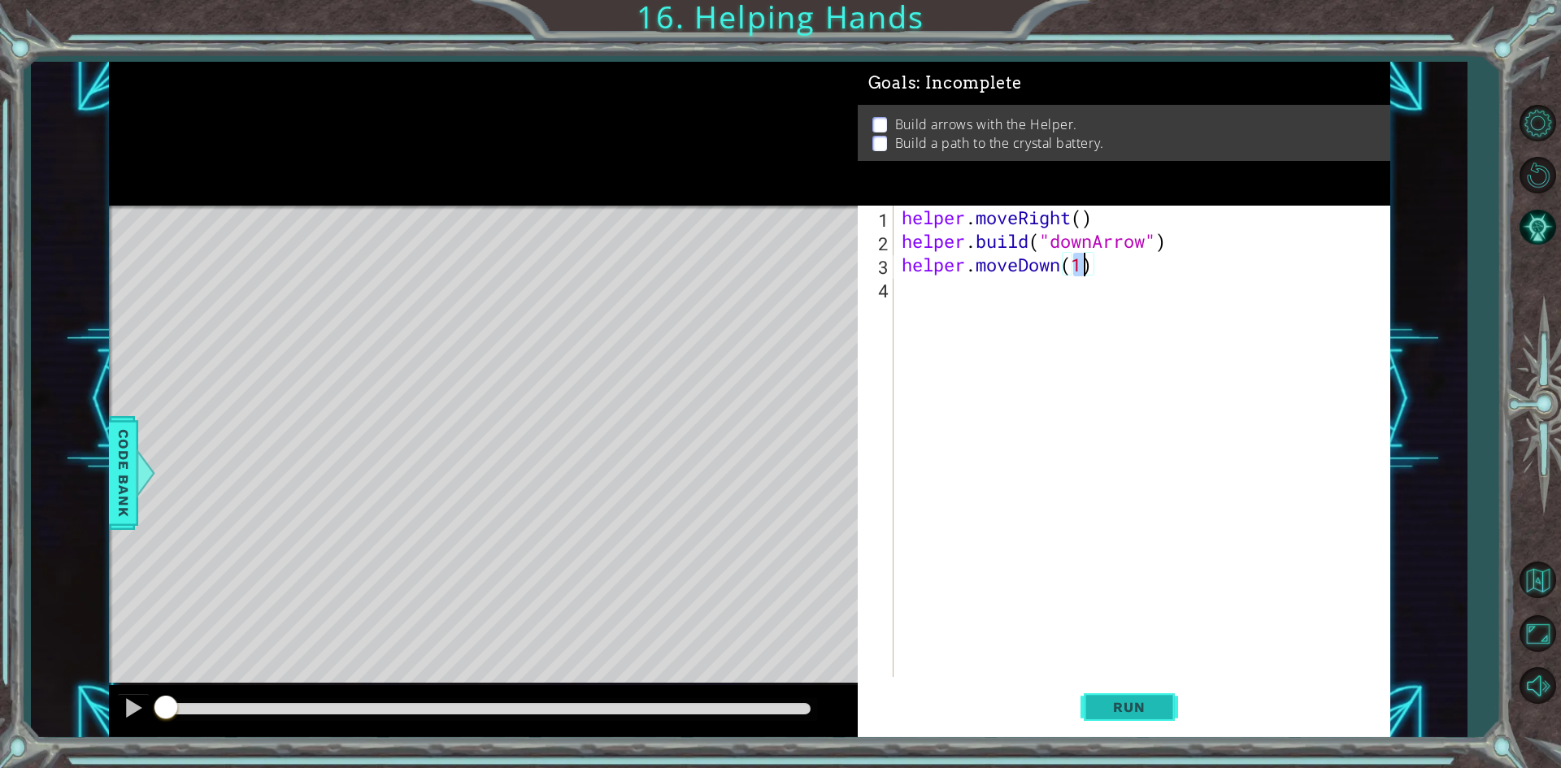
type textarea "helper.moveDown(1)"
click at [1149, 698] on button "Run" at bounding box center [1130, 707] width 98 height 53
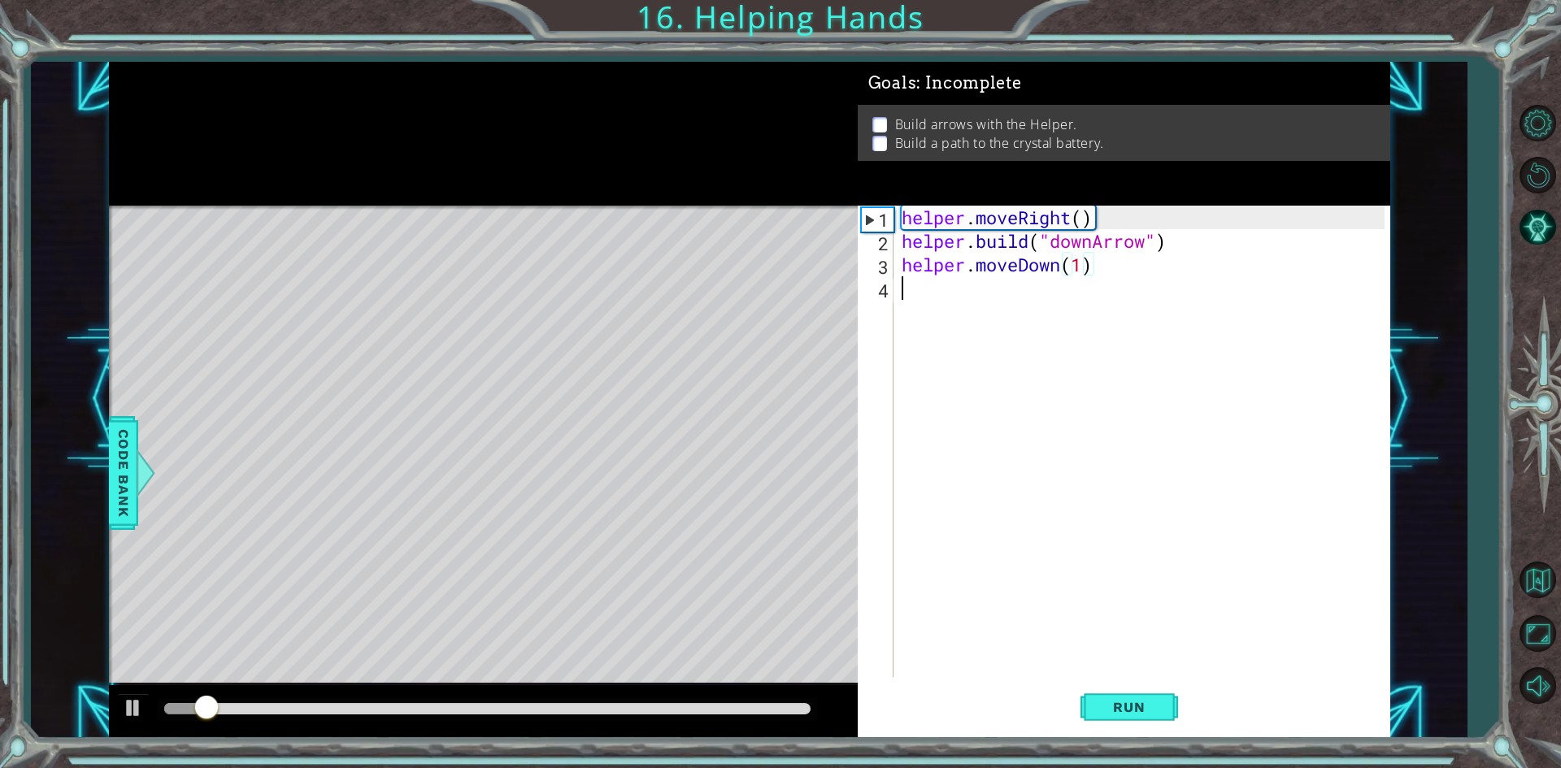
click at [979, 302] on div "helper . moveRight ( ) helper . build ( "downArrow" ) helper . moveDown ( 1 )" at bounding box center [1145, 465] width 494 height 519
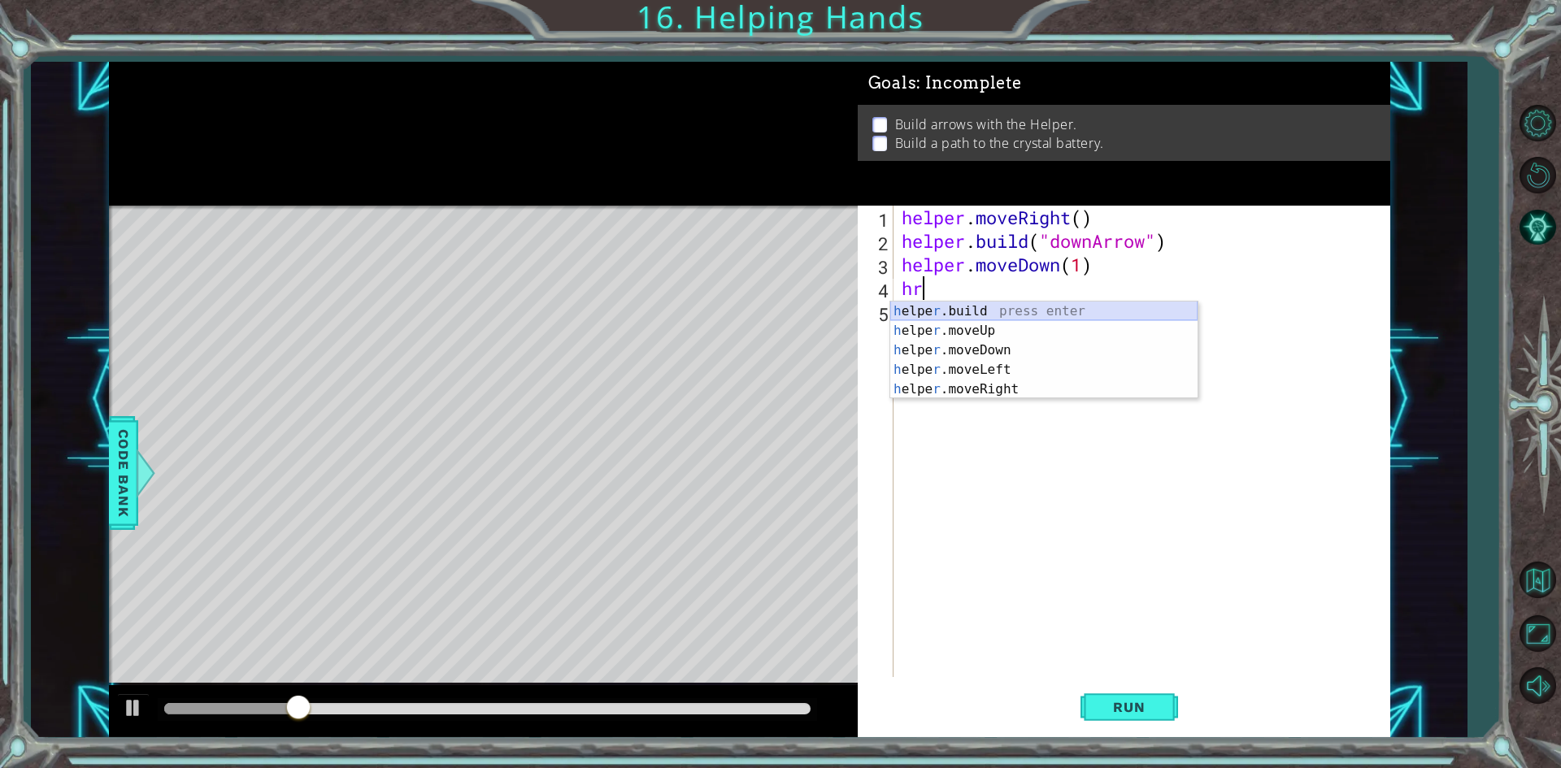
click at [948, 314] on div "h elpe r .build press enter h elpe r .moveUp press enter h elpe r .moveDown pre…" at bounding box center [1043, 370] width 307 height 137
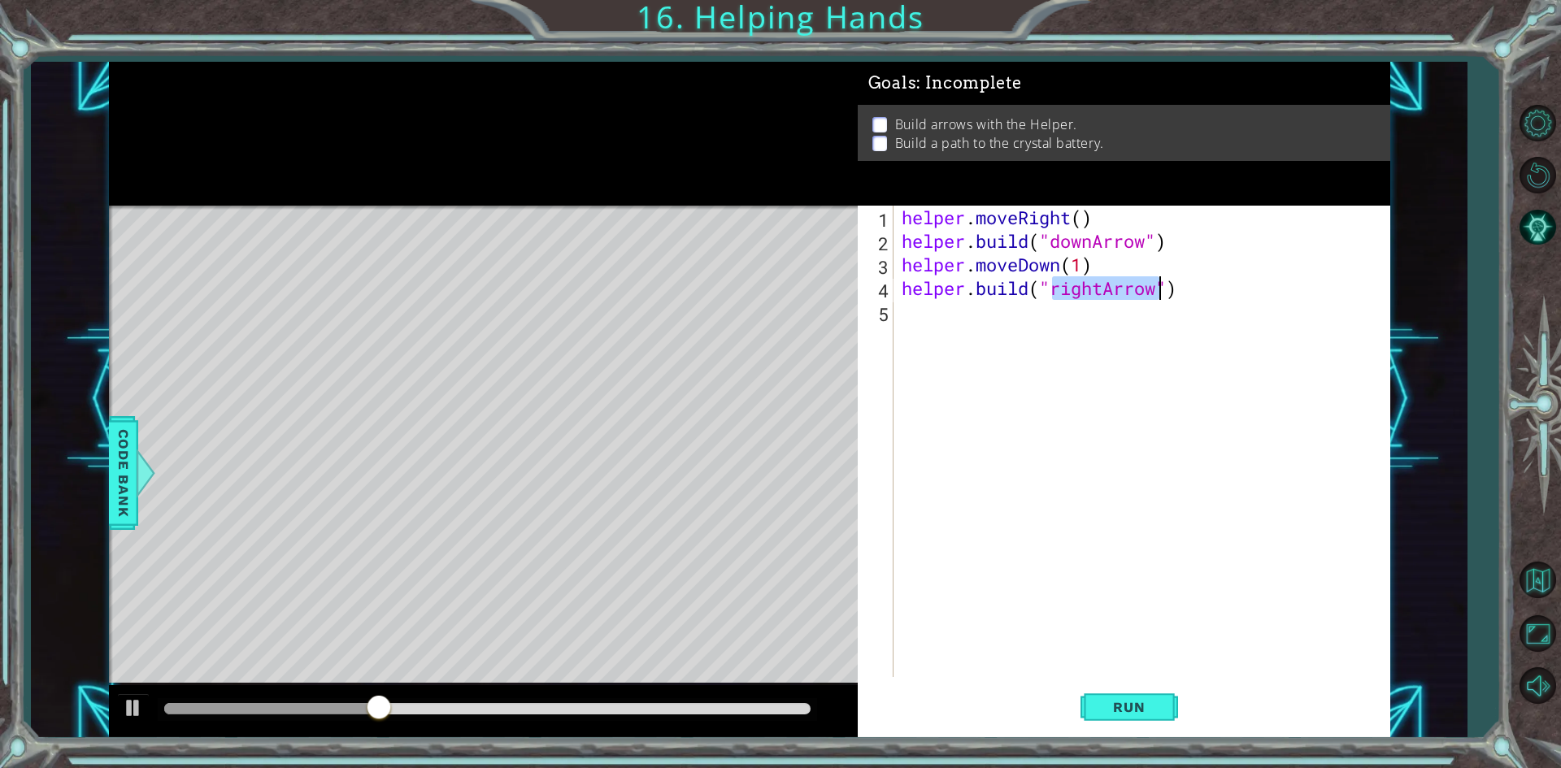
click at [1103, 281] on div "helper . moveRight ( ) helper . build ( "downArrow" ) helper . moveDown ( 1 ) h…" at bounding box center [1141, 442] width 486 height 472
type textarea "[DOMAIN_NAME]("downArrow")"
click at [1159, 691] on button "Run" at bounding box center [1130, 707] width 98 height 53
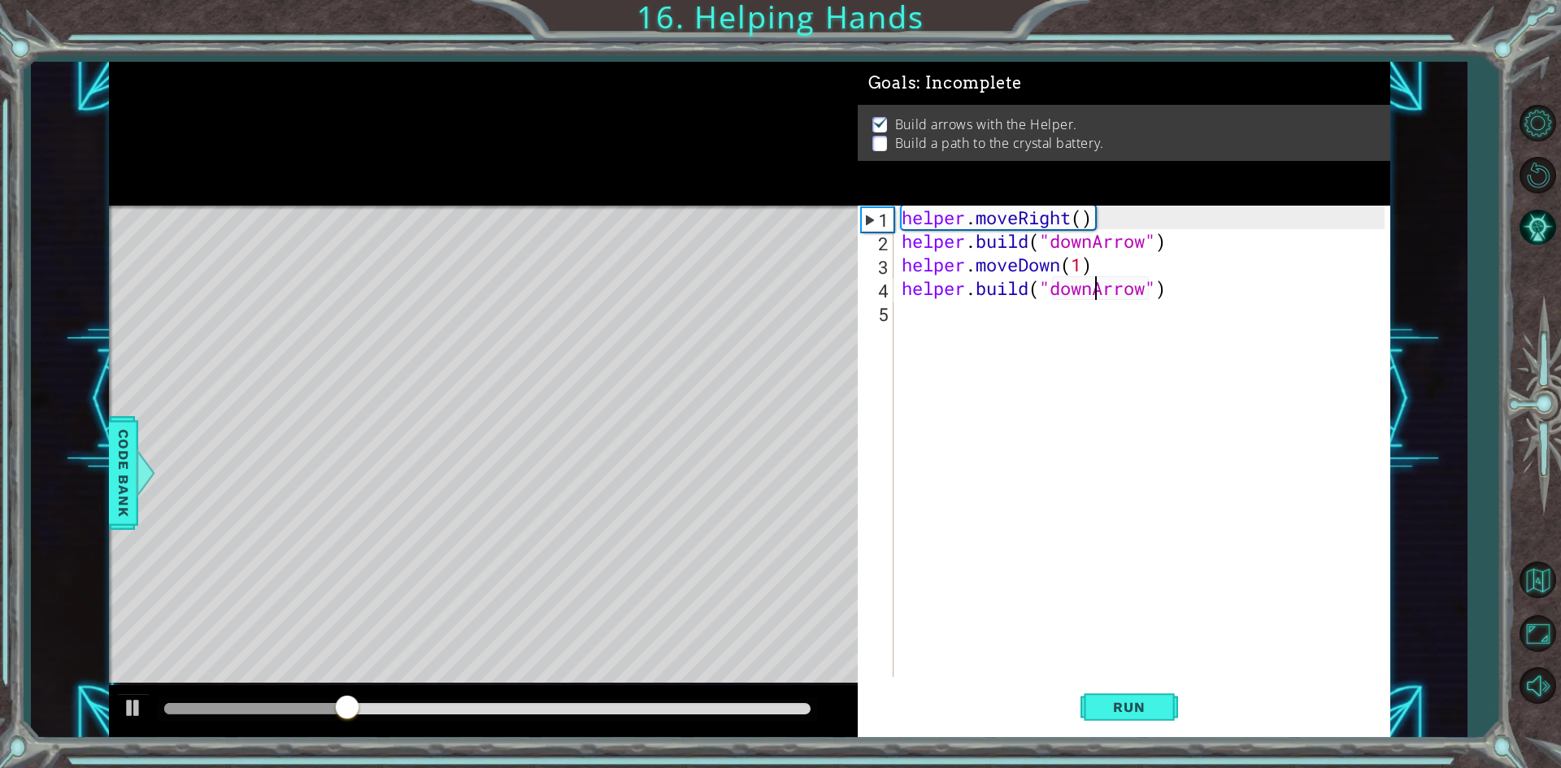
click at [946, 338] on div "helper . moveRight ( ) helper . build ( "downArrow" ) helper . moveDown ( 1 ) h…" at bounding box center [1145, 465] width 494 height 519
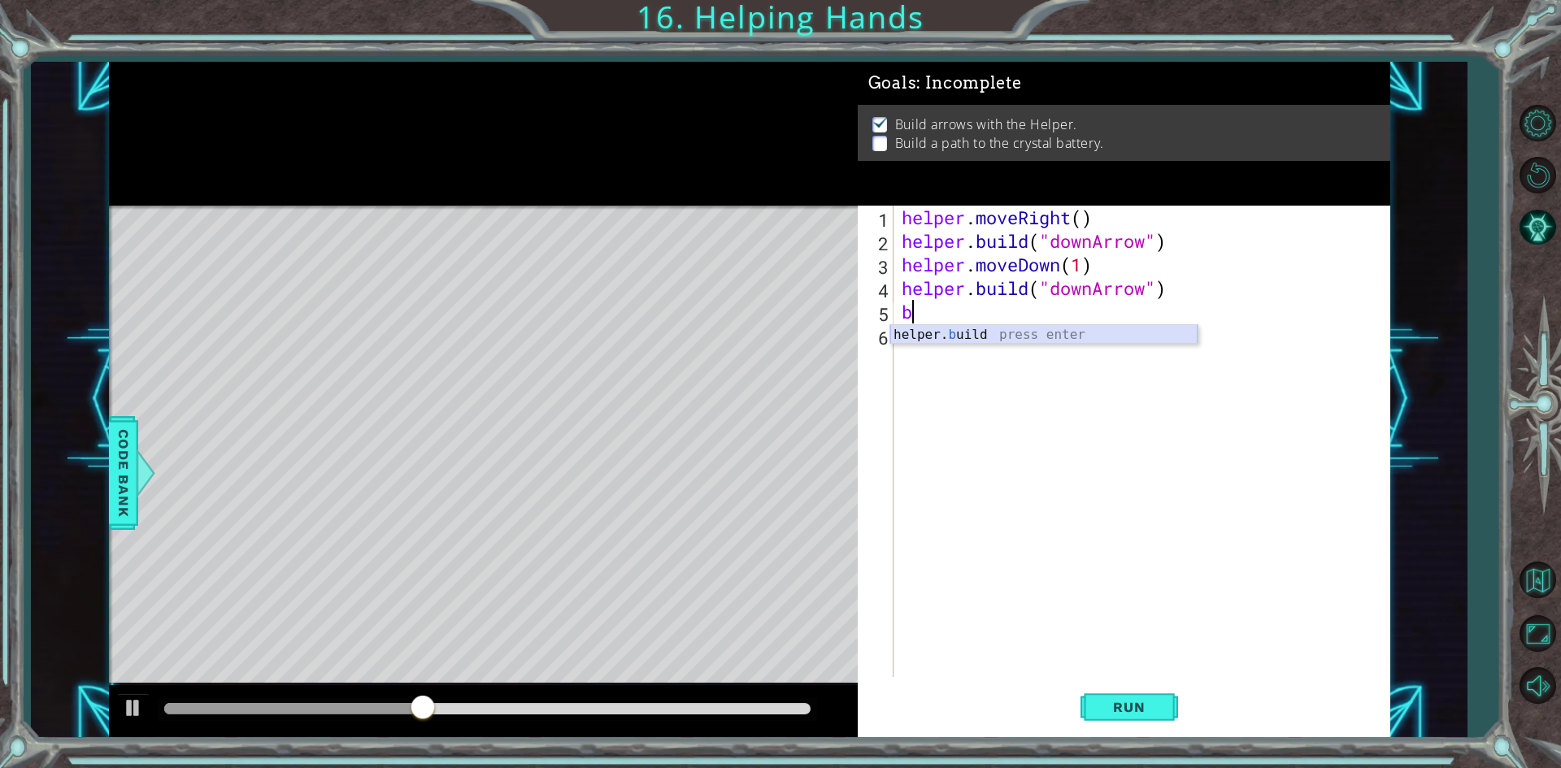
click at [1126, 338] on div "helper. b uild press enter" at bounding box center [1043, 354] width 307 height 59
type textarea "[DOMAIN_NAME]")"
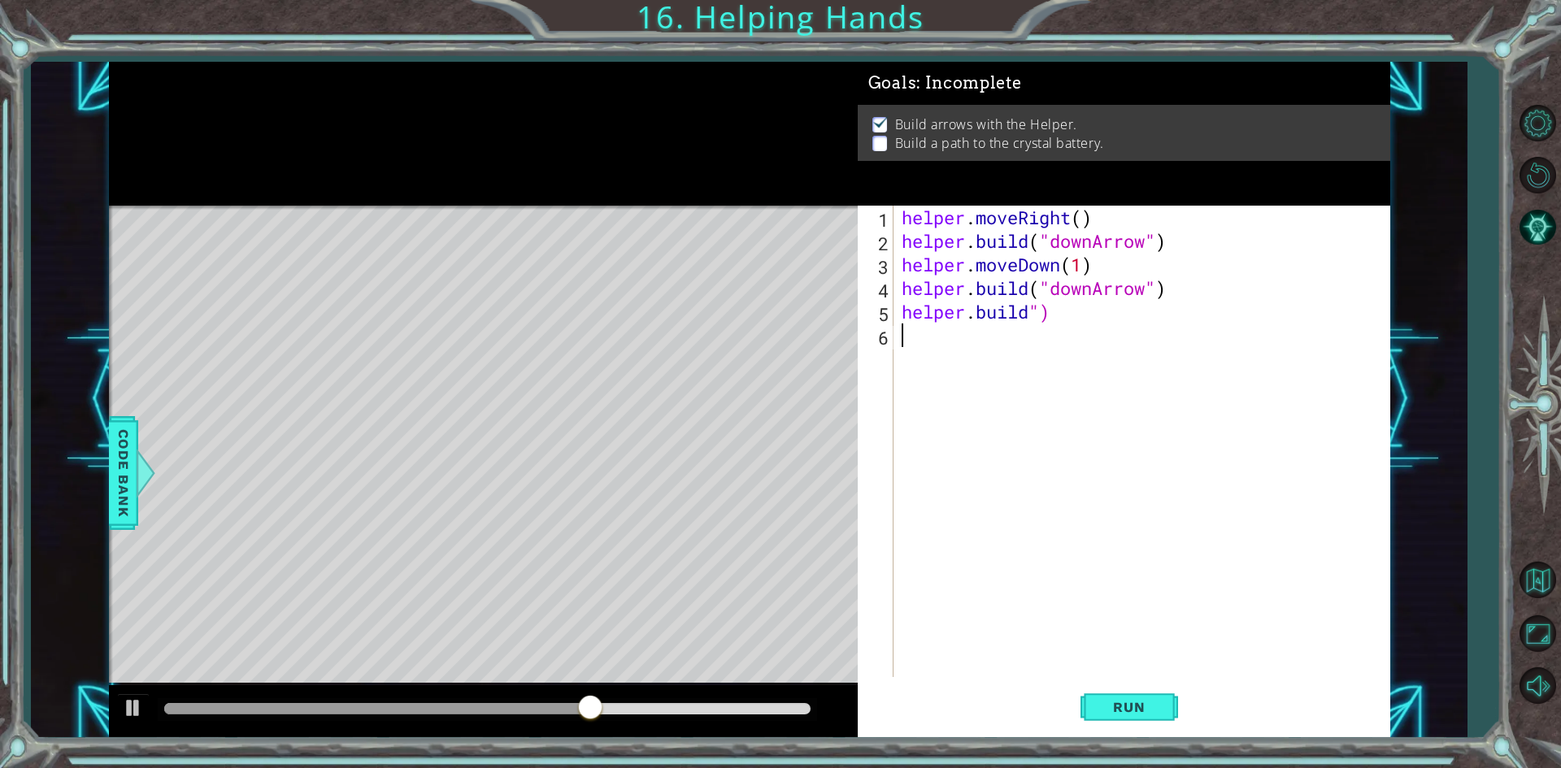
click at [1067, 345] on div "helper . moveRight ( ) helper . build ( "downArrow" ) helper . moveDown ( 1 ) h…" at bounding box center [1145, 465] width 494 height 519
drag, startPoint x: 985, startPoint y: 312, endPoint x: 1055, endPoint y: 312, distance: 69.9
click at [994, 312] on div "helper . moveRight ( ) helper . build ( "downArrow" ) helper . moveDown ( 1 ) h…" at bounding box center [1145, 465] width 494 height 519
click at [1090, 311] on div "helper . moveRight ( ) helper . build ( "downArrow" ) helper . moveDown ( 1 ) h…" at bounding box center [1145, 465] width 494 height 519
click at [1065, 312] on div "helper . moveRight ( ) helper . build ( "downArrow" ) helper . moveDown ( 1 ) h…" at bounding box center [1145, 465] width 494 height 519
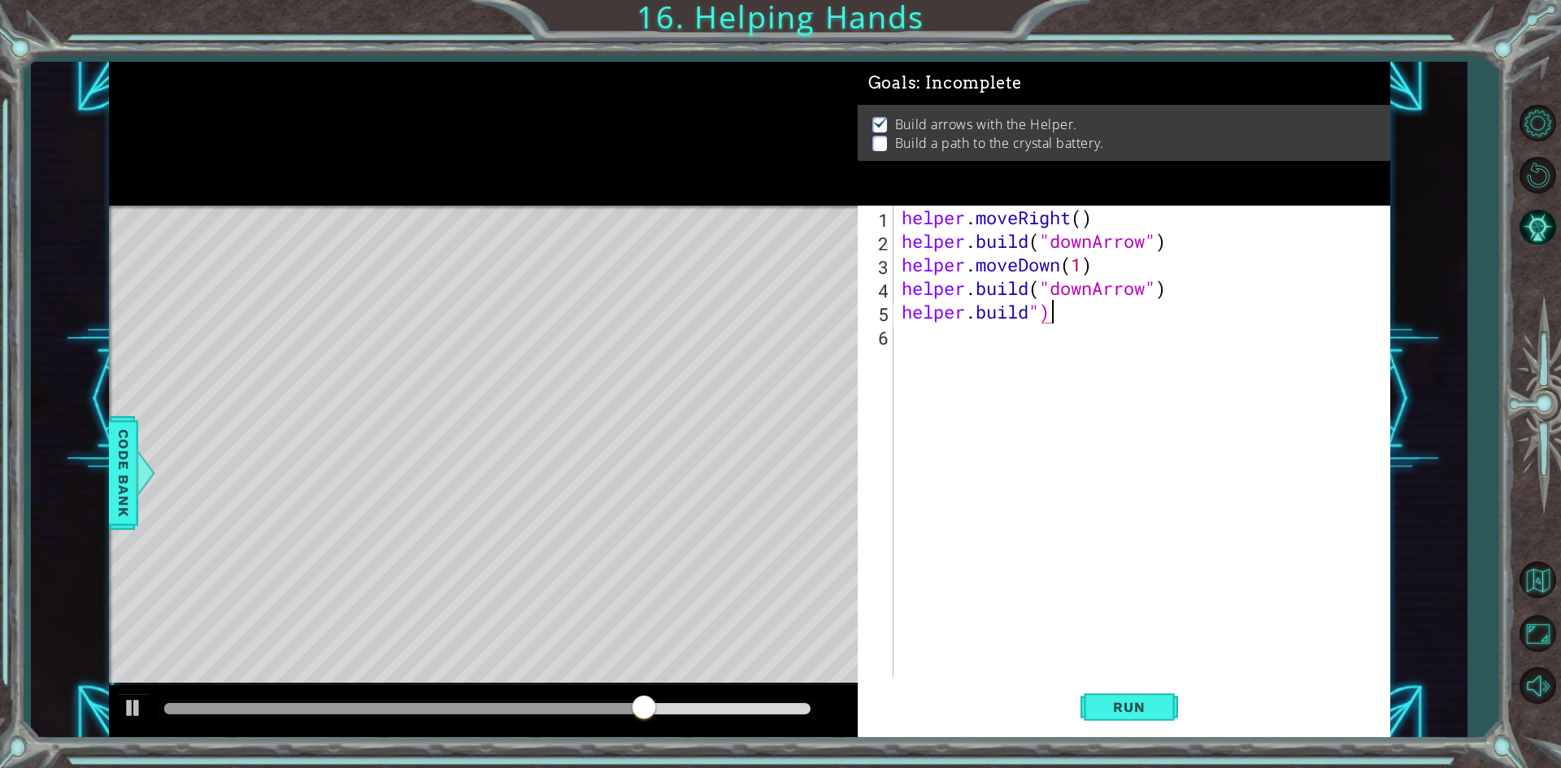
click at [1025, 312] on div "helper . moveRight ( ) helper . build ( "downArrow" ) helper . moveDown ( 1 ) h…" at bounding box center [1145, 465] width 494 height 519
drag, startPoint x: 1039, startPoint y: 316, endPoint x: 1076, endPoint y: 325, distance: 37.7
click at [1076, 325] on div "helper . moveRight ( ) helper . build ( "downArrow" ) helper . moveDown ( 1 ) h…" at bounding box center [1145, 465] width 494 height 519
type textarea "[DOMAIN_NAME]")"
click at [1076, 325] on div "helper . moveRight ( ) helper . build ( "downArrow" ) helper . moveDown ( 1 ) h…" at bounding box center [1141, 442] width 486 height 472
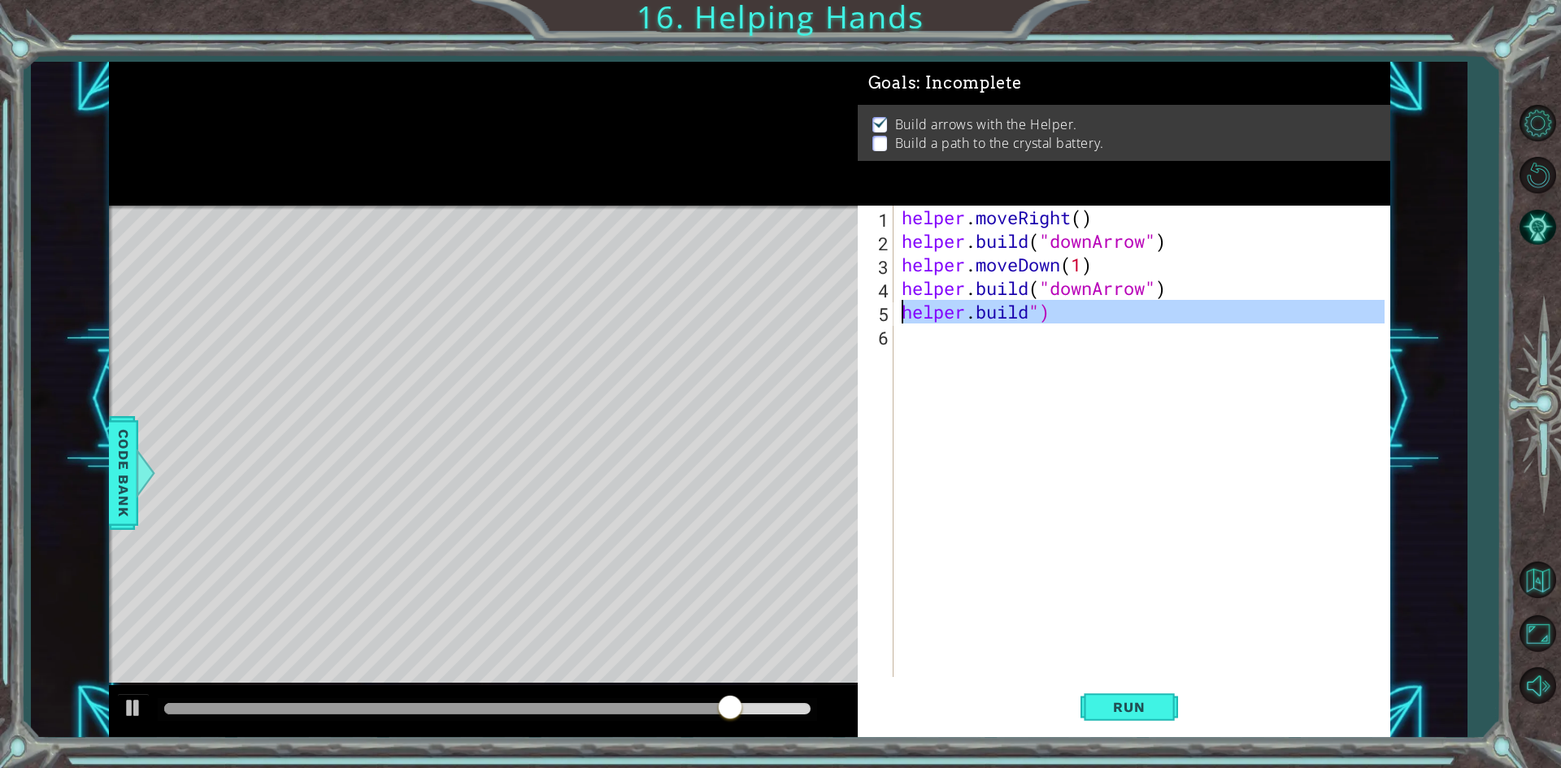
drag, startPoint x: 1075, startPoint y: 325, endPoint x: 875, endPoint y: 320, distance: 200.1
click at [875, 320] on div "1 2 3 4 5 6 helper . moveRight ( ) helper . build ( "downArrow" ) helper . move…" at bounding box center [1121, 442] width 527 height 472
type textarea "[DOMAIN_NAME]")"
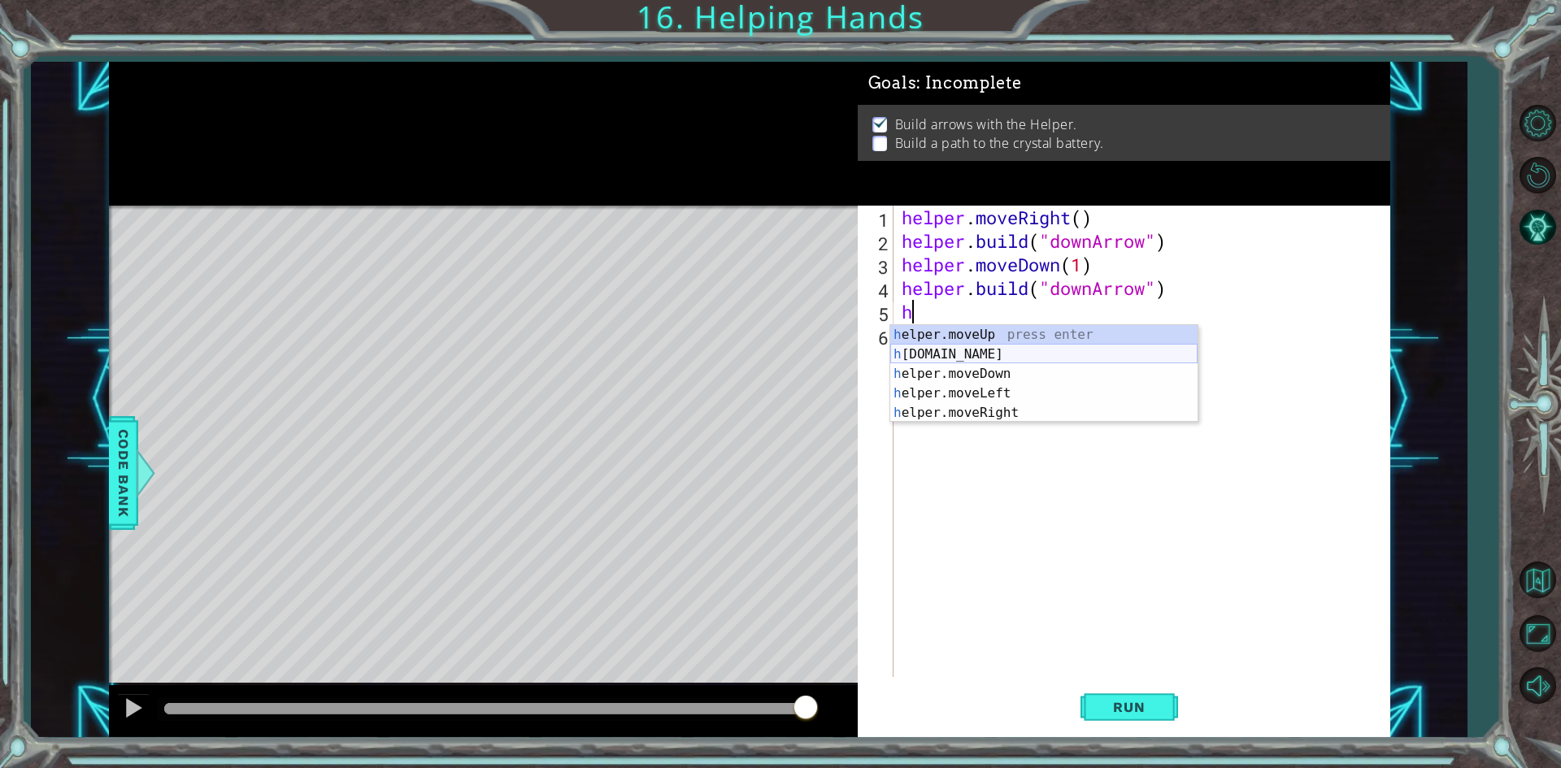
click at [999, 349] on div "h elper.moveUp press enter h [DOMAIN_NAME] press enter h elper.moveDown press e…" at bounding box center [1043, 393] width 307 height 137
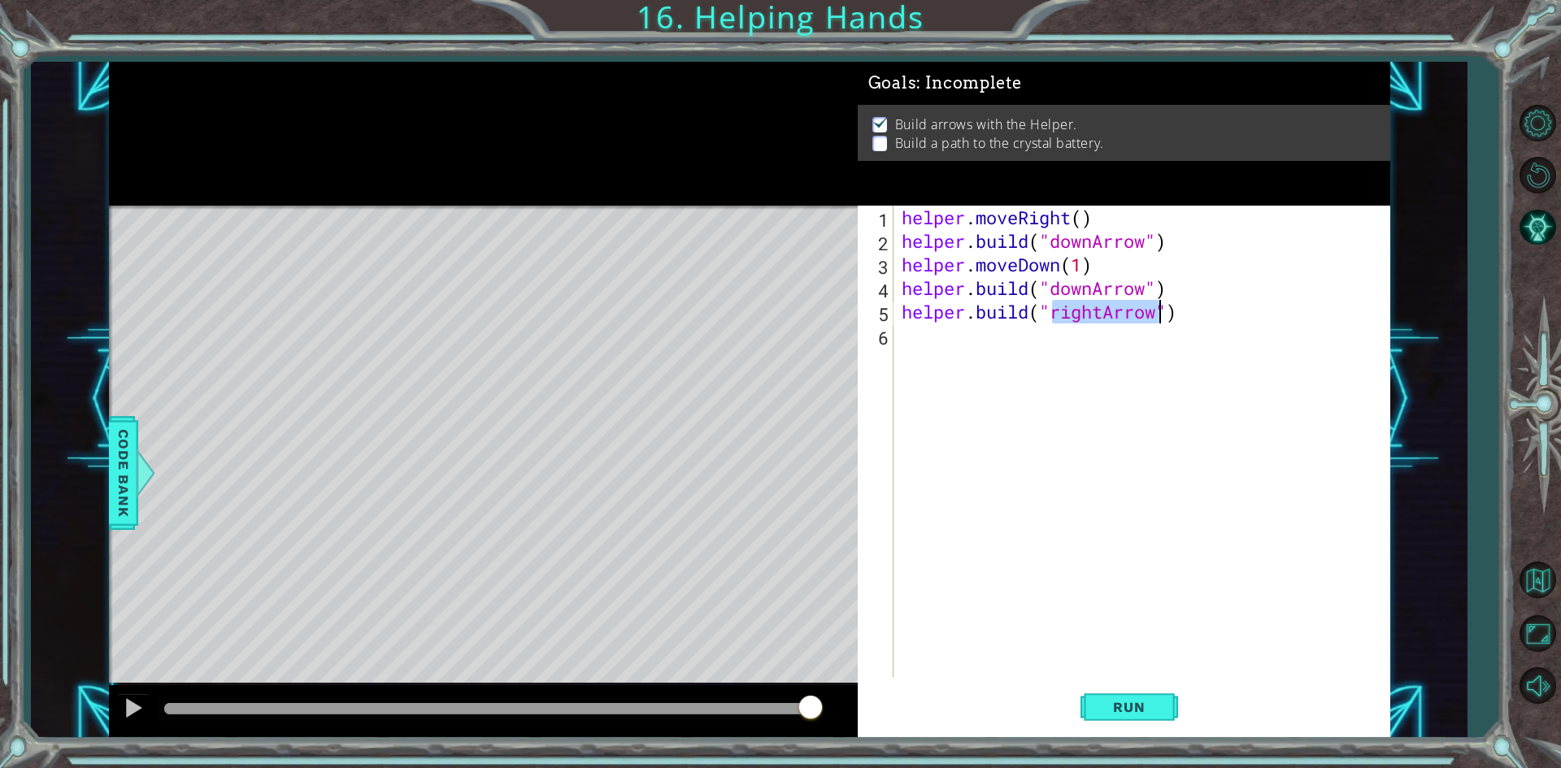
click at [1053, 307] on div "helper . moveRight ( ) helper . build ( "downArrow" ) helper . moveDown ( 1 ) h…" at bounding box center [1141, 442] width 486 height 472
click at [1201, 320] on div "helper . moveRight ( ) helper . build ( "downArrow" ) helper . moveDown ( 1 ) h…" at bounding box center [1145, 465] width 494 height 519
type textarea "[DOMAIN_NAME]("moveright")"
drag, startPoint x: 1198, startPoint y: 311, endPoint x: 877, endPoint y: 320, distance: 320.5
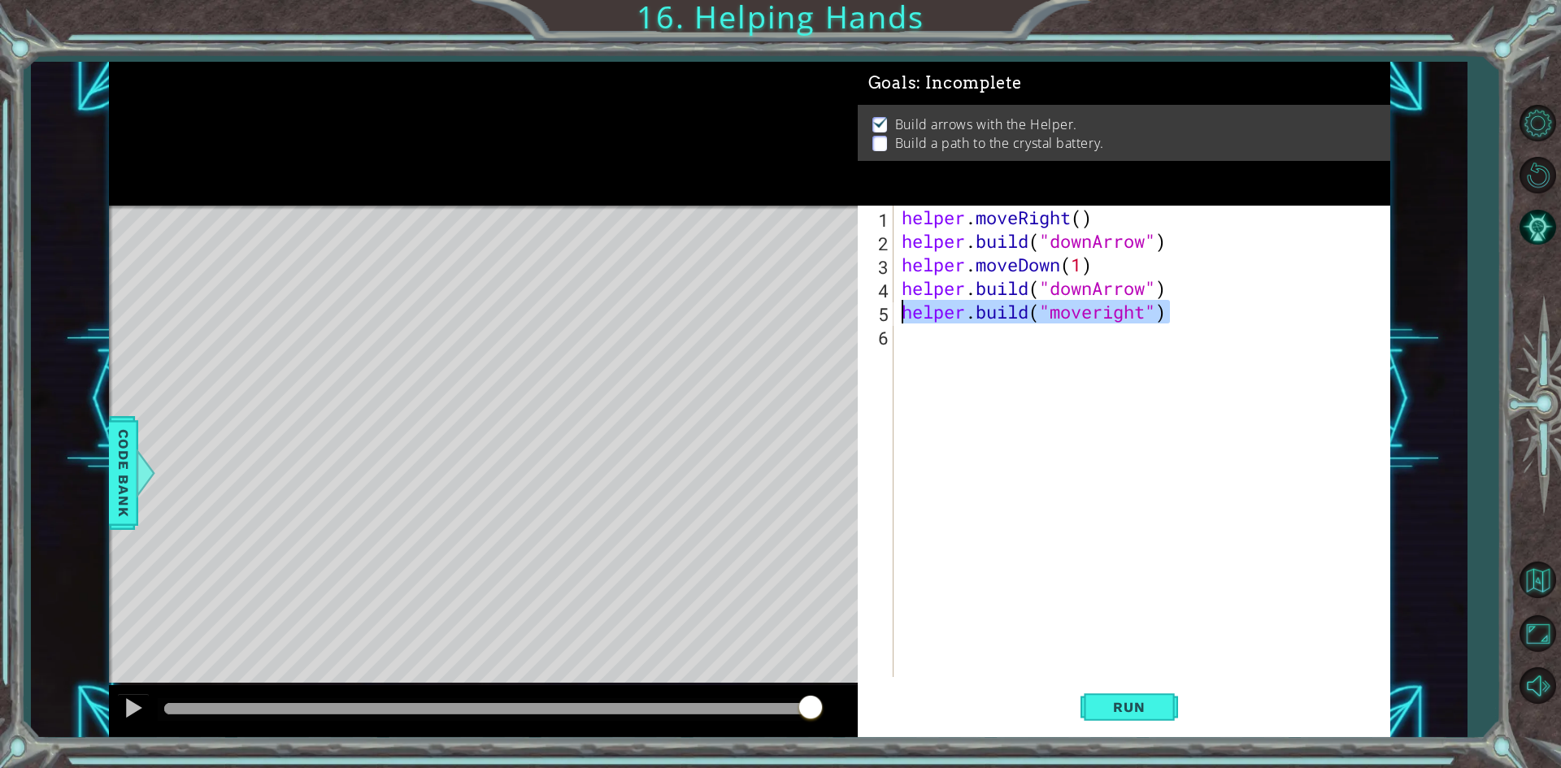
click at [877, 320] on div "[DOMAIN_NAME]("moveright") 1 2 3 4 5 6 helper . moveRight ( ) helper . build ( …" at bounding box center [1121, 442] width 527 height 472
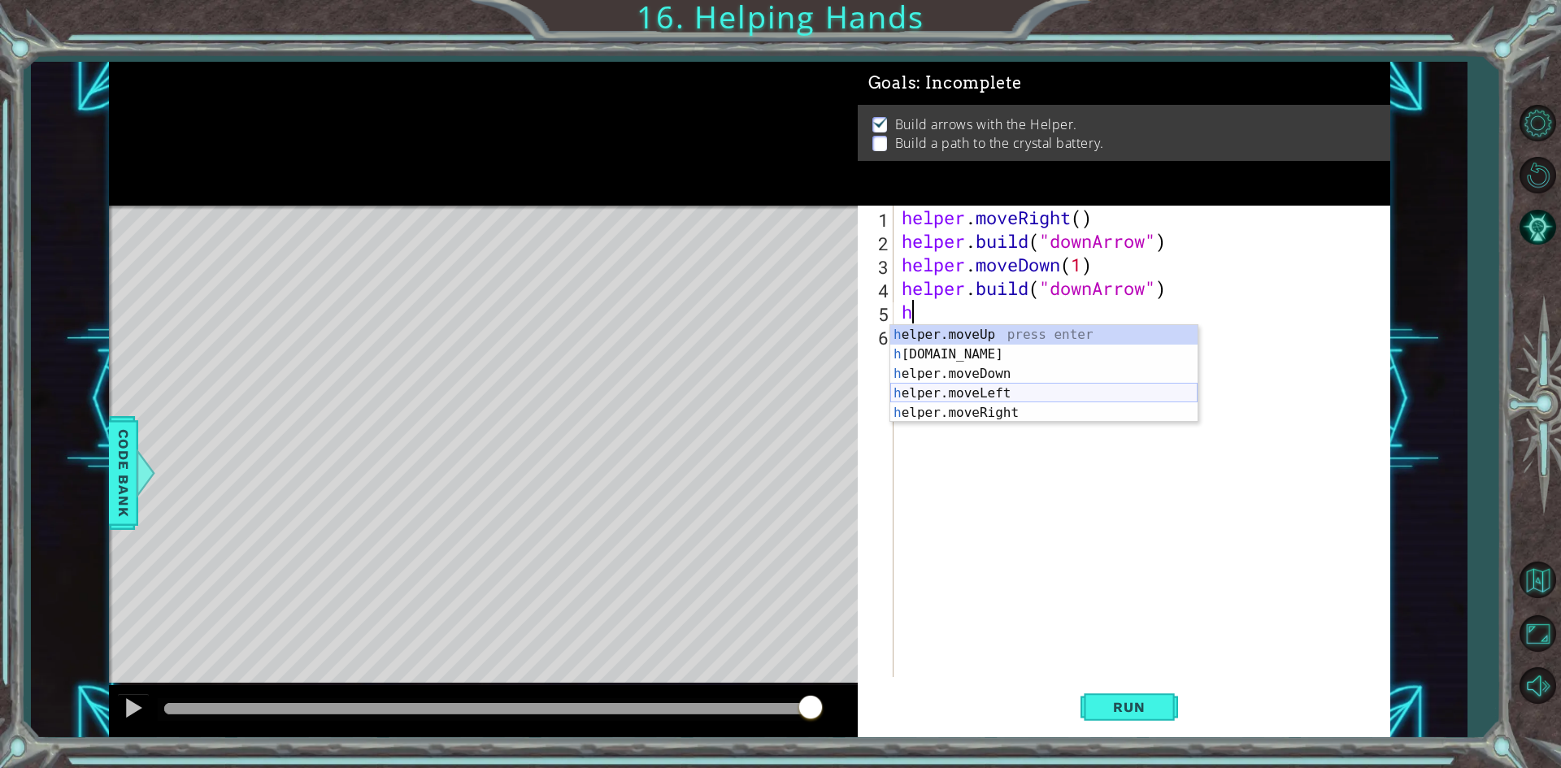
click at [983, 402] on div "h elper.moveUp press enter h [DOMAIN_NAME] press enter h elper.moveDown press e…" at bounding box center [1043, 393] width 307 height 137
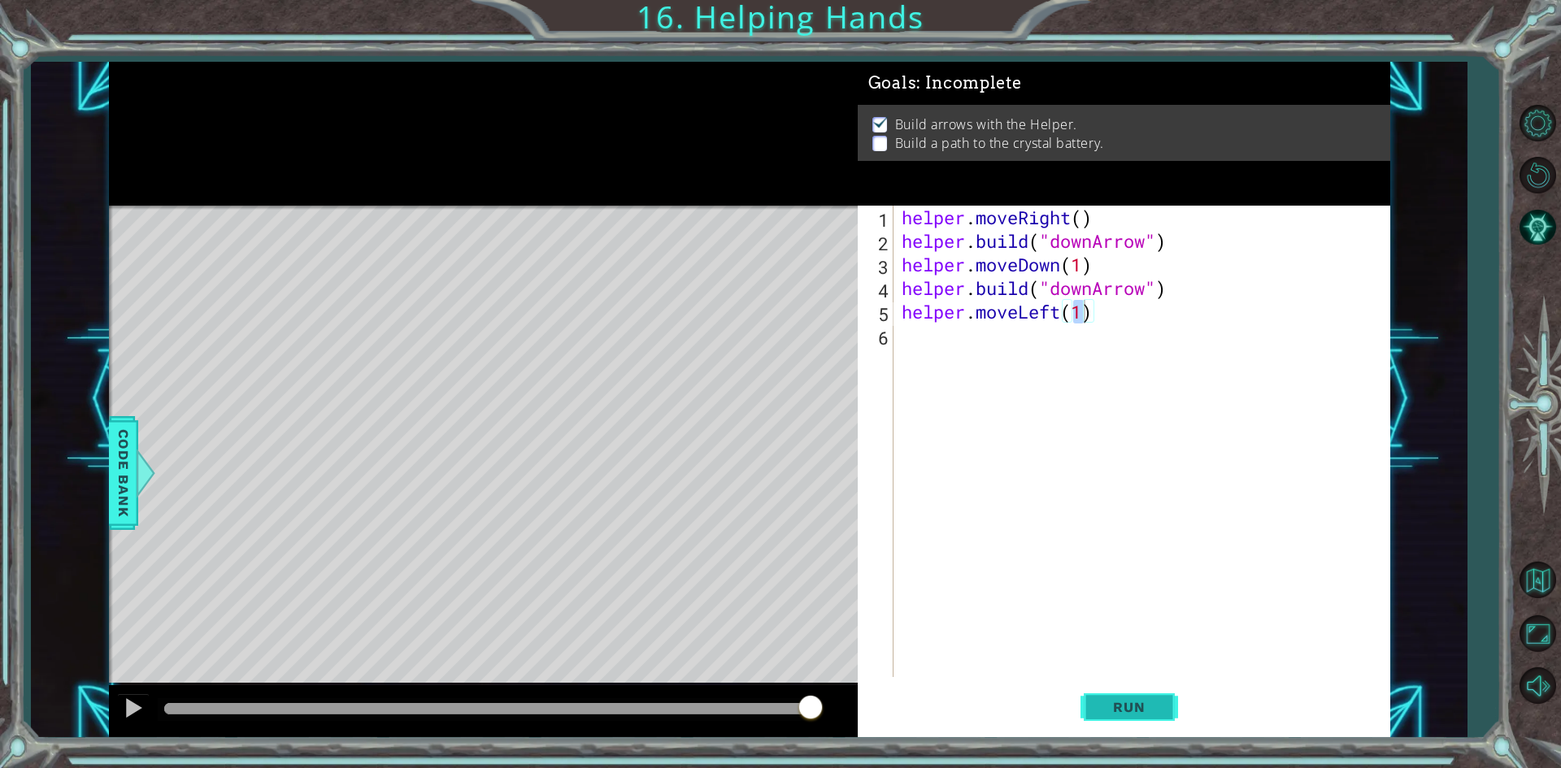
click at [1151, 725] on button "Run" at bounding box center [1130, 707] width 98 height 53
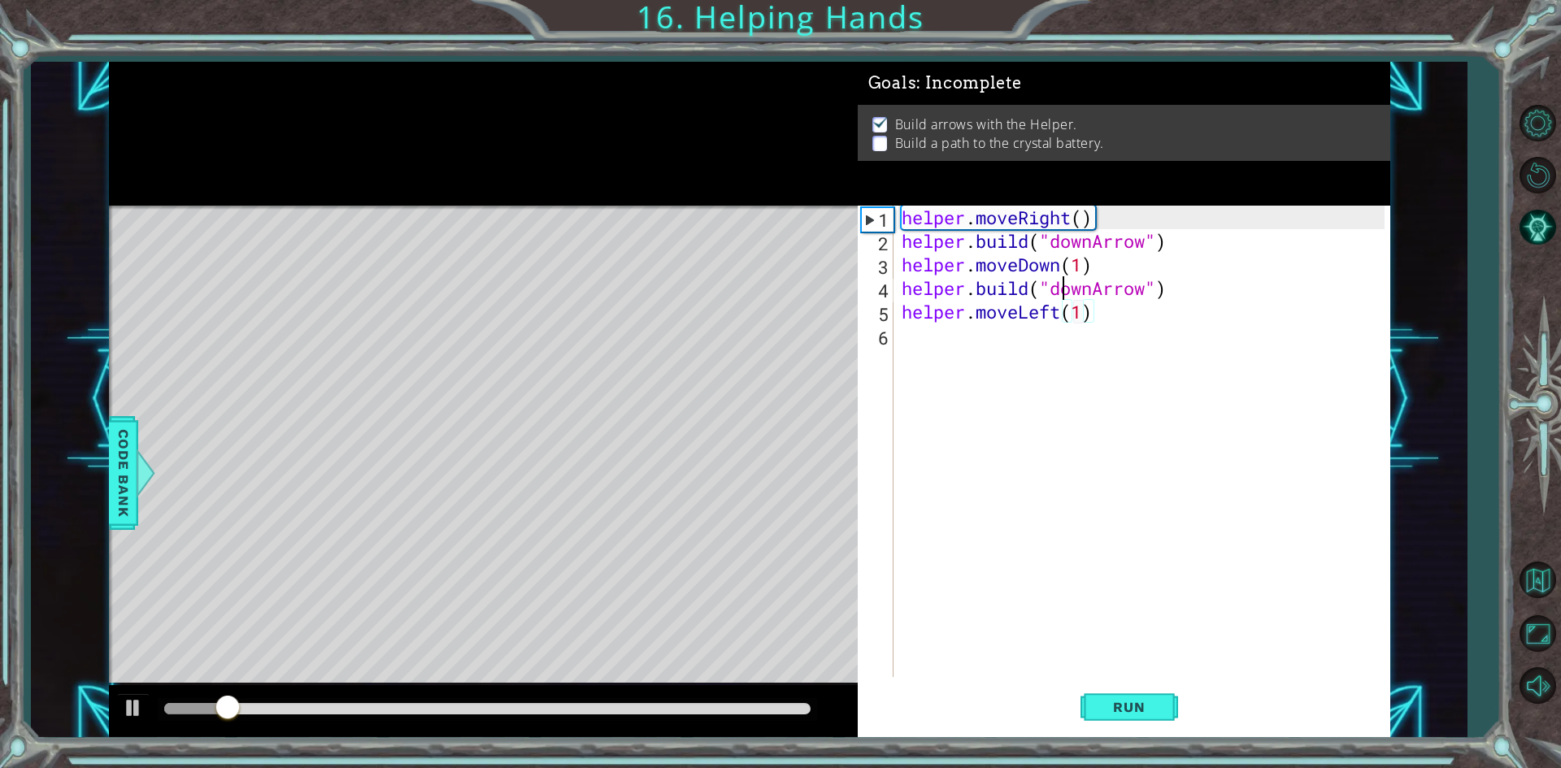
click at [1064, 298] on div "helper . moveRight ( ) helper . build ( "downArrow" ) helper . moveDown ( 1 ) h…" at bounding box center [1145, 465] width 494 height 519
click at [1061, 309] on div "helper . moveRight ( ) helper . build ( "downArrow" ) helper . moveDown ( 1 ) h…" at bounding box center [1145, 465] width 494 height 519
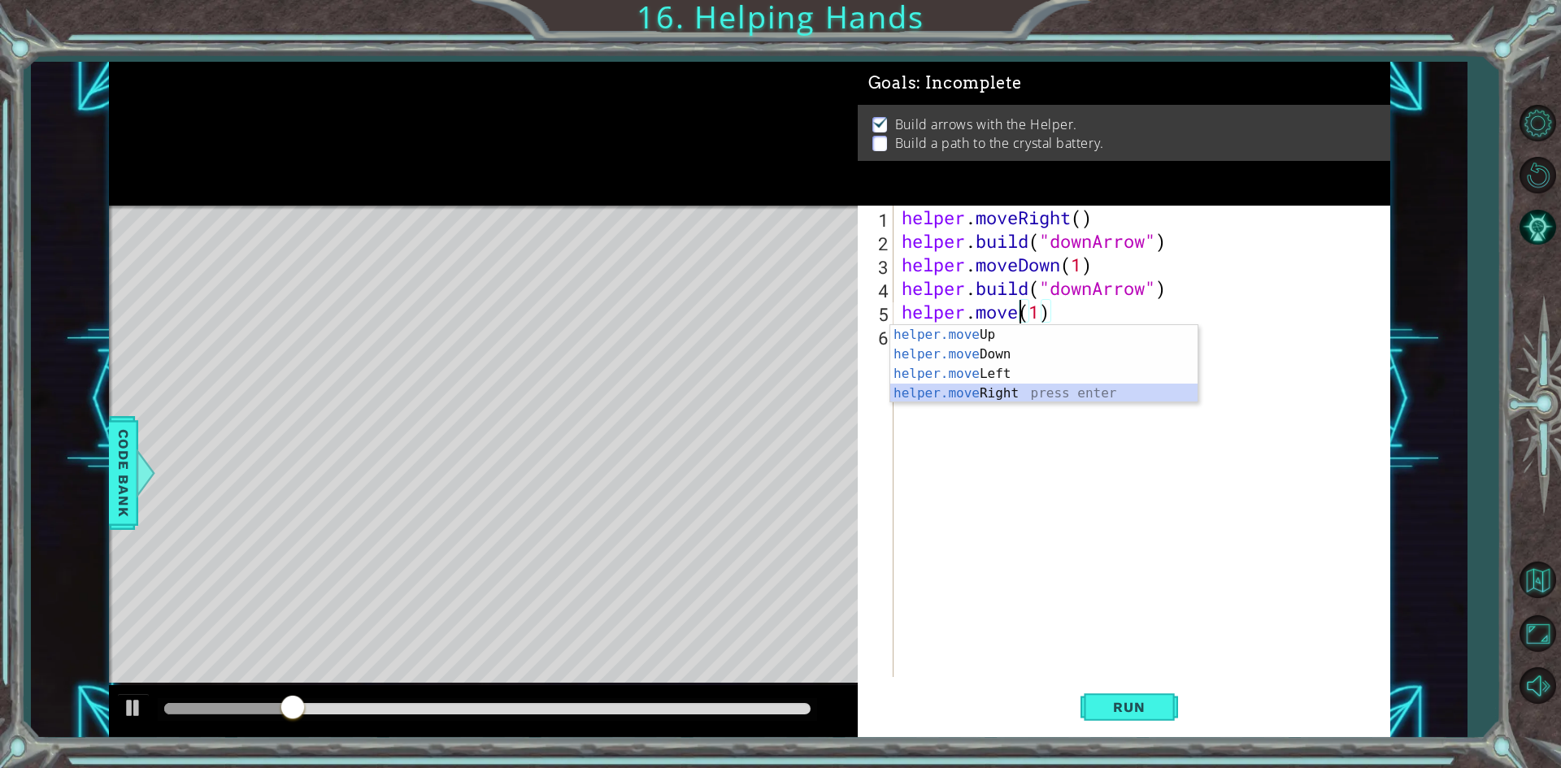
click at [1029, 396] on div "helper.move Up press enter helper.move Down press enter helper.move Left press …" at bounding box center [1043, 383] width 307 height 117
type textarea "helper.moveRight(1)(1)"
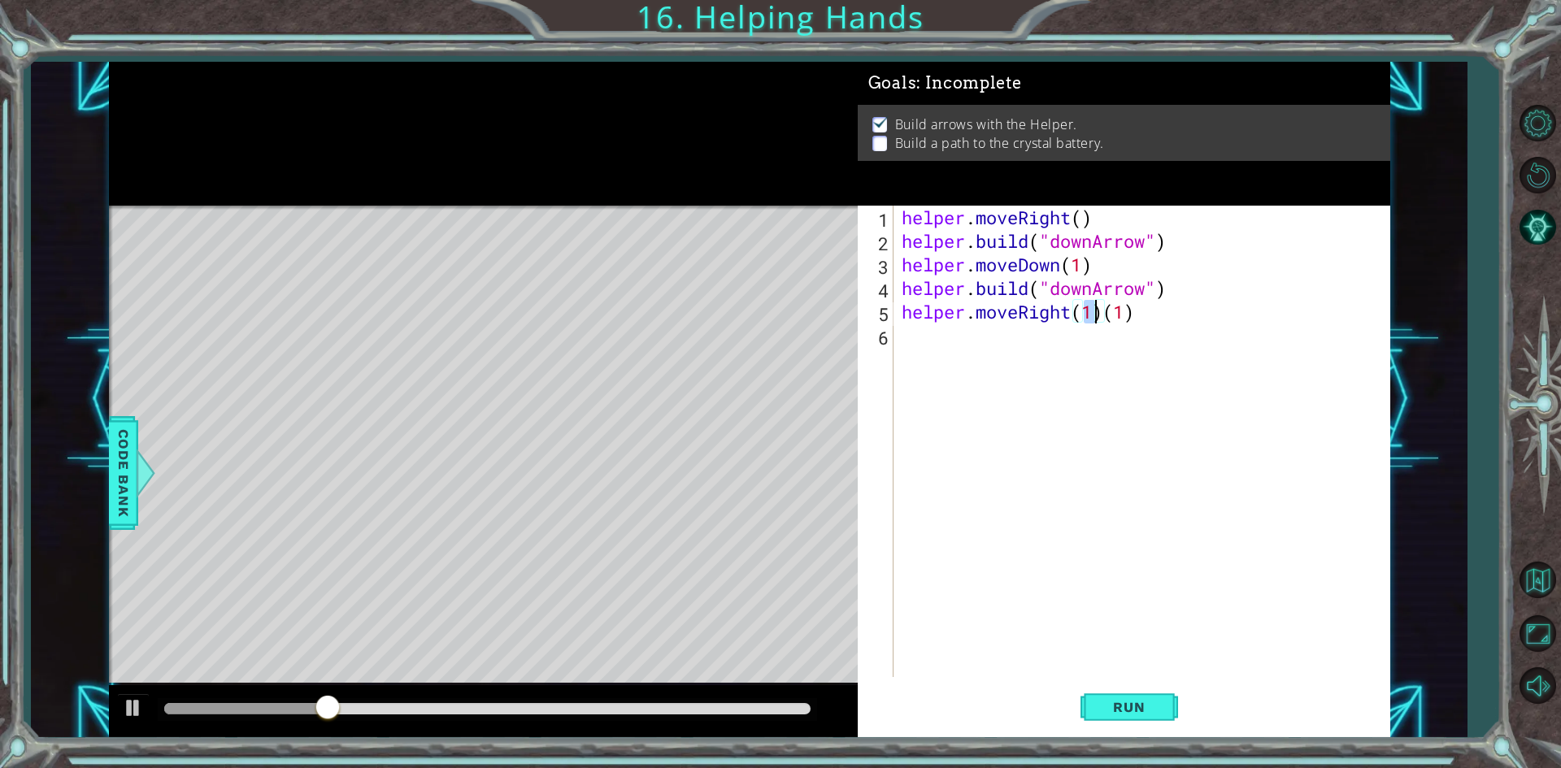
click at [1188, 330] on div "helper . moveRight ( ) helper . build ( "downArrow" ) helper . moveDown ( 1 ) h…" at bounding box center [1145, 465] width 494 height 519
click at [1147, 306] on div "helper . moveRight ( ) helper . build ( "downArrow" ) helper . moveDown ( 1 ) h…" at bounding box center [1145, 465] width 494 height 519
type textarea "helper.moveRight(1)"
click at [1112, 690] on button "Run" at bounding box center [1130, 707] width 98 height 53
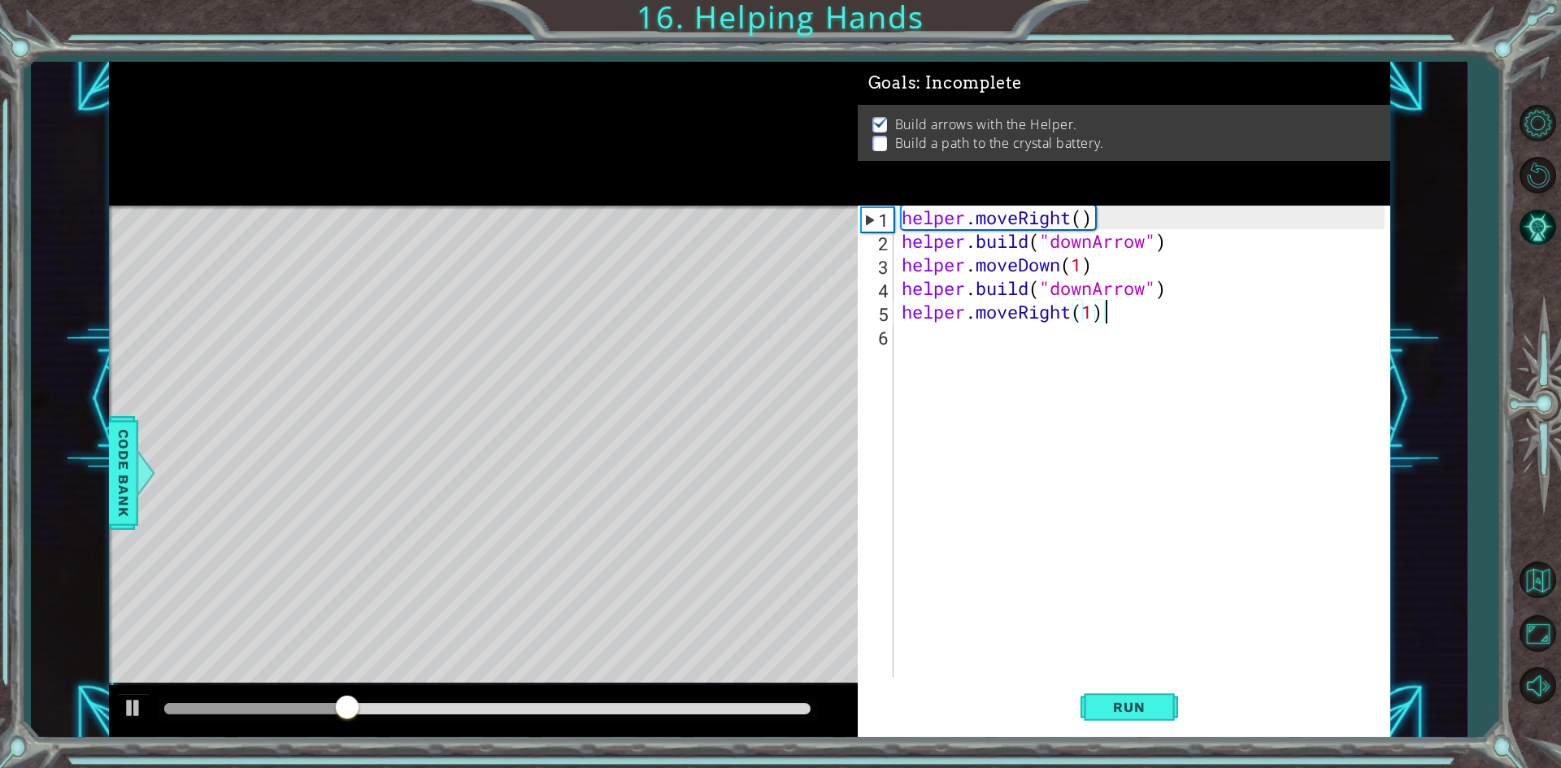
click at [959, 359] on div "helper . moveRight ( ) helper . build ( "downArrow" ) helper . moveDown ( 1 ) h…" at bounding box center [1145, 465] width 494 height 519
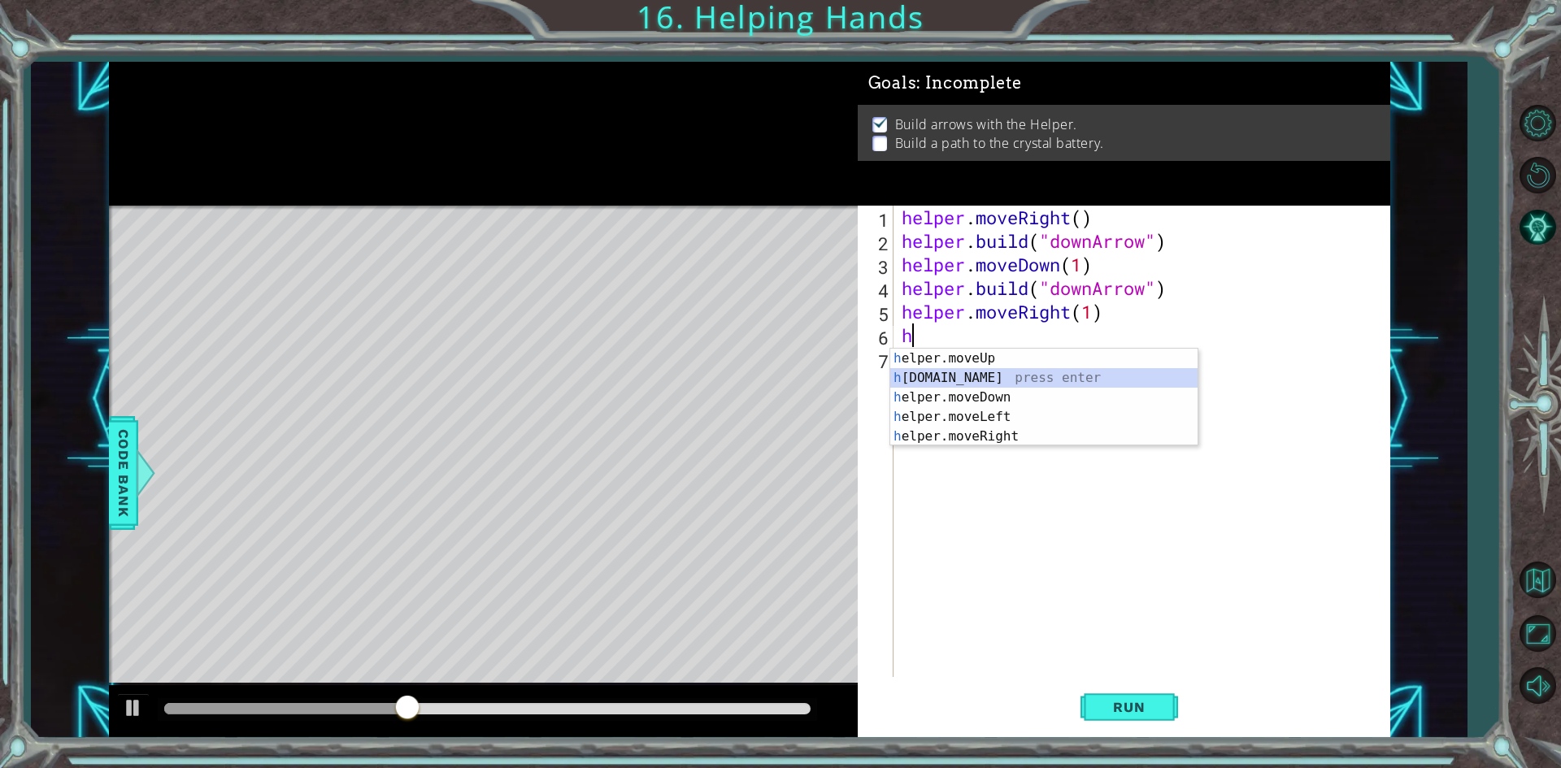
click at [1002, 376] on div "h elper.moveUp press enter h [DOMAIN_NAME] press enter h elper.moveDown press e…" at bounding box center [1043, 417] width 307 height 137
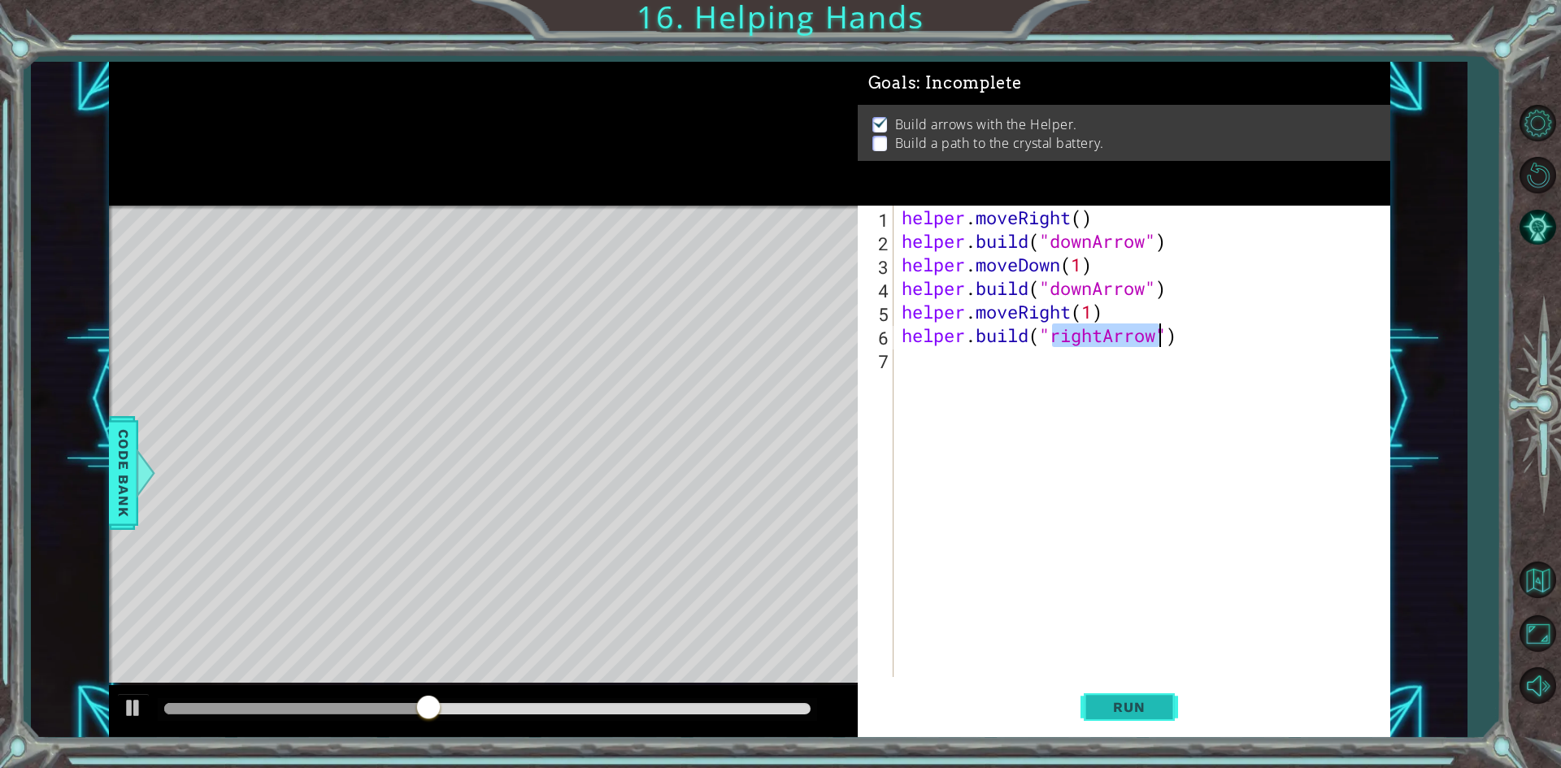
type textarea "[DOMAIN_NAME]("rightArrow")"
click at [1146, 709] on span "Run" at bounding box center [1129, 707] width 64 height 16
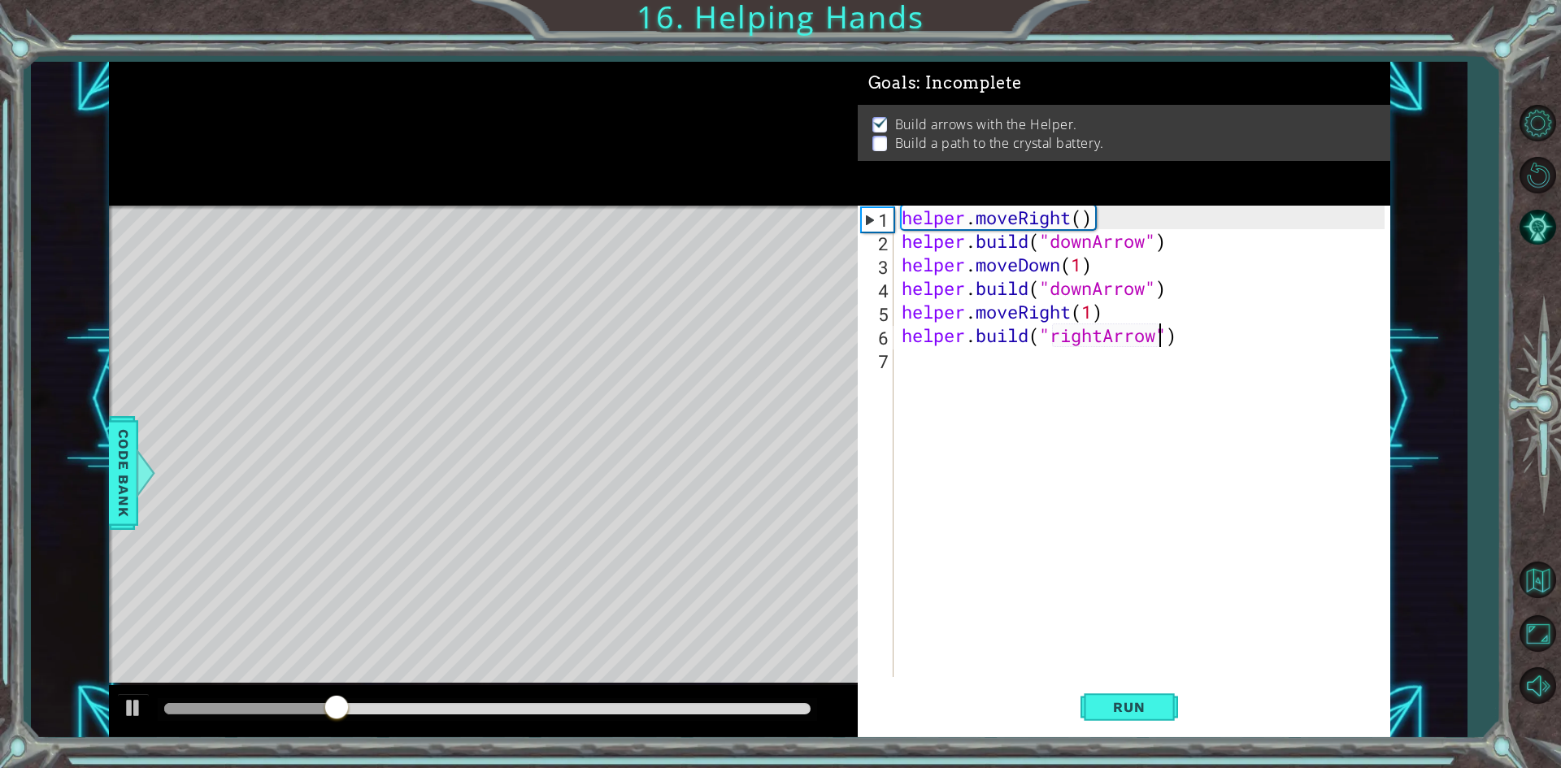
click at [1038, 375] on div "helper . moveRight ( ) helper . build ( "downArrow" ) helper . moveDown ( 1 ) h…" at bounding box center [1145, 465] width 494 height 519
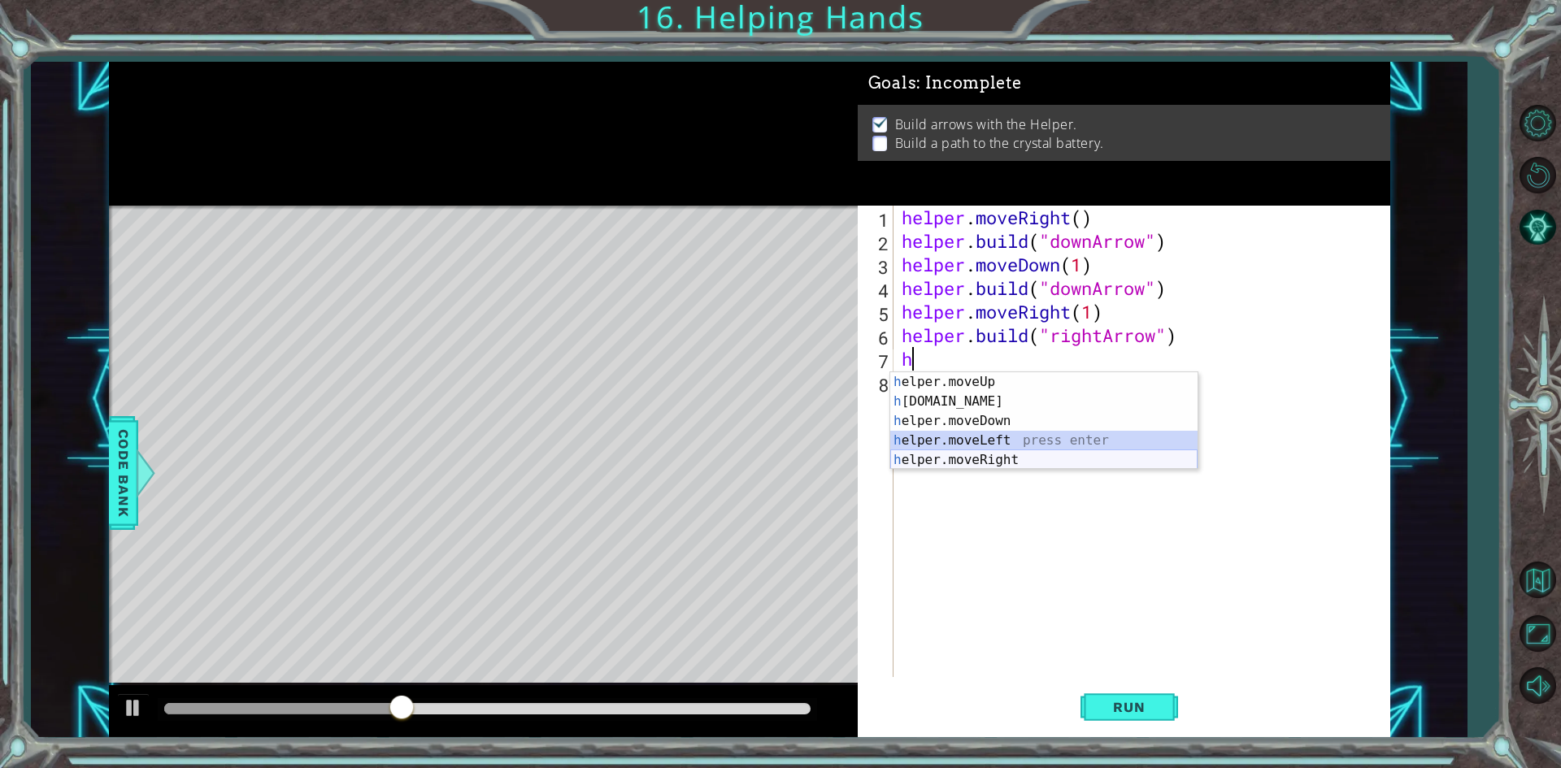
drag, startPoint x: 955, startPoint y: 450, endPoint x: 974, endPoint y: 463, distance: 23.5
click at [974, 463] on div "h elper.moveUp press enter h [DOMAIN_NAME] press enter h elper.moveDown press e…" at bounding box center [1043, 440] width 307 height 137
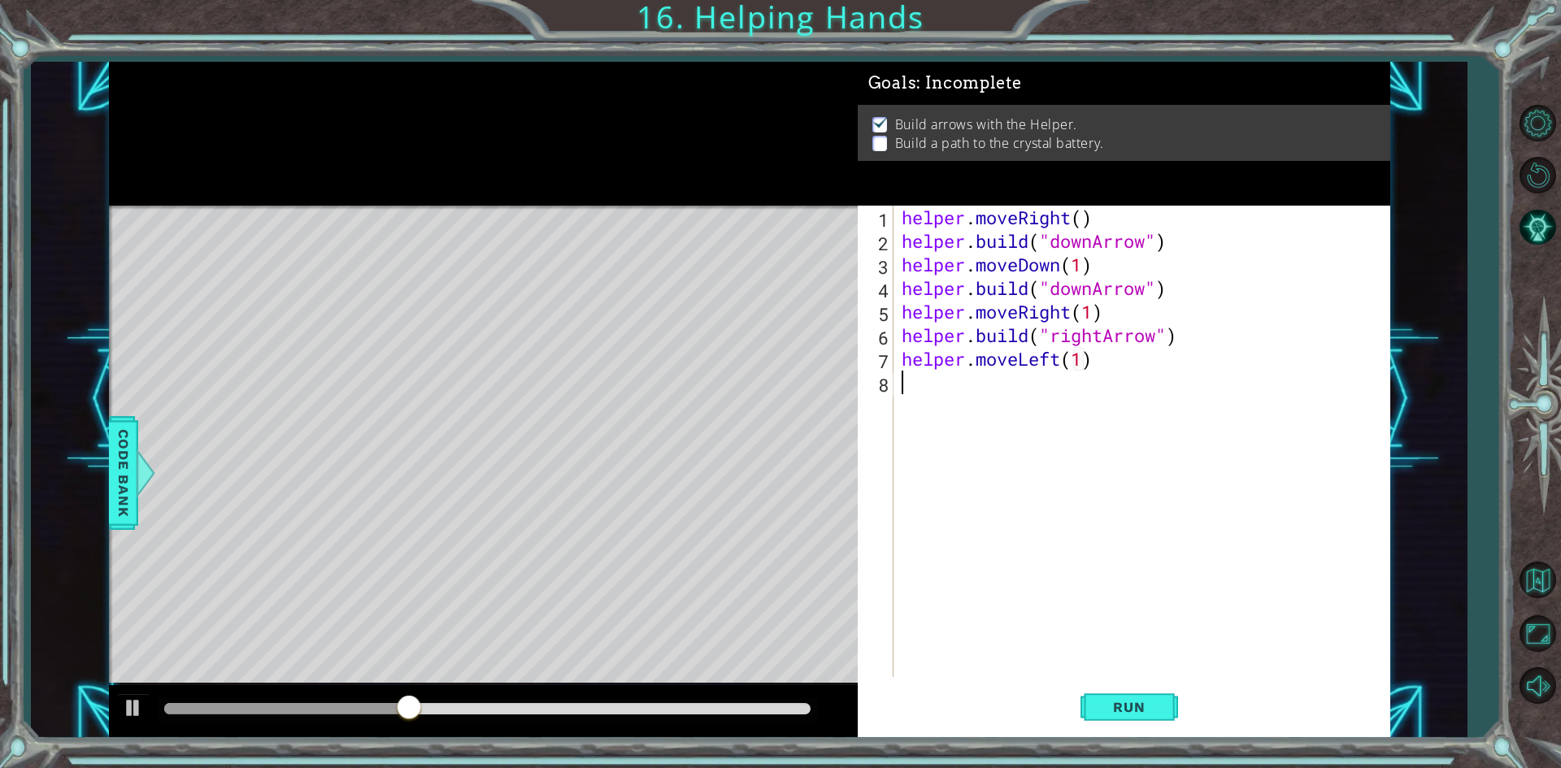
type textarea "helper.moveLeft(1)"
click at [974, 463] on div "helper . moveRight ( ) helper . build ( "downArrow" ) helper . moveDown ( 1 ) h…" at bounding box center [1145, 465] width 494 height 519
click at [1060, 348] on div "helper . moveRight ( ) helper . build ( "downArrow" ) helper . moveDown ( 1 ) h…" at bounding box center [1145, 465] width 494 height 519
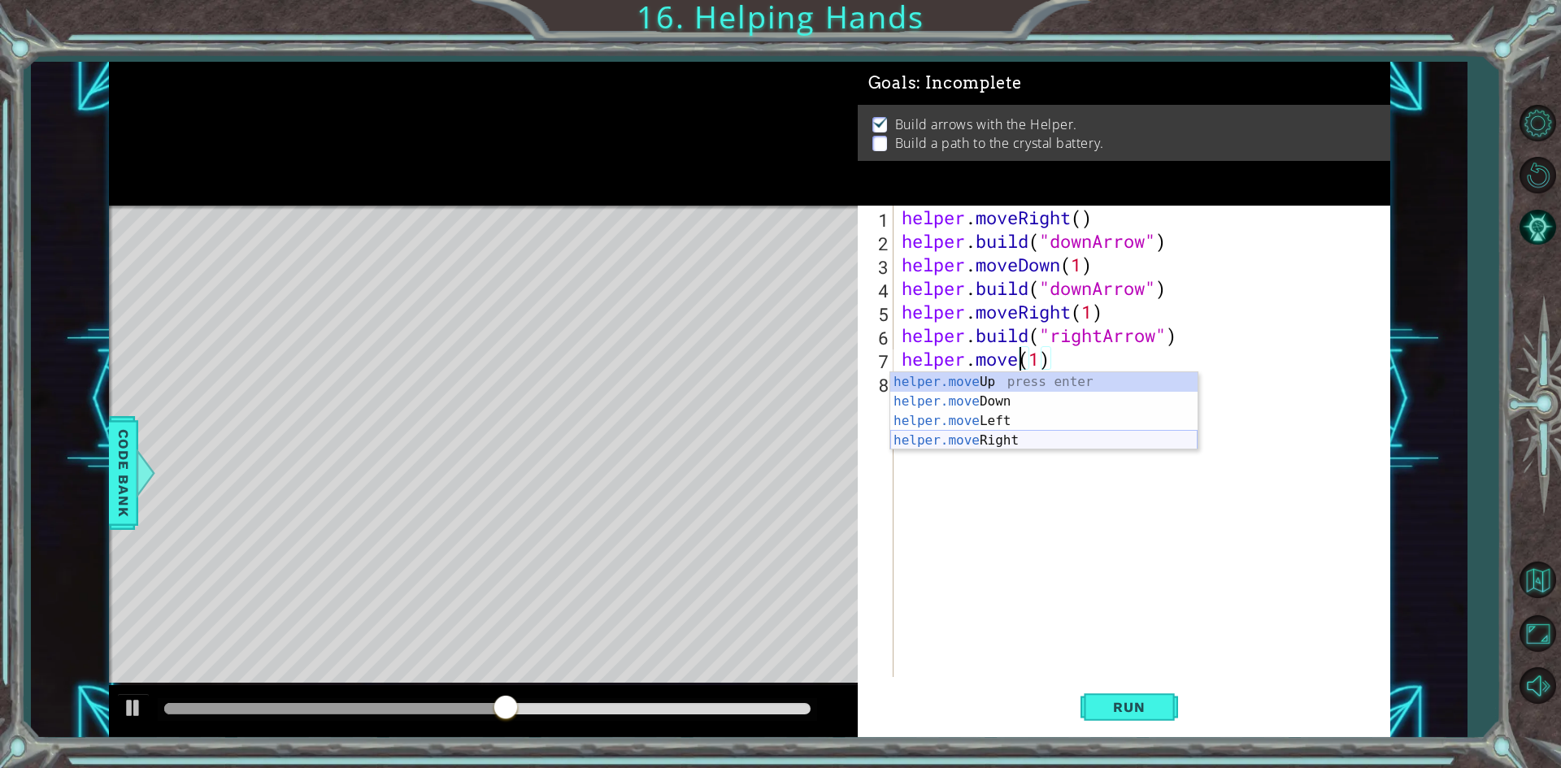
click at [1000, 437] on div "helper.move Up press enter helper.move Down press enter helper.move Left press …" at bounding box center [1043, 430] width 307 height 117
type textarea "helper.moveRight(1)(1)"
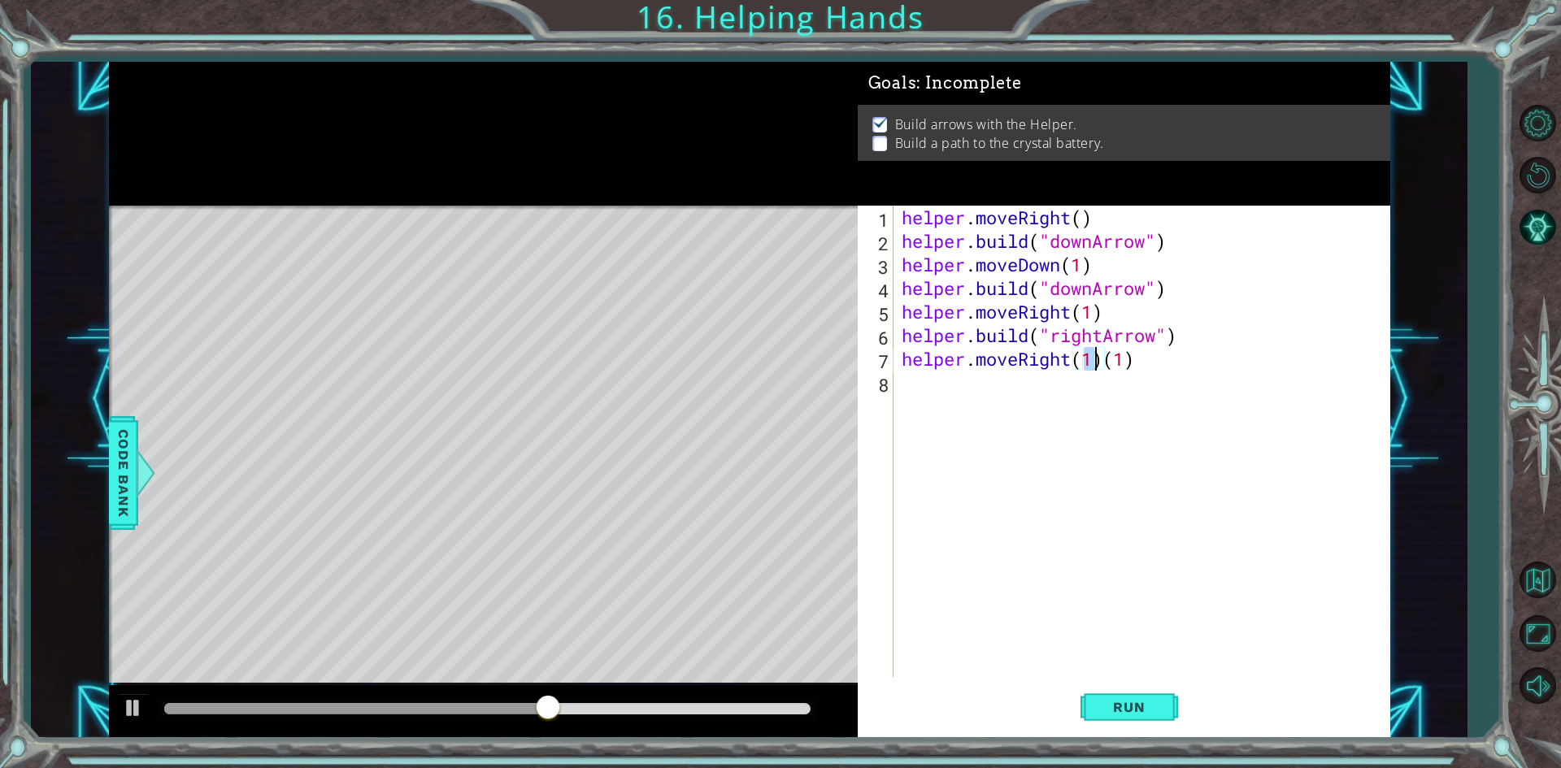
click at [1168, 384] on div "helper . moveRight ( ) helper . build ( "downArrow" ) helper . moveDown ( 1 ) h…" at bounding box center [1145, 465] width 494 height 519
click at [1142, 370] on div "helper . moveRight ( ) helper . build ( "downArrow" ) helper . moveDown ( 1 ) h…" at bounding box center [1145, 465] width 494 height 519
type textarea "helper.moveRight(1)"
click at [1121, 686] on button "Run" at bounding box center [1130, 707] width 98 height 53
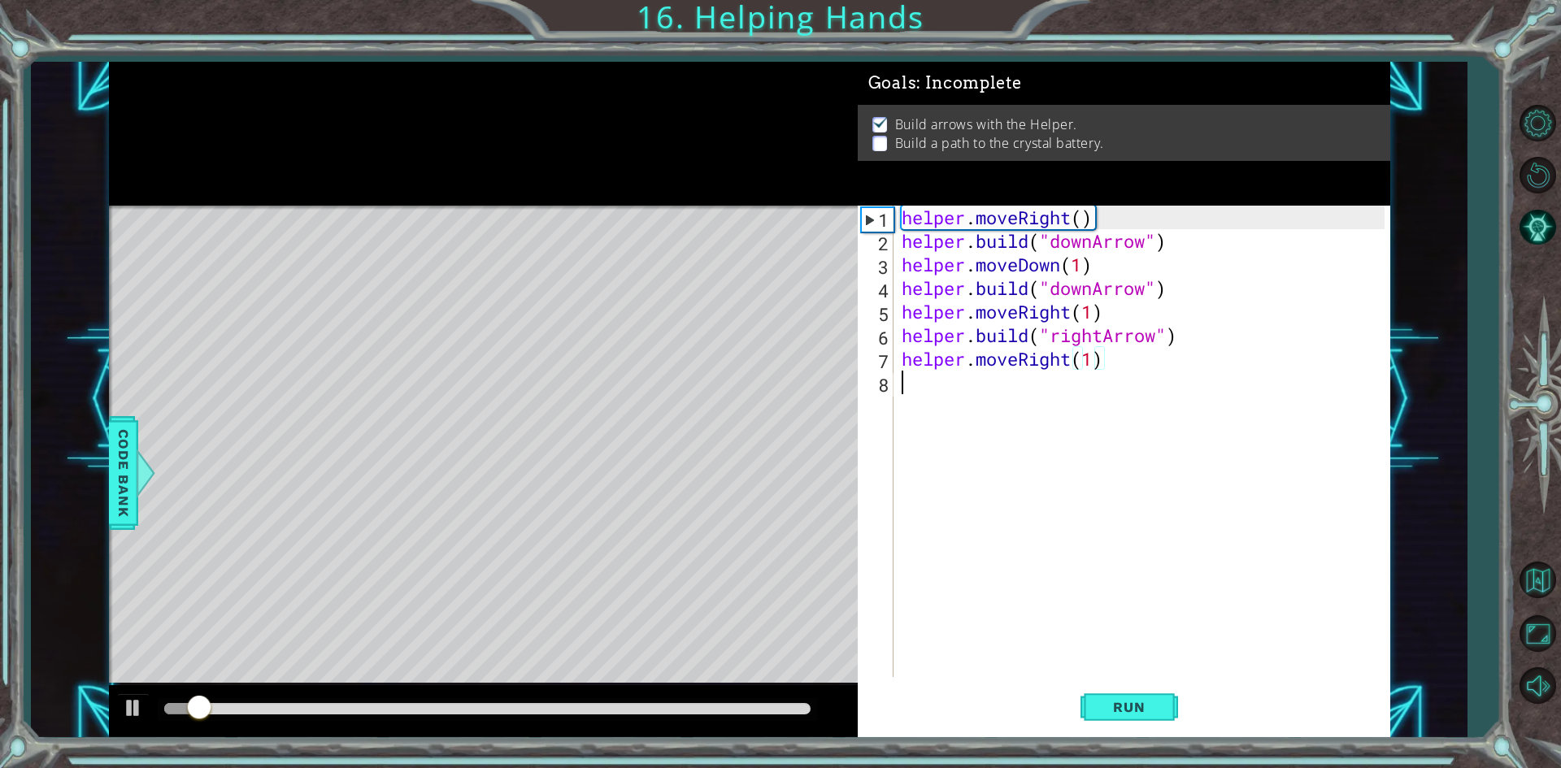
click at [961, 406] on div "helper . moveRight ( ) helper . build ( "downArrow" ) helper . moveDown ( 1 ) h…" at bounding box center [1145, 465] width 494 height 519
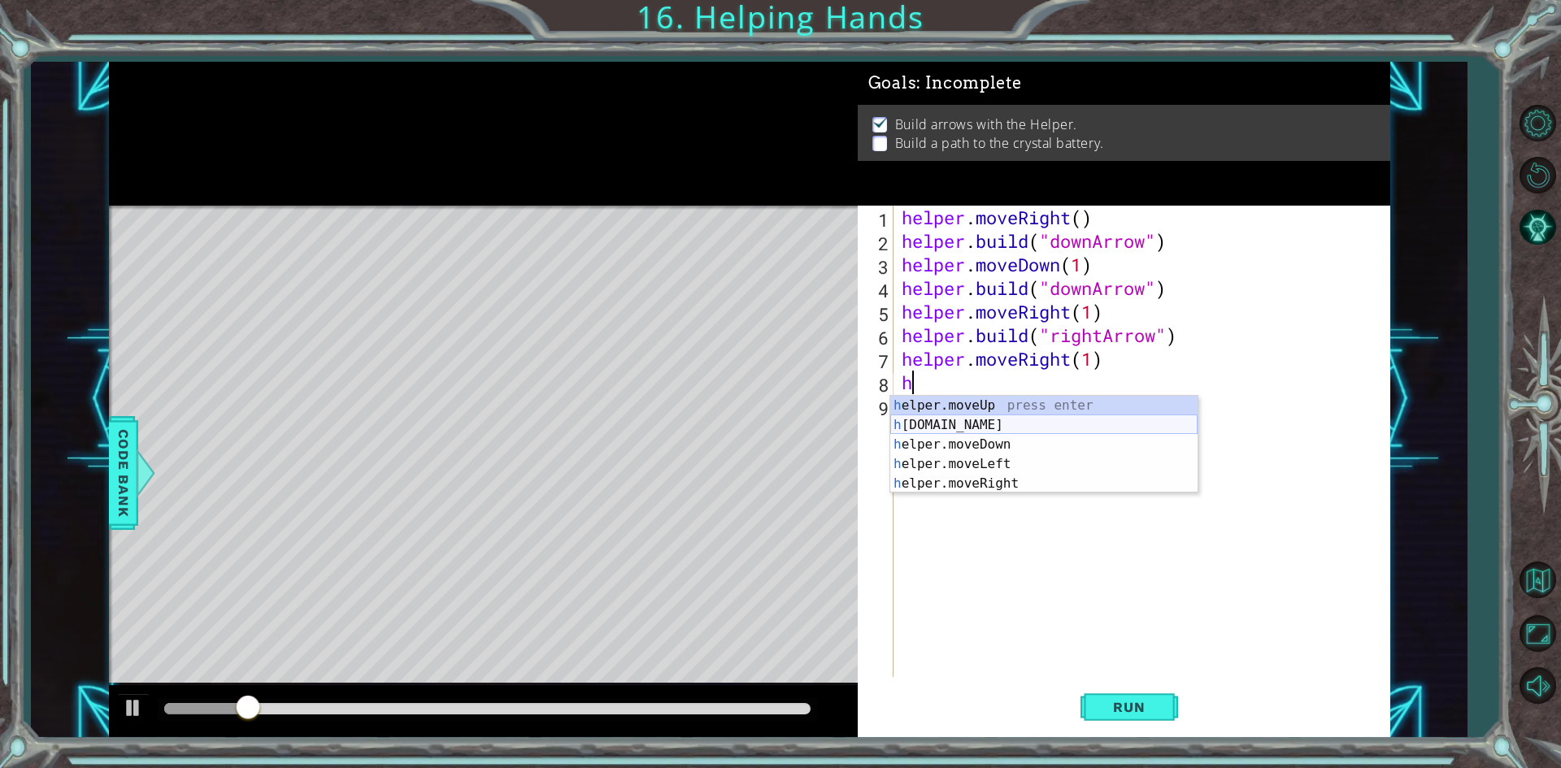
click at [969, 418] on div "h elper.moveUp press enter h [DOMAIN_NAME] press enter h elper.moveDown press e…" at bounding box center [1043, 464] width 307 height 137
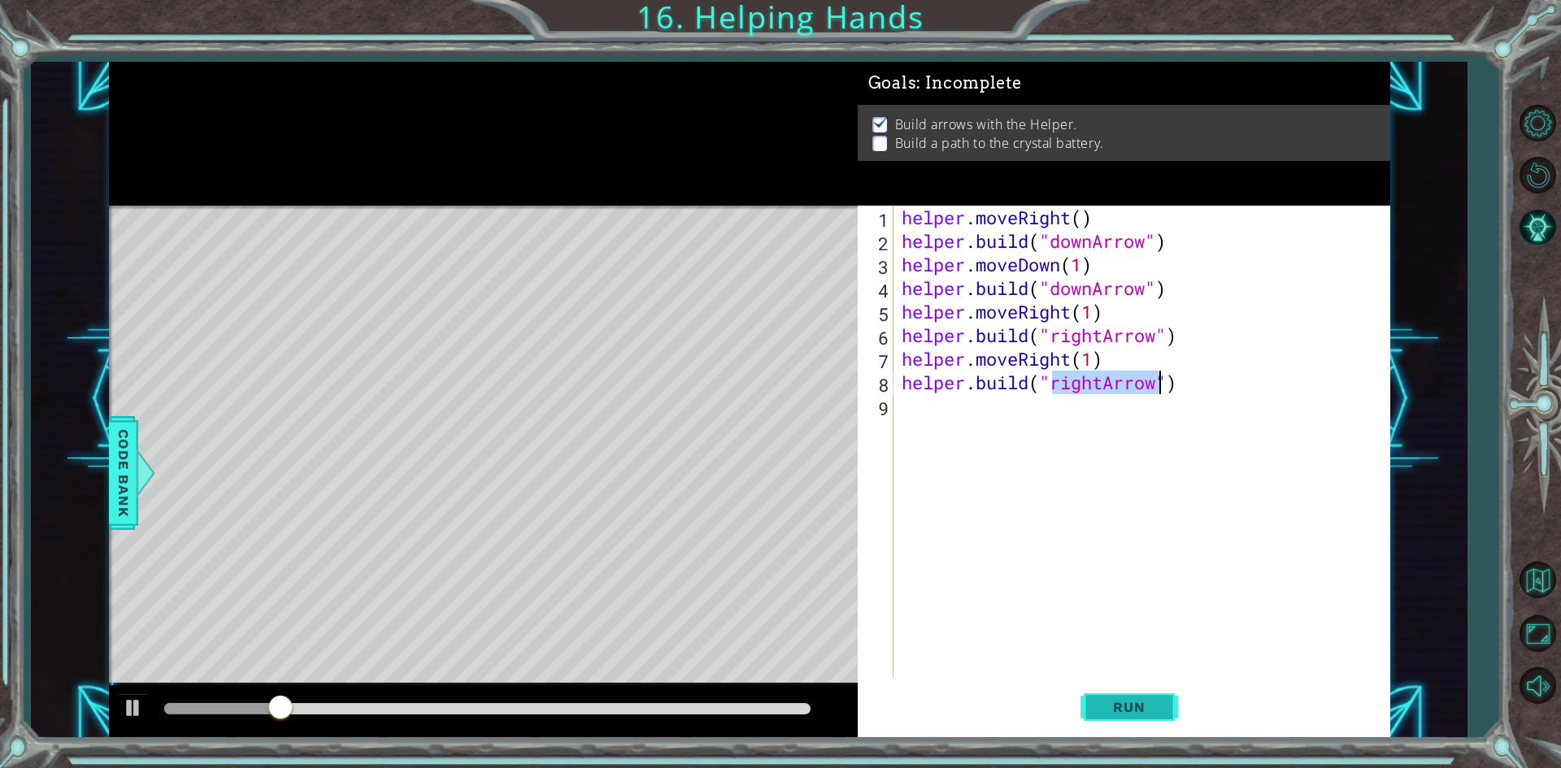
type textarea "[DOMAIN_NAME]("rightArrow")"
click at [1129, 715] on span "Run" at bounding box center [1129, 707] width 64 height 16
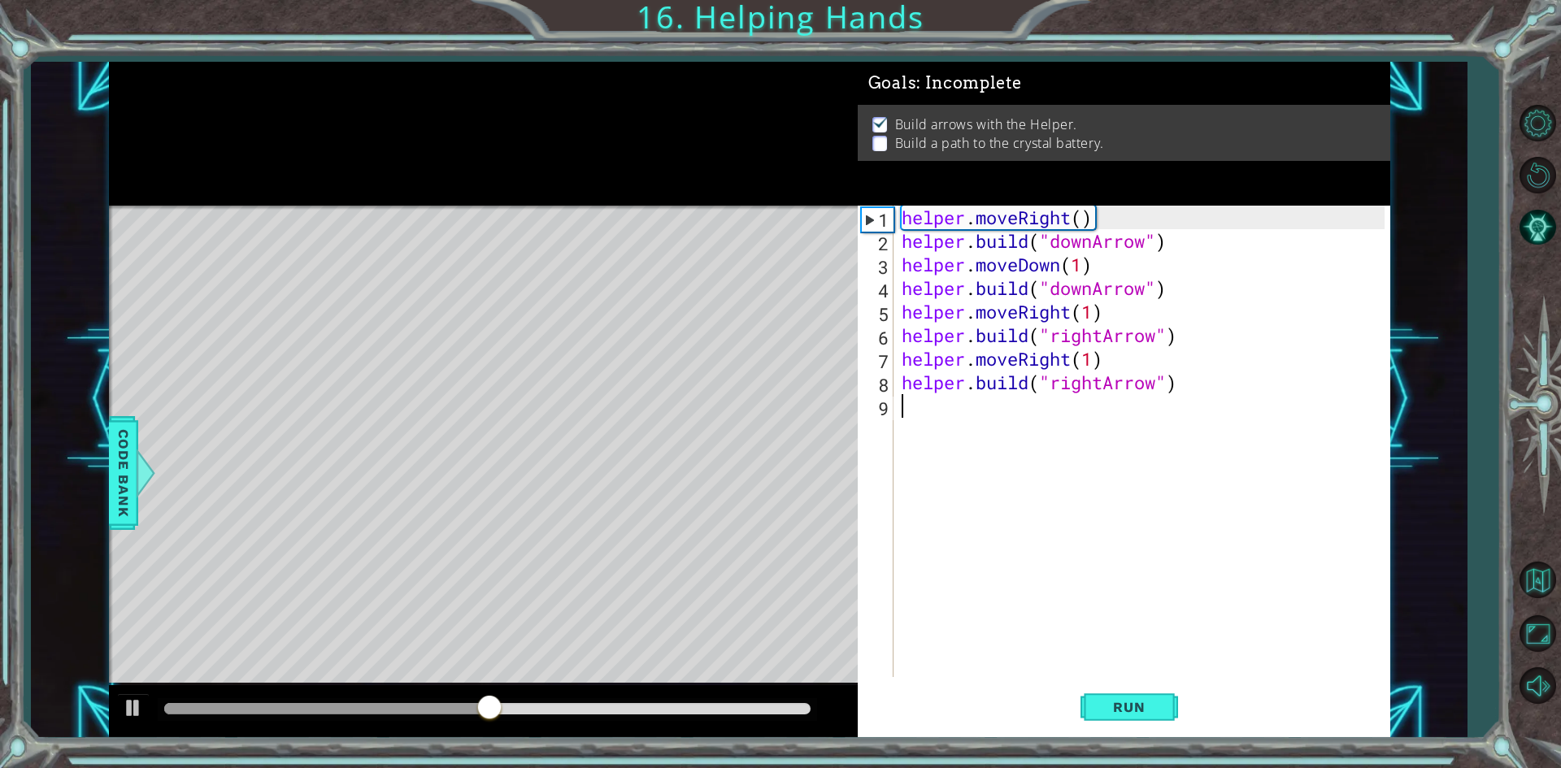
click at [952, 433] on div "helper . moveRight ( ) helper . build ( "downArrow" ) helper . moveDown ( 1 ) h…" at bounding box center [1145, 465] width 494 height 519
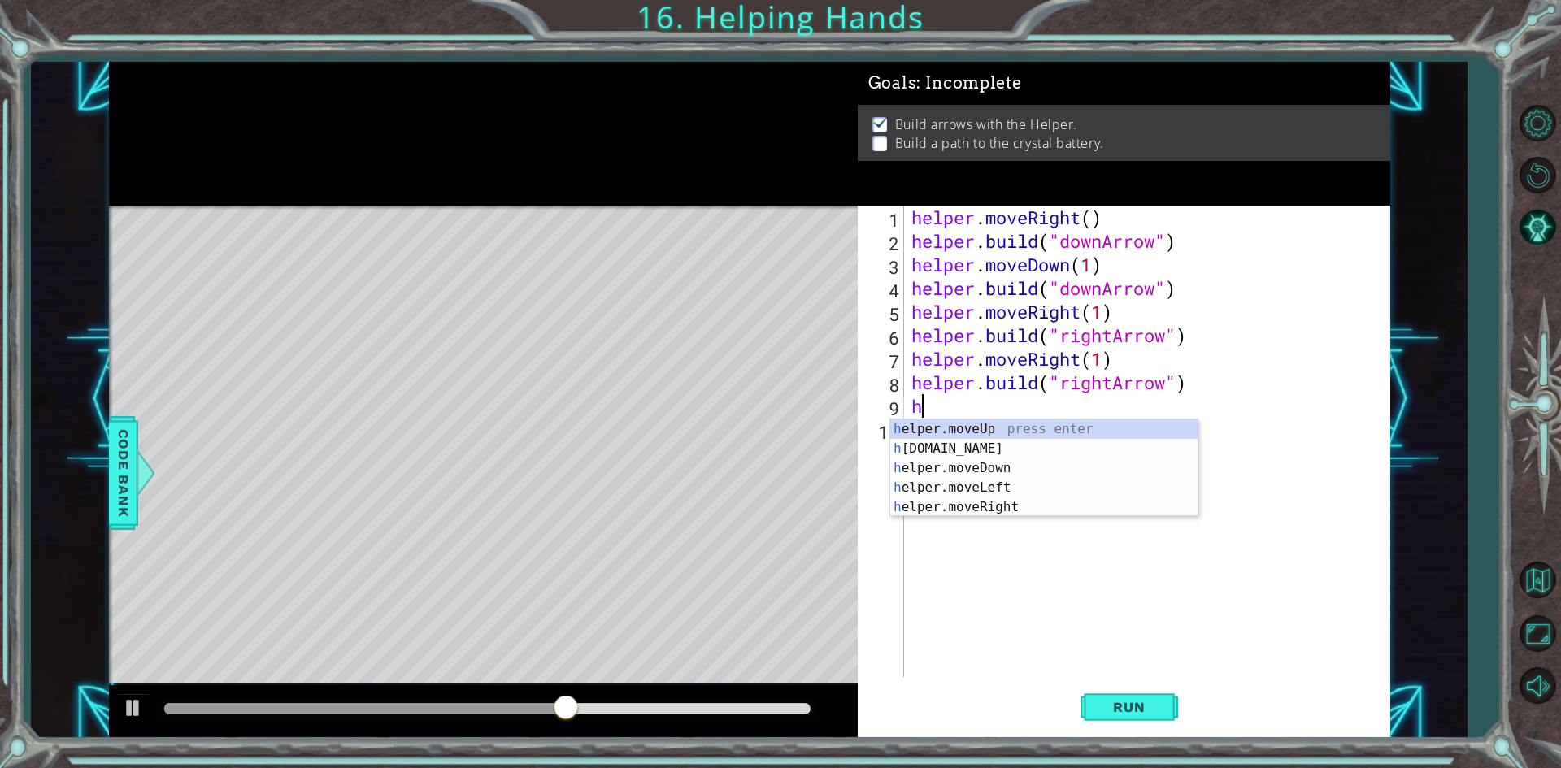
click at [952, 433] on div "h elper.moveUp press enter h [DOMAIN_NAME] press enter h elper.moveDown press e…" at bounding box center [1043, 488] width 307 height 137
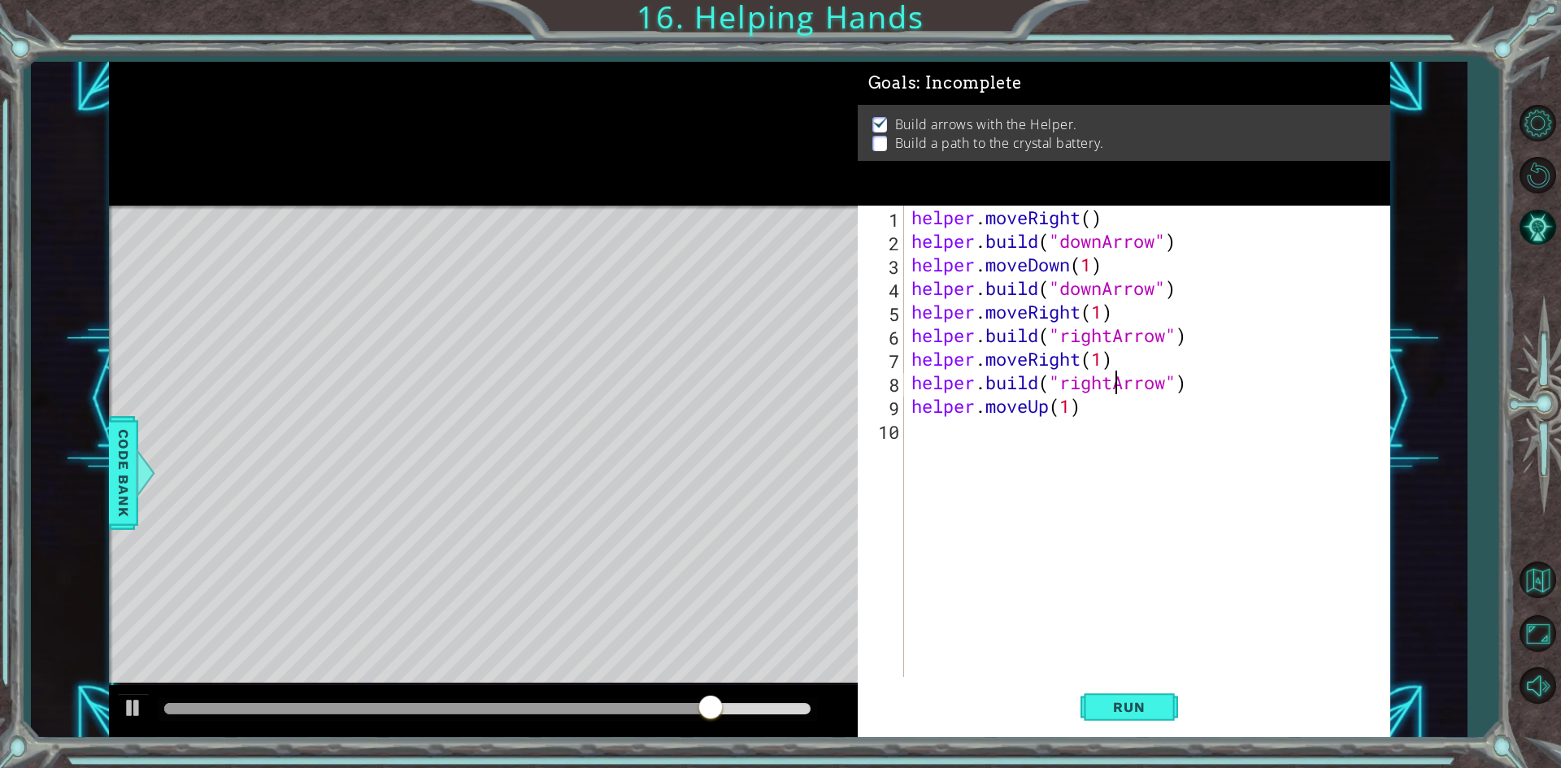
click at [1111, 376] on div "helper . moveRight ( ) helper . build ( "downArrow" ) helper . moveDown ( 1 ) h…" at bounding box center [1150, 465] width 485 height 519
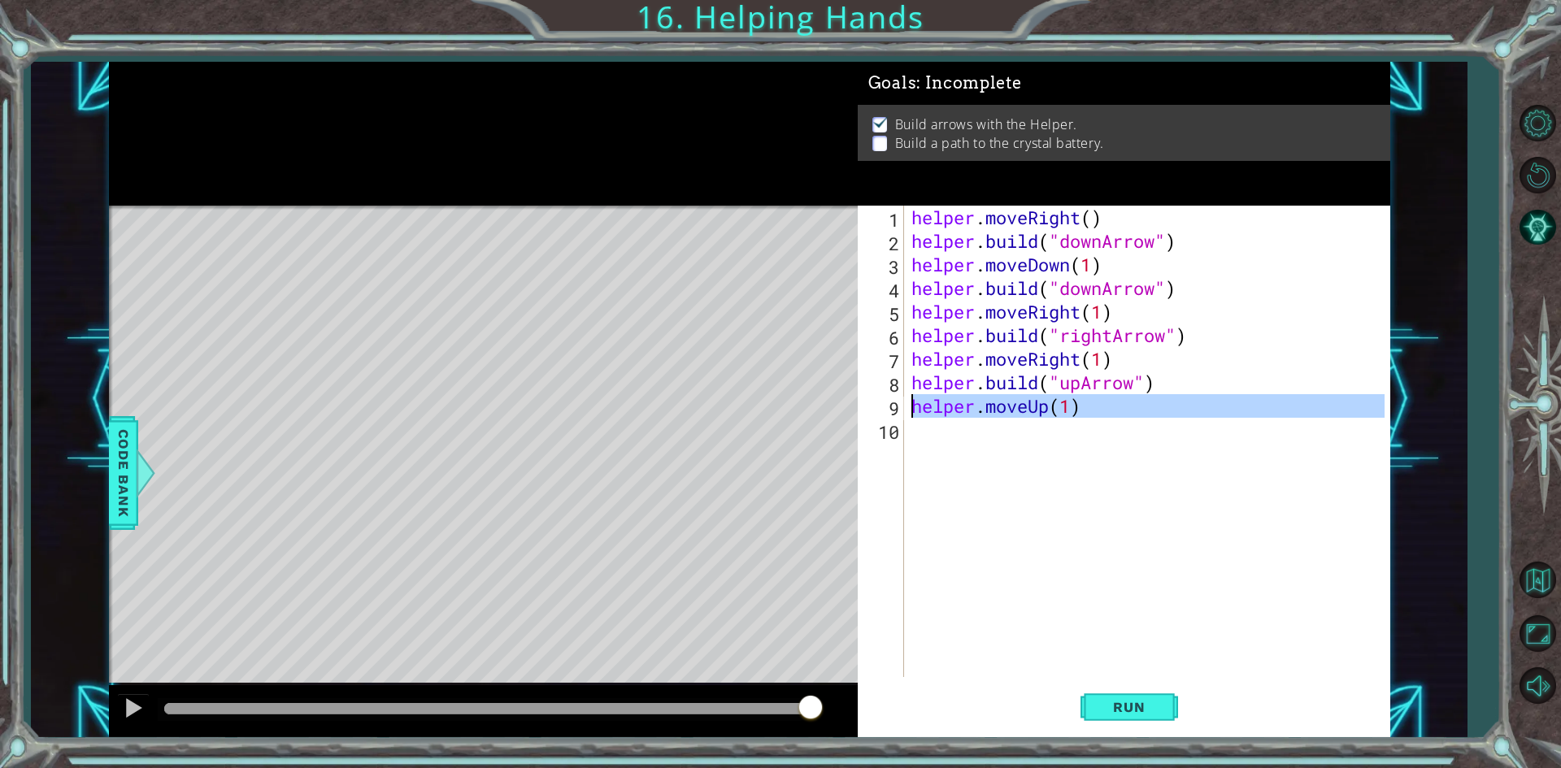
drag, startPoint x: 1131, startPoint y: 431, endPoint x: 879, endPoint y: 404, distance: 253.5
click at [879, 404] on div "[DOMAIN_NAME]("upArrow") 1 2 3 4 5 6 7 8 9 10 helper . moveRight ( ) helper . b…" at bounding box center [1121, 442] width 527 height 472
type textarea "helper.moveUp(1)"
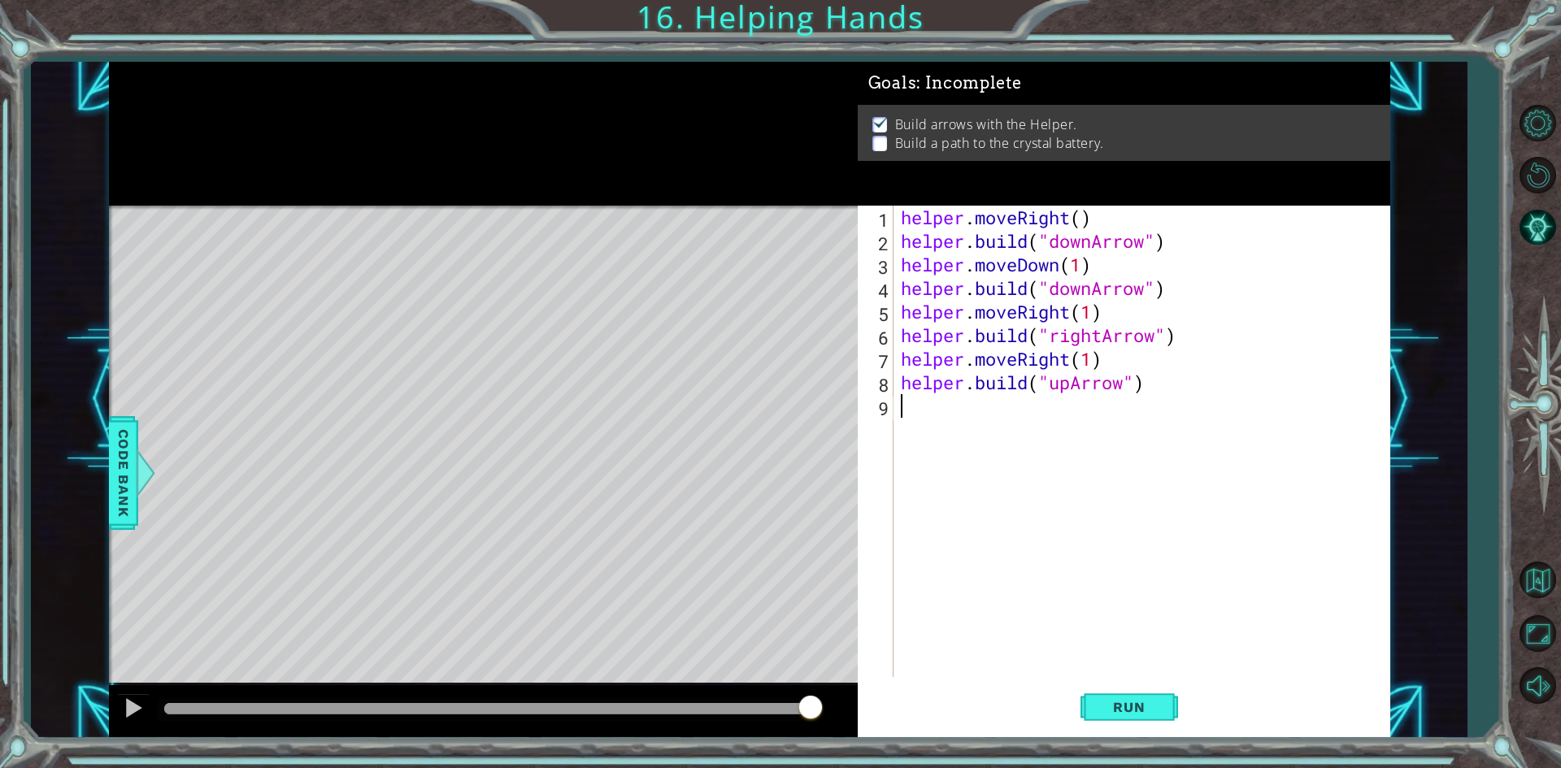
drag, startPoint x: 1042, startPoint y: 687, endPoint x: 1038, endPoint y: 699, distance: 12.9
click at [1036, 688] on div "Run" at bounding box center [1129, 707] width 533 height 53
click at [1106, 720] on button "Run" at bounding box center [1130, 707] width 98 height 53
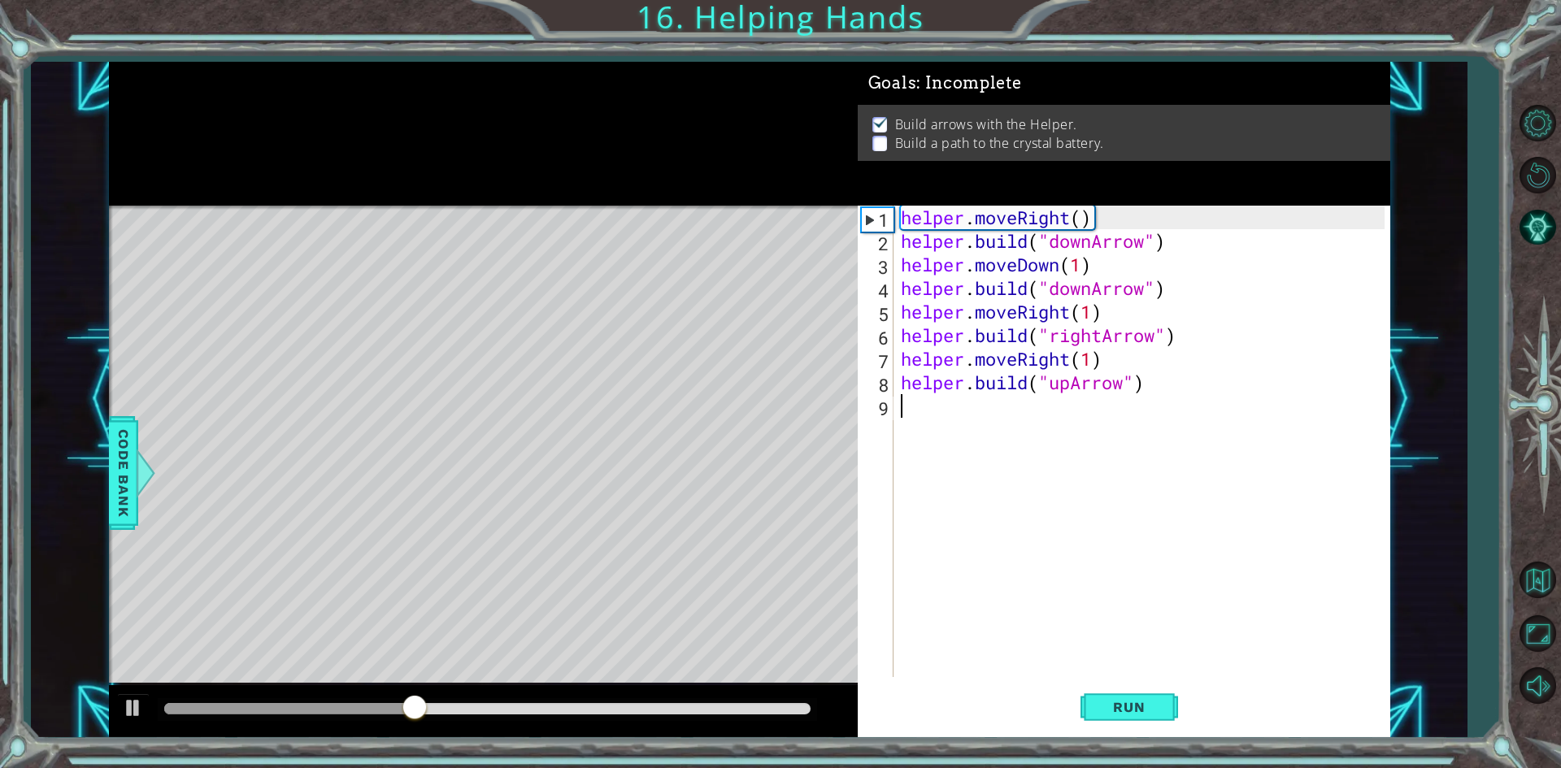
type textarea "h"
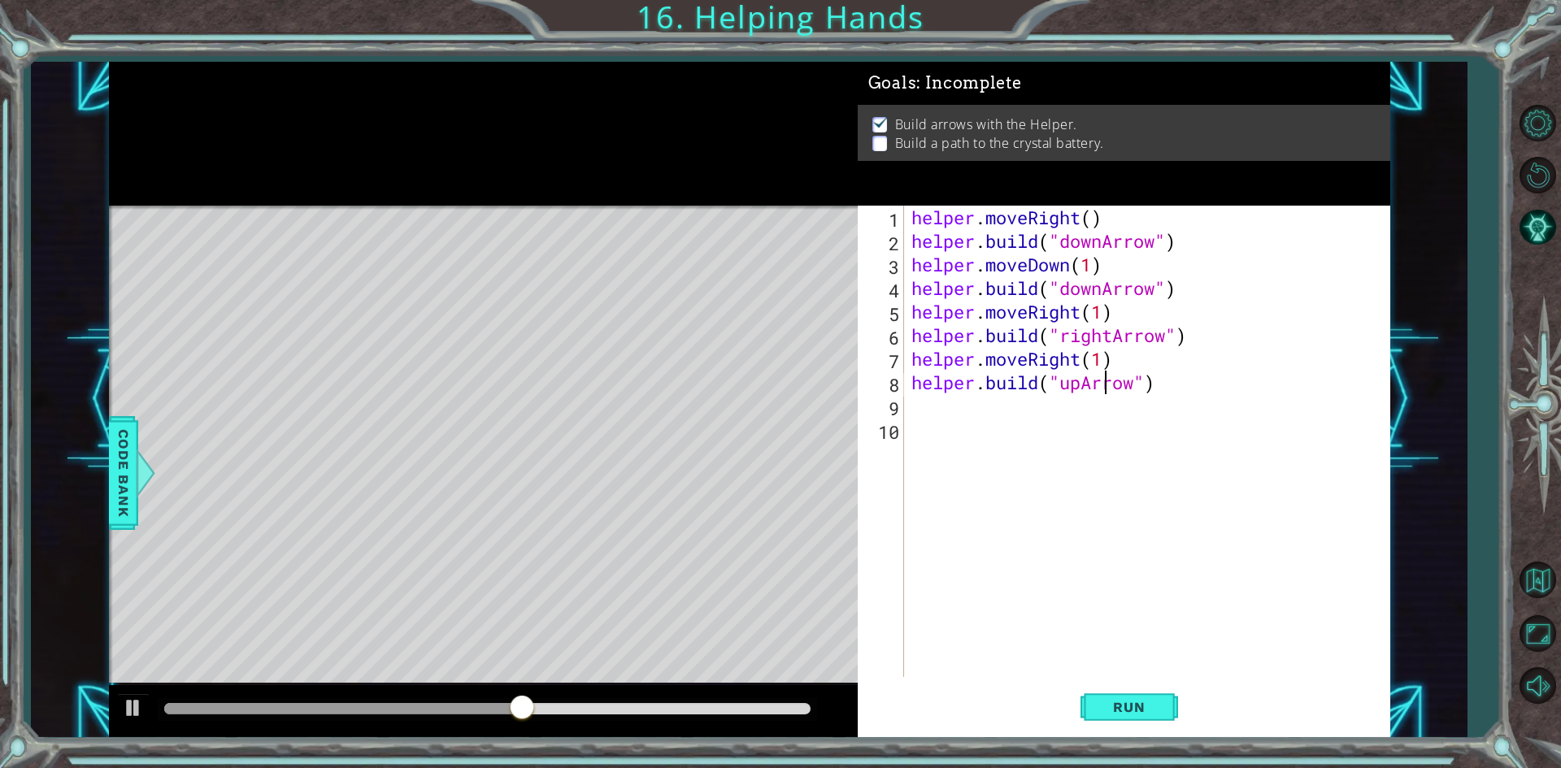
click at [1109, 387] on div "helper . moveRight ( ) helper . build ( "downArrow" ) helper . moveDown ( 1 ) h…" at bounding box center [1150, 465] width 485 height 519
click at [1105, 290] on div "helper . moveRight ( ) helper . build ( "downArrow" ) helper . moveDown ( 1 ) h…" at bounding box center [1150, 465] width 485 height 519
type textarea "[DOMAIN_NAME]("rightArrow")"
click at [1133, 703] on span "Run" at bounding box center [1129, 707] width 64 height 16
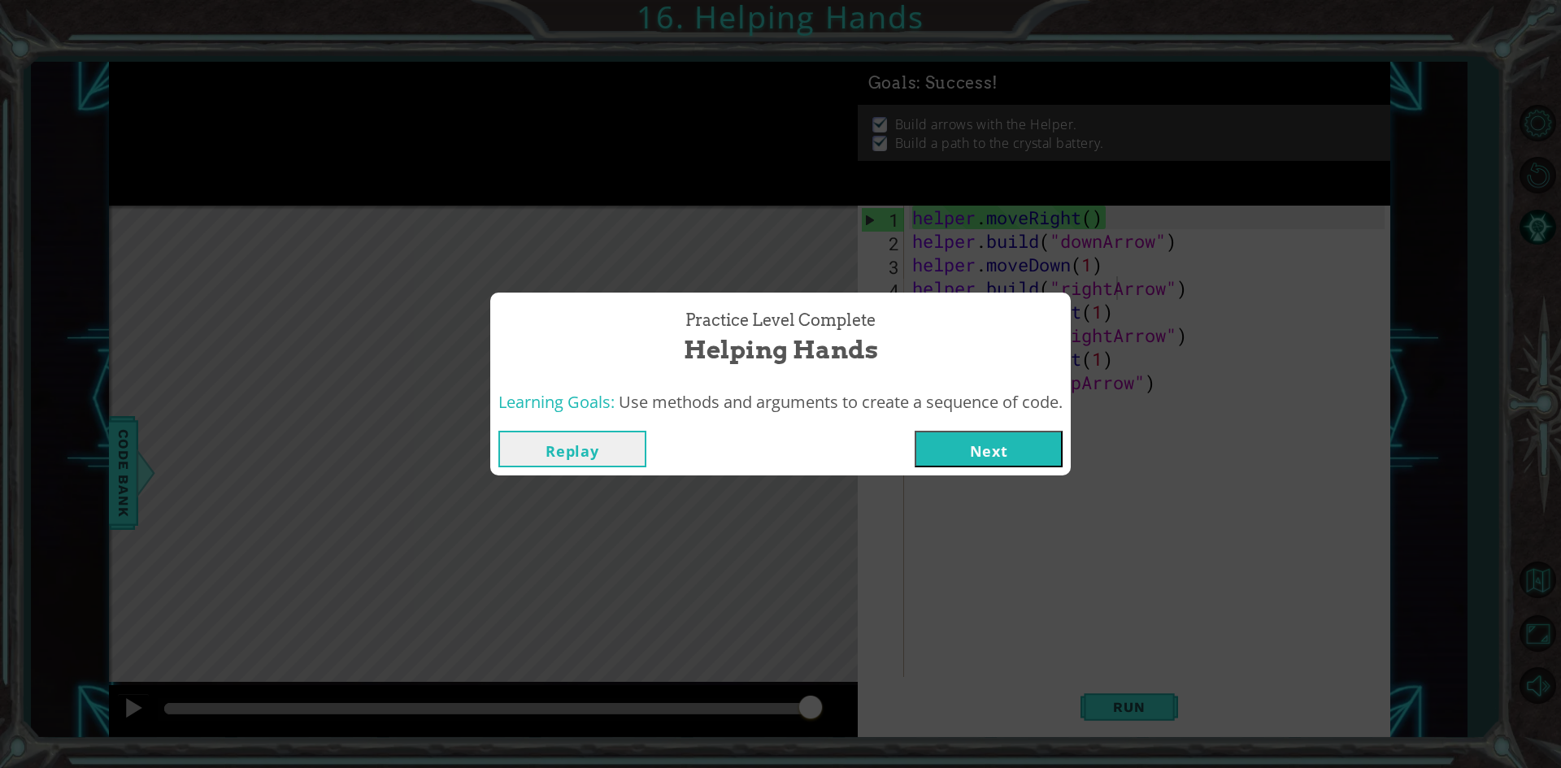
click at [1037, 454] on button "Next" at bounding box center [989, 449] width 148 height 37
